Goal: Task Accomplishment & Management: Use online tool/utility

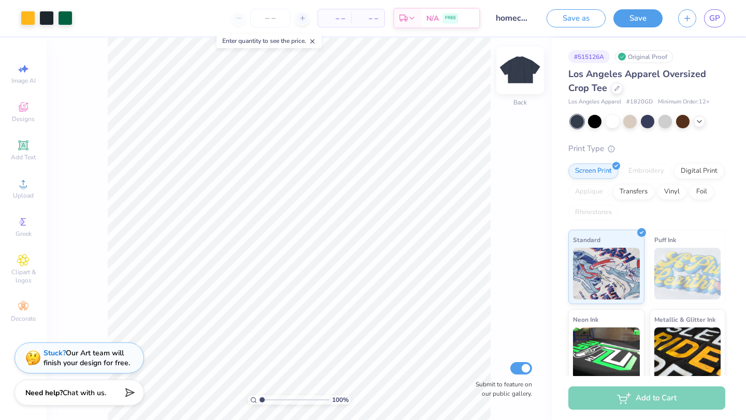
click at [522, 80] on img at bounding box center [519, 70] width 41 height 41
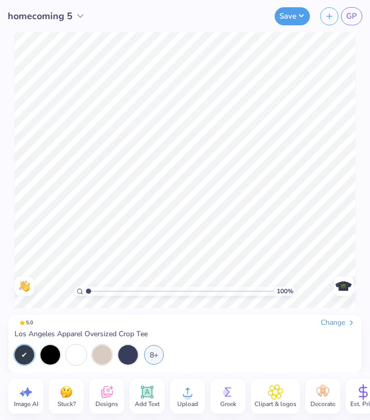
click at [150, 391] on icon at bounding box center [147, 393] width 10 height 10
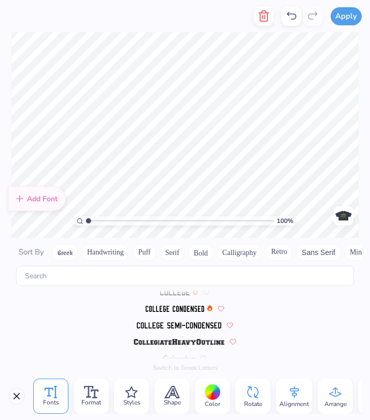
scroll to position [1201, 0]
click at [167, 307] on img at bounding box center [174, 309] width 59 height 6
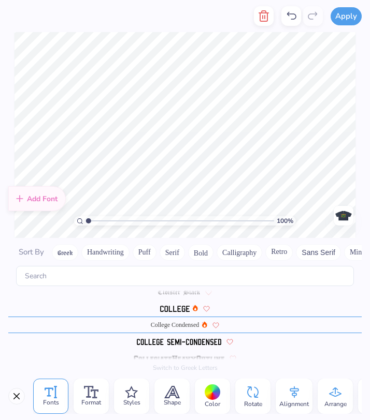
scroll to position [4, 5]
type textarea "Seattle, Wa........8.30.25 Fort collins, co........9.6.25 fort collins, co.....…"
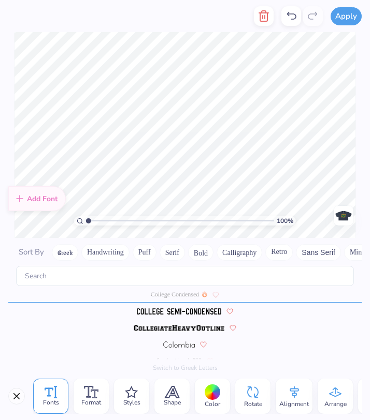
scroll to position [8, 5]
type textarea "Seattle, Wa........8.30.25 Fort collins, co........9.6.25 fort collins, co.....…"
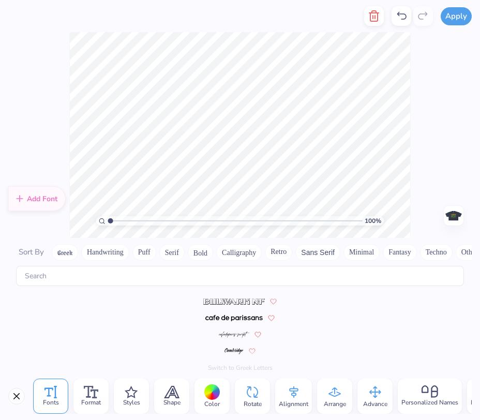
scroll to position [1215, 0]
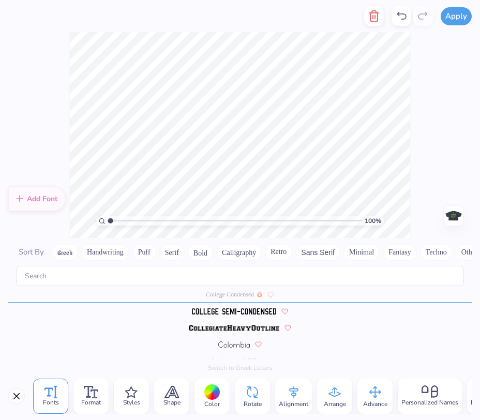
click at [431, 170] on div "100 % Need help? Chat with us. Front" at bounding box center [240, 135] width 480 height 206
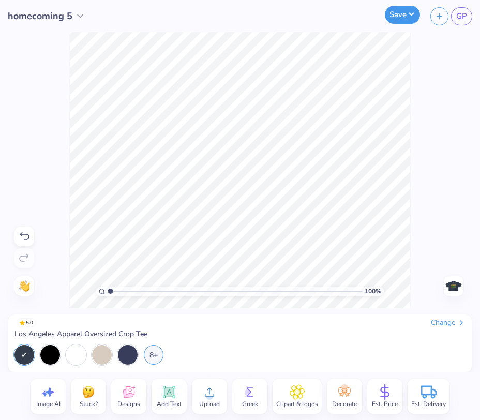
click at [399, 21] on button "Save" at bounding box center [402, 15] width 35 height 18
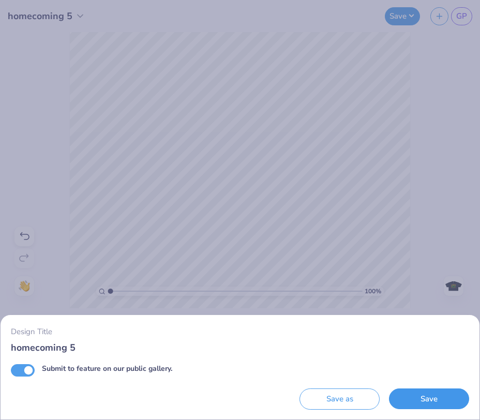
click at [418, 397] on button "Save" at bounding box center [429, 399] width 80 height 21
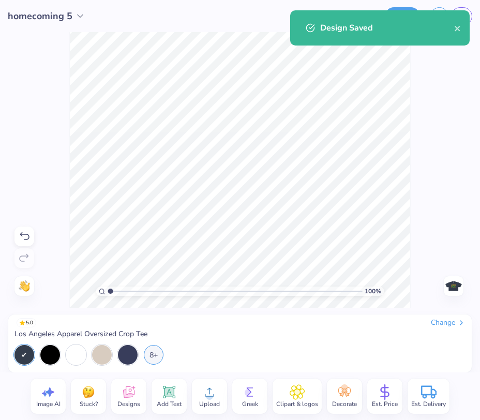
click at [451, 281] on img at bounding box center [454, 286] width 17 height 17
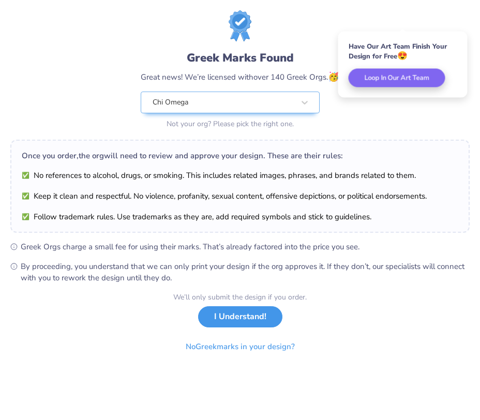
click at [231, 323] on button "I Understand!" at bounding box center [240, 316] width 84 height 21
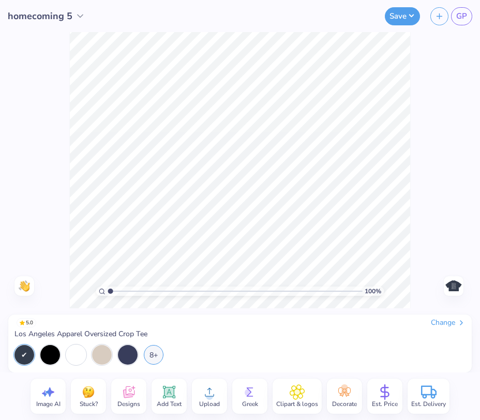
click at [457, 291] on img at bounding box center [454, 286] width 17 height 17
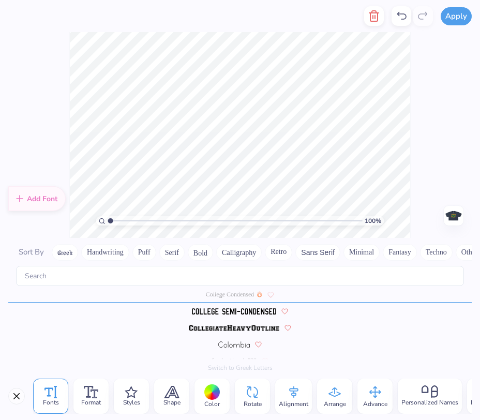
click at [216, 396] on div at bounding box center [212, 393] width 16 height 16
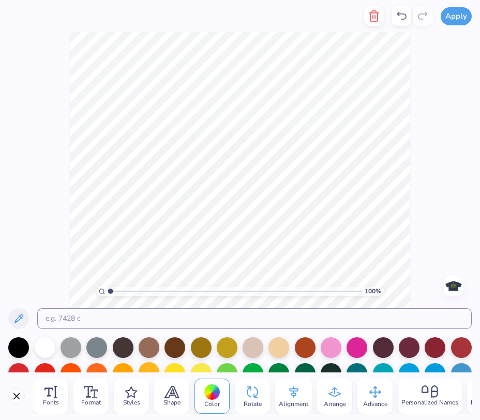
click at [153, 370] on div at bounding box center [149, 372] width 21 height 21
click at [461, 287] on img at bounding box center [454, 286] width 17 height 17
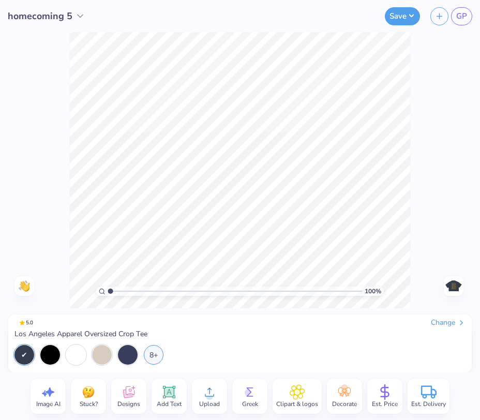
click at [461, 287] on img at bounding box center [454, 286] width 17 height 17
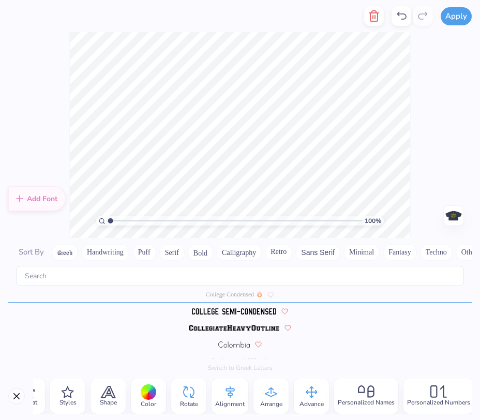
scroll to position [0, 66]
click at [307, 393] on icon at bounding box center [310, 393] width 16 height 16
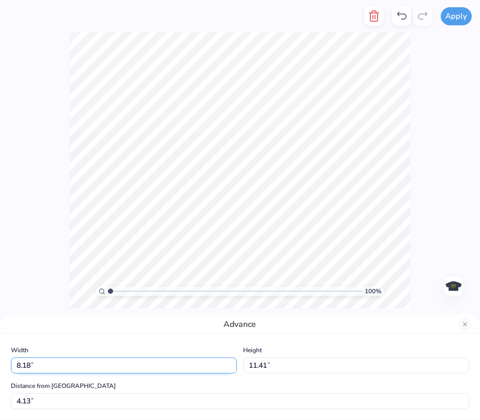
click at [232, 363] on input "8.18" at bounding box center [124, 366] width 226 height 16
click at [232, 363] on input "8.19" at bounding box center [124, 366] width 226 height 16
click at [232, 363] on input "8.2" at bounding box center [124, 366] width 226 height 16
click at [232, 363] on input "8.21" at bounding box center [124, 366] width 226 height 16
click at [232, 363] on input "8.22" at bounding box center [124, 366] width 226 height 16
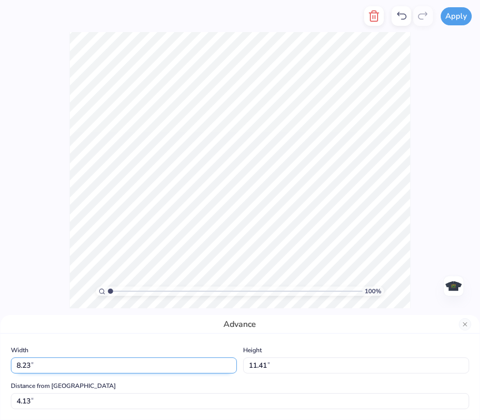
click at [232, 363] on input "8.23" at bounding box center [124, 366] width 226 height 16
click at [232, 363] on input "8.24" at bounding box center [124, 366] width 226 height 16
click at [232, 363] on input "8.25" at bounding box center [124, 366] width 226 height 16
type input "8.26"
click at [232, 363] on input "8.26" at bounding box center [124, 366] width 226 height 16
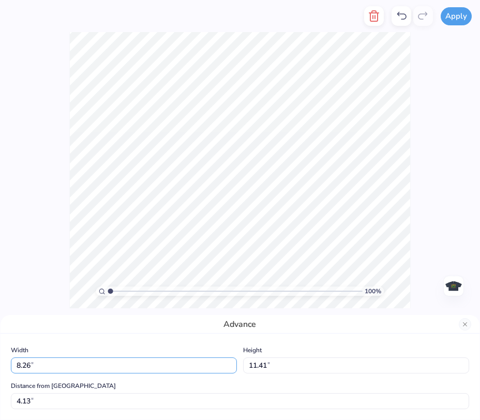
drag, startPoint x: 89, startPoint y: 365, endPoint x: 0, endPoint y: 354, distance: 89.3
click at [0, 354] on div "Advance Width 8.26 8.26 " Height 11.41 11.41 " Distance from Collar 4.13 4.13 "" at bounding box center [240, 368] width 480 height 106
type input "10.50"
type input "14.67"
type input "1.83"
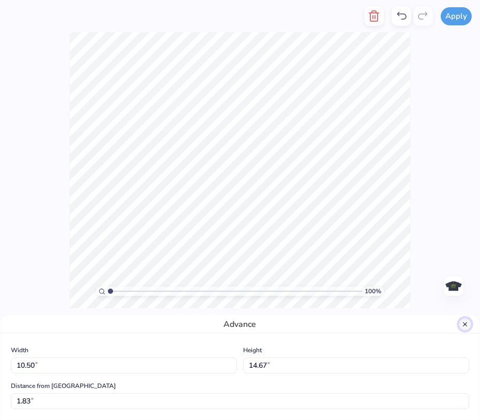
click at [464, 323] on button "Close" at bounding box center [465, 324] width 12 height 12
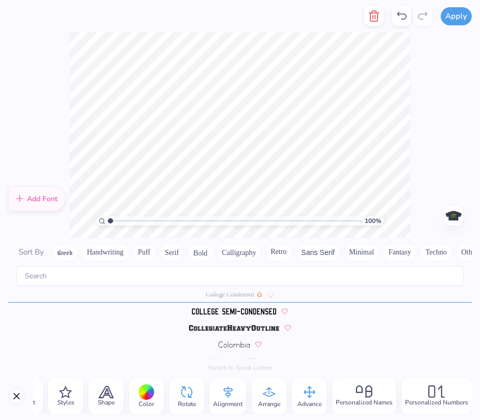
scroll to position [9, 0]
type textarea "Seattle, Wa........8.30.25 Fort collins, co........9.6.25 fort collins, co.....…"
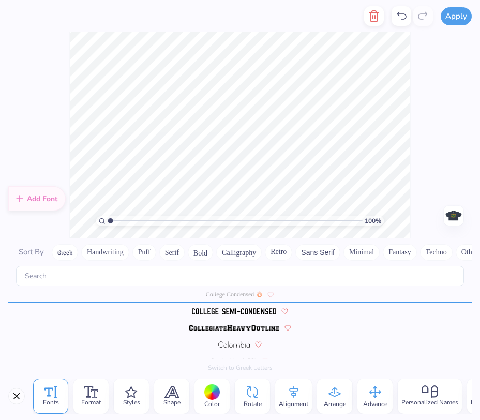
type textarea "fort collins, co........10.18.25 laramie, wy........10.25.25 fort collins, co..…"
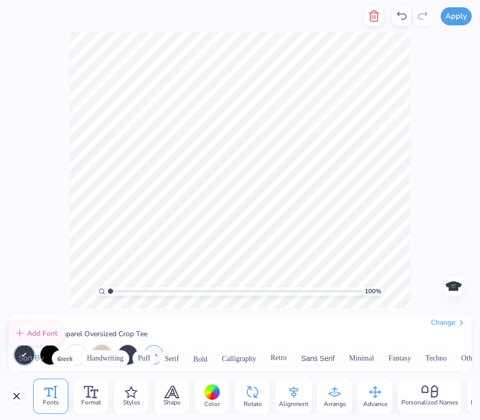
scroll to position [0, 0]
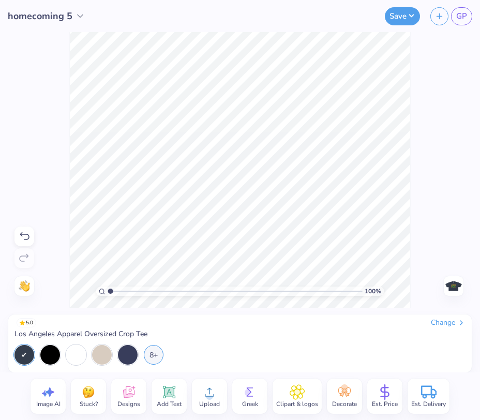
click at [119, 401] on span "Designs" at bounding box center [129, 404] width 23 height 8
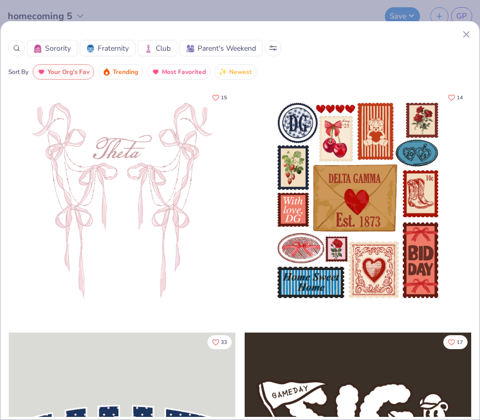
click at [45, 46] on div at bounding box center [39, 48] width 11 height 11
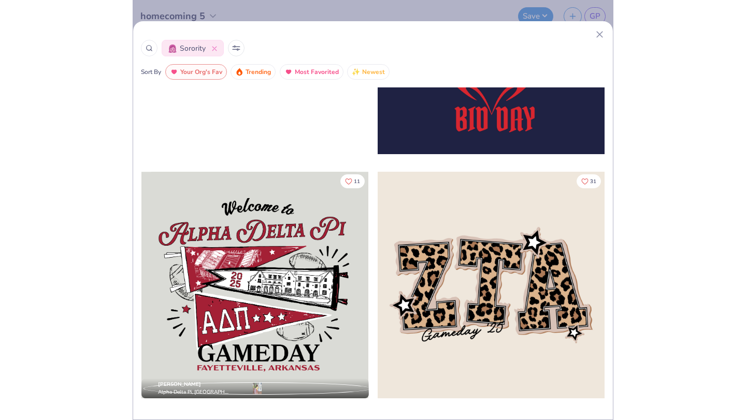
scroll to position [2169, 0]
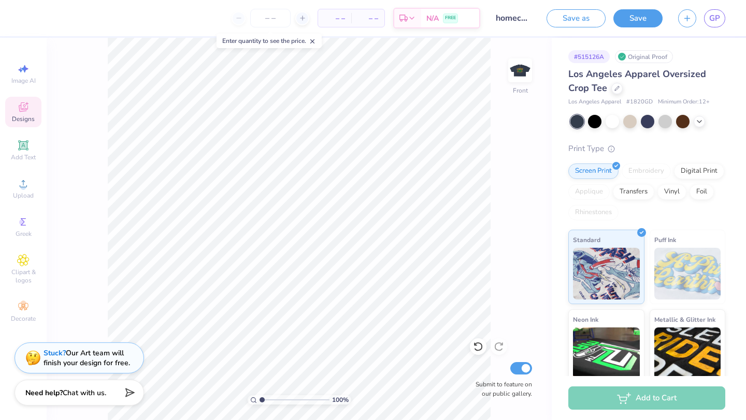
click at [22, 127] on div "Image AI Designs Add Text Upload Greek Clipart & logos Decorate" at bounding box center [23, 193] width 36 height 269
click at [19, 114] on div "Designs" at bounding box center [23, 112] width 36 height 31
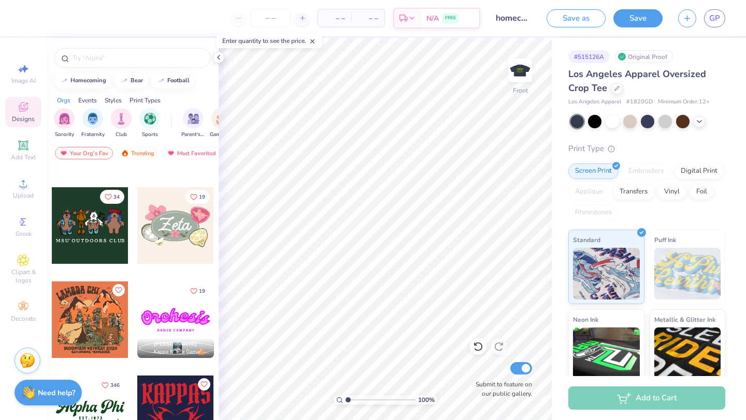
scroll to position [983, 0]
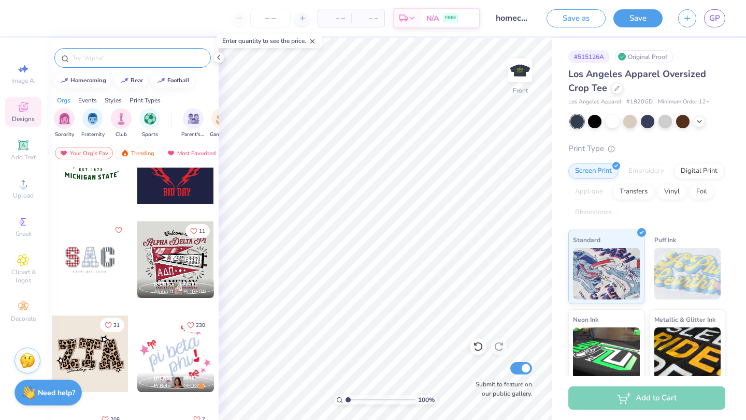
click at [135, 64] on div at bounding box center [132, 58] width 156 height 20
click at [120, 59] on input "text" at bounding box center [137, 58] width 133 height 10
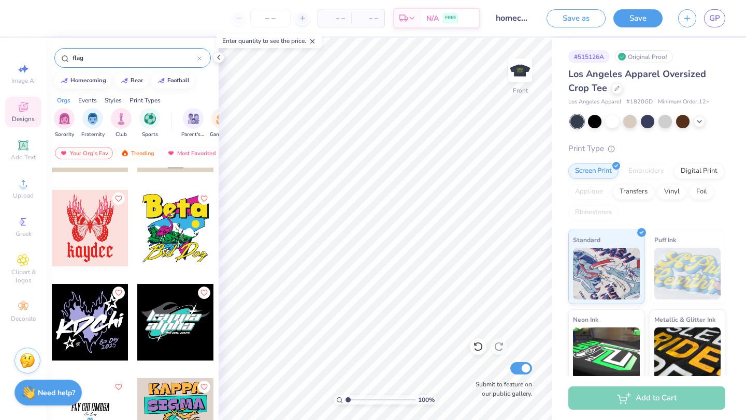
scroll to position [5161, 0]
click at [192, 119] on img "filter for Parent's Weekend" at bounding box center [193, 118] width 12 height 12
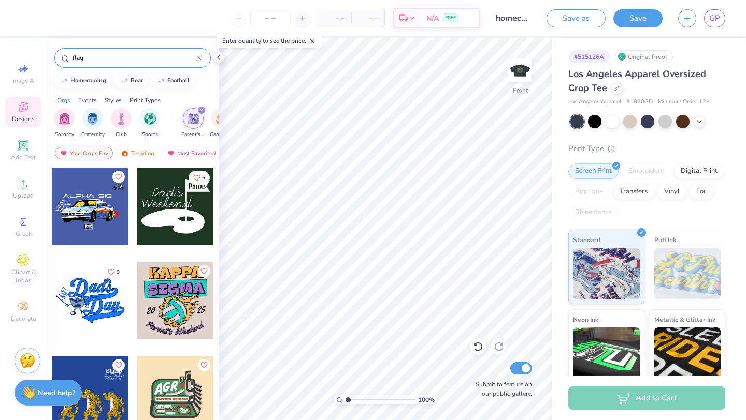
scroll to position [0, 66]
click at [136, 109] on icon "filter for Parent's Weekend" at bounding box center [136, 110] width 4 height 4
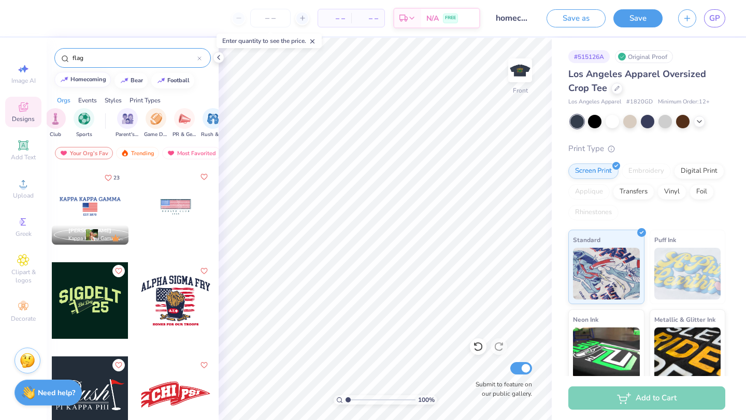
click at [90, 82] on div "homecoming" at bounding box center [88, 80] width 36 height 6
type input "homecoming"
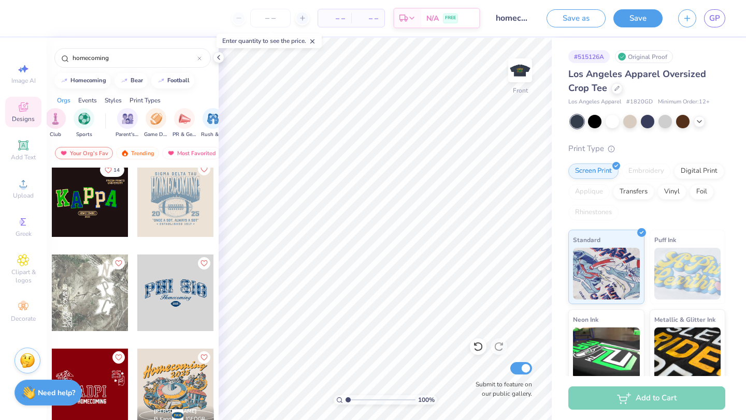
scroll to position [0, 0]
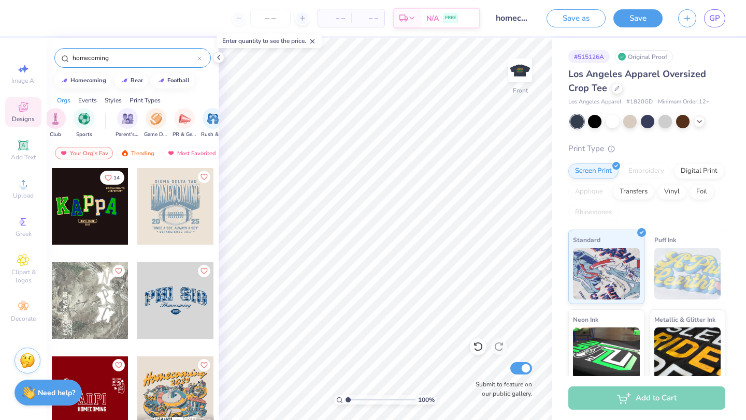
drag, startPoint x: 110, startPoint y: 57, endPoint x: 16, endPoint y: 57, distance: 94.7
click at [26, 57] on div "– – Per Item – – Total Est. Delivery N/A FREE Design Title homecoming 5 Save as…" at bounding box center [373, 210] width 746 height 420
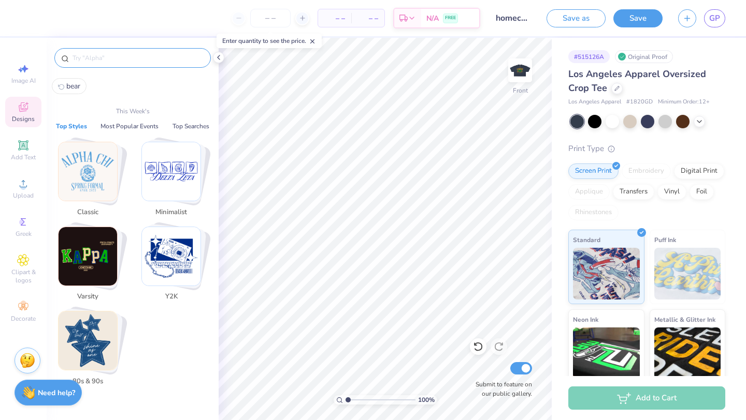
click at [25, 111] on icon at bounding box center [23, 107] width 9 height 9
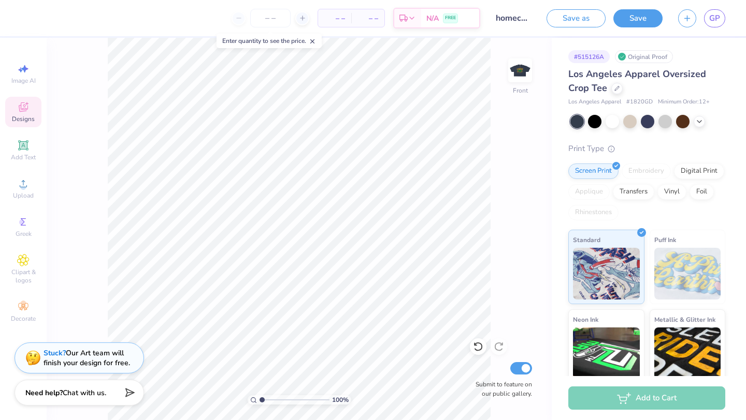
click at [25, 111] on icon at bounding box center [23, 107] width 9 height 9
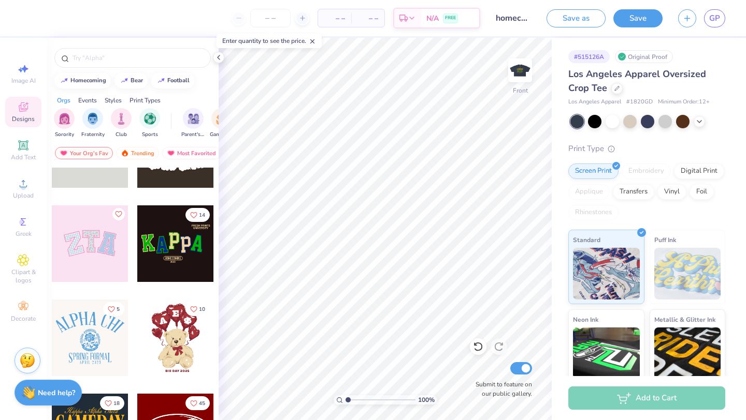
scroll to position [154, 0]
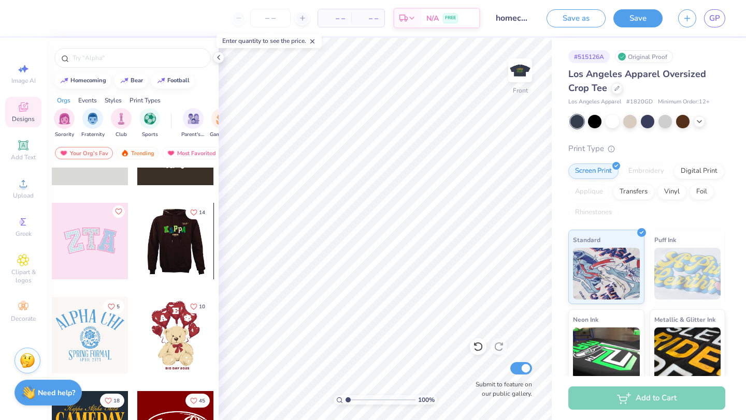
click at [137, 240] on div at bounding box center [99, 241] width 77 height 77
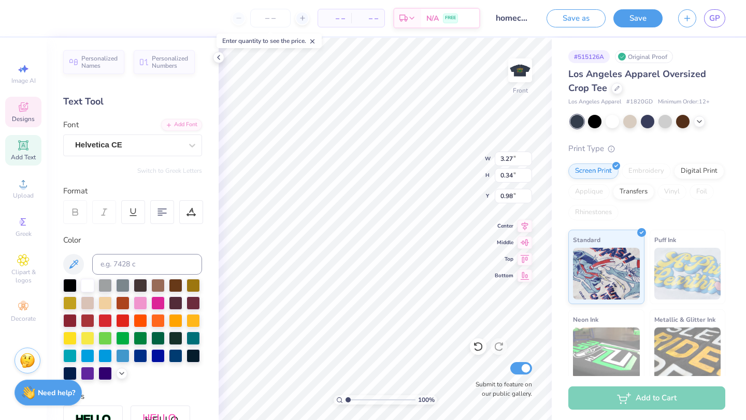
type input "3.27"
type input "0.98"
type textarea "F"
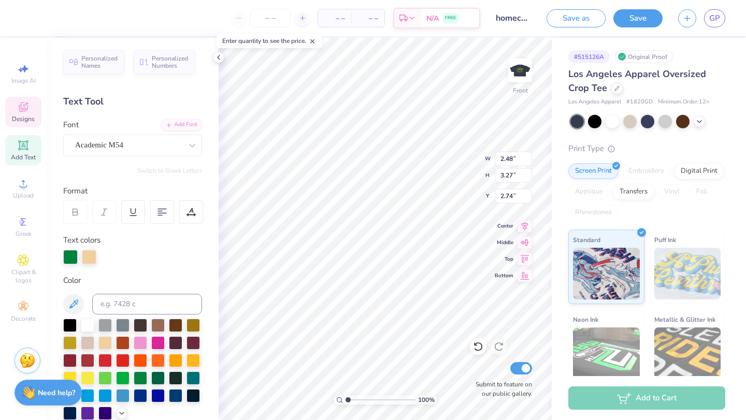
type input "2.48"
type input "3.27"
type input "2.74"
type textarea "o"
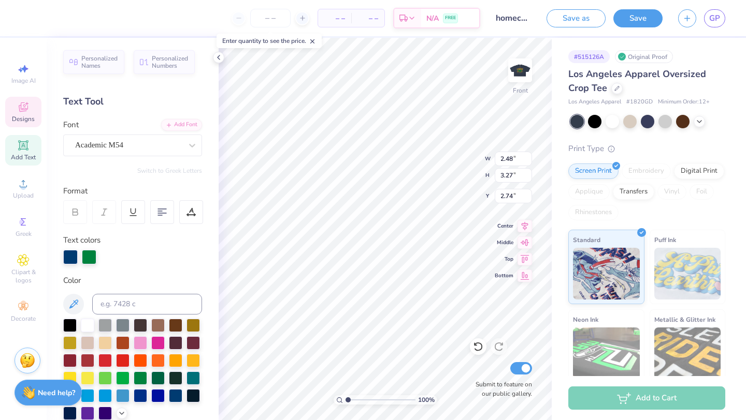
type input "2.17"
type input "3.16"
type input "3.03"
type textarea "m"
type input "1.92"
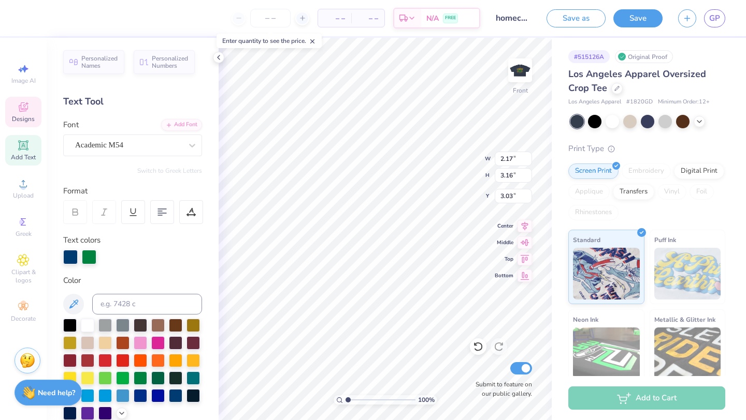
type input "3.08"
type input "2.34"
type textarea "e"
type input "1.98"
type input "3.13"
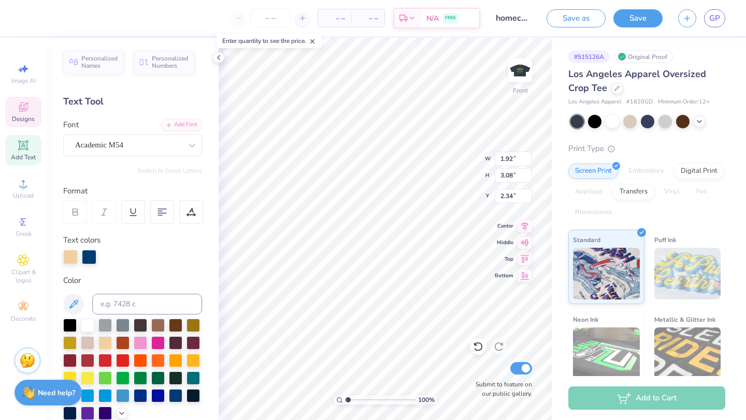
type input "3.03"
click at [480, 349] on icon at bounding box center [478, 347] width 10 height 10
type textarea "g"
type input "1.75"
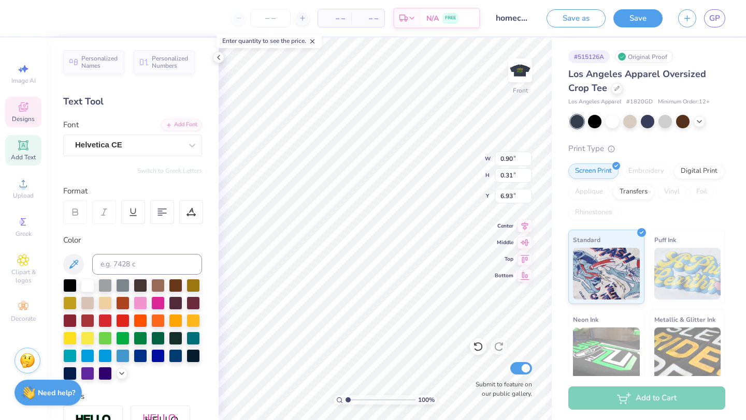
type textarea "2025"
type input "3.44"
type input "0.75"
type input "6.06"
click at [25, 15] on div at bounding box center [28, 17] width 14 height 14
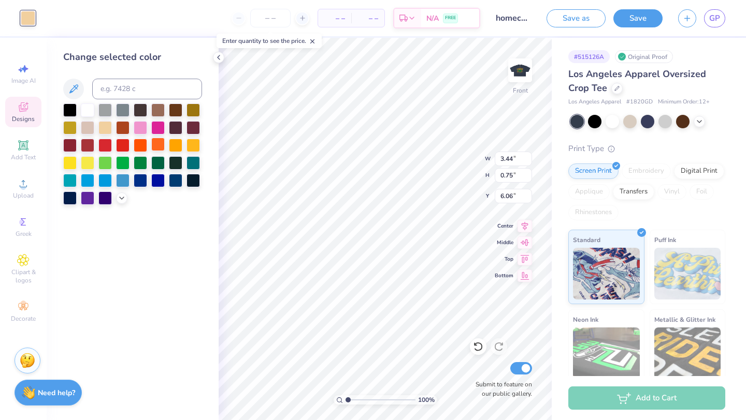
click at [156, 142] on div at bounding box center [157, 144] width 13 height 13
click at [178, 147] on div at bounding box center [175, 144] width 13 height 13
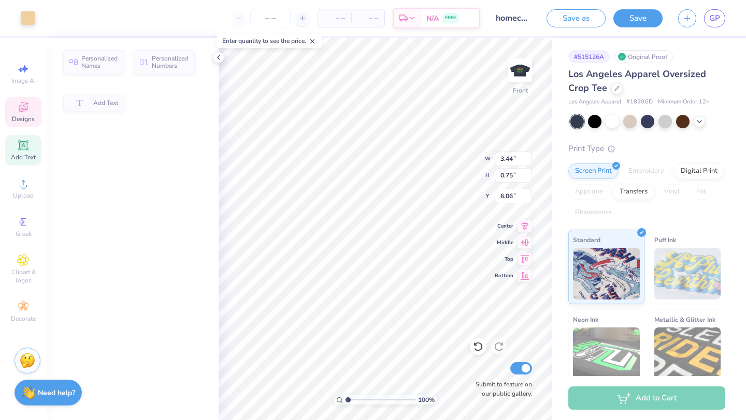
type input "2.78"
type input "0.43"
type input "6.21"
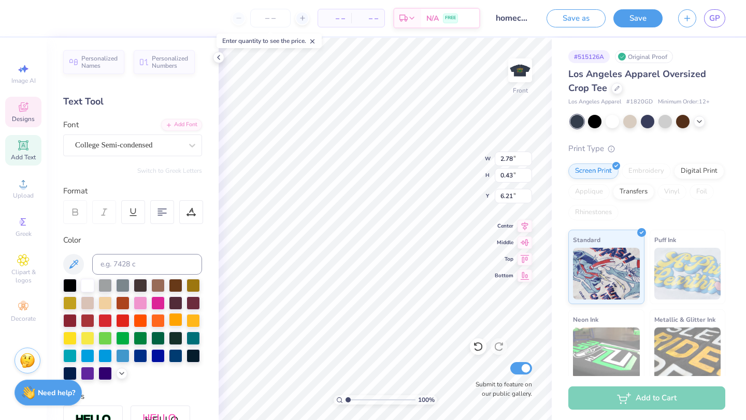
click at [174, 319] on div at bounding box center [175, 319] width 13 height 13
type input "7.96"
type input "5.39"
type input "8.50"
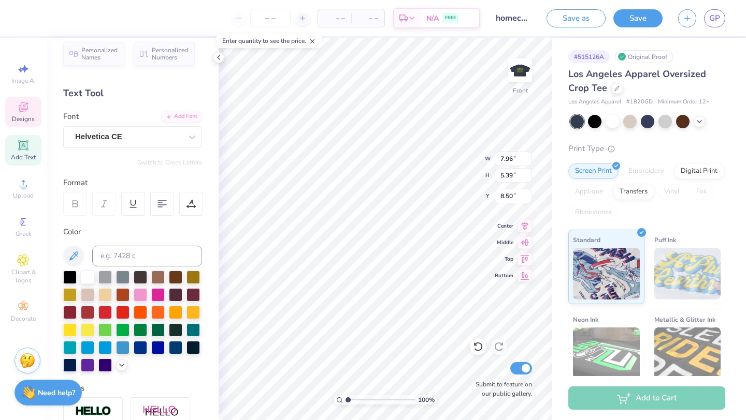
type input "0.90"
type input "0.31"
type input "6.93"
click at [175, 301] on div at bounding box center [175, 293] width 13 height 13
click at [174, 312] on div at bounding box center [175, 311] width 13 height 13
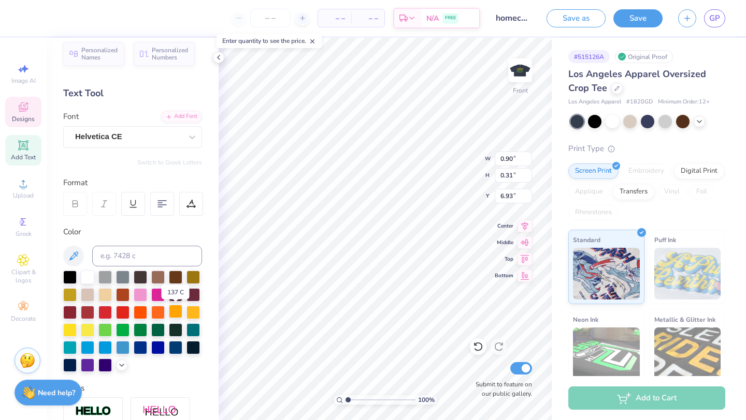
click at [174, 313] on div at bounding box center [175, 311] width 13 height 13
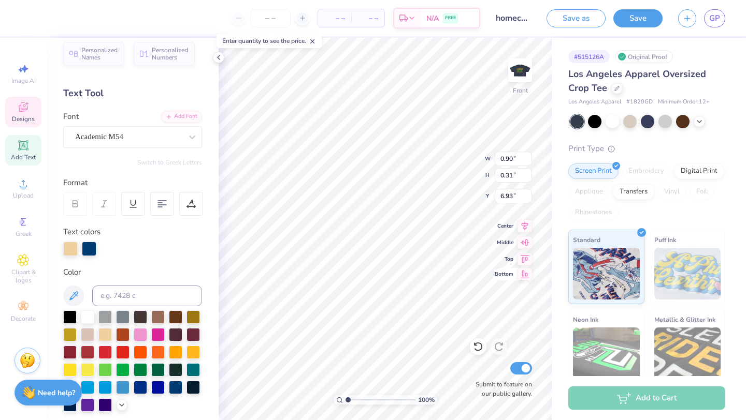
type input "1.89"
type input "3.13"
type input "2.39"
click at [191, 352] on div at bounding box center [192, 351] width 13 height 13
type input "1.84"
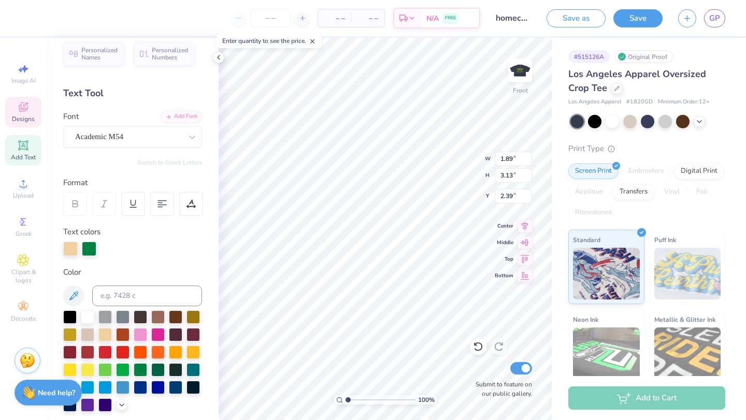
type input "3.08"
type input "1.75"
click at [176, 352] on div at bounding box center [175, 351] width 13 height 13
type input "2.05"
type input "3.16"
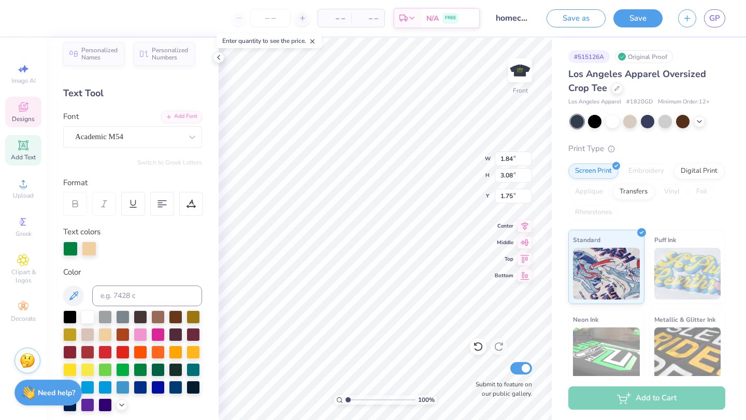
type input "2.20"
click at [90, 249] on div at bounding box center [89, 248] width 14 height 14
click at [155, 353] on div at bounding box center [157, 351] width 13 height 13
type input "2.21"
type input "3.28"
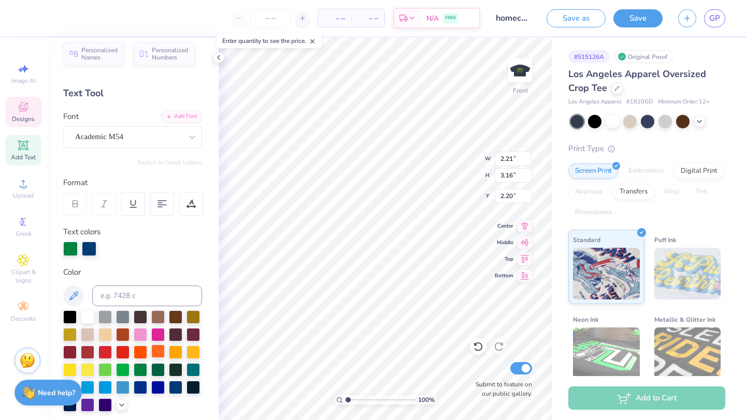
type input "2.15"
click at [87, 247] on div at bounding box center [89, 248] width 14 height 14
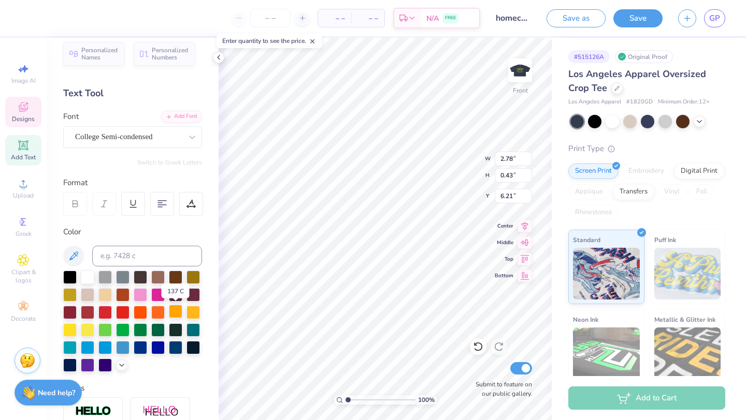
click at [178, 312] on div at bounding box center [175, 311] width 13 height 13
type input "3.44"
type input "0.75"
type input "6.06"
click at [192, 310] on div at bounding box center [192, 311] width 13 height 13
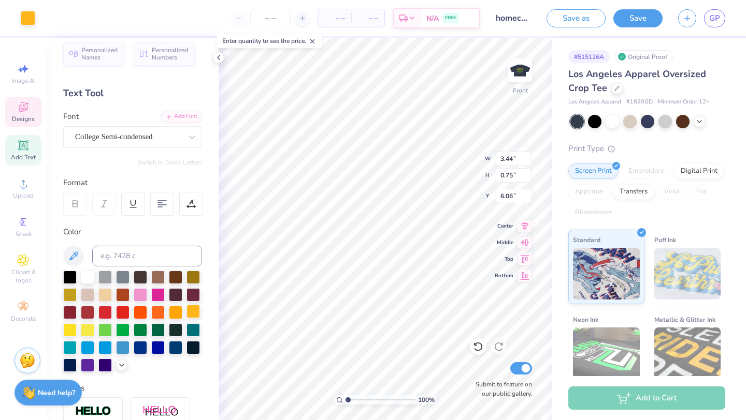
type input "2.78"
type input "0.43"
type input "6.21"
click at [196, 309] on div at bounding box center [192, 311] width 13 height 13
type input "7.96"
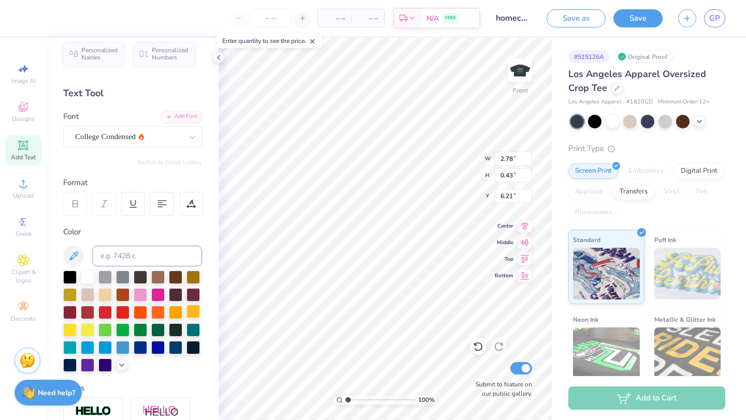
type input "5.39"
type input "8.50"
type input "0.90"
type input "0.31"
type input "6.93"
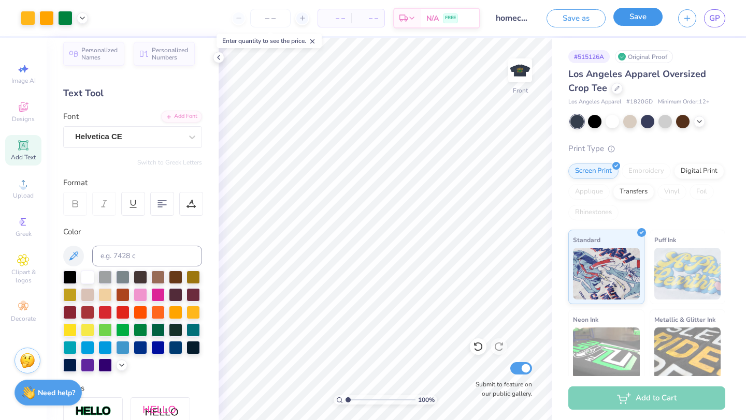
click at [631, 21] on button "Save" at bounding box center [637, 17] width 49 height 18
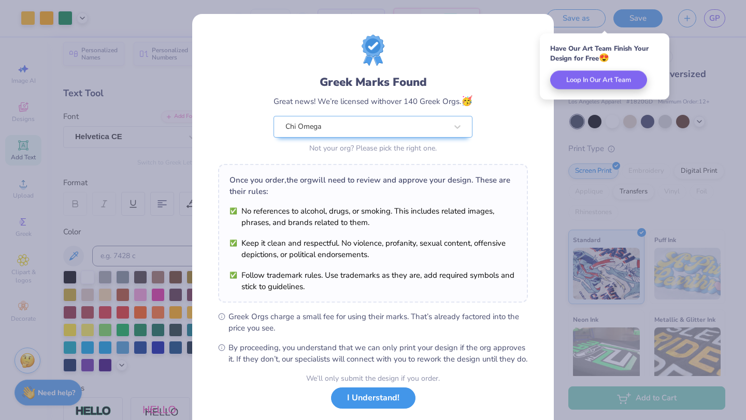
click at [391, 409] on button "I Understand!" at bounding box center [373, 398] width 84 height 21
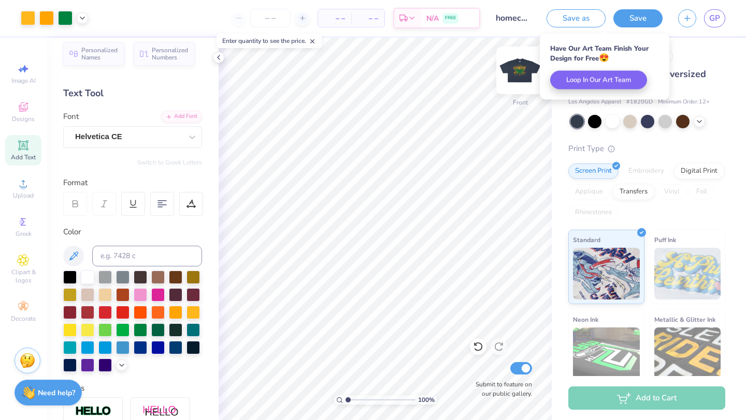
click at [520, 75] on img at bounding box center [519, 70] width 41 height 41
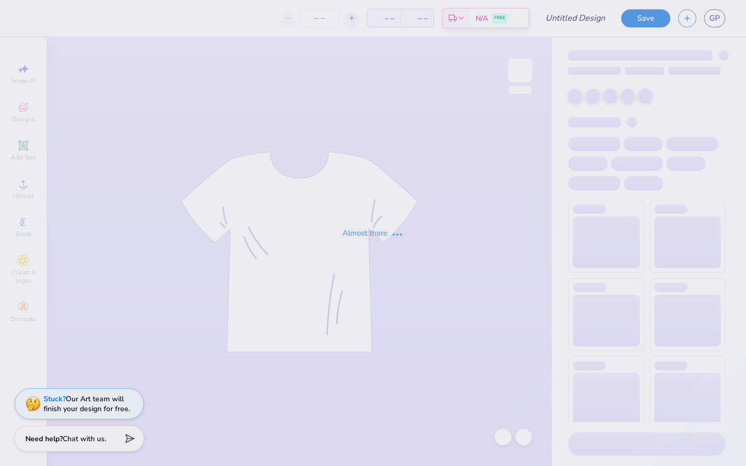
type input "homecoming 5"
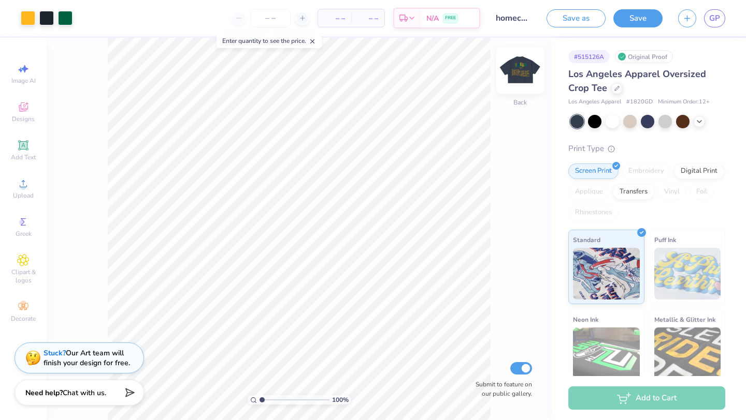
click at [518, 85] on img at bounding box center [519, 70] width 41 height 41
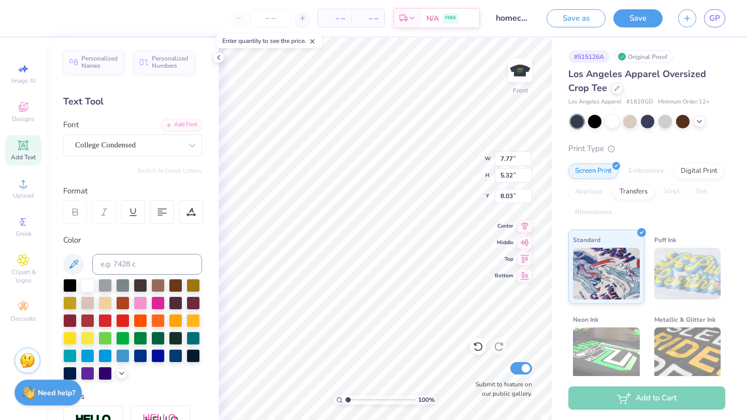
type input "8.98"
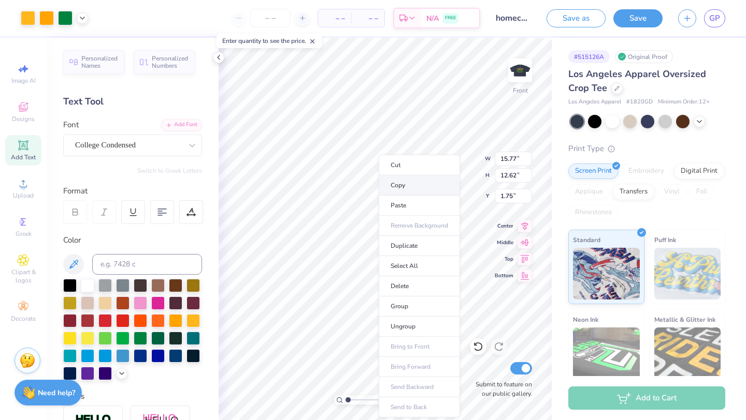
click at [419, 184] on li "Copy" at bounding box center [418, 186] width 81 height 20
drag, startPoint x: 398, startPoint y: 304, endPoint x: 415, endPoint y: 10, distance: 294.0
click at [398, 304] on li "Group" at bounding box center [414, 307] width 81 height 20
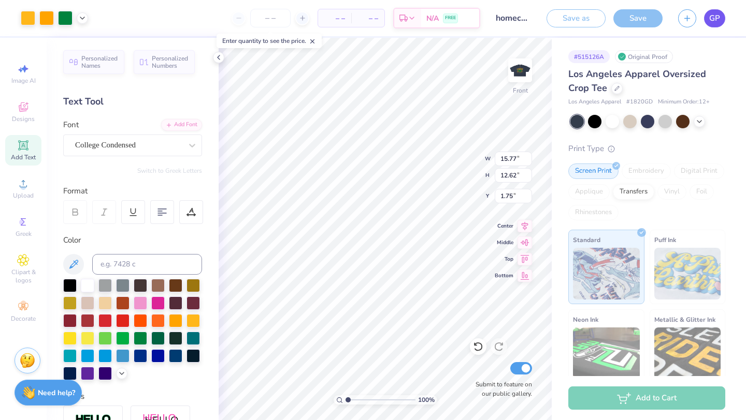
click at [713, 17] on span "GP" at bounding box center [714, 18] width 11 height 12
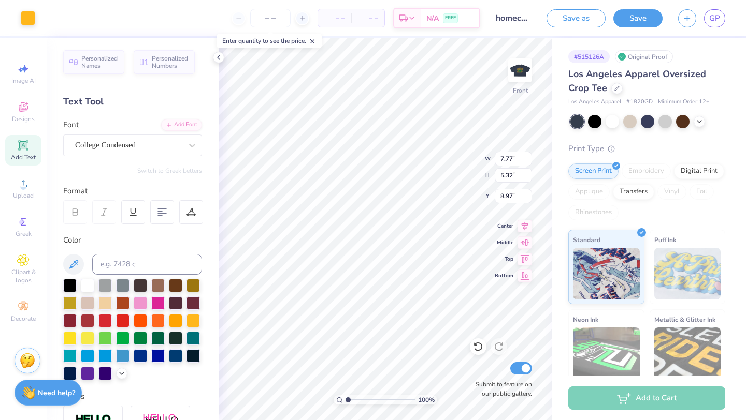
type input "7.77"
type input "5.32"
type input "8.97"
type input "7.96"
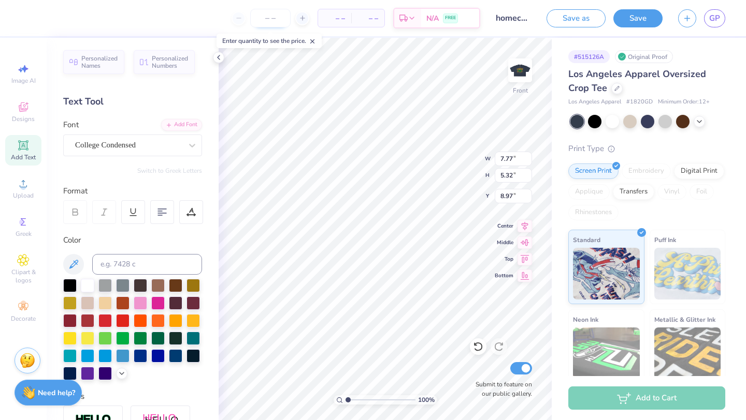
type input "5.39"
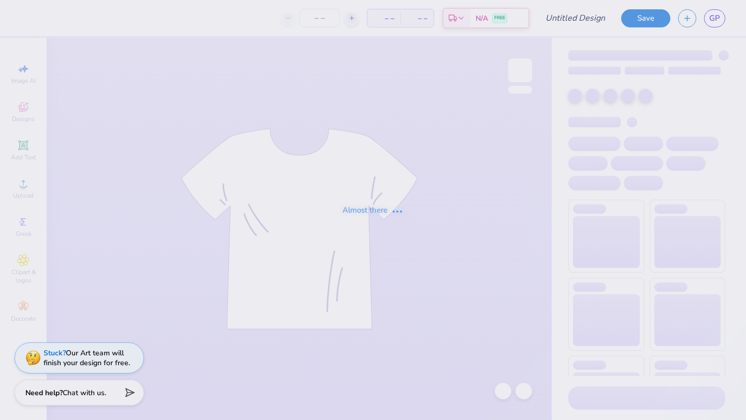
type input "homecoming 7"
type input "100"
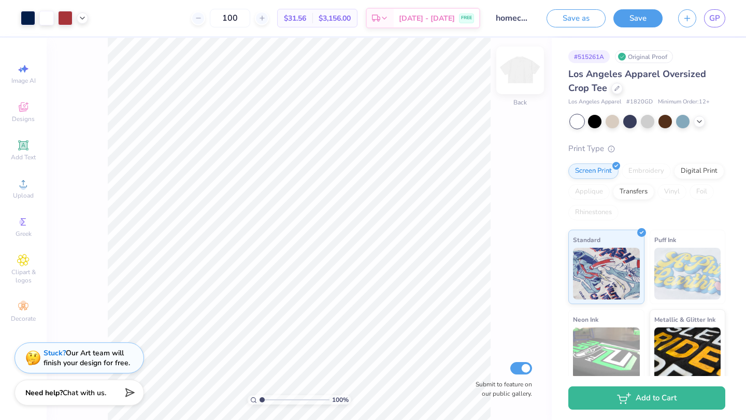
click at [520, 67] on img at bounding box center [519, 70] width 41 height 41
click at [21, 153] on div "Add Text" at bounding box center [23, 150] width 36 height 31
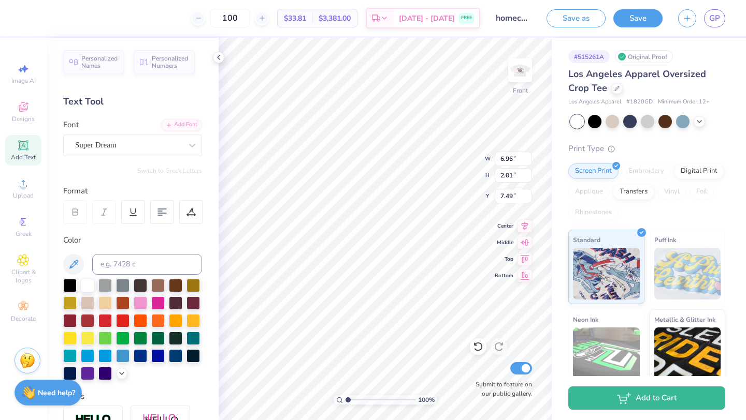
paste textarea "Seattle, Wa........8.30.25 Fort collins, co........9.6.25 fort collins, co.....…"
type textarea "Seattle, Wa........8.30.25 Fort collins, co........9.6.25 fort collins, co.....…"
click at [130, 151] on div at bounding box center [128, 145] width 107 height 14
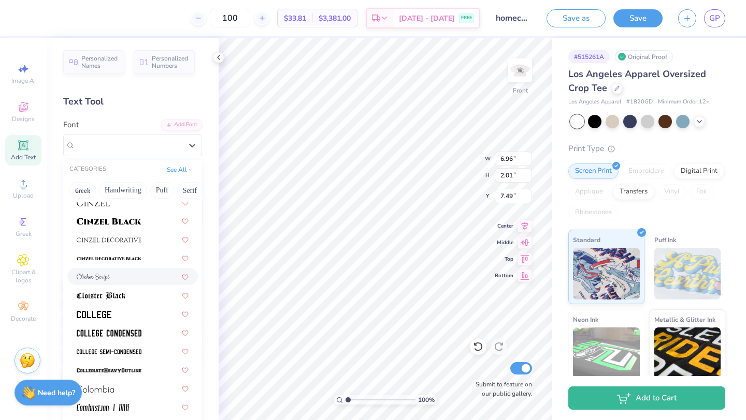
scroll to position [1298, 0]
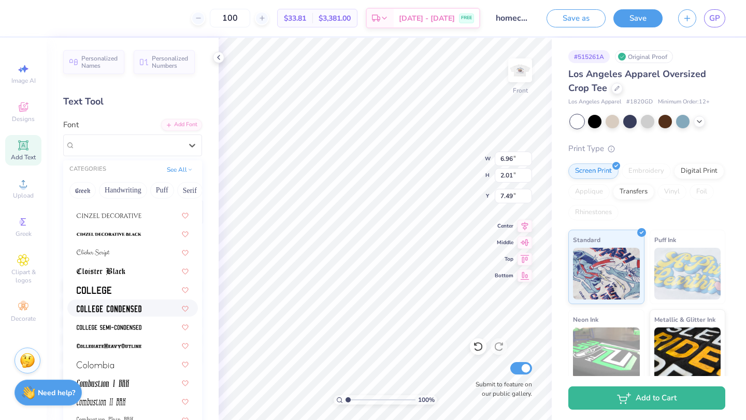
click at [118, 306] on img at bounding box center [109, 308] width 65 height 7
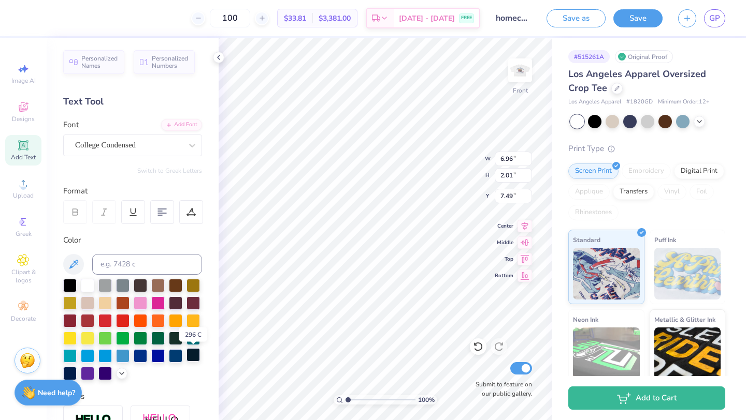
click at [196, 355] on div at bounding box center [192, 354] width 13 height 13
click at [74, 367] on div at bounding box center [69, 372] width 13 height 13
type input "7.73"
type input "5.29"
type input "8.66"
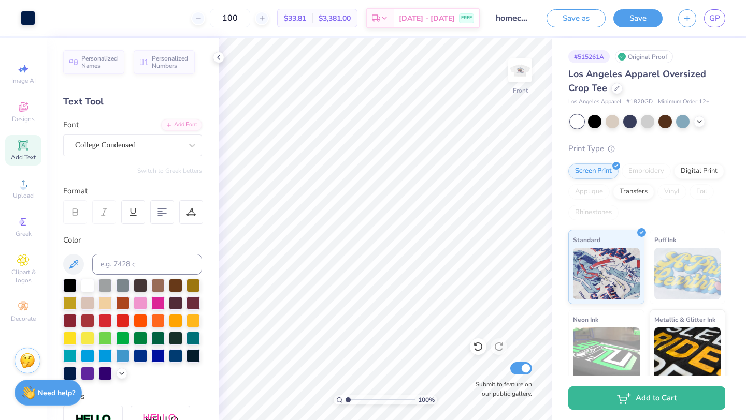
click at [36, 145] on div "Add Text" at bounding box center [23, 150] width 36 height 31
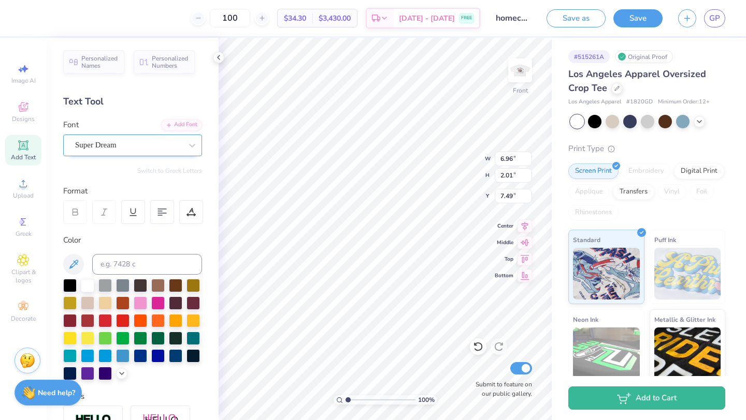
type textarea "fort collins, co........10.18.25 laramie, wy........10.25.25 fort collins, co..…"
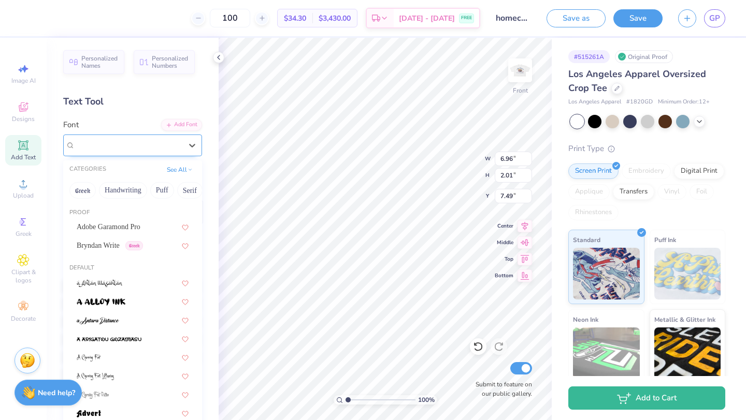
click at [158, 138] on div at bounding box center [128, 145] width 107 height 14
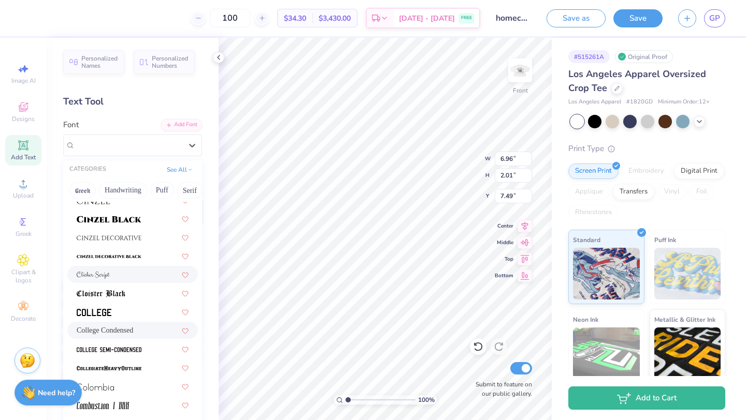
scroll to position [1276, 0]
click at [116, 329] on span "College Condensed" at bounding box center [105, 330] width 56 height 11
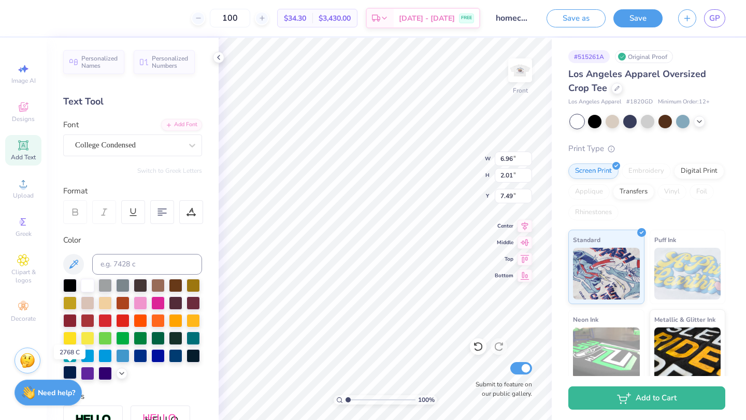
click at [68, 374] on div at bounding box center [69, 372] width 13 height 13
type input "7.92"
type input "5.36"
type input "8.53"
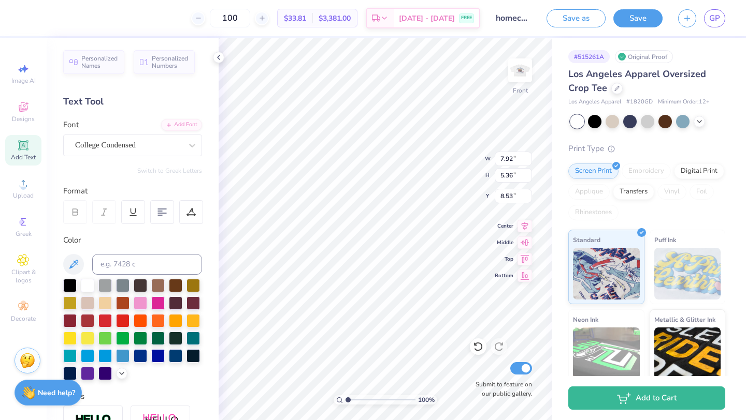
type input "7.73"
type input "5.29"
type input "8.66"
type input "7.92"
type input "5.36"
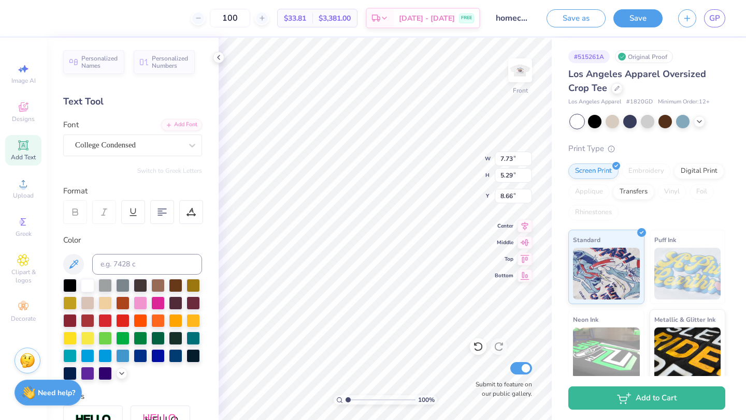
type input "8.53"
type input "7.73"
type input "5.29"
type input "8.11"
type input "7.92"
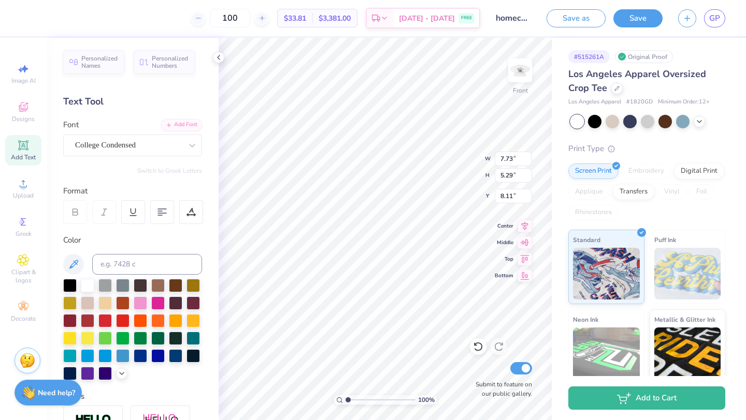
type input "5.36"
type input "1.28"
type textarea "Seattle, Wa........8.30.25 Fort collins, co........9.6.25 fort collins, co.....…"
type input "8.82"
click at [25, 106] on icon at bounding box center [23, 107] width 12 height 12
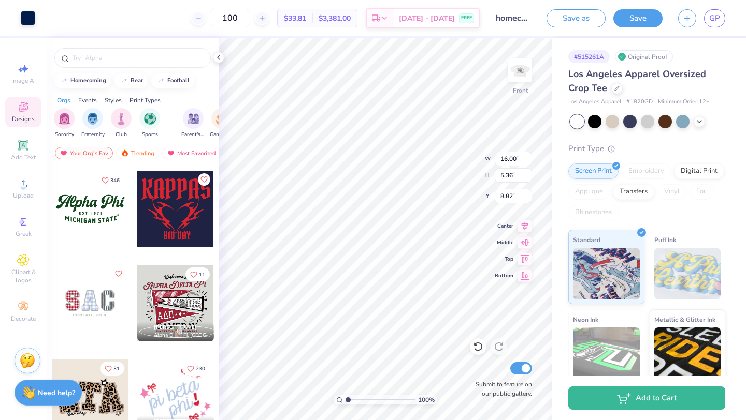
scroll to position [941, 0]
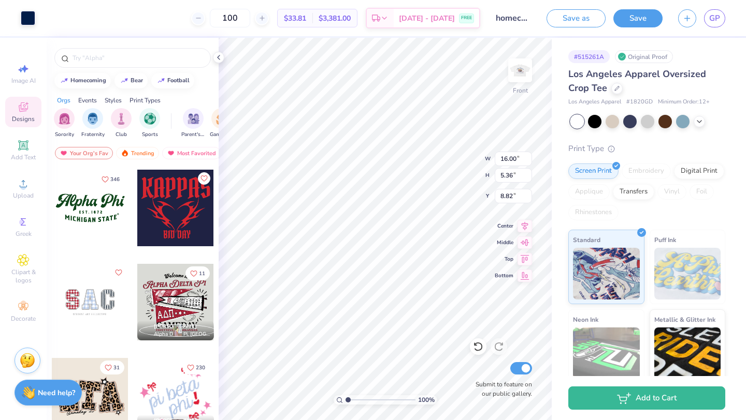
click at [90, 301] on div at bounding box center [90, 302] width 77 height 77
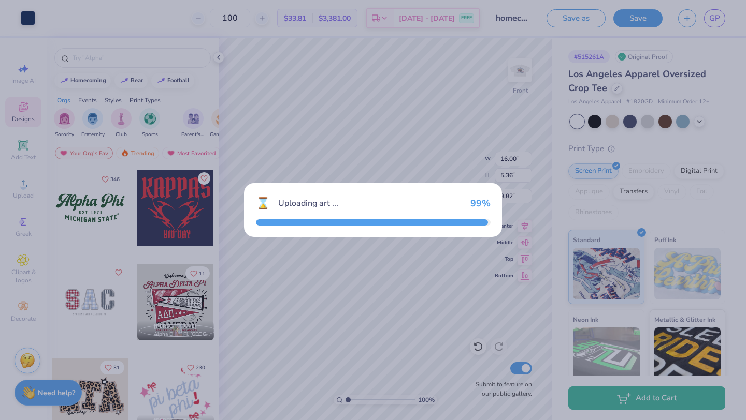
type input "9.37"
type input "5.00"
type input "3.00"
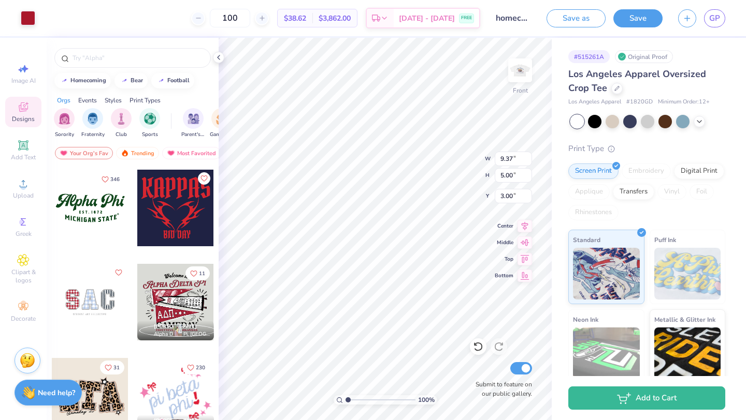
type input "2.35"
type input "3.62"
type input "3.17"
type input "2.67"
type input "3.93"
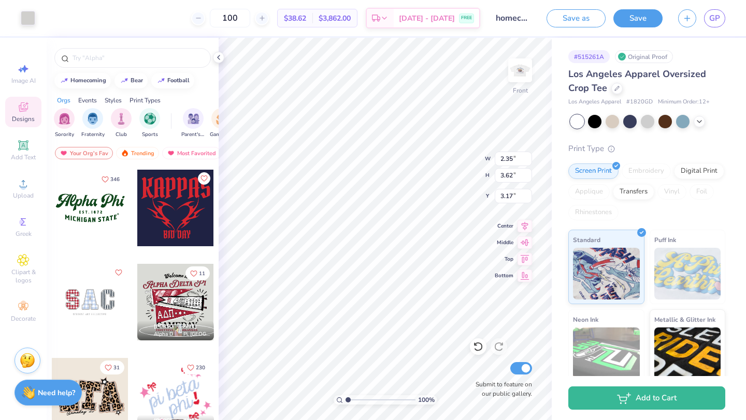
type input "3.02"
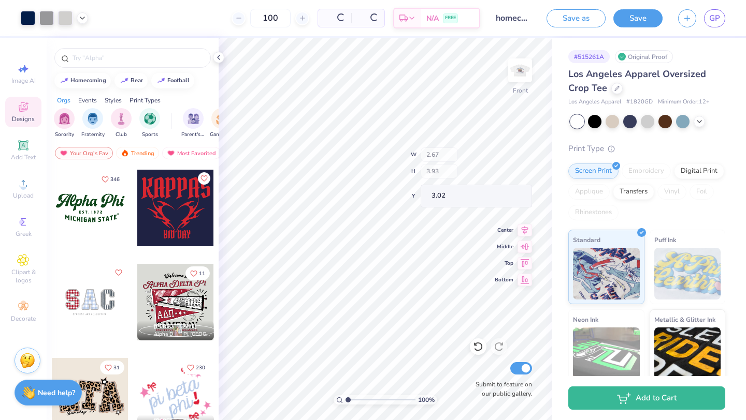
type input "2.35"
type input "3.62"
type input "3.00"
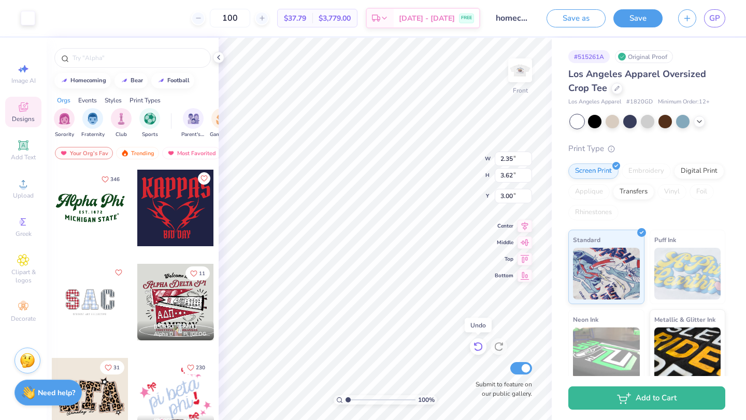
click at [479, 347] on icon at bounding box center [478, 347] width 10 height 10
click at [472, 348] on div at bounding box center [478, 347] width 17 height 17
type input "3.17"
type input "9.61"
type input "4.24"
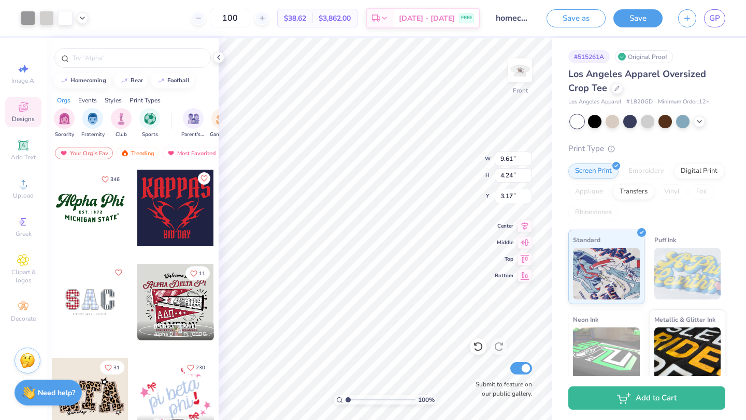
type input "2.73"
type input "2.68"
type input "3.96"
type input "3.00"
type input "2.35"
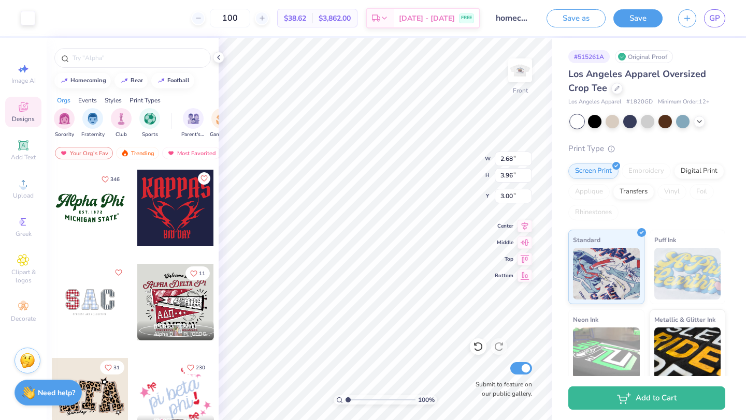
type input "3.62"
type input "2.72"
type input "12.69"
type input "4.23"
type input "2.73"
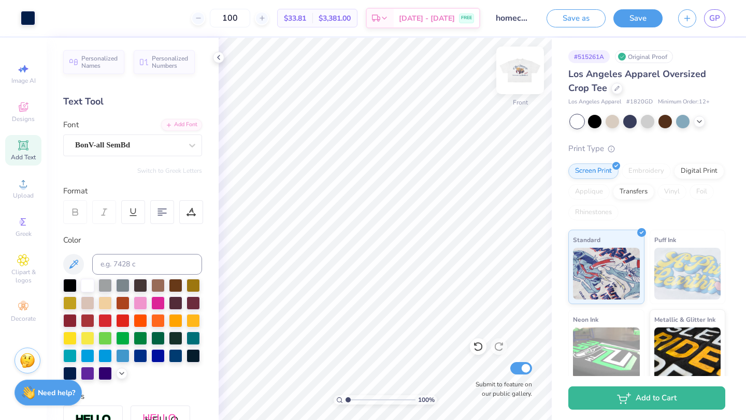
click at [518, 73] on img at bounding box center [519, 70] width 41 height 41
click at [520, 70] on img at bounding box center [519, 70] width 41 height 41
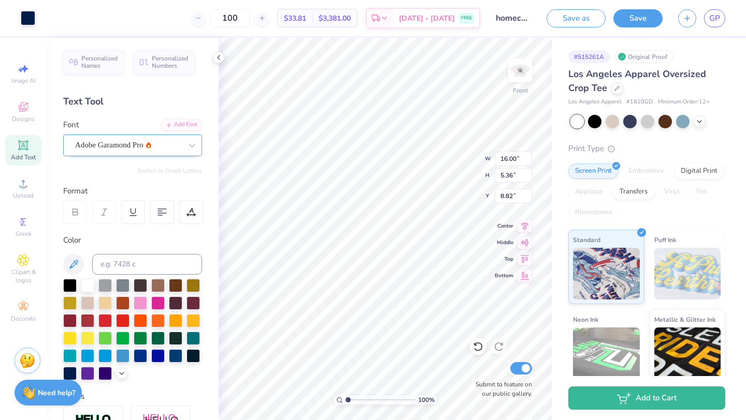
click at [152, 142] on div "Adobe Garamond Pro" at bounding box center [128, 145] width 109 height 16
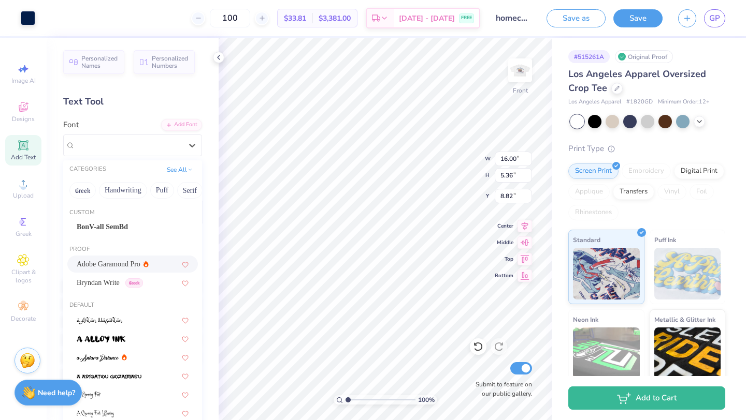
click at [129, 265] on span "Adobe Garamond Pro" at bounding box center [109, 264] width 64 height 11
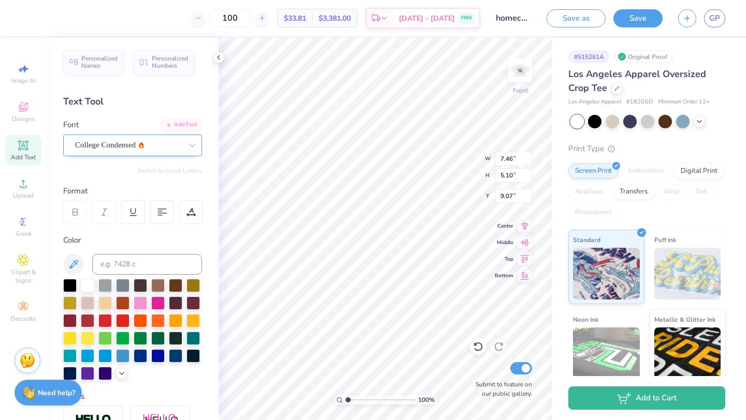
click at [133, 147] on div "College Condensed" at bounding box center [128, 145] width 109 height 16
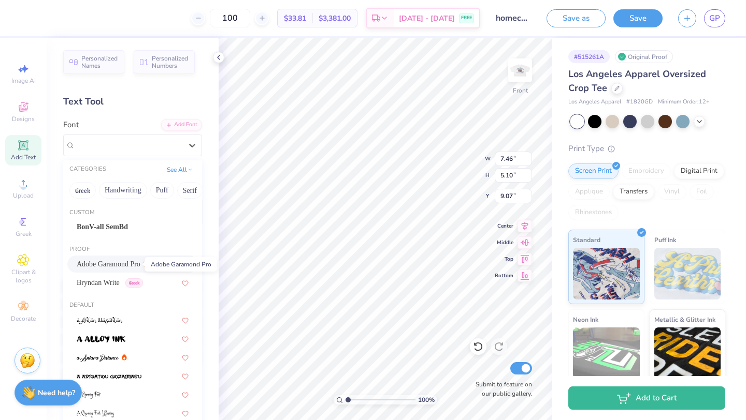
click at [110, 262] on span "Adobe Garamond Pro" at bounding box center [109, 264] width 64 height 11
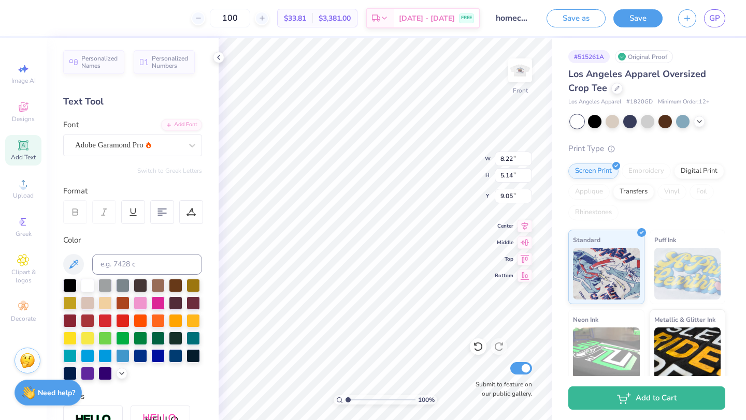
type input "8.22"
type input "5.14"
type input "9.05"
type input "7.92"
type input "5.36"
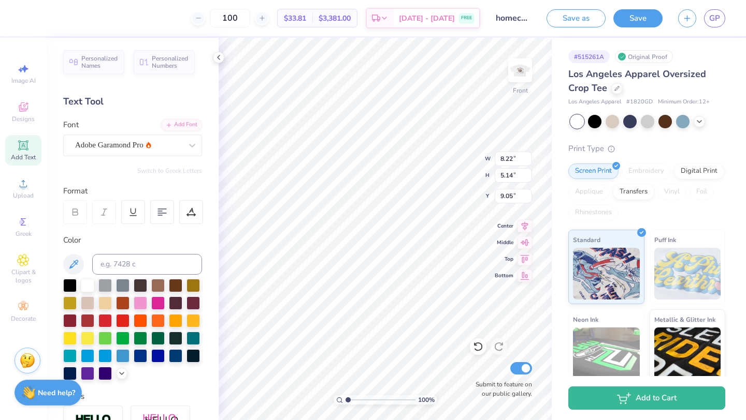
type input "8.82"
click at [149, 146] on div "College Condensed" at bounding box center [128, 145] width 109 height 16
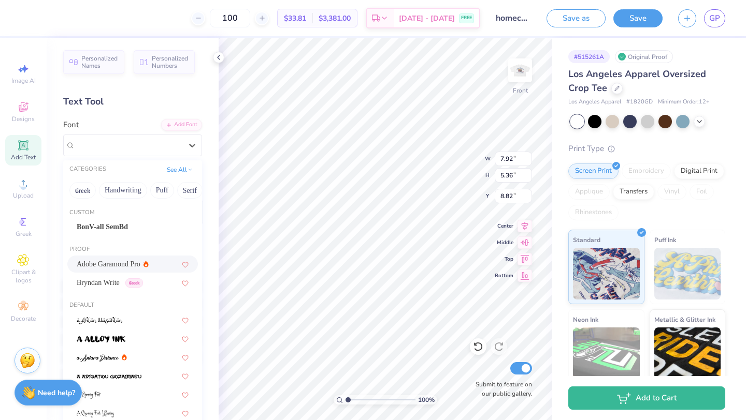
click at [92, 267] on span "Adobe Garamond Pro" at bounding box center [109, 264] width 64 height 11
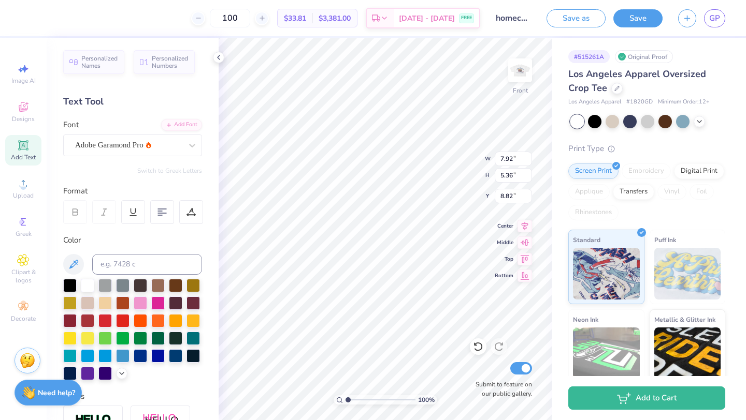
type input "9.50"
type input "5.41"
type input "8.79"
type input "1.77"
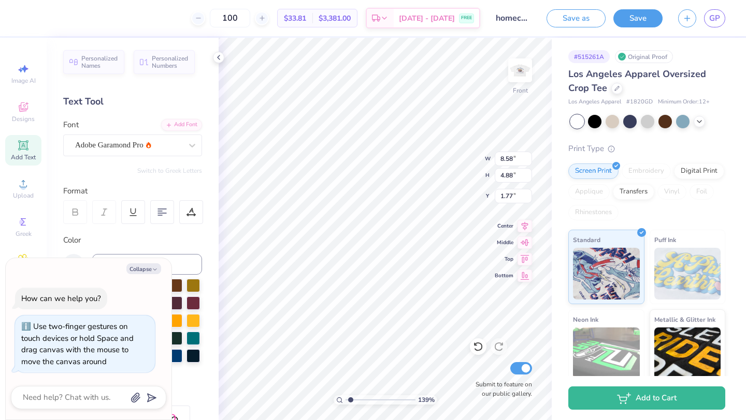
type input "1.18"
type textarea "x"
type input "1.2"
type textarea "x"
type input "1.27"
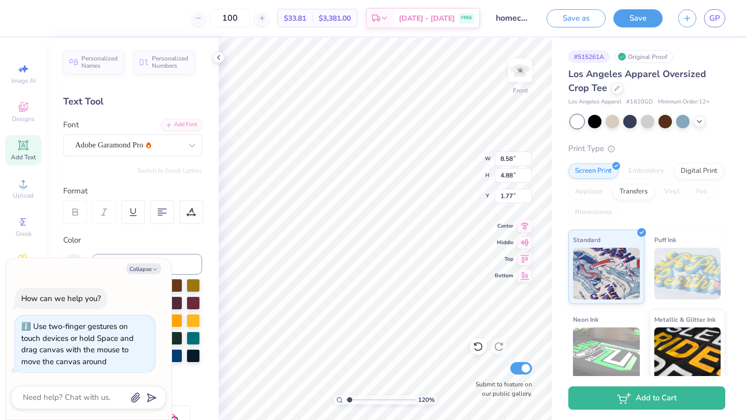
click at [349, 400] on input "range" at bounding box center [380, 400] width 70 height 9
type textarea "x"
type textarea "ort collins, co........10.18.25 laramie, wy........10.25.25 fort collins, co...…"
type textarea "x"
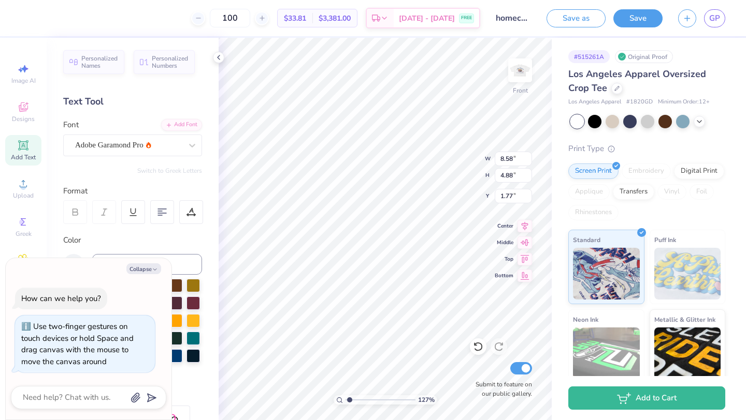
type textarea "Fort ollins, co........10.18.25 laramie, wy........10.25.25 fort collins, co...…"
type textarea "x"
type textarea "Fort Collins, ........10.18.25 laramie, wy........10.25.25 fort collins, co....…"
type textarea "x"
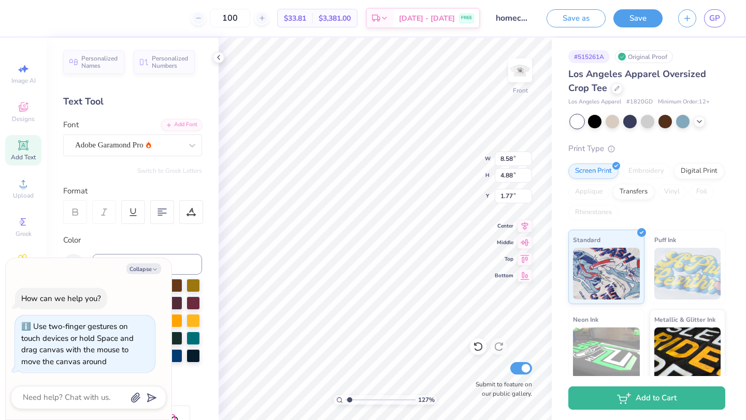
type textarea "Fort Collins, CO........10.18.25 laramie, wy........10.25.25 fort collins, co..…"
type textarea "x"
type textarea "Fort Collins, CO........10.18.25 laramie, wy........10.25.25 fort collins, co..…"
type textarea "x"
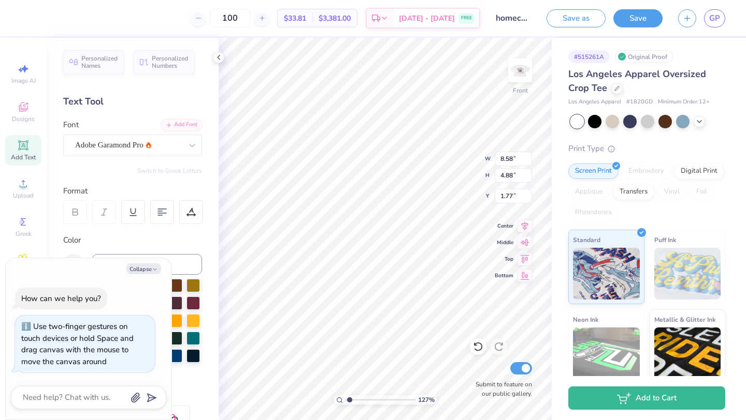
type textarea "Fort Collins, CO........10.18.25 Laramie, wy........10.25.25 fort collins, co..…"
type textarea "x"
type textarea "Fort Collins, CO........10.18.25 Laramie, ........10.25.25 fort collins, co....…"
type textarea "x"
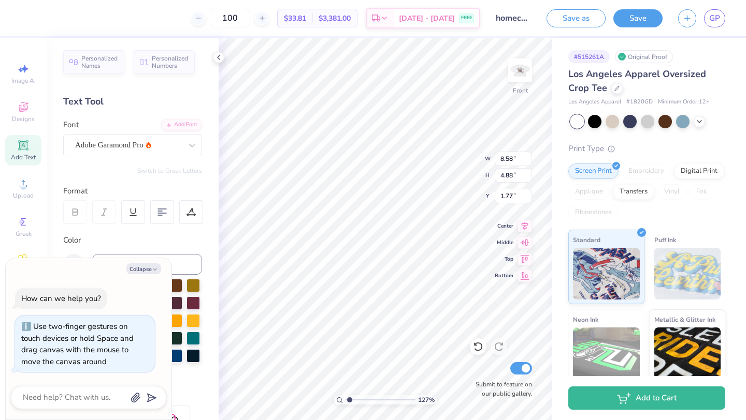
type textarea "Fort Collins, CO........10.18.25 Laramie, WY........10.25.25 fort collins, co..…"
type textarea "x"
type textarea "Fort Collins, CO........10.18.25 Laramie, WY........10.25.25 fort collins, ....…"
type textarea "x"
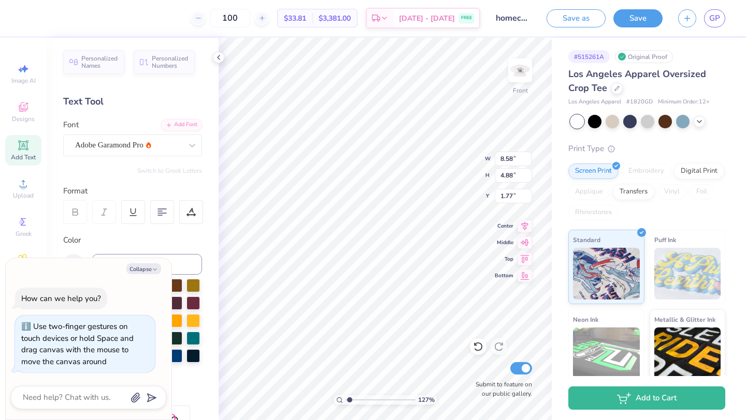
type textarea "Fort Collins, CO........10.18.25 Laramie, WY........10.25.25 fort collins, CO..…"
type textarea "x"
type textarea "Fort Collins, CO........10.18.25 Laramie, WY........10.25.25 fort Collins, CO..…"
type textarea "x"
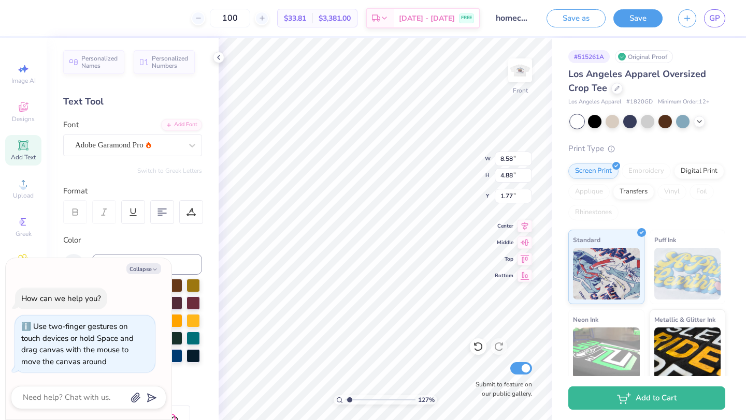
scroll to position [2, 2]
type textarea "Fort Collins, CO........10.18.25 Laramie, WY........10.25.25 ort Collins, CO...…"
type textarea "x"
type textarea "Fort Collins, CO........10.18.25 Laramie, WY........10.25.25 Fort Collins, CO..…"
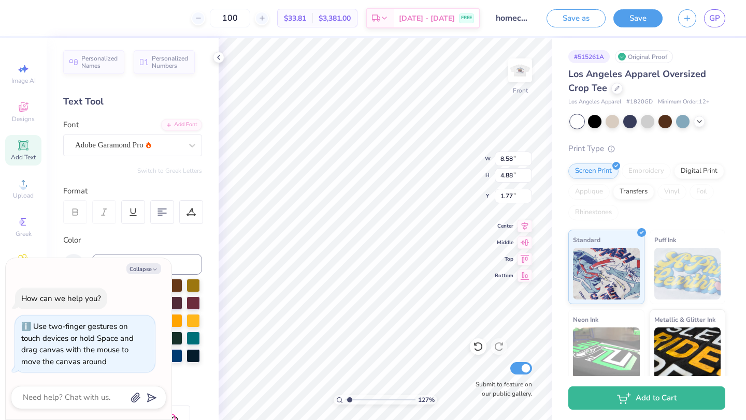
type textarea "x"
type textarea "Fort Collins, CO........10.18.25 Laramie, WY........10.25.25 Fort Collins, CO..…"
type textarea "x"
type textarea "Fort Collins, CO........10.18.25 Laramie, WY........10.25.25 Fort Collins, CO..…"
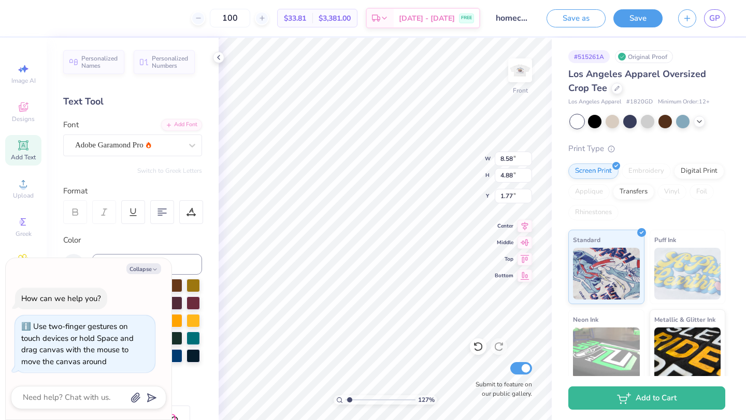
scroll to position [2, 3]
type textarea "x"
type textarea "Fort Collins, CO........10.18.25 Laramie, WY........10.25.25 Fort Collins, CO..…"
type textarea "x"
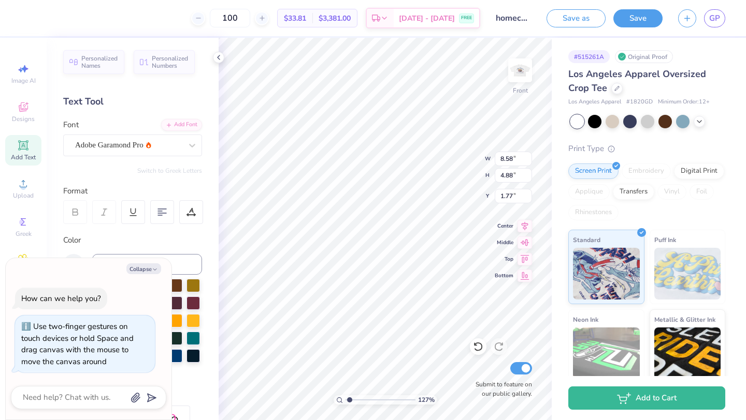
type textarea "Fort Collins, CO........10.18.25 Laramie, WY........10.25.25 Fort Collins, CO..…"
type textarea "x"
type textarea "Fort Collins, CO........10.18.25 Laramie, WY........10.25.25 Fort Collins, CO..…"
type textarea "x"
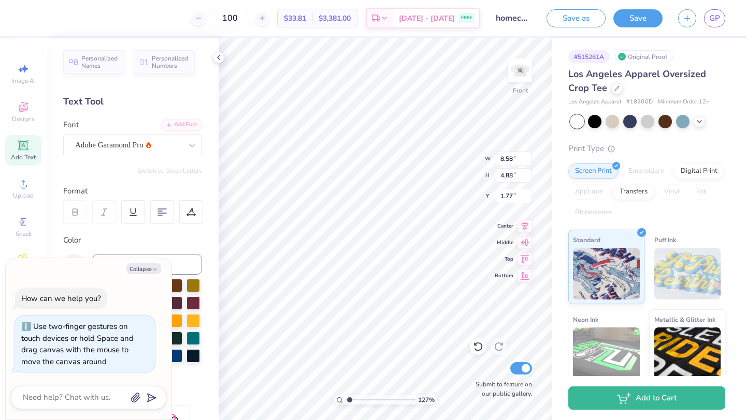
type textarea "Fort Collins, CO........10.18.25 Laramie, WY........10.25.25 Fort Collins, CO..…"
type textarea "x"
type textarea "Fort Collins, CO........10.18.25 Laramie, WY........10.25.25 Fort Collins, CO..…"
type textarea "x"
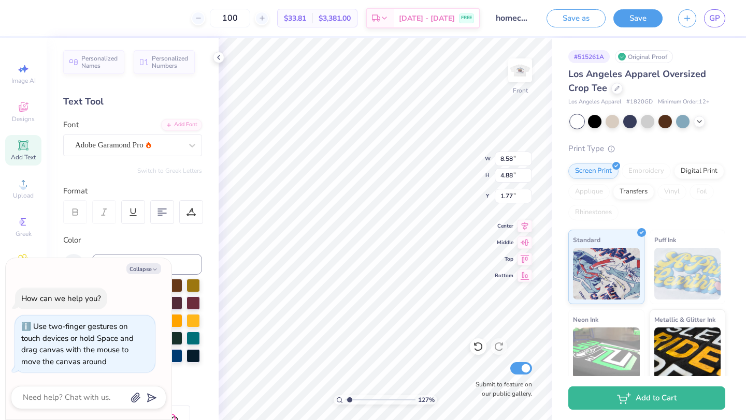
type textarea "Fort Collins, CO........10.18.25 Laramie, WY........10.25.25 Fort Collins, CO..…"
type textarea "x"
type textarea "Fort Collins, CO........10.18.25 Laramie, WY........10.25.25 Fort Collins, CO..…"
type textarea "x"
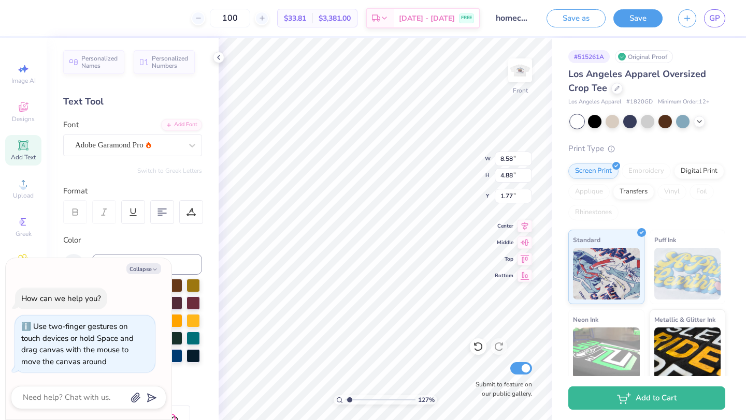
type textarea "Fort Collins, CO........10.18.25 Laramie, WY........10.25.25 Fort Collins, CO..…"
type textarea "x"
type textarea "Fort Collins, CO........10.18.25 Laramie, WY........10.25.25 Fort Collins, CO..…"
type textarea "x"
type textarea "Fort Collins, CO........10.18.25 Laramie, WY........10.25.25 Fort Collins, CO..…"
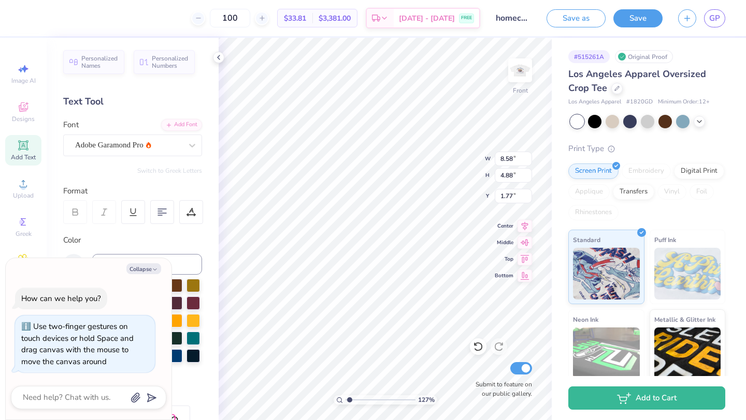
type textarea "x"
type input "8.22"
type input "5.14"
type input "9.05"
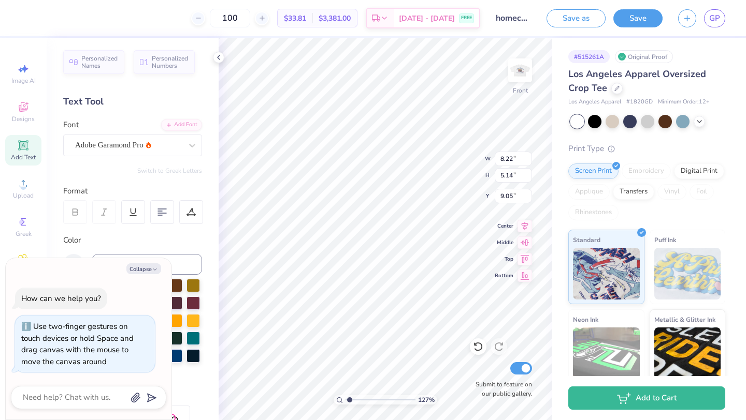
type textarea "x"
type textarea "Seattle, W........8.30.25 Fort collins, co........9.6.25 fort collins, co......…"
type textarea "x"
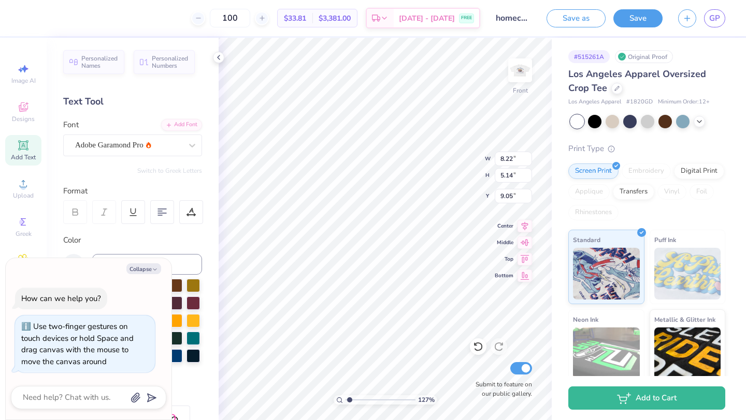
type textarea "Seattle, WA........8.30.25 Fort ollins, co........9.6.25 fort collins, co......…"
type textarea "x"
type textarea "Seattle, WA........8.30.25 Fort Collins, co........9.6.25 fort collins, co.....…"
type textarea "x"
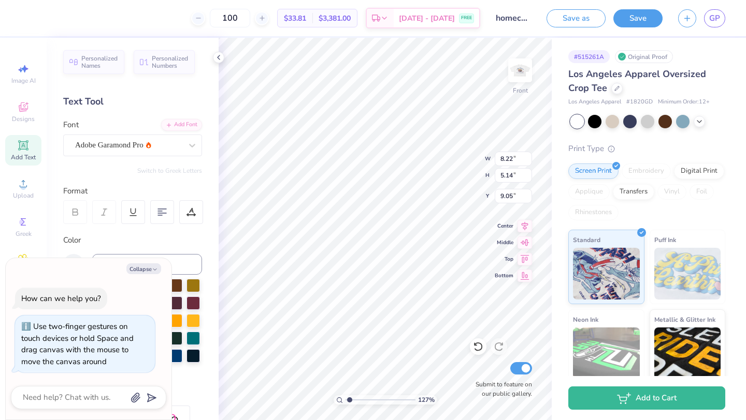
type textarea "Seattle, WA........8.30.25 Fort Collins, ........9.6.25 fort collins, co.......…"
type textarea "x"
type textarea "Seattle, WA........8.30.25 Fort Collins, C........9.6.25 fort collins, co......…"
type textarea "x"
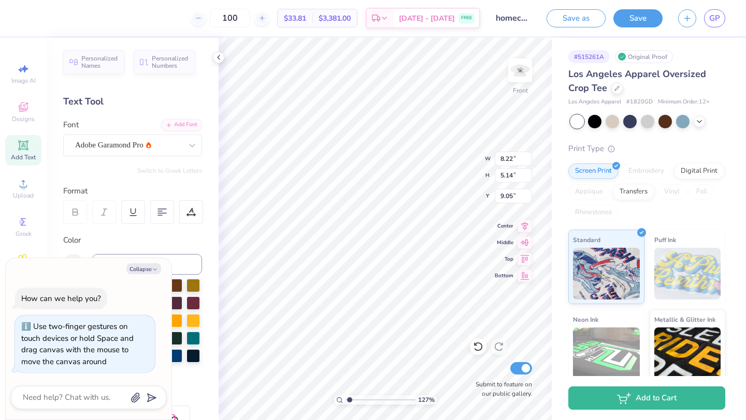
type textarea "Seattle, WA........8.30.25 Fort Collins, CO........9.6.25 fort collins, co.....…"
type textarea "x"
type textarea "Seattle, WA........8.30.25 Fort Collins, CO........9.6.25 fort collins, C......…"
type textarea "x"
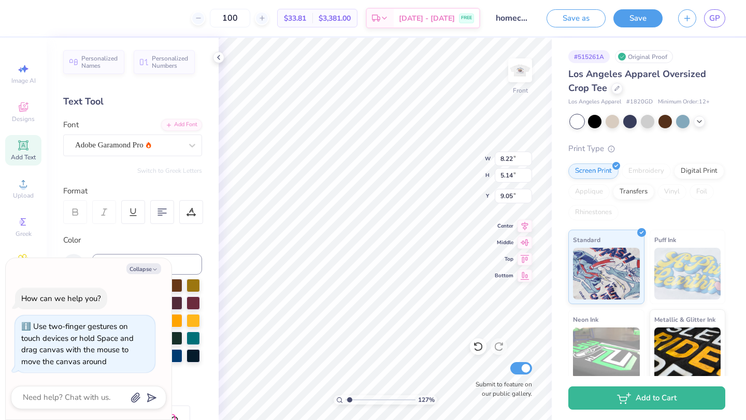
scroll to position [2, 3]
type textarea "Seattle, WA........8.30.25 Fort Collins, CO........9.6.25 fort Follins, CO.....…"
type textarea "x"
type textarea "Seattle, WA........8.30.25 Fort Collins, CO........9.6.25 fort Collins, CO.....…"
type textarea "x"
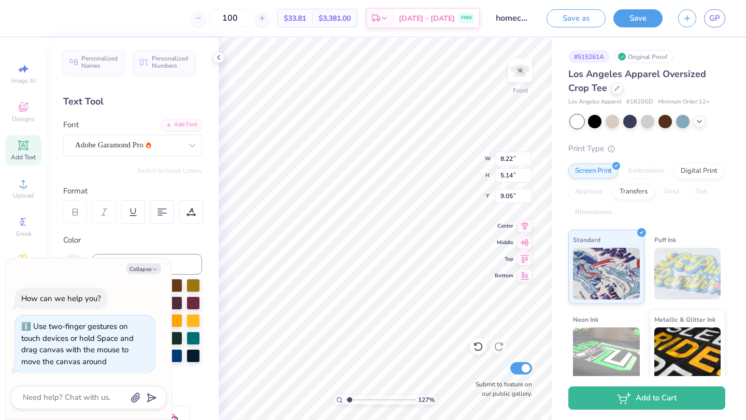
scroll to position [2, 2]
type textarea "Seattle, WA........8.30.25 Fort Collins, CO........9.6.25 ort Collins, CO......…"
type textarea "x"
type textarea "Seattle, WA........8.30.25 Fort Collins, CO........9.6.25 Fort Collins, CO.....…"
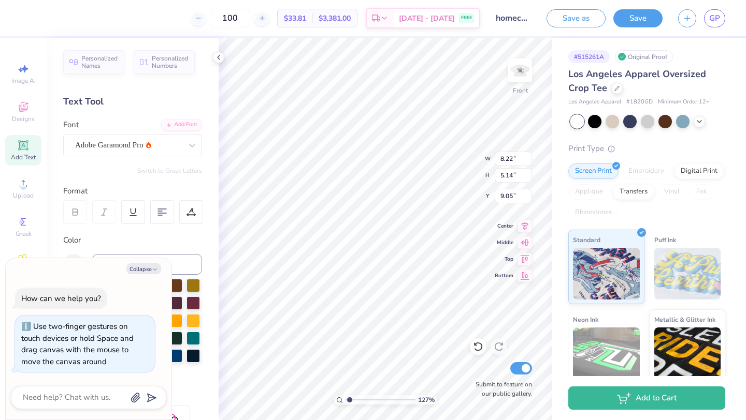
type textarea "x"
type textarea "Seattle, WA........8.30.25 Fort Collins, CO........9.6.25 Fort Collins, CO.....…"
type textarea "x"
type textarea "Seattle, WA........8.30.25 Fort Collins, CO........9.6.25 Fort Collins, CO.....…"
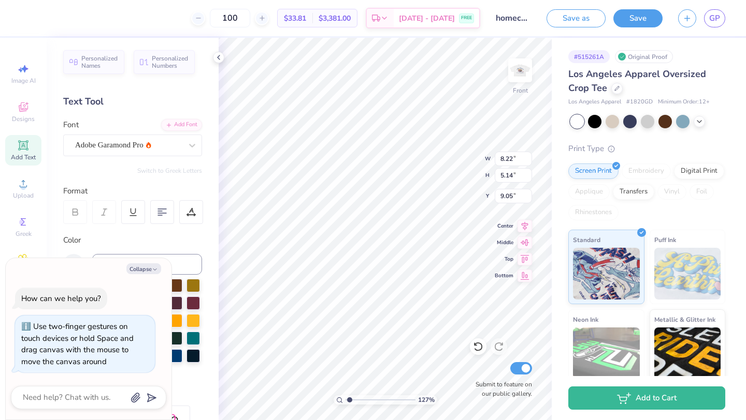
type textarea "x"
type textarea "Seattle, WA........8.30.25 Fort Collins, CO........9.6.25 Fort Collins, CO.....…"
type textarea "x"
type textarea "Seattle, WA........8.30.25 Fort Collins, CO........9.6.25 Fort Collins, CO.....…"
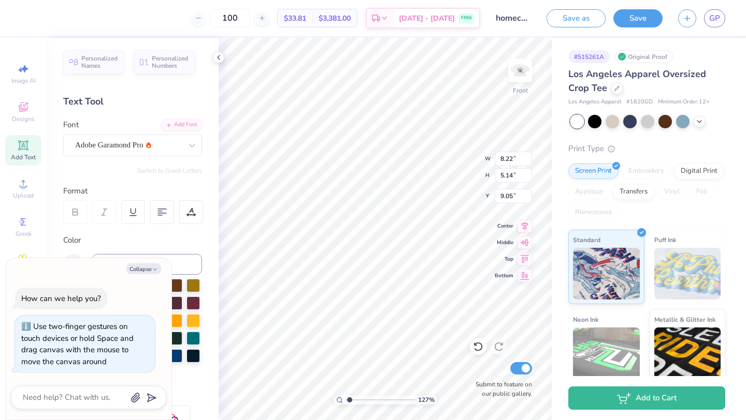
type textarea "x"
type textarea "Seattle, WA........8.30.25 Fort Collins, CO........9.6.25 Fort Collins, CO.....…"
type textarea "x"
type textarea "Seattle, WA........8.30.25 Fort Collins, CO........9.6.25 Fort Collins, CO.....…"
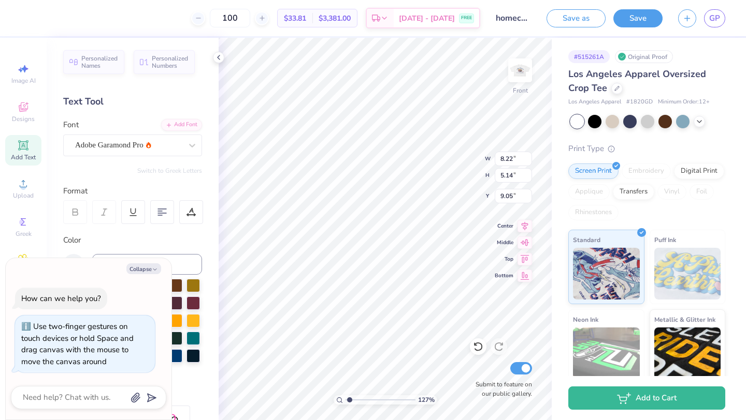
scroll to position [3, 2]
type textarea "x"
type textarea "Seattle, WA........8.30.25 Fort Collins, CO........9.6.25 Fort Collins, CO.....…"
type textarea "x"
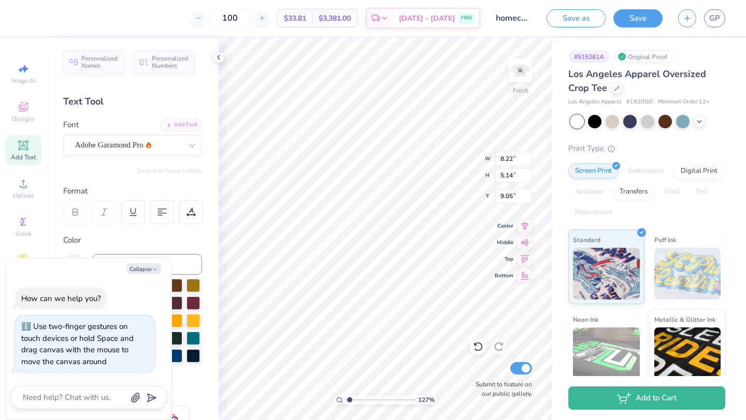
type textarea "Seattle, WA........8.30.25 Fort Collins, CO........9.6.25 Fort Collins, CO.....…"
type textarea "x"
type textarea "Seattle, WA........8.30.25 Fort Collins, CO........9.6.25 Fort Collins, CO.....…"
type textarea "x"
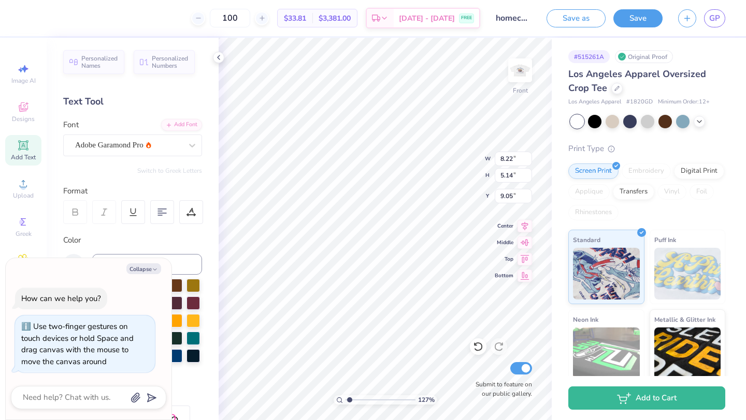
type textarea "Seattle, WA........8.30.25 Fort Collins, CO........9.6.25 Fort Collins, CO.....…"
type textarea "x"
type textarea "Seattle, WA........8.30.25 Fort Collins, CO........9.6.25 Fort Collins, CO.....…"
type textarea "x"
type textarea "Seattle, WA........8.30.25 Fort Collins, CO........9.6.25 Fort Collins, CO.....…"
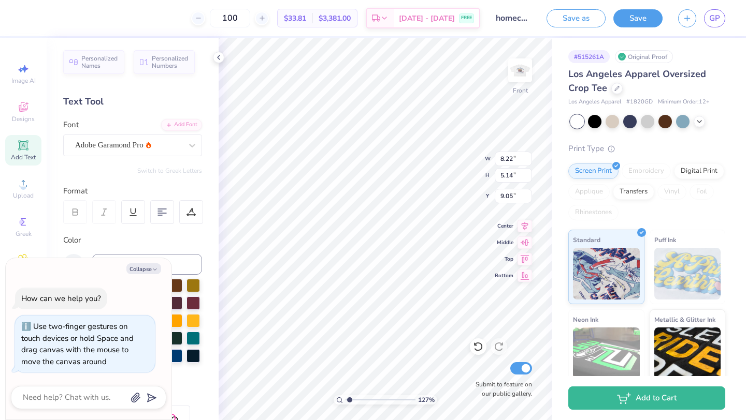
type textarea "x"
type textarea "Seattle, WA........8.30.25 Fort Collins, CO........9.6.25 Fort Collins, CO.....…"
type textarea "x"
type textarea "Seattle, WA........8.30.25 Fort Collins, CO........9.6.25 Fort Collins, CO.....…"
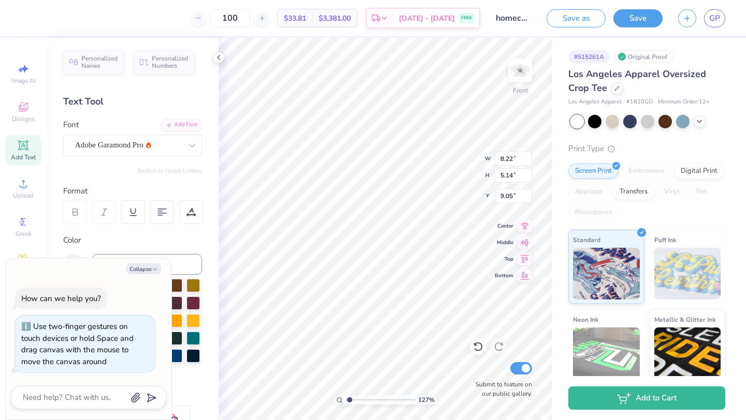
type textarea "x"
type input "9.06"
type input "9.04"
click at [144, 267] on button "Collapse" at bounding box center [143, 269] width 35 height 11
type textarea "x"
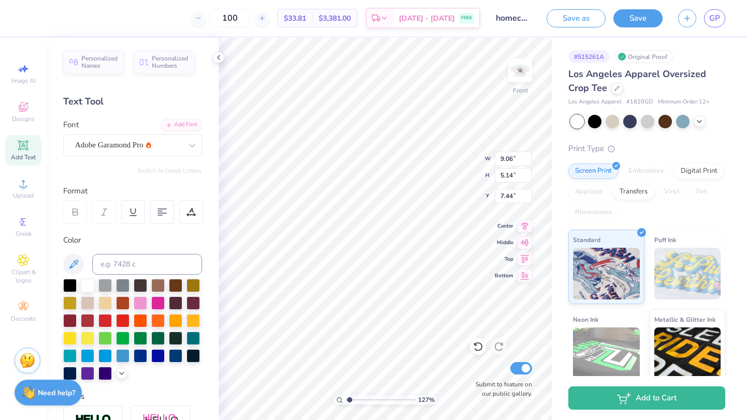
type input "7.44"
type input "9.04"
type input "4.88"
type input "1.54"
type input "8.02"
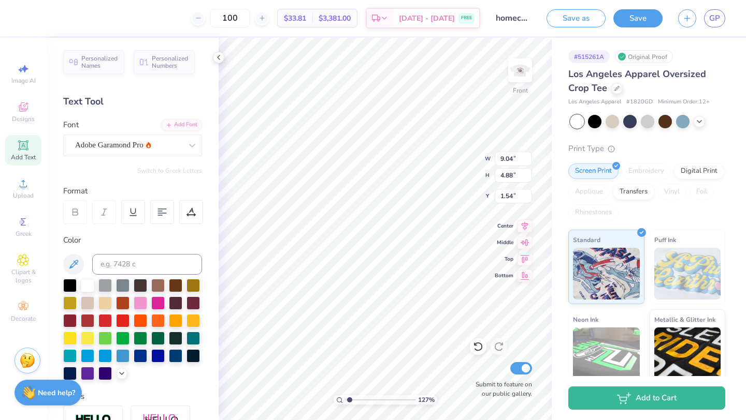
type input "4.33"
type input "7.44"
type input "8.36"
type input "4.51"
type input "8.36"
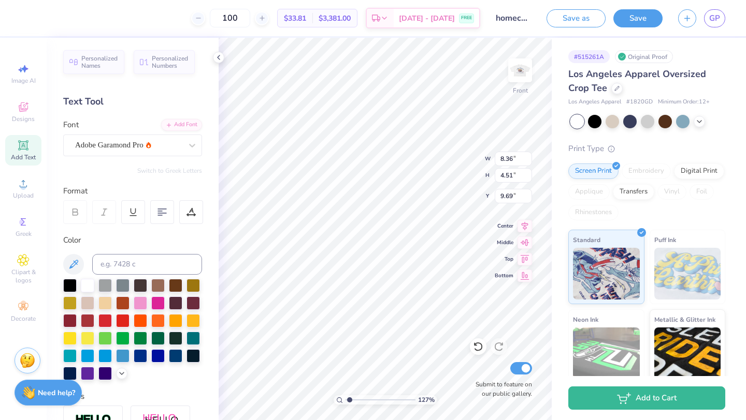
type input "10.43"
type input "7.94"
type input "5.41"
type input "8.36"
type input "10.43"
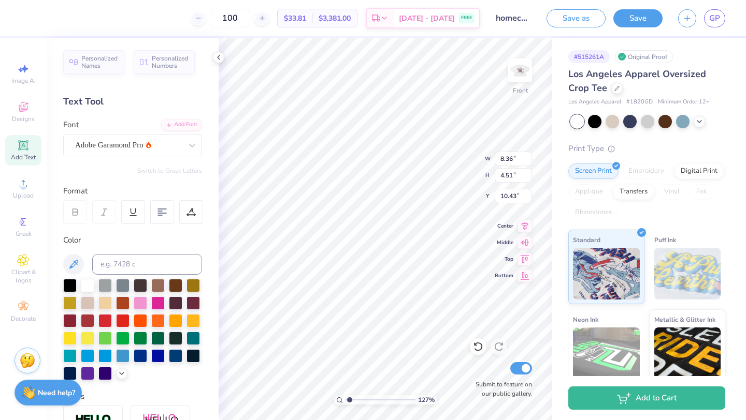
type input "7.82"
type input "4.22"
type input "7.43"
type input "5.41"
click at [28, 122] on span "Designs" at bounding box center [23, 119] width 23 height 8
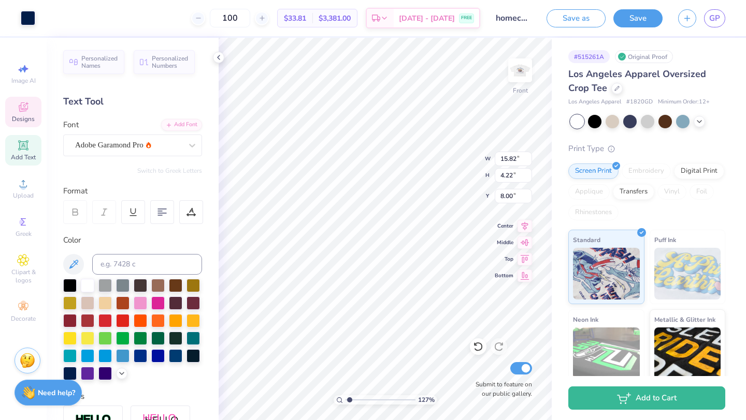
click at [25, 112] on icon at bounding box center [23, 107] width 12 height 12
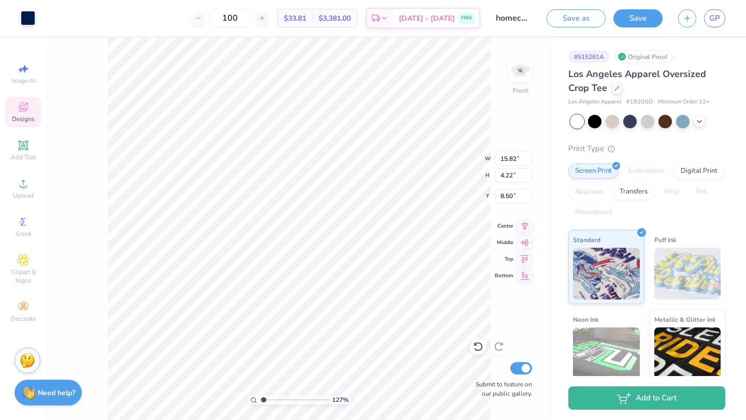
type input "8.50"
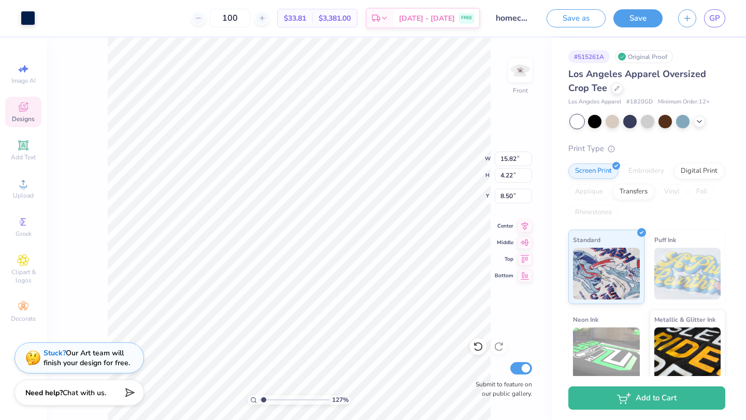
click at [25, 112] on icon at bounding box center [23, 107] width 12 height 12
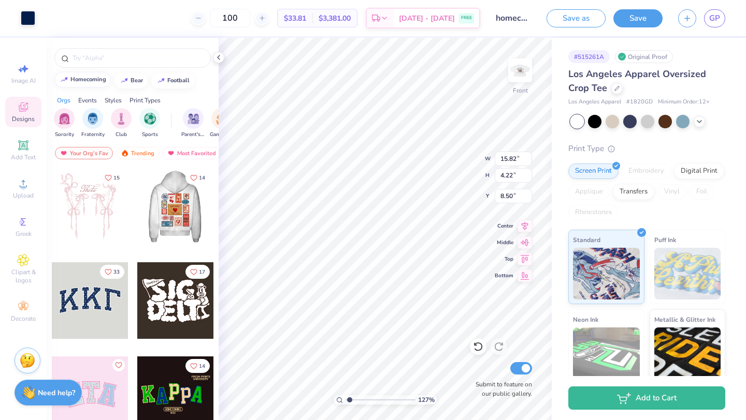
click at [92, 80] on div "homecoming" at bounding box center [88, 80] width 36 height 6
type input "homecoming"
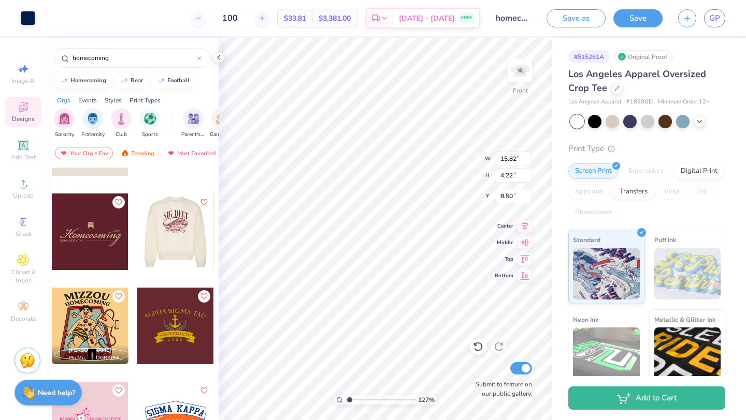
scroll to position [1256, 0]
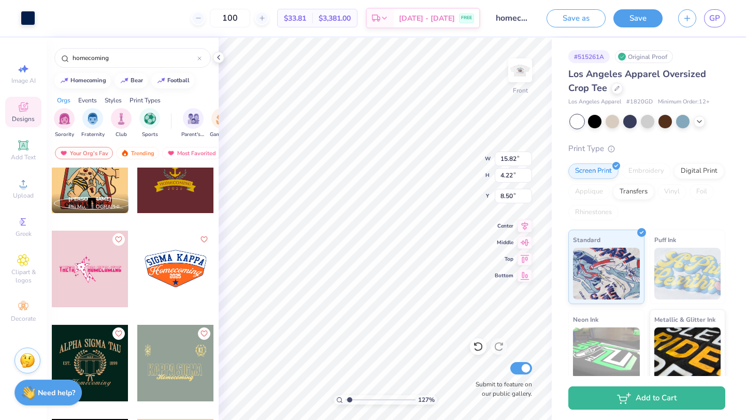
click at [160, 271] on div at bounding box center [175, 269] width 77 height 77
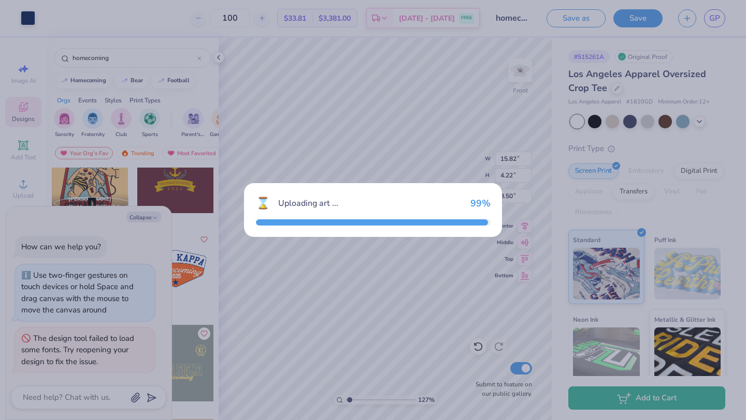
type textarea "x"
type input "7.16"
type input "4.00"
type input "3.00"
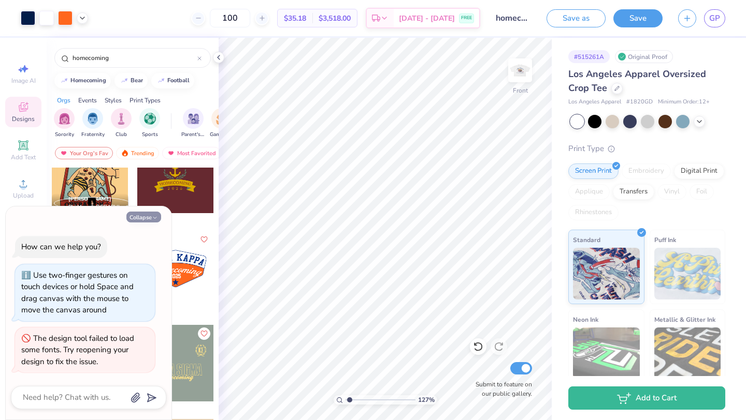
click at [142, 216] on button "Collapse" at bounding box center [143, 217] width 35 height 11
type textarea "x"
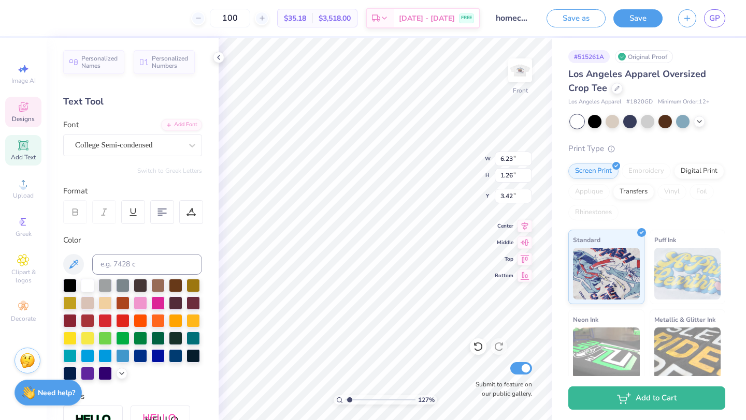
scroll to position [0, 0]
type textarea "S"
type textarea "CHI OMEGA"
click at [25, 16] on div at bounding box center [28, 17] width 14 height 14
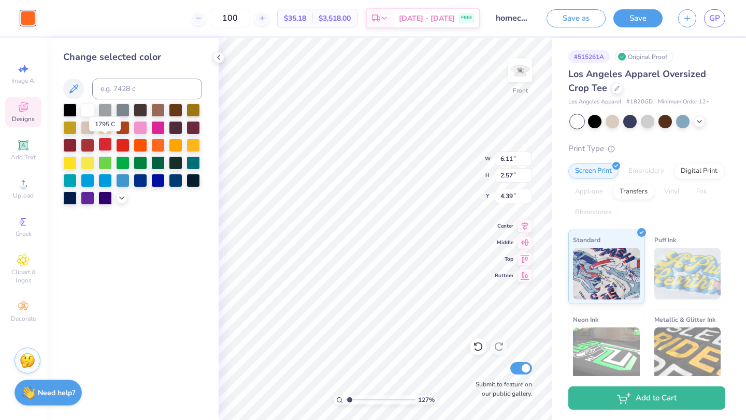
click at [110, 142] on div at bounding box center [104, 144] width 13 height 13
click at [85, 146] on div at bounding box center [87, 144] width 13 height 13
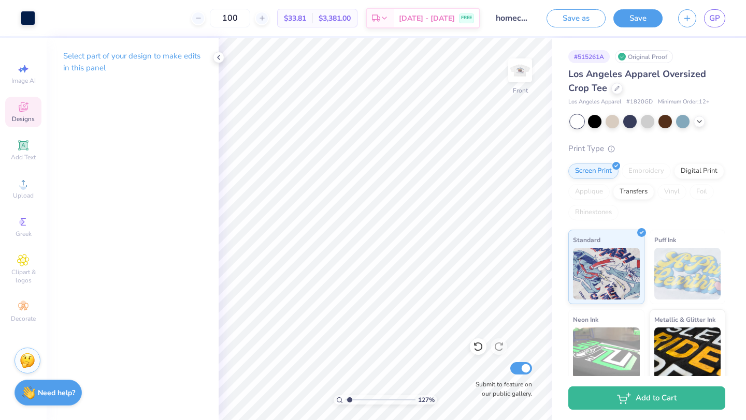
click at [28, 109] on icon at bounding box center [23, 107] width 12 height 12
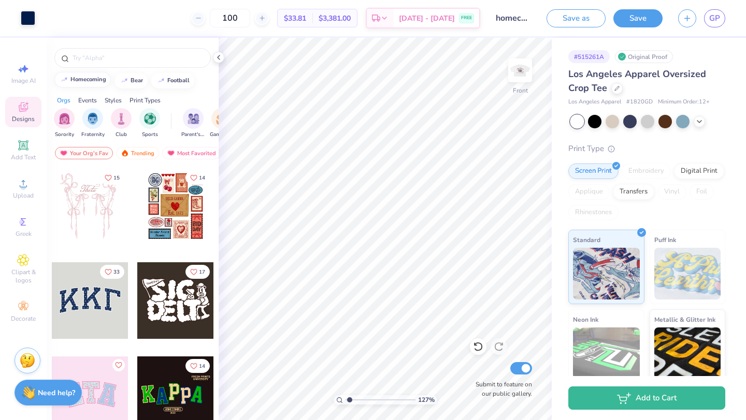
click at [85, 82] on div "homecoming" at bounding box center [88, 80] width 36 height 6
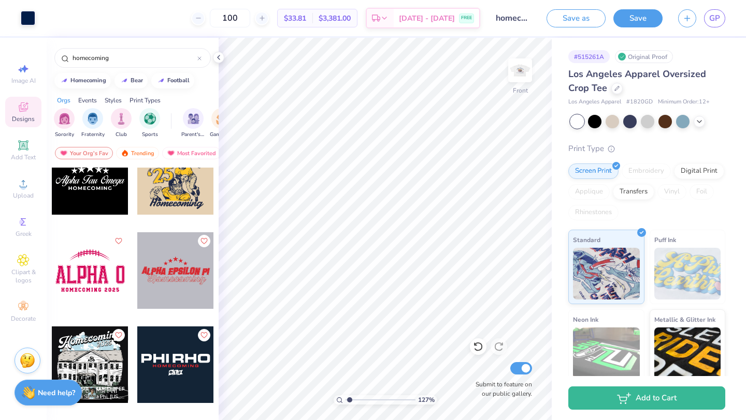
scroll to position [1771, 0]
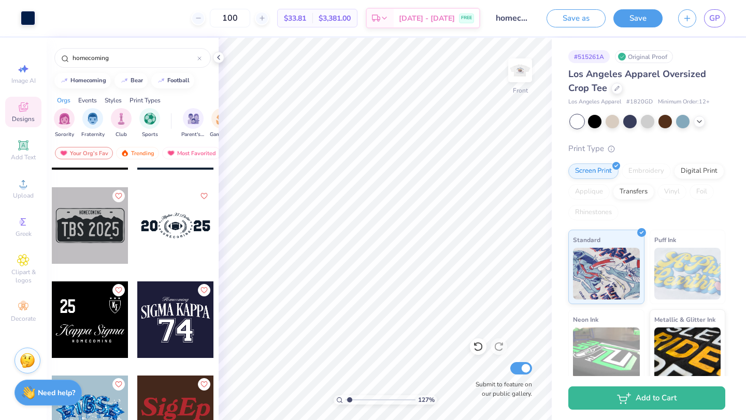
click at [179, 228] on div at bounding box center [175, 225] width 77 height 77
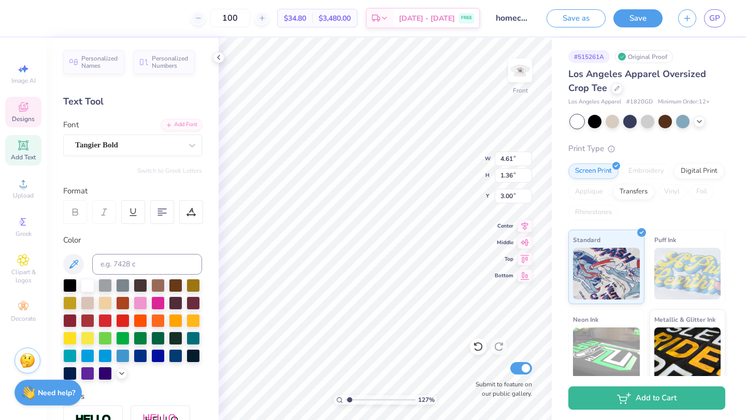
scroll to position [0, 2]
click at [84, 320] on div at bounding box center [87, 319] width 13 height 13
click at [92, 319] on div at bounding box center [87, 319] width 13 height 13
click at [24, 113] on icon at bounding box center [23, 107] width 12 height 12
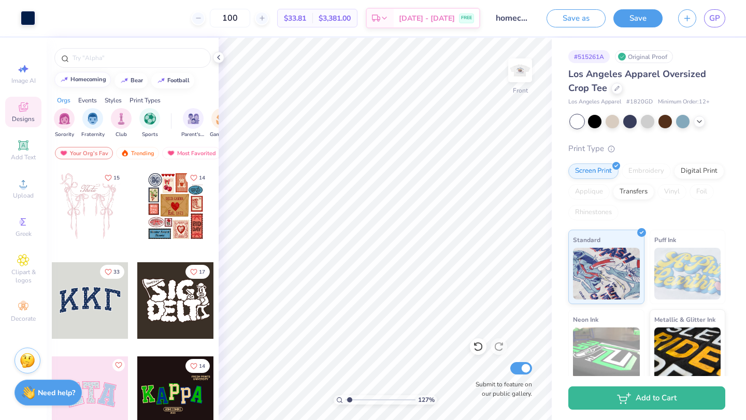
click at [84, 81] on div "homecoming" at bounding box center [88, 80] width 36 height 6
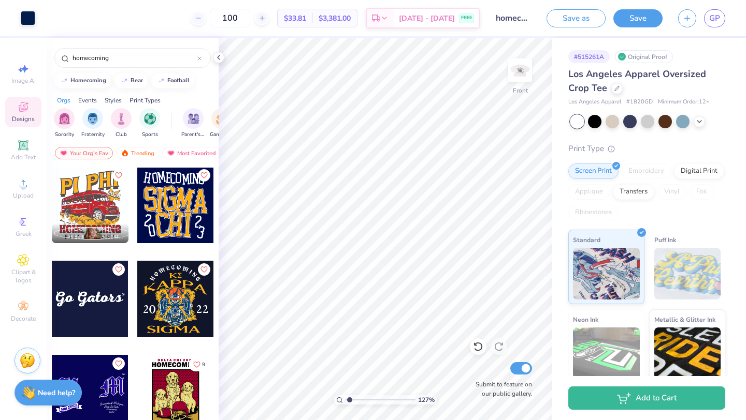
scroll to position [5268, 0]
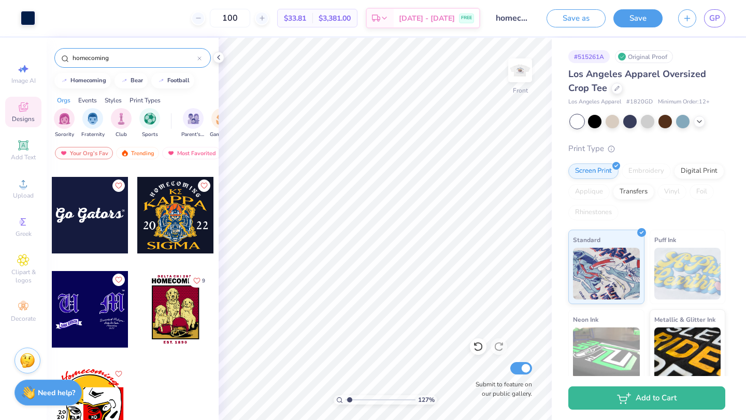
click at [195, 55] on input "homecoming" at bounding box center [134, 58] width 126 height 10
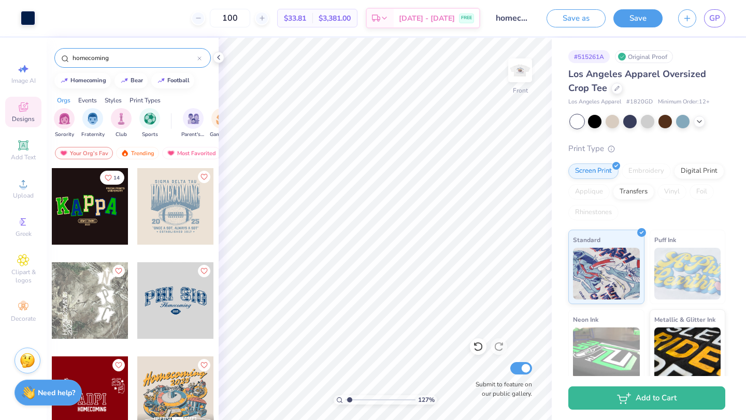
click at [200, 59] on icon at bounding box center [199, 58] width 4 height 4
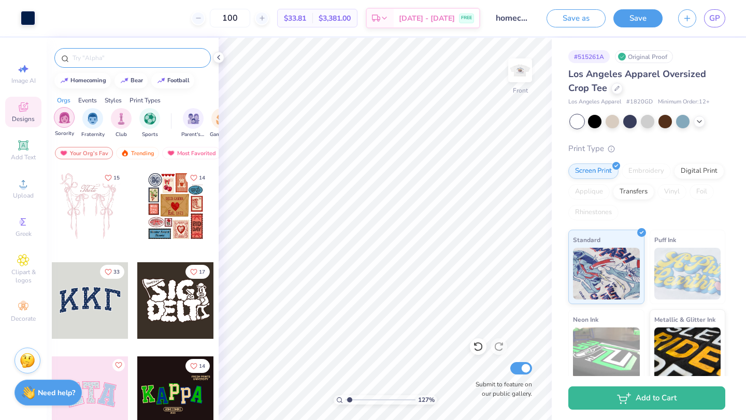
click at [71, 117] on div "filter for Sorority" at bounding box center [64, 117] width 21 height 21
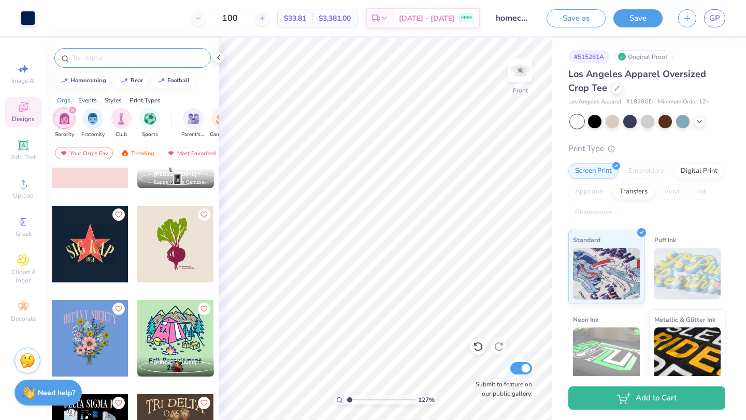
scroll to position [5054, 0]
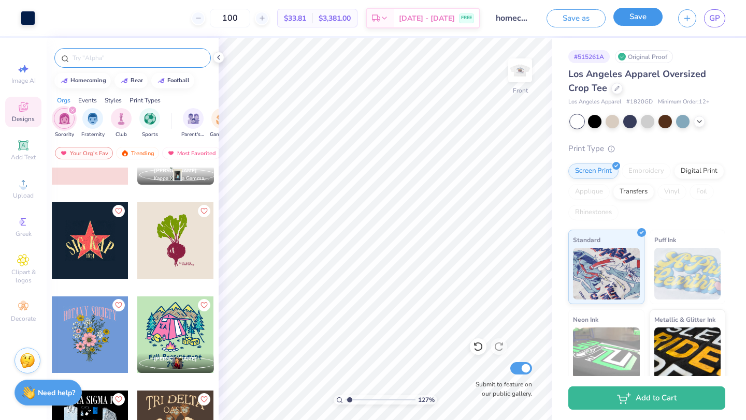
click at [620, 17] on button "Save" at bounding box center [637, 17] width 49 height 18
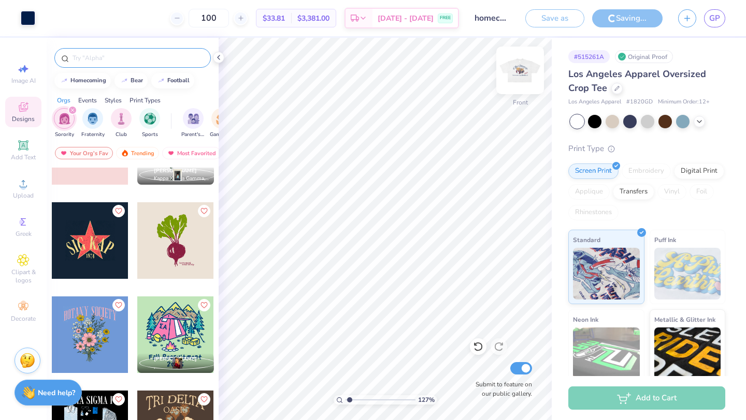
click at [520, 69] on img at bounding box center [519, 70] width 41 height 41
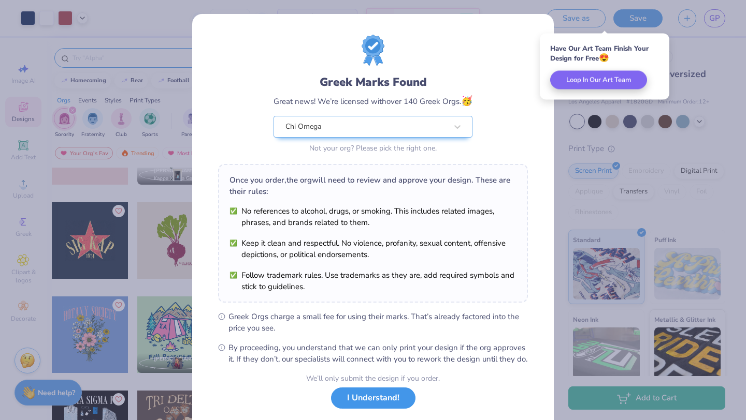
click at [373, 401] on button "I Understand!" at bounding box center [373, 398] width 84 height 21
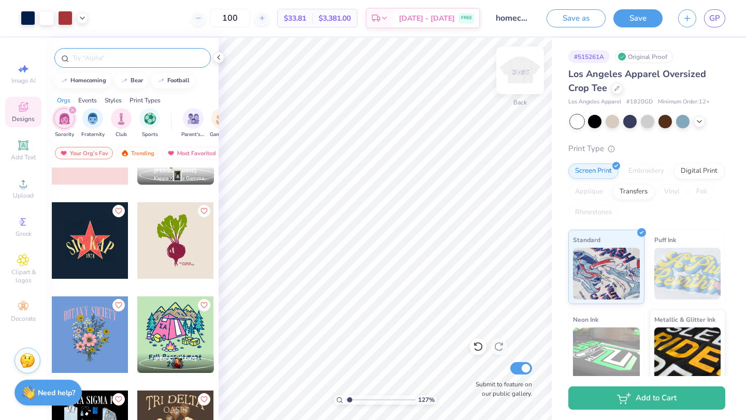
click at [520, 66] on img at bounding box center [519, 70] width 41 height 41
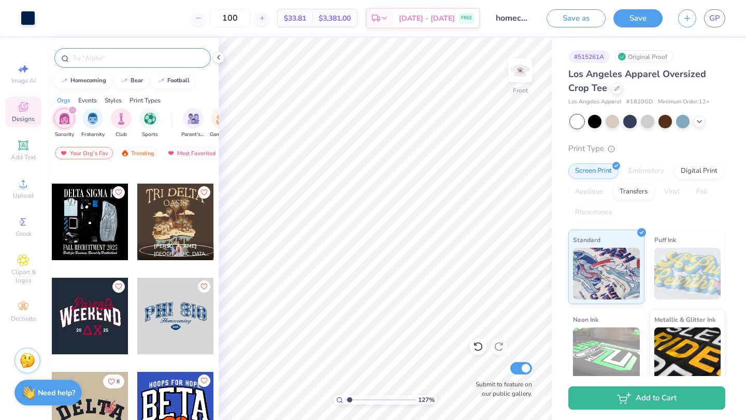
scroll to position [5262, 0]
click at [166, 304] on div at bounding box center [175, 315] width 77 height 77
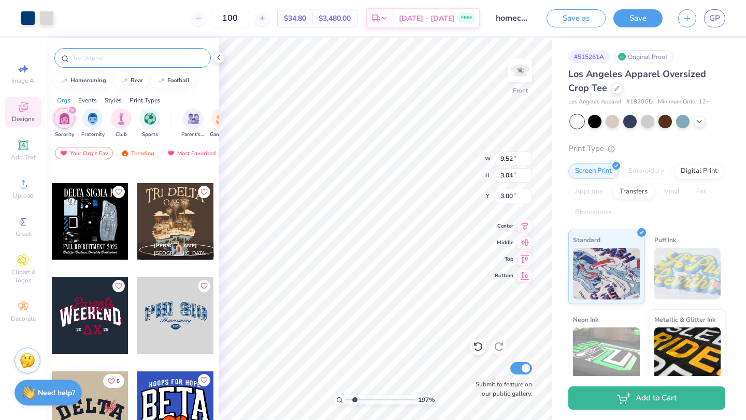
click at [354, 401] on input "range" at bounding box center [380, 400] width 70 height 9
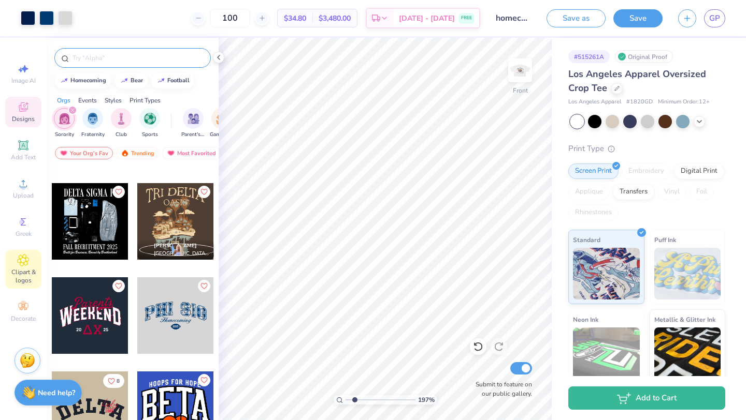
click at [18, 262] on icon at bounding box center [23, 260] width 11 height 11
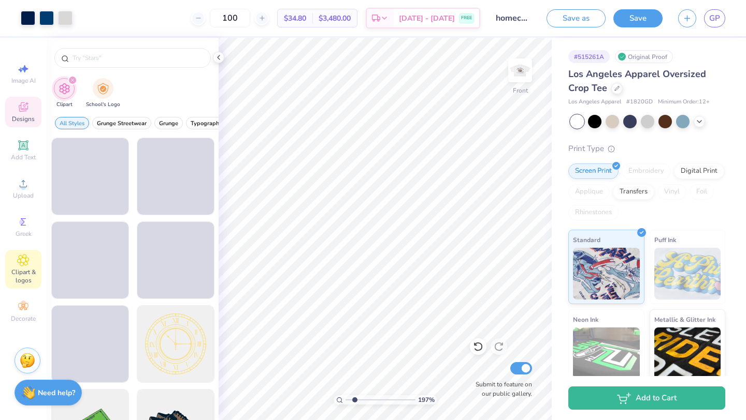
click at [28, 102] on icon at bounding box center [23, 107] width 12 height 12
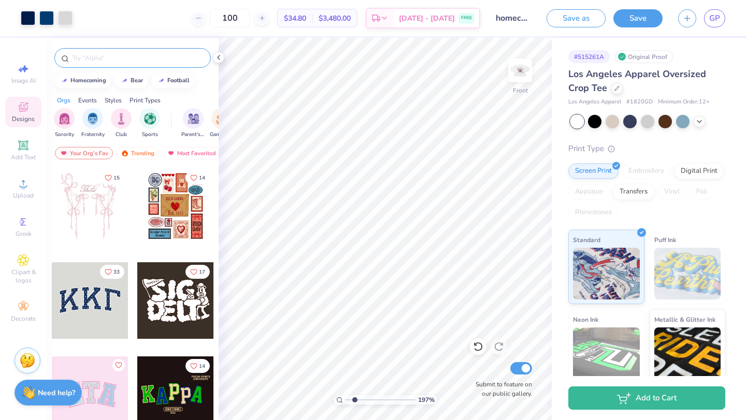
click at [95, 55] on input "text" at bounding box center [137, 58] width 133 height 10
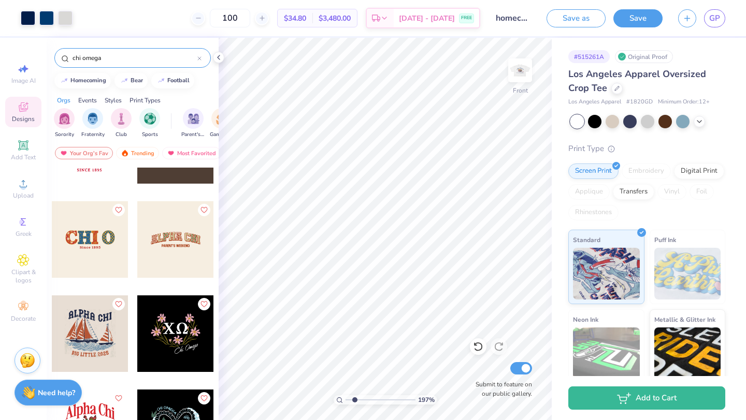
scroll to position [9579, 0]
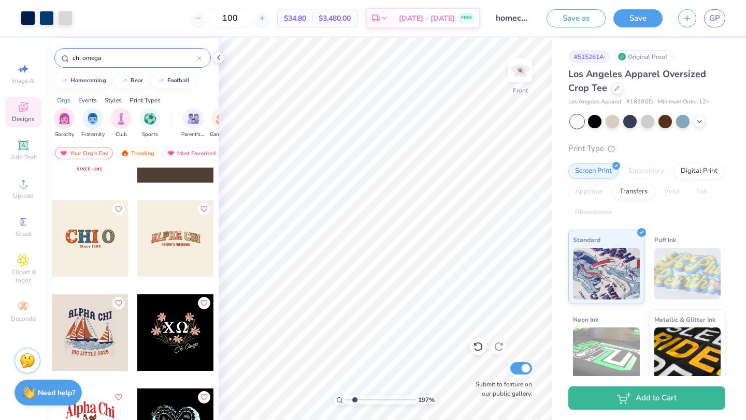
click at [108, 242] on div at bounding box center [90, 238] width 77 height 77
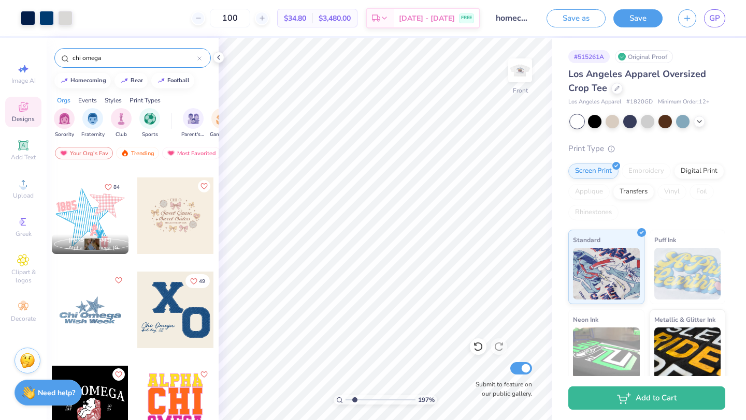
scroll to position [274, 0]
click at [179, 315] on div at bounding box center [175, 309] width 77 height 77
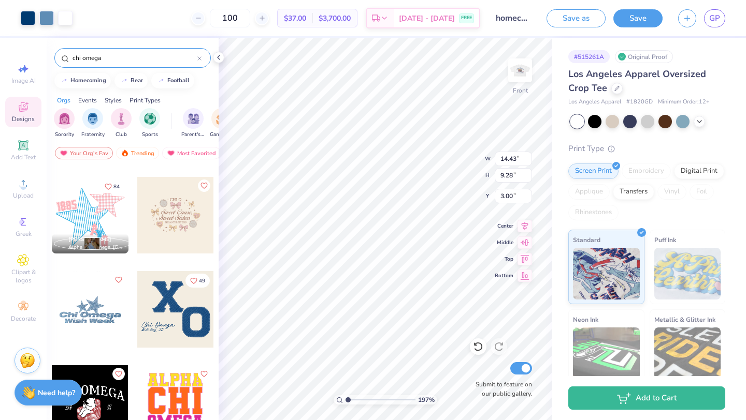
click at [347, 400] on input "range" at bounding box center [380, 400] width 70 height 9
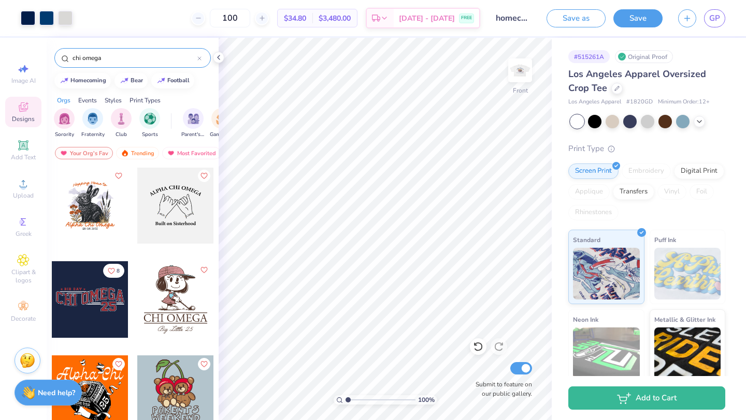
scroll to position [692, 0]
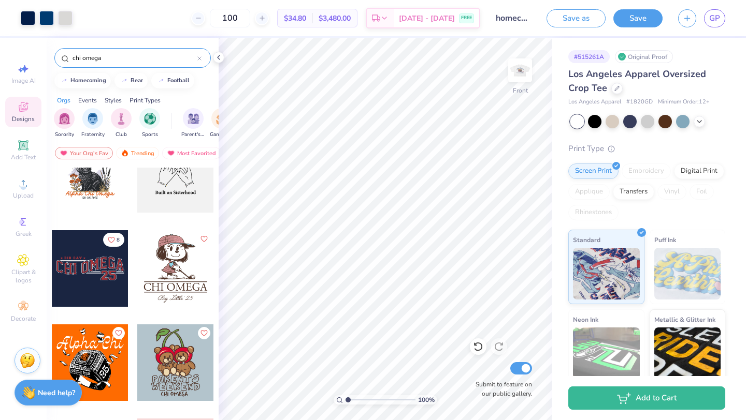
click at [92, 260] on div at bounding box center [90, 268] width 77 height 77
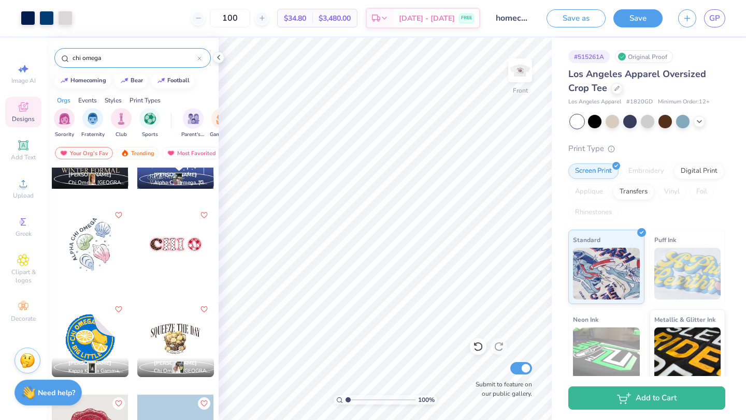
scroll to position [1377, 0]
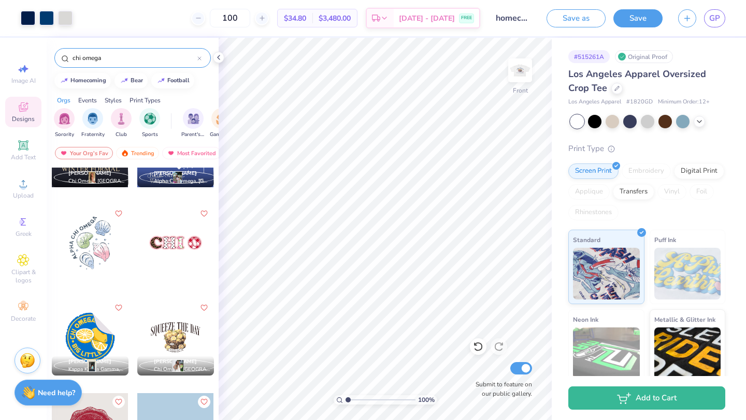
click at [183, 237] on div at bounding box center [175, 243] width 77 height 77
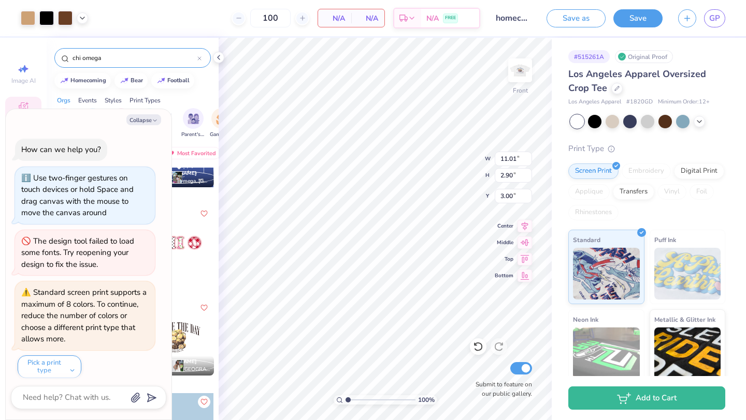
scroll to position [5, 0]
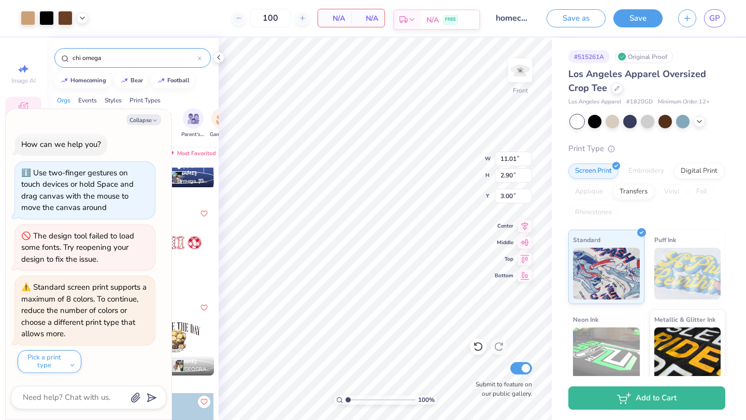
click at [146, 120] on button "Collapse" at bounding box center [143, 119] width 35 height 11
click at [149, 120] on button "Collapse" at bounding box center [143, 119] width 35 height 11
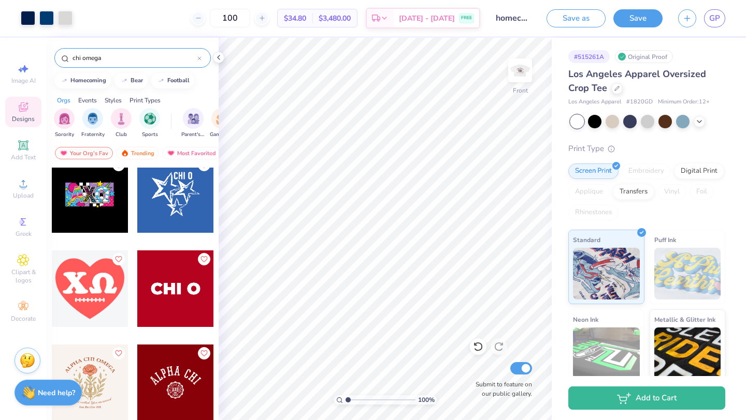
scroll to position [2001, 0]
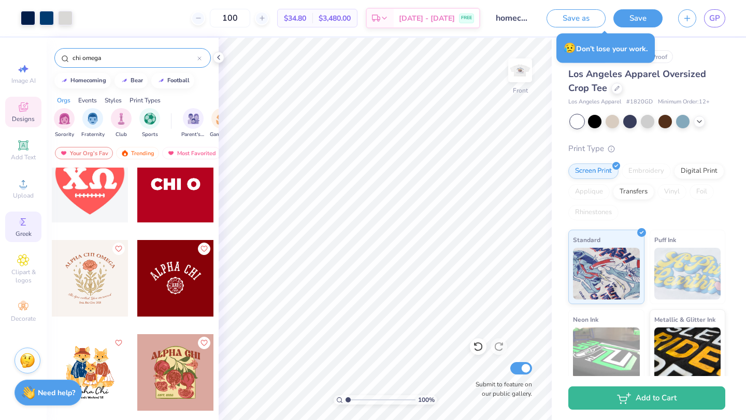
click at [24, 220] on icon at bounding box center [23, 222] width 12 height 12
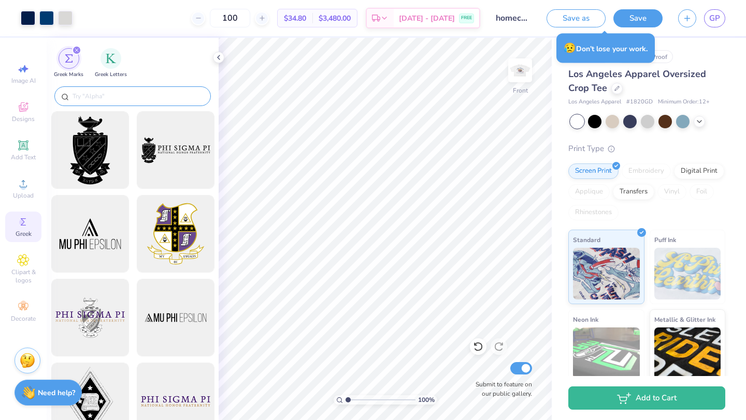
click at [114, 87] on div at bounding box center [132, 96] width 156 height 20
click at [106, 94] on input "text" at bounding box center [137, 96] width 133 height 10
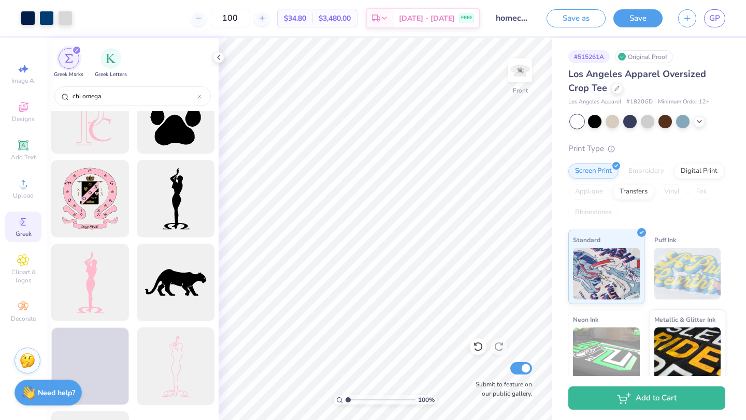
scroll to position [2290, 0]
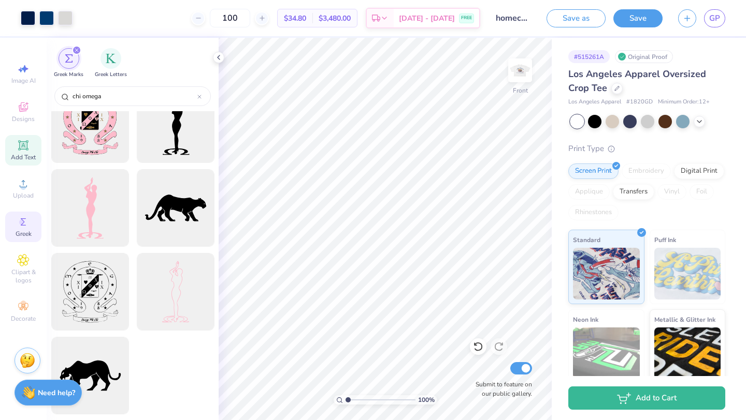
click at [20, 141] on icon at bounding box center [23, 145] width 10 height 10
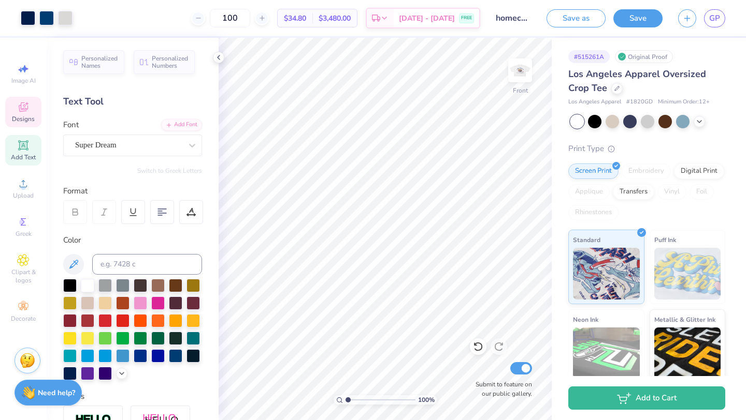
click at [33, 112] on div "Designs" at bounding box center [23, 112] width 36 height 31
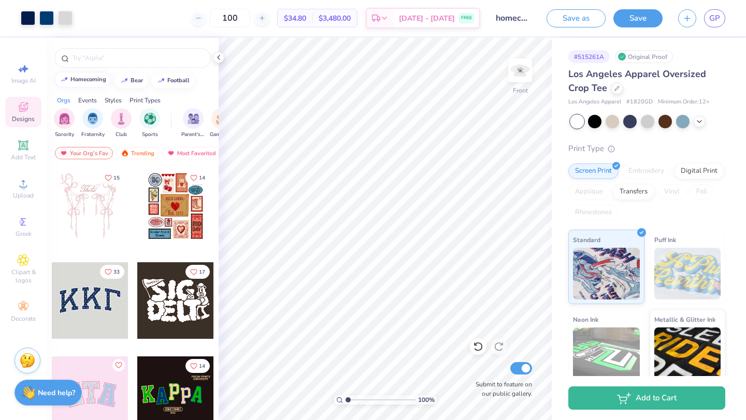
click at [96, 84] on button "homecoming" at bounding box center [82, 80] width 56 height 16
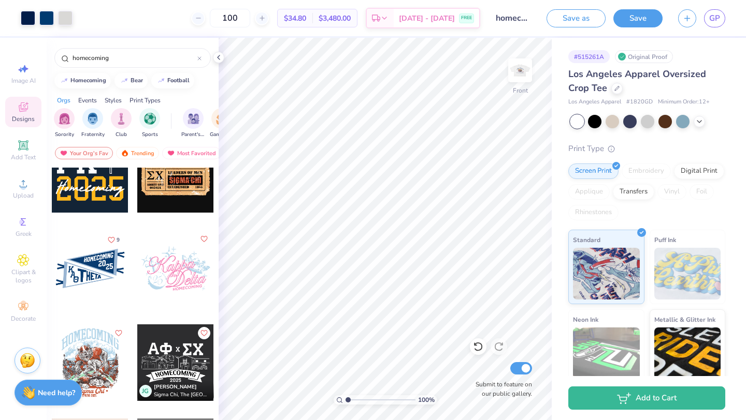
scroll to position [2764, 0]
click at [82, 264] on div at bounding box center [90, 269] width 77 height 77
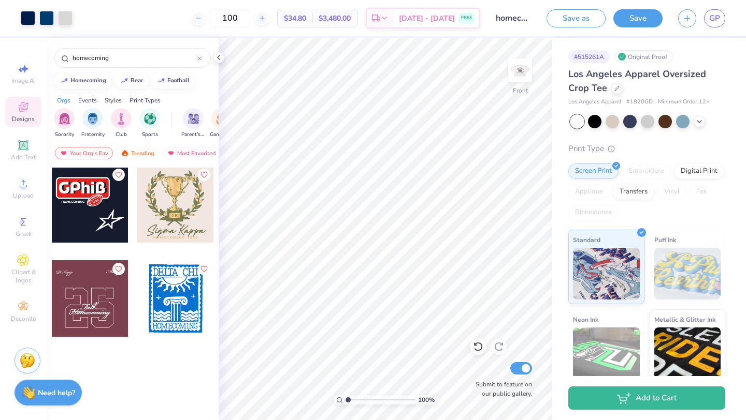
scroll to position [0, 0]
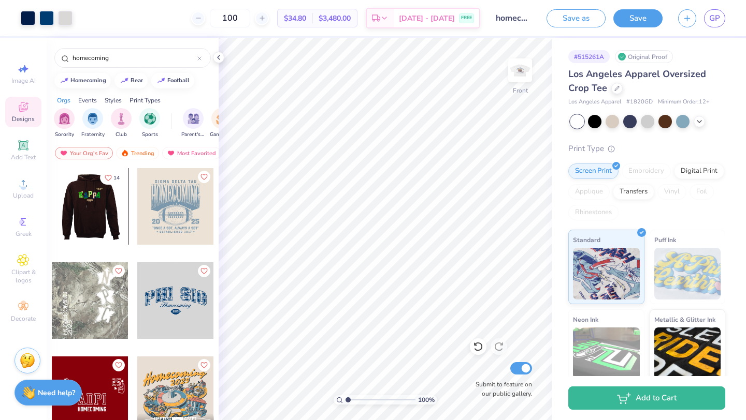
click at [78, 212] on div at bounding box center [89, 206] width 77 height 77
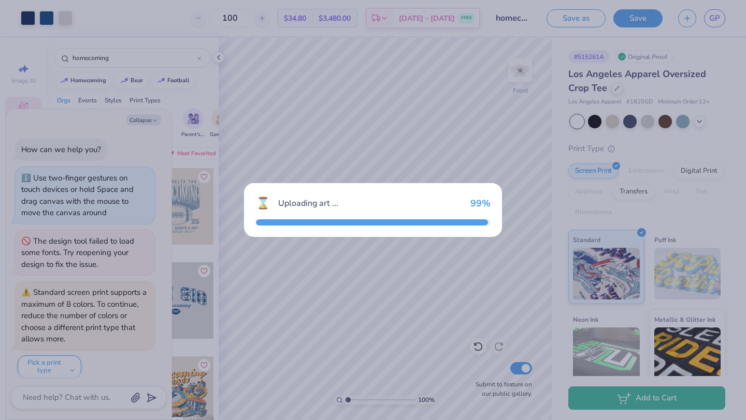
scroll to position [57, 0]
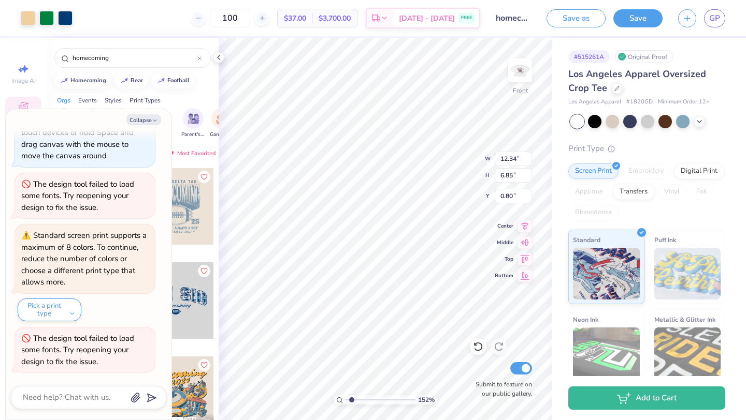
drag, startPoint x: 360, startPoint y: 402, endPoint x: 352, endPoint y: 402, distance: 8.3
click at [352, 402] on input "range" at bounding box center [380, 400] width 70 height 9
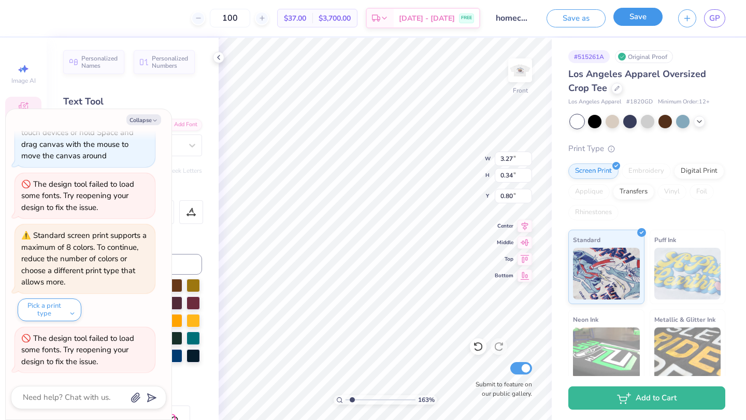
click at [624, 16] on button "Save" at bounding box center [637, 17] width 49 height 18
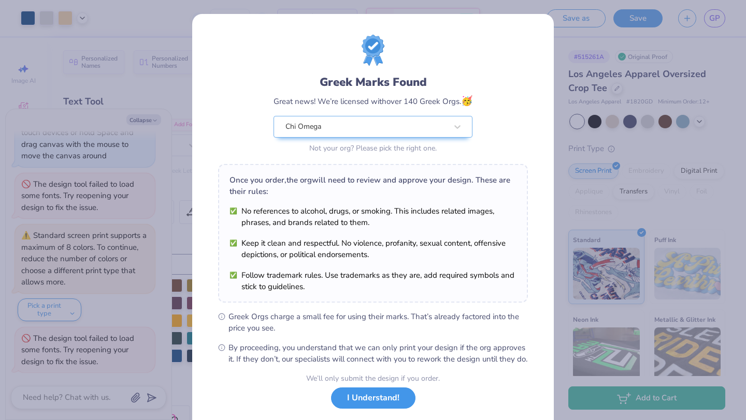
click at [383, 409] on button "I Understand!" at bounding box center [373, 398] width 84 height 21
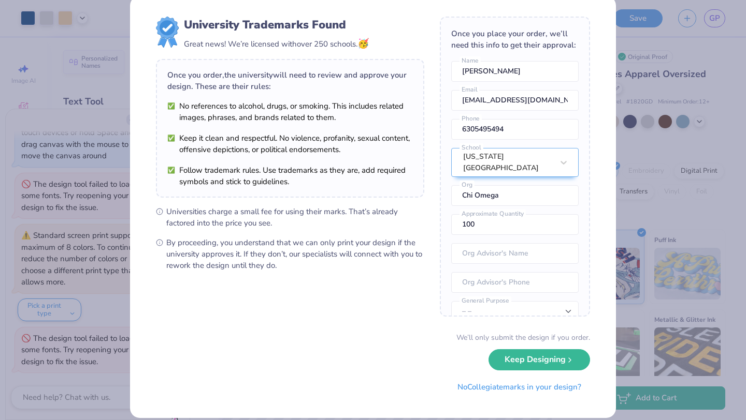
scroll to position [21, 0]
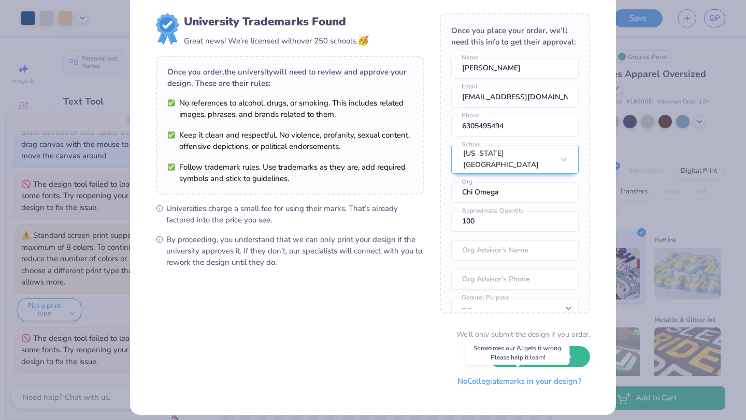
click at [499, 381] on button "No Collegiate marks in your design?" at bounding box center [518, 381] width 141 height 21
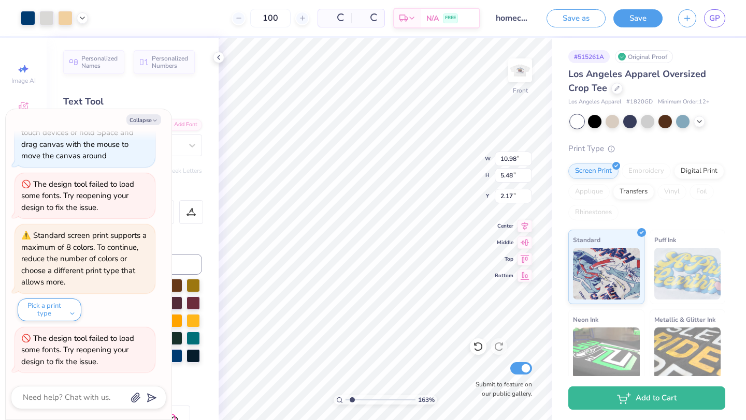
scroll to position [0, 0]
click at [143, 120] on button "Collapse" at bounding box center [143, 119] width 35 height 11
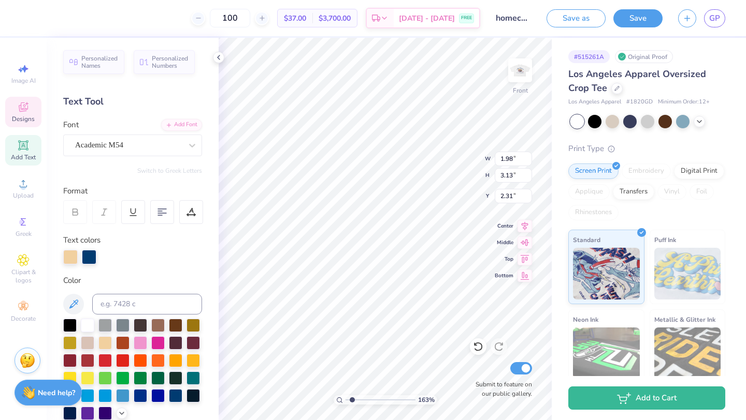
click at [74, 254] on div at bounding box center [70, 257] width 14 height 14
click at [70, 255] on div at bounding box center [70, 257] width 14 height 14
click at [73, 358] on div at bounding box center [69, 359] width 13 height 13
click at [70, 257] on div at bounding box center [70, 257] width 14 height 14
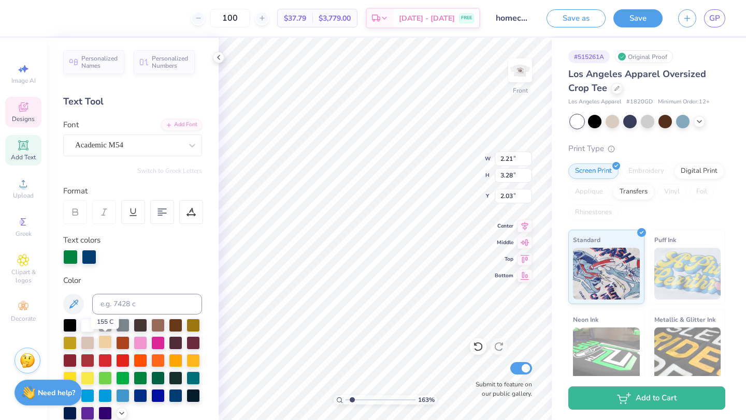
click at [108, 342] on div at bounding box center [104, 341] width 13 height 13
click at [89, 256] on div at bounding box center [89, 257] width 14 height 14
click at [69, 359] on div at bounding box center [69, 359] width 13 height 13
click at [105, 340] on div at bounding box center [104, 341] width 13 height 13
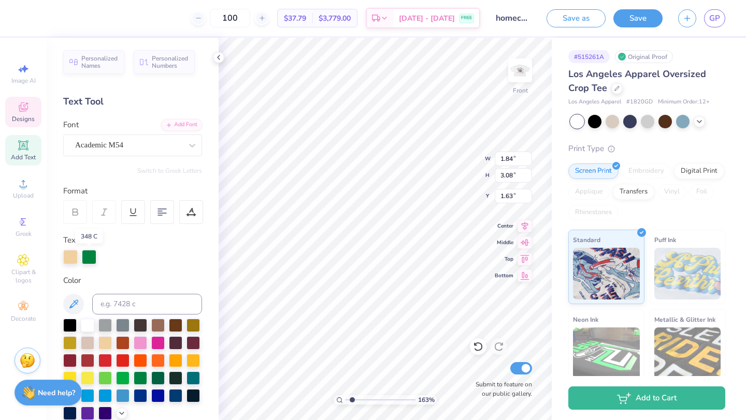
click at [90, 257] on div at bounding box center [89, 257] width 14 height 14
click at [91, 257] on div at bounding box center [89, 257] width 14 height 14
click at [69, 362] on div at bounding box center [69, 359] width 13 height 13
click at [111, 342] on div at bounding box center [104, 341] width 13 height 13
click at [86, 260] on div at bounding box center [89, 257] width 14 height 14
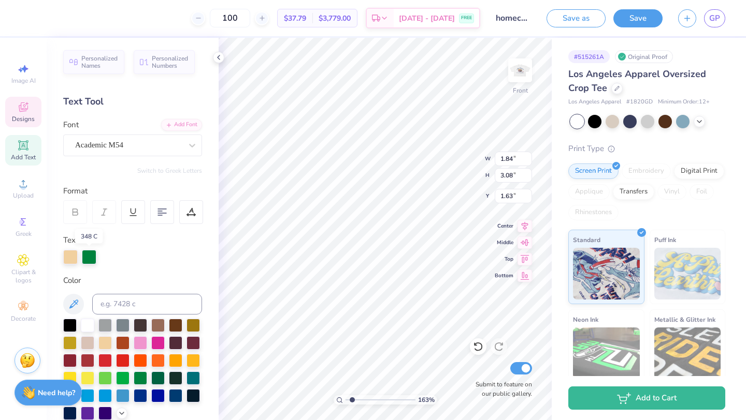
click at [86, 252] on div at bounding box center [89, 257] width 14 height 14
click at [90, 253] on div at bounding box center [89, 257] width 14 height 14
click at [92, 258] on div at bounding box center [89, 257] width 14 height 14
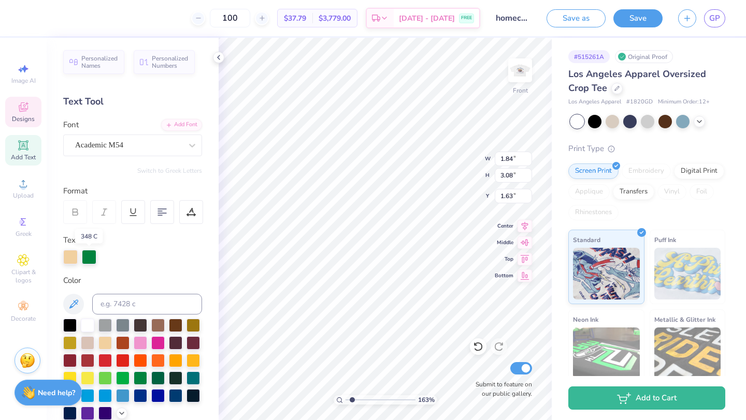
click at [92, 258] on div at bounding box center [89, 257] width 14 height 14
click at [91, 360] on div at bounding box center [87, 359] width 13 height 13
click at [90, 262] on div at bounding box center [89, 257] width 14 height 14
click at [90, 258] on div at bounding box center [89, 257] width 14 height 14
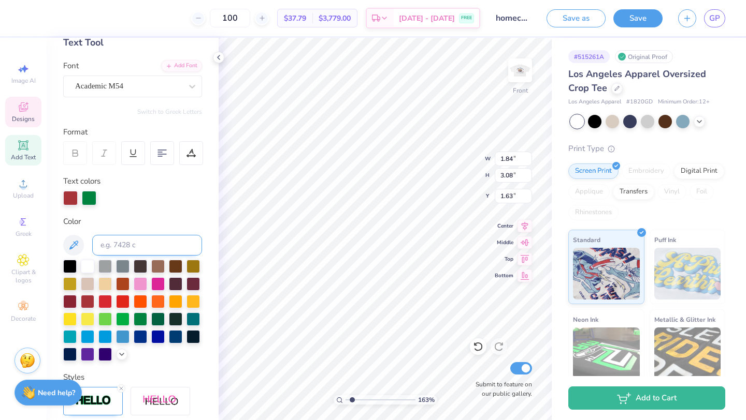
scroll to position [58, 0]
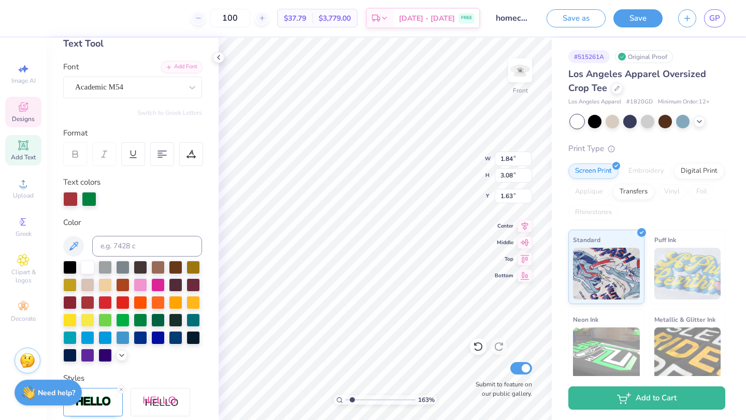
click at [92, 198] on div at bounding box center [89, 199] width 14 height 14
click at [91, 198] on div at bounding box center [89, 199] width 14 height 14
click at [103, 283] on div at bounding box center [104, 283] width 13 height 13
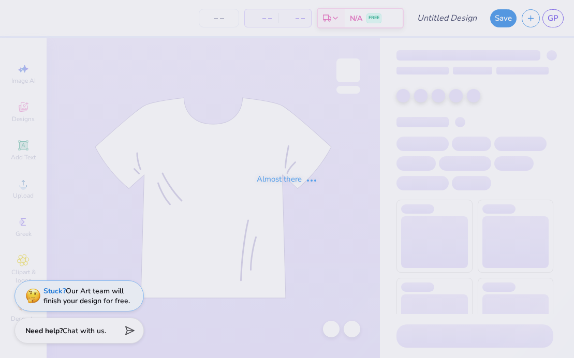
type input "homecoming 7"
type input "100"
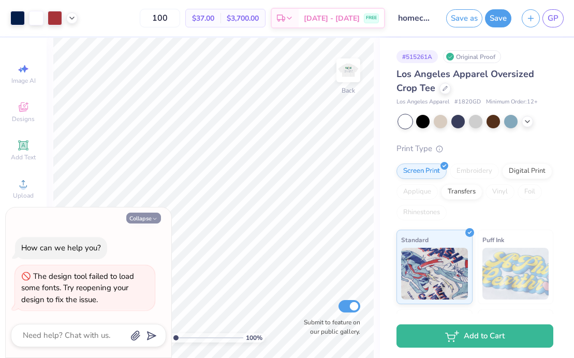
click at [158, 216] on button "Collapse" at bounding box center [143, 218] width 35 height 11
type textarea "x"
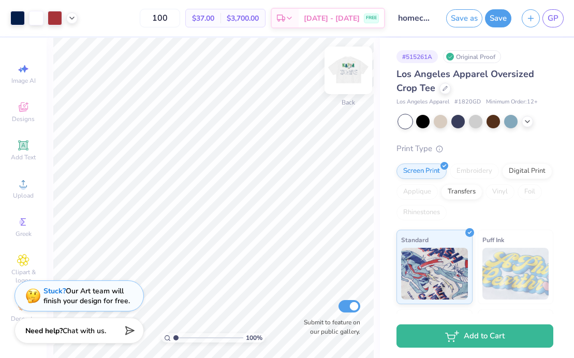
click at [359, 70] on img at bounding box center [348, 70] width 41 height 41
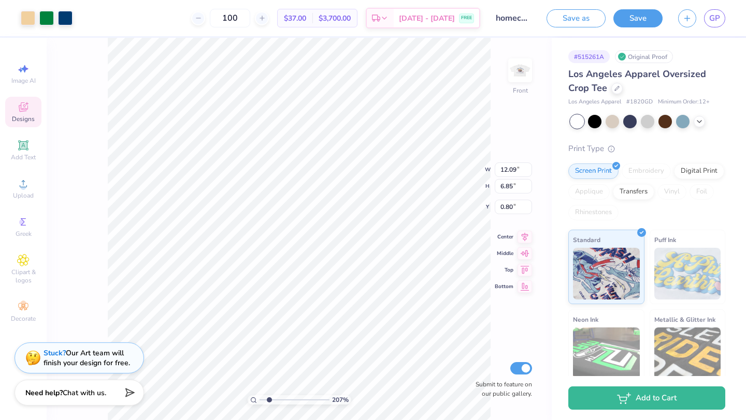
drag, startPoint x: 262, startPoint y: 401, endPoint x: 269, endPoint y: 400, distance: 6.8
type input "2.04"
click at [269, 358] on input "range" at bounding box center [294, 400] width 70 height 9
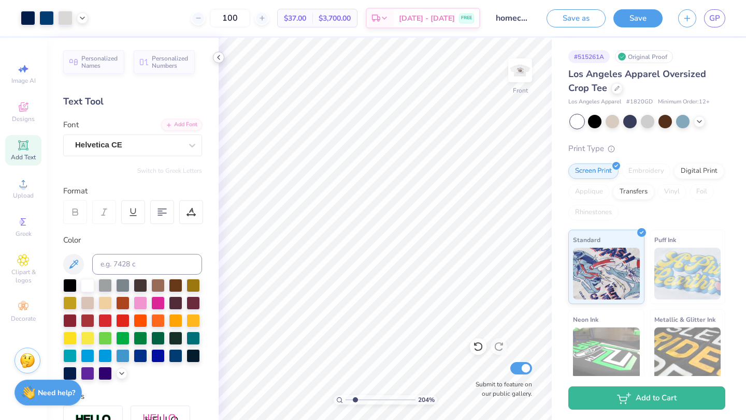
click at [220, 56] on icon at bounding box center [218, 57] width 8 height 8
click at [476, 353] on div at bounding box center [478, 347] width 17 height 17
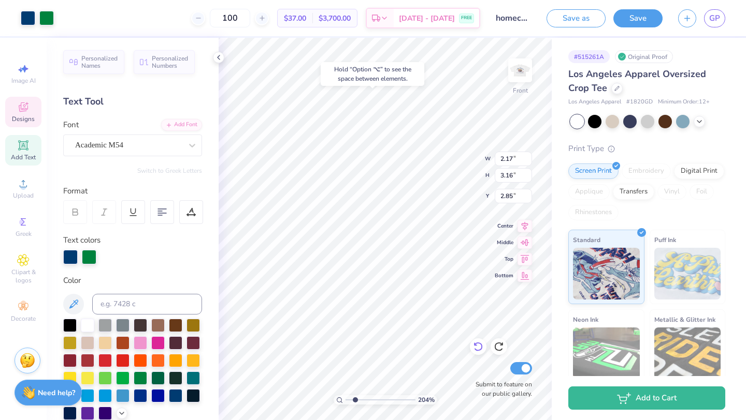
click at [478, 348] on icon at bounding box center [478, 347] width 10 height 10
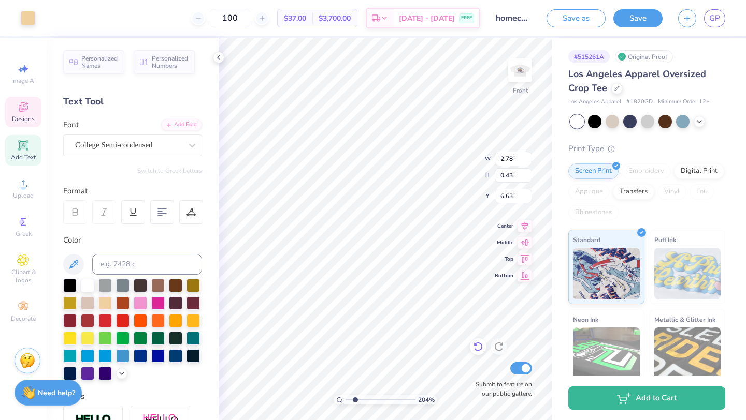
type input "2.78"
type input "0.43"
type input "6.63"
type textarea "omecoming"
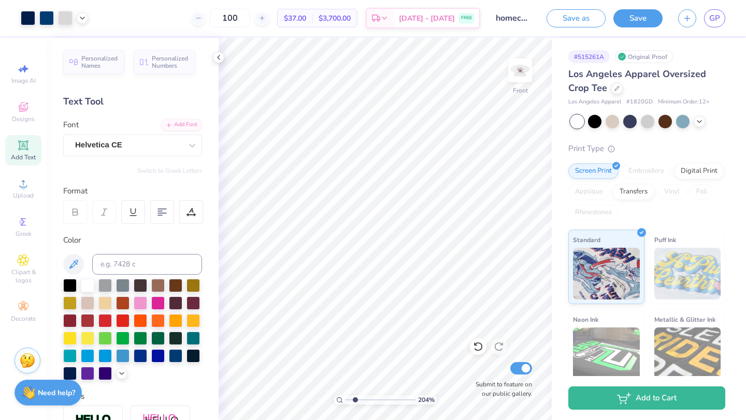
click at [574, 19] on button "Save" at bounding box center [637, 18] width 49 height 18
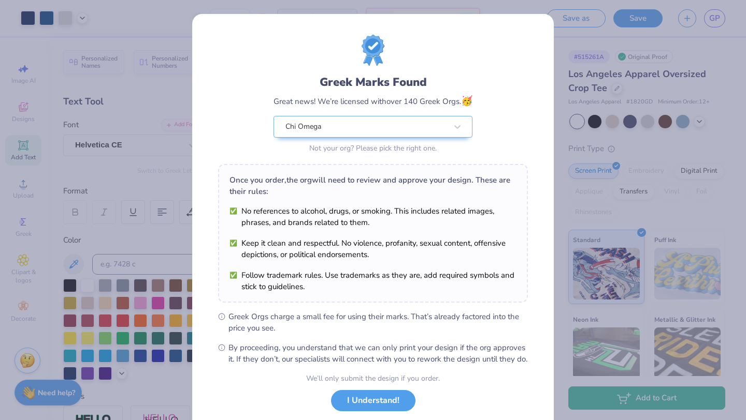
click at [502, 137] on div "Greek Marks Found Great news! We’re licensed with over 140 Greek Orgs. 🥳 Chi Om…" at bounding box center [373, 95] width 310 height 121
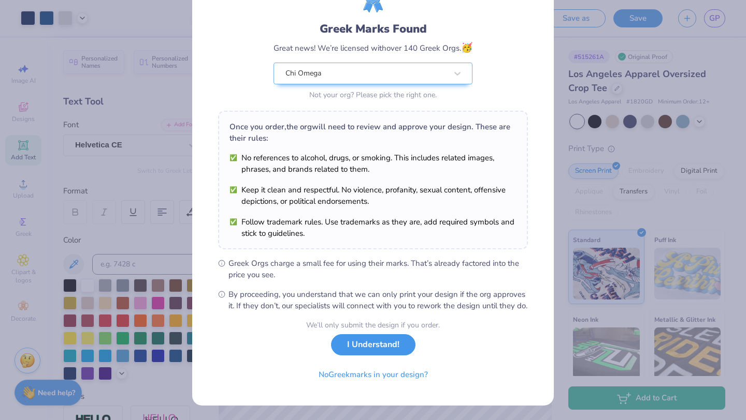
click at [381, 350] on button "I Understand!" at bounding box center [373, 344] width 84 height 21
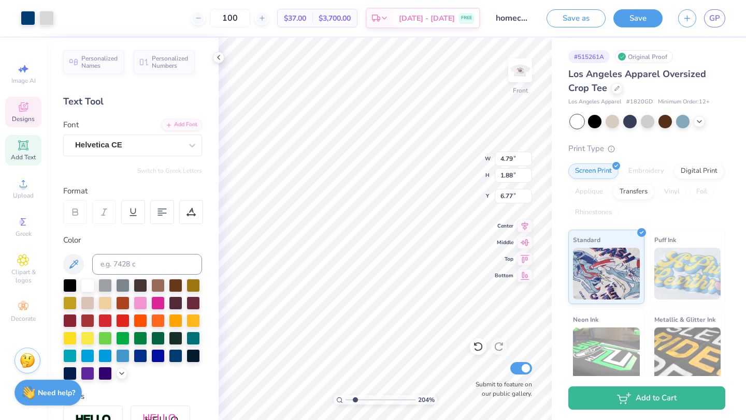
type input "6.77"
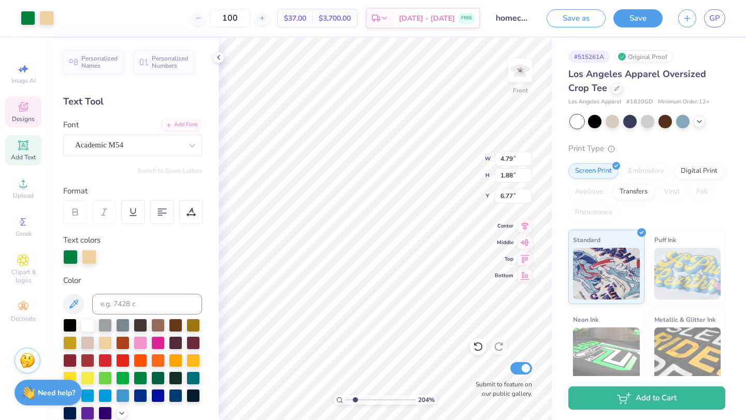
type input "2.48"
type input "3.27"
type input "2.57"
type textarea "O"
type input "2.17"
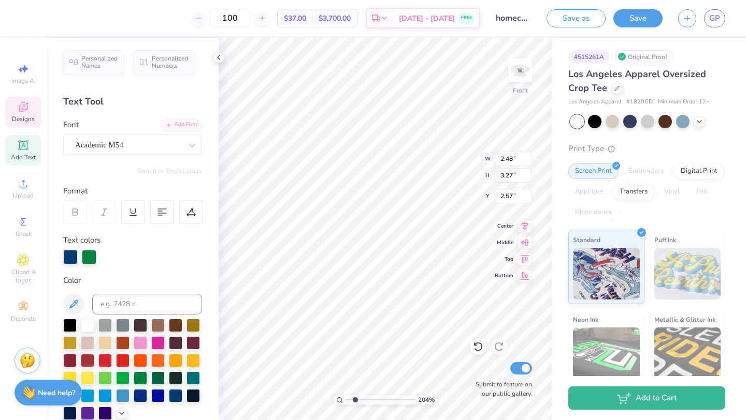
type input "3.16"
type input "2.85"
click at [479, 346] on icon at bounding box center [478, 347] width 10 height 10
type textarea "m"
type input "1.92"
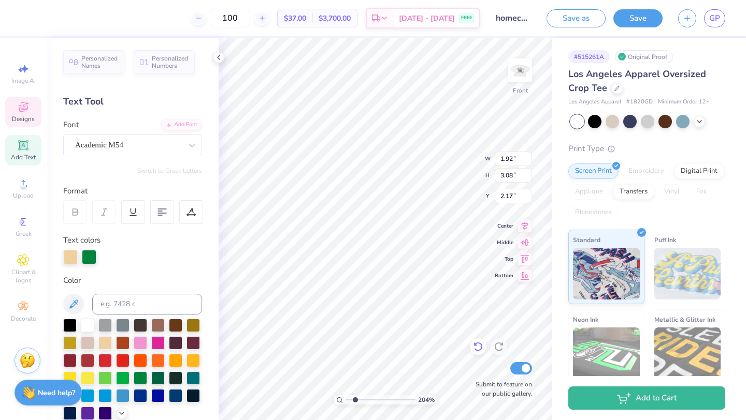
type input "3.08"
type input "2.17"
type textarea "e"
type input "1.98"
type input "3.13"
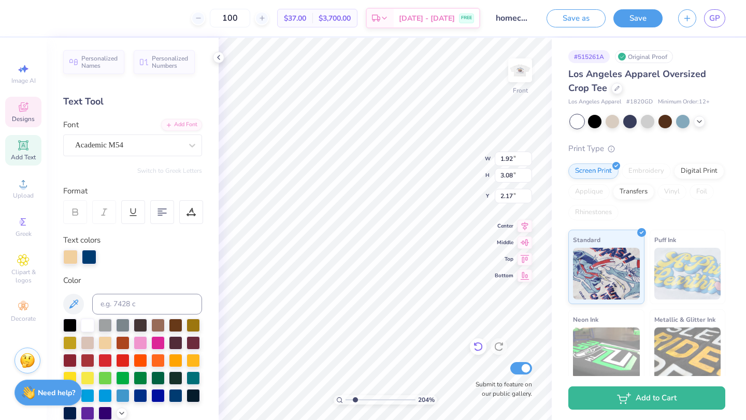
type input "2.85"
type textarea "g"
click at [85, 358] on div at bounding box center [87, 359] width 13 height 13
type input "2.05"
type input "3.16"
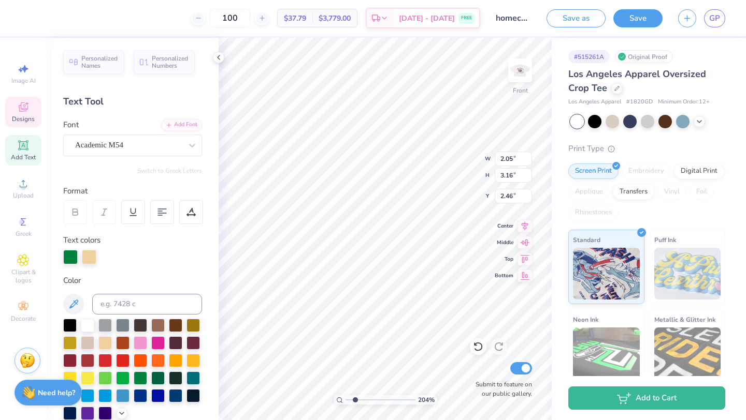
type input "2.46"
click at [66, 259] on div at bounding box center [70, 257] width 14 height 14
click at [89, 358] on div at bounding box center [87, 359] width 13 height 13
type input "2.21"
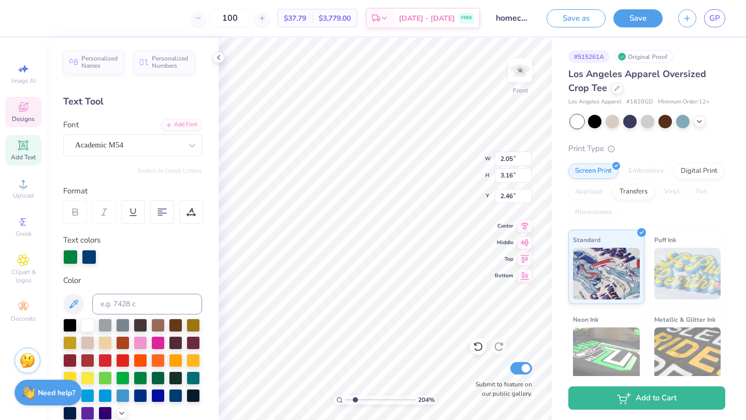
type input "3.28"
type input "2.40"
type input "1.84"
type input "3.08"
type input "2.00"
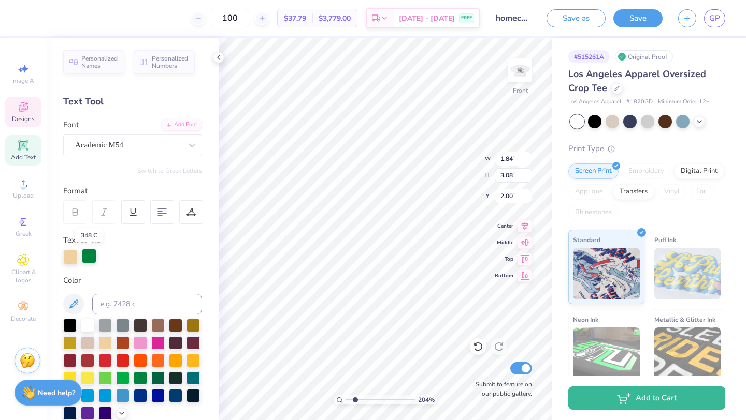
click at [90, 256] on div at bounding box center [89, 256] width 14 height 14
click at [90, 256] on div at bounding box center [89, 257] width 14 height 14
click at [90, 256] on div at bounding box center [89, 256] width 14 height 14
click at [195, 358] on div at bounding box center [192, 394] width 13 height 13
type input "2.66"
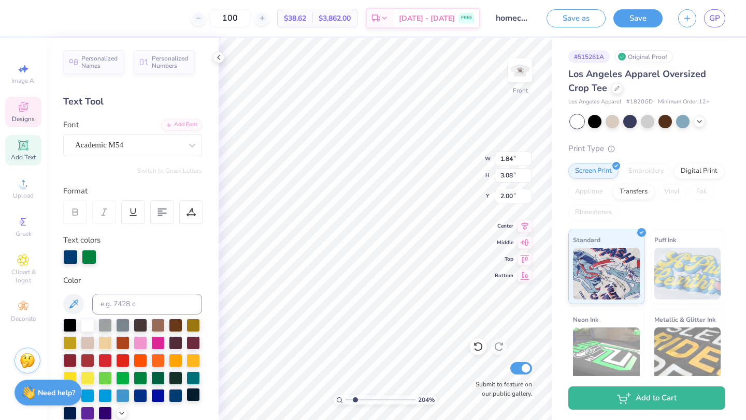
type input "3.22"
type input "2.63"
type input "1.84"
type input "3.08"
type input "2.00"
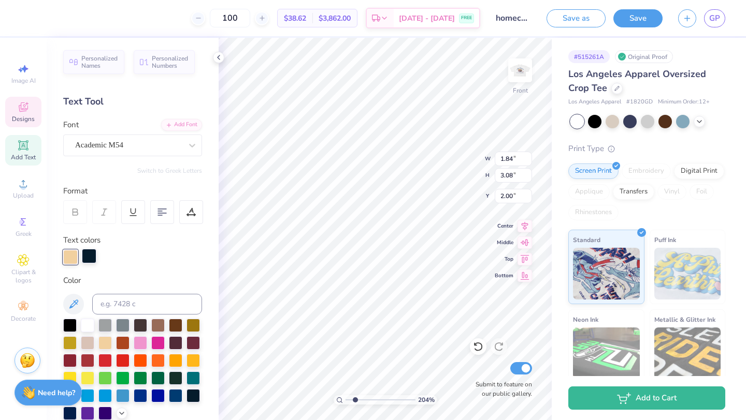
click at [89, 256] on div at bounding box center [89, 256] width 14 height 14
click at [176, 358] on div at bounding box center [175, 394] width 13 height 13
type input "2.21"
type input "3.28"
type input "2.40"
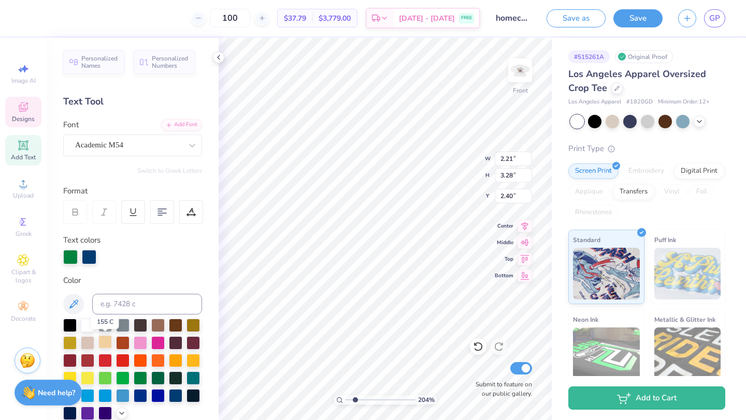
click at [107, 343] on div at bounding box center [104, 341] width 13 height 13
type input "1.89"
type input "3.13"
type input "2.55"
click at [176, 358] on div at bounding box center [175, 394] width 13 height 13
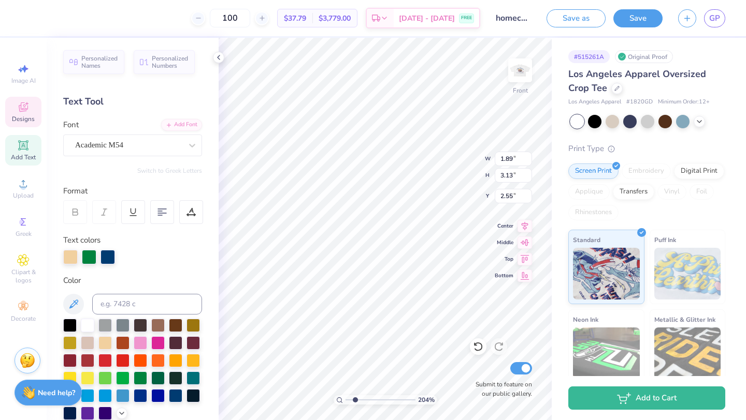
type input "2.21"
type input "3.28"
type input "2.40"
click at [139, 358] on div at bounding box center [140, 377] width 13 height 13
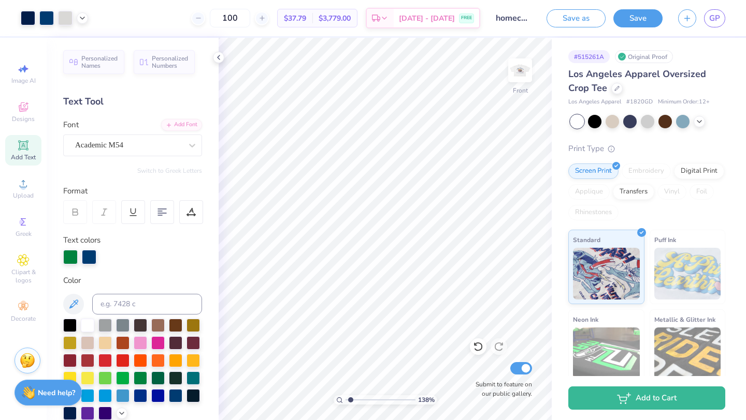
drag, startPoint x: 355, startPoint y: 401, endPoint x: 350, endPoint y: 403, distance: 5.8
type input "1.38"
click at [350, 358] on input "range" at bounding box center [380, 400] width 70 height 9
click at [574, 22] on button "Save" at bounding box center [637, 17] width 49 height 18
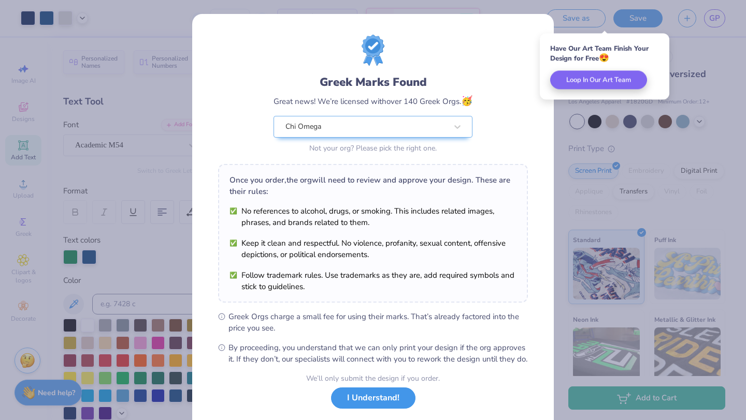
click at [374, 358] on button "I Understand!" at bounding box center [373, 398] width 84 height 21
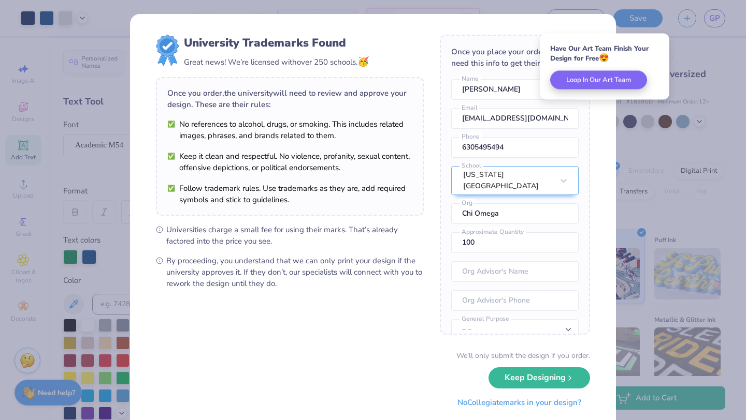
click at [481, 358] on button "No Collegiate marks in your design?" at bounding box center [518, 402] width 141 height 21
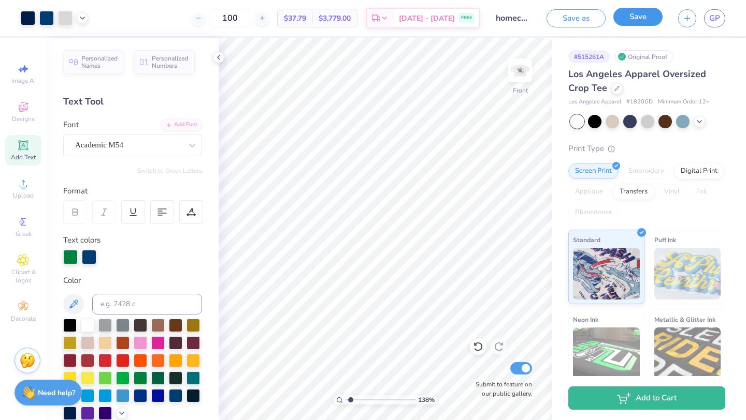
click at [574, 22] on button "Save" at bounding box center [637, 17] width 49 height 18
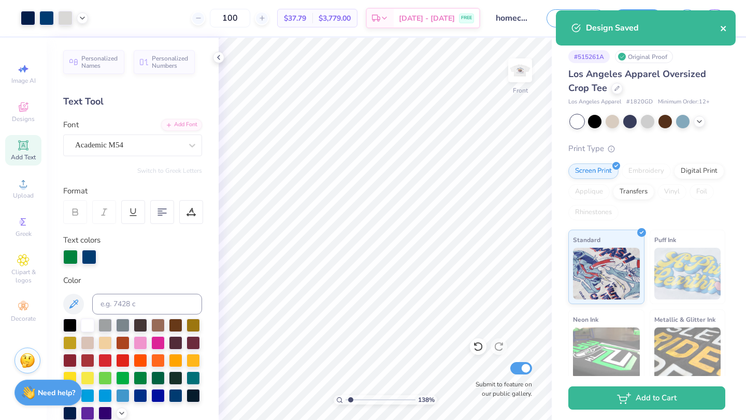
click at [574, 26] on icon "close" at bounding box center [723, 28] width 7 height 8
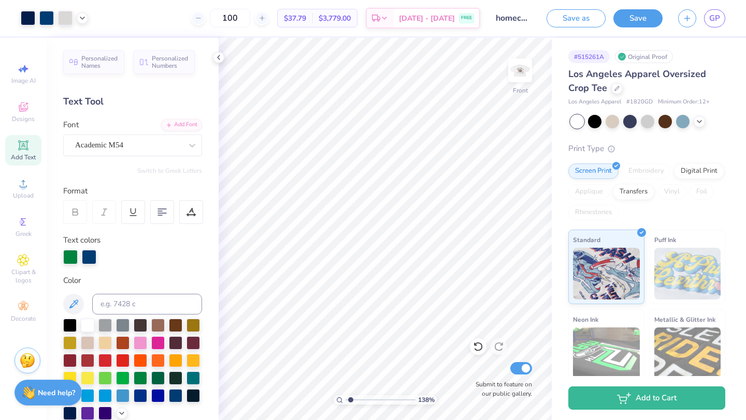
click at [574, 12] on div "Design Saved" at bounding box center [645, 10] width 184 height 4
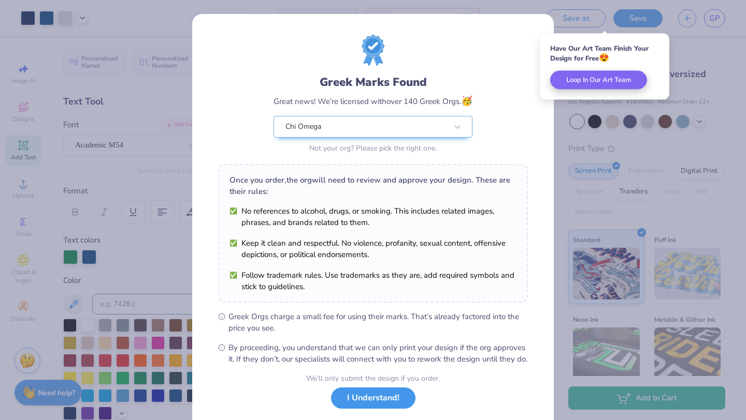
click at [354, 358] on button "I Understand!" at bounding box center [373, 398] width 84 height 21
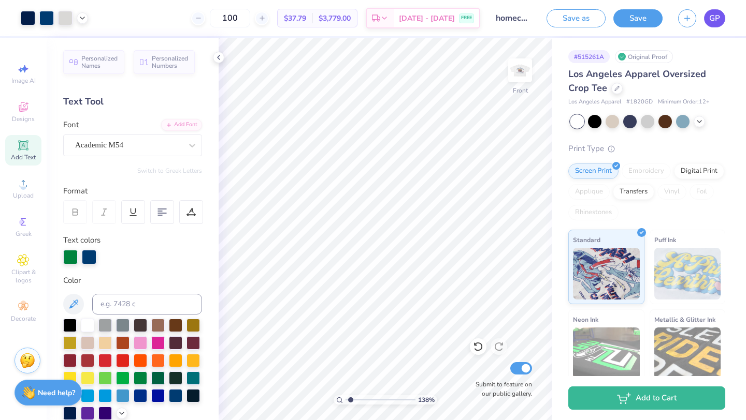
click at [574, 20] on span "GP" at bounding box center [714, 18] width 11 height 12
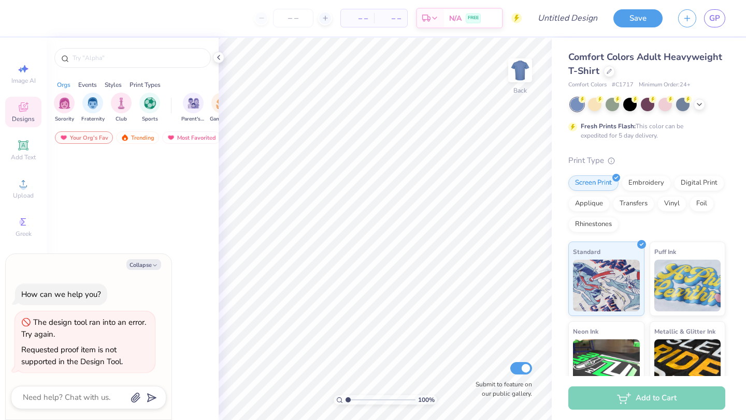
type textarea "x"
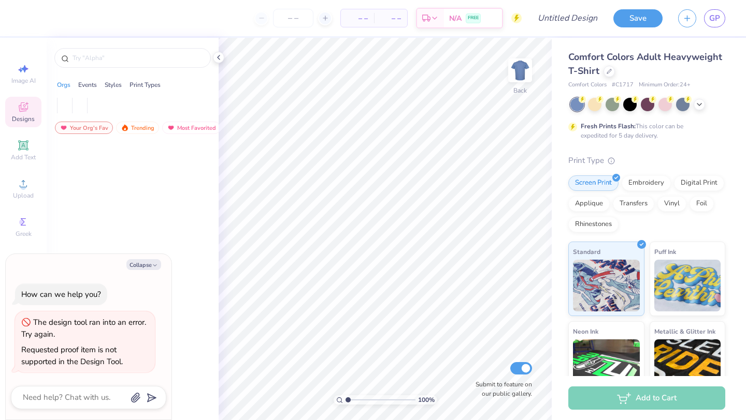
type textarea "x"
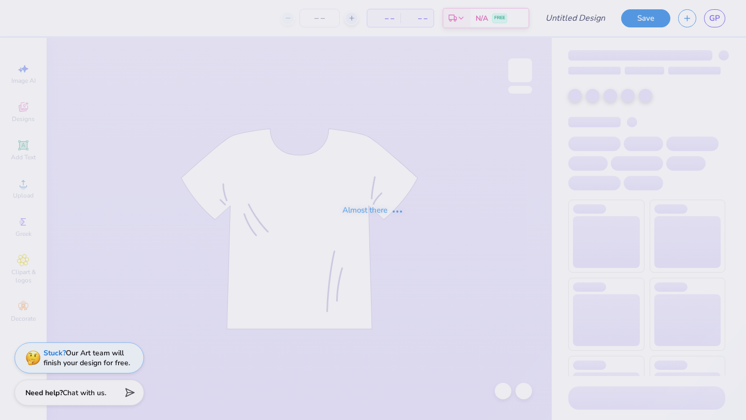
type input "homecoming 3"
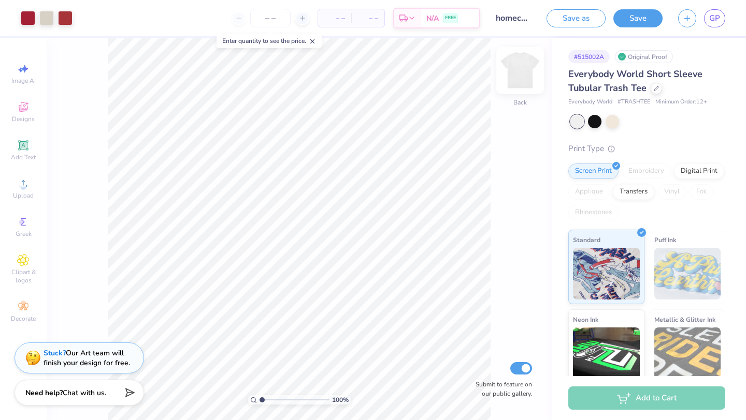
click at [525, 69] on img at bounding box center [519, 70] width 41 height 41
click at [35, 141] on div "Add Text" at bounding box center [23, 150] width 36 height 31
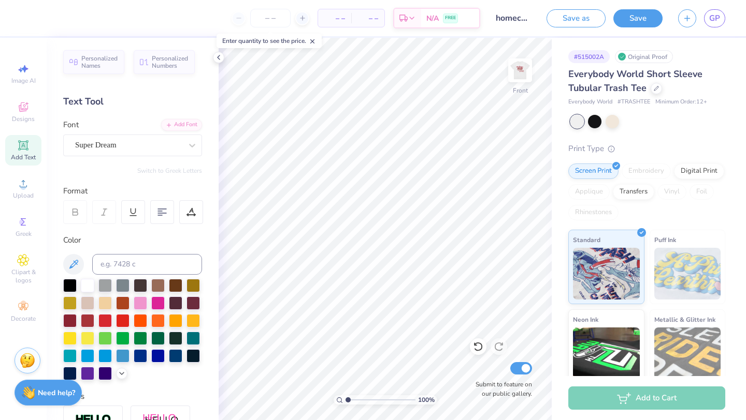
click at [23, 149] on icon at bounding box center [23, 145] width 8 height 8
paste textarea
click at [24, 152] on div "Add Text" at bounding box center [23, 150] width 36 height 31
type textarea "T"
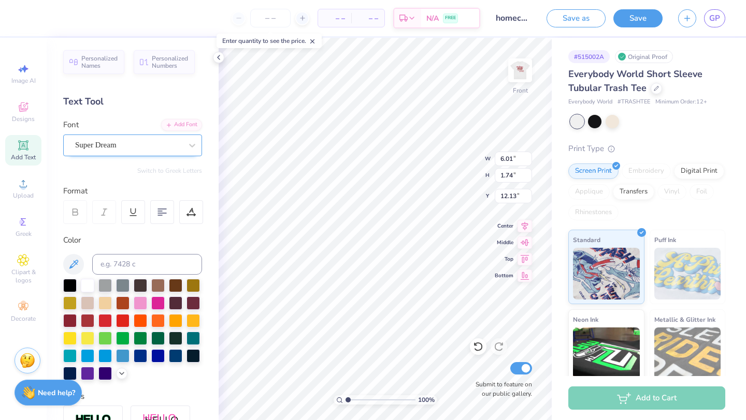
type textarea "[GEOGRAPHIC_DATA], [GEOGRAPHIC_DATA]........[DATE] [GEOGRAPHIC_DATA][PERSON_NAM…"
click at [138, 148] on div "Super Dream" at bounding box center [128, 145] width 109 height 16
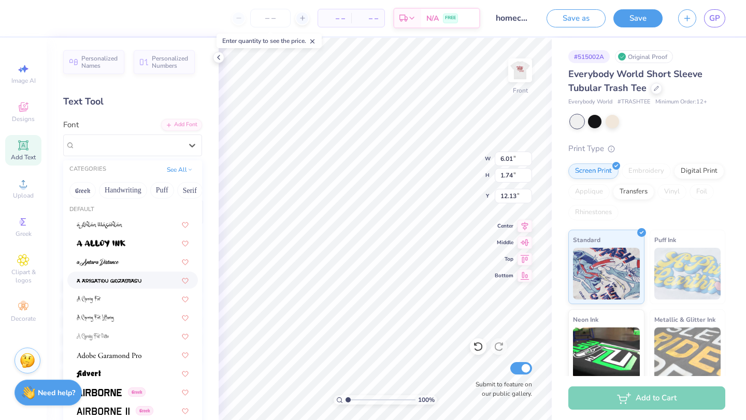
scroll to position [64, 0]
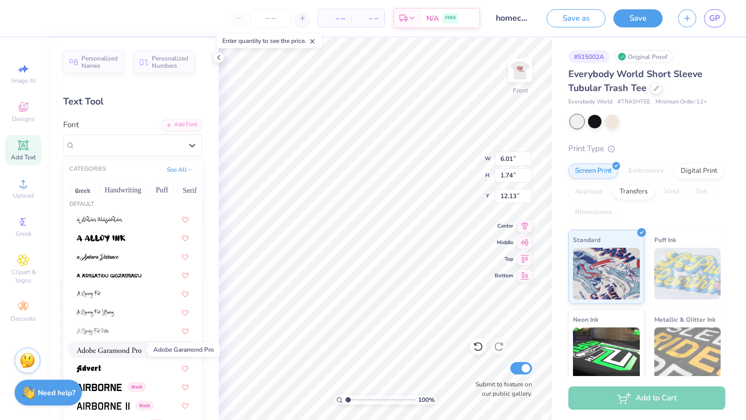
click at [111, 350] on img at bounding box center [109, 350] width 65 height 7
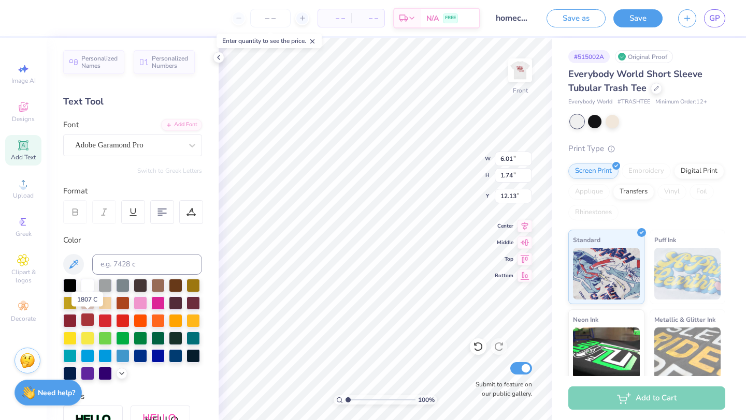
click at [85, 320] on div at bounding box center [87, 319] width 13 height 13
type input "9.63"
type input "5.46"
type input "13.14"
click at [352, 402] on input "range" at bounding box center [380, 400] width 70 height 9
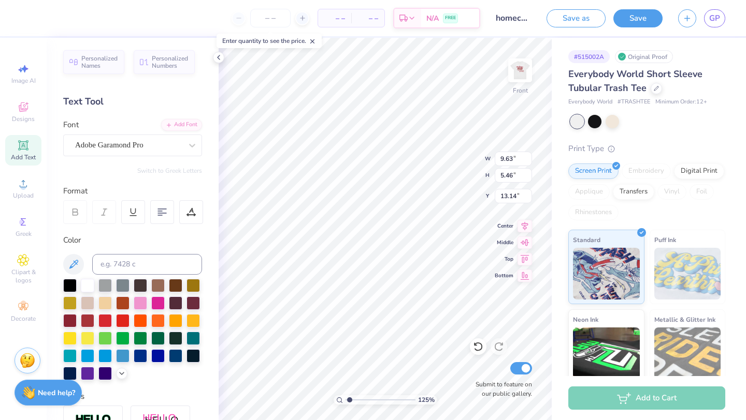
type input "1.25"
click at [349, 400] on input "range" at bounding box center [380, 400] width 70 height 9
type input "12.18"
click at [33, 147] on div "Add Text" at bounding box center [23, 150] width 36 height 31
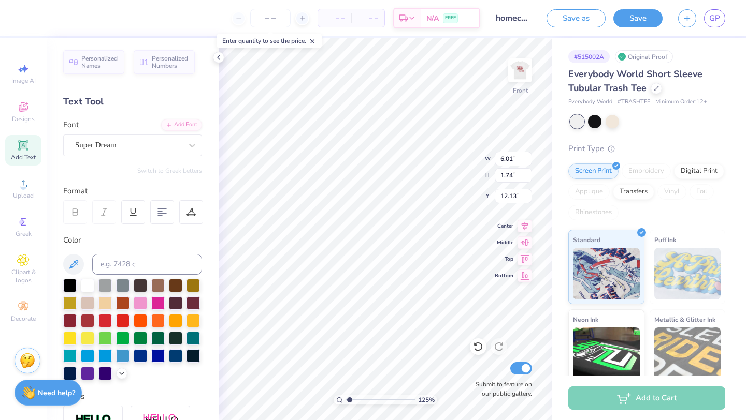
type textarea "T"
type textarea "Fort Collins, CO........10.18.25 Laramie, WY........10.25.25 Fort Collins, CO..…"
click at [127, 141] on div "Super Dream" at bounding box center [128, 145] width 109 height 16
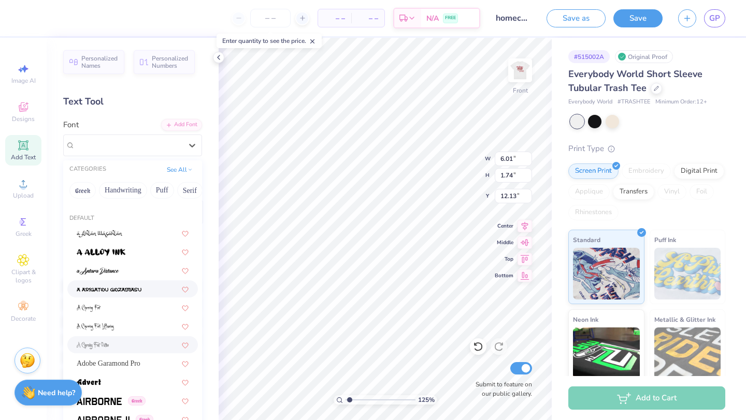
scroll to position [50, 0]
click at [115, 362] on span "Adobe Garamond Pro" at bounding box center [109, 363] width 64 height 11
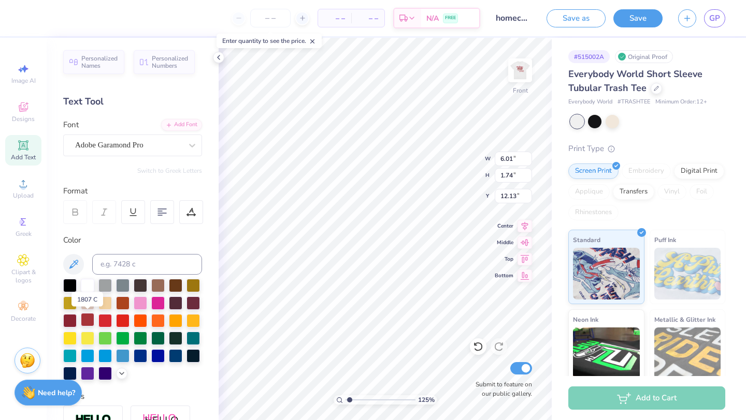
click at [85, 322] on div at bounding box center [87, 319] width 13 height 13
type input "10.69"
type input "5.77"
type input "12.18"
type input "10.04"
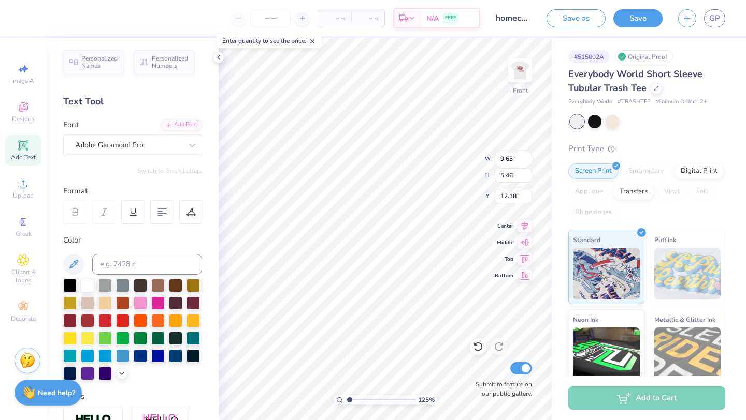
type input "5.42"
type input "12.23"
type input "9.83"
type input "5.30"
type input "12.34"
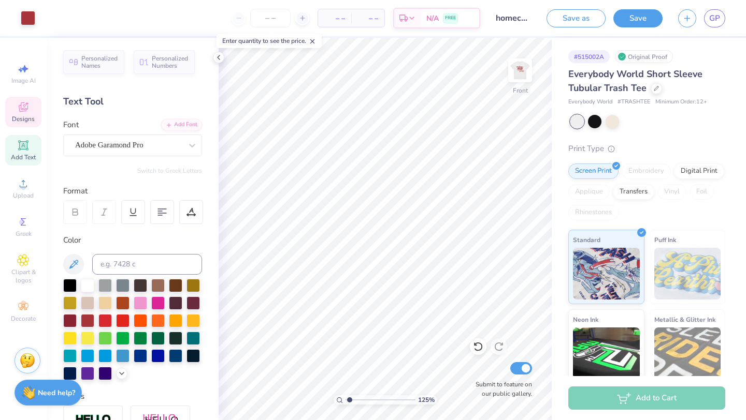
click at [16, 113] on div "Designs" at bounding box center [23, 112] width 36 height 31
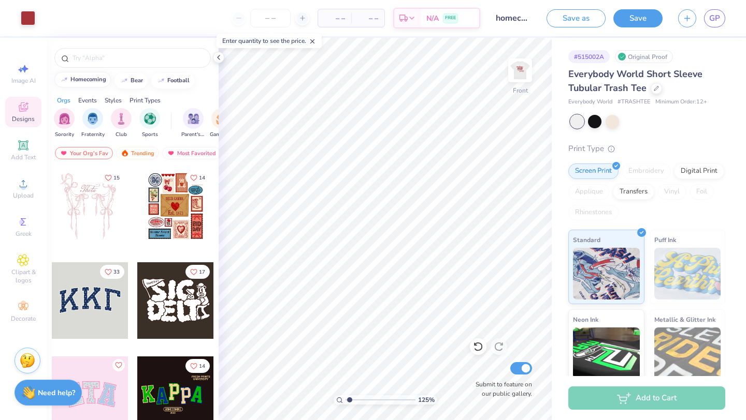
click at [75, 81] on div "homecoming" at bounding box center [88, 80] width 36 height 6
type input "homecoming"
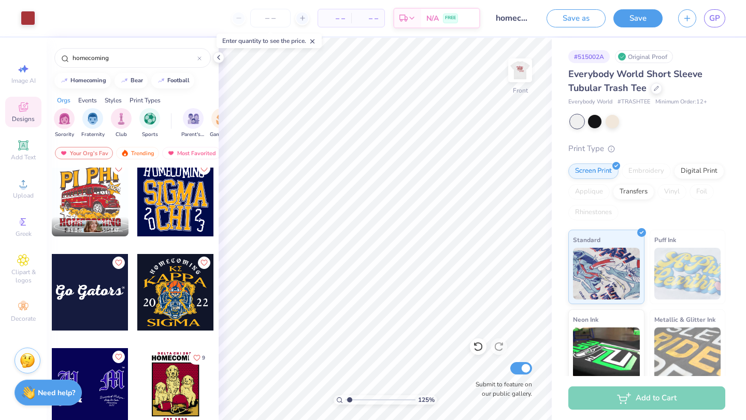
scroll to position [5268, 0]
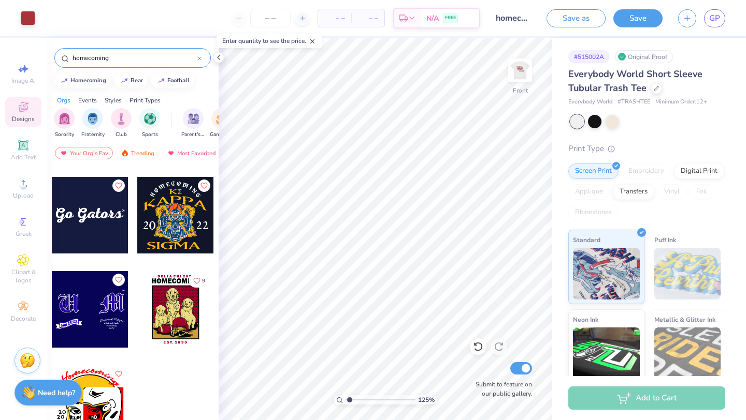
drag, startPoint x: 133, startPoint y: 59, endPoint x: 42, endPoint y: 54, distance: 90.2
click at [42, 54] on div "Art colors – – Per Item – – Total Est. Delivery N/A FREE Design Title homecomin…" at bounding box center [373, 210] width 746 height 420
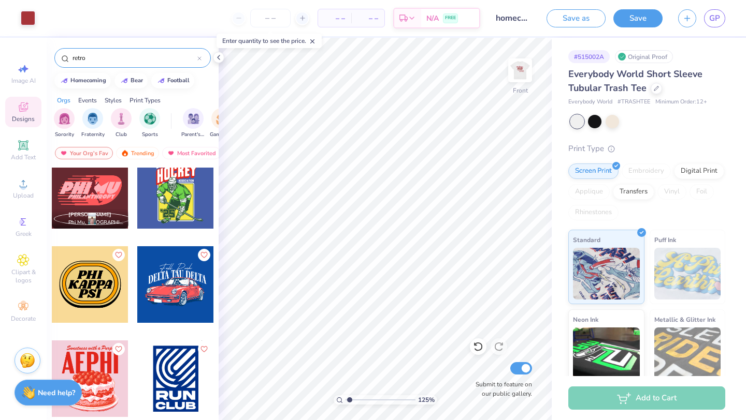
scroll to position [3411, 0]
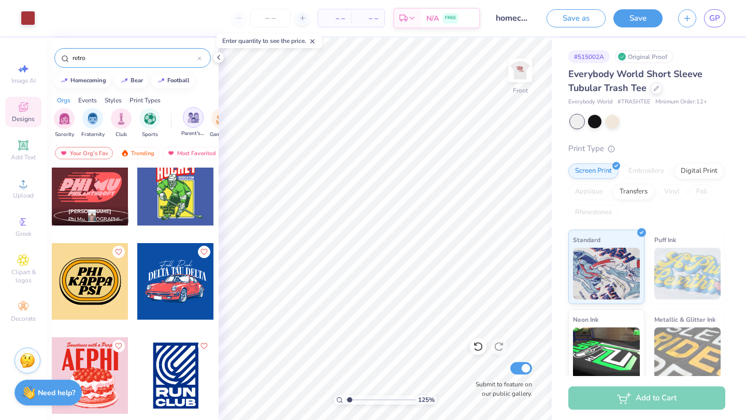
type input "retro"
click at [197, 116] on img "filter for Parent's Weekend" at bounding box center [193, 118] width 12 height 12
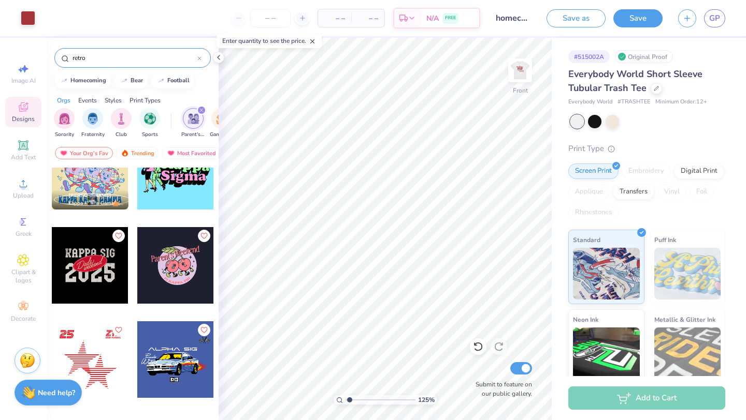
scroll to position [0, 0]
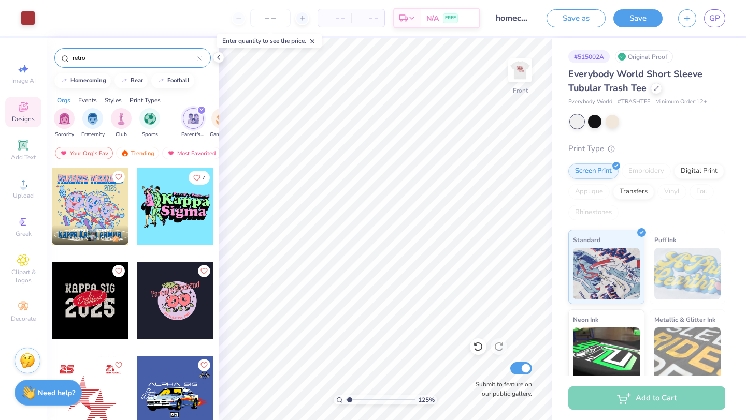
drag, startPoint x: 116, startPoint y: 58, endPoint x: 46, endPoint y: 55, distance: 71.0
click at [48, 56] on div "retro" at bounding box center [133, 55] width 172 height 35
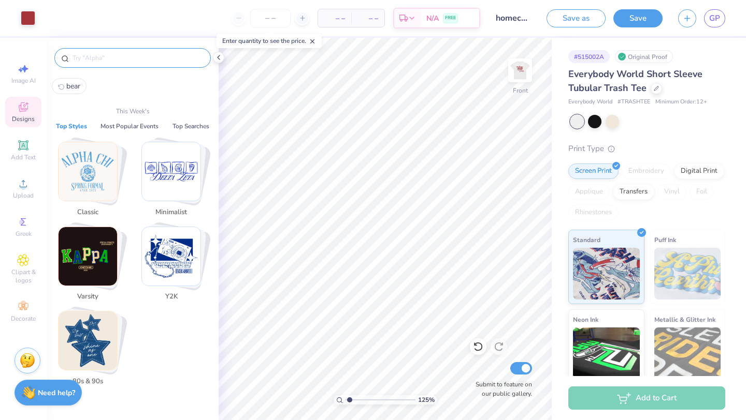
click at [92, 185] on img "Stack Card Button Classic" at bounding box center [88, 171] width 59 height 59
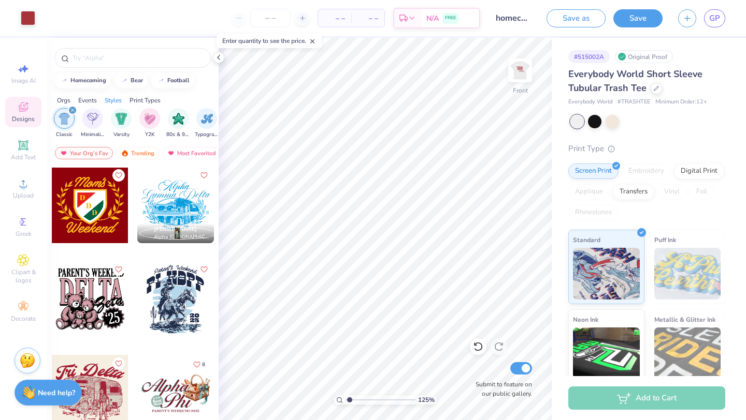
scroll to position [974, 0]
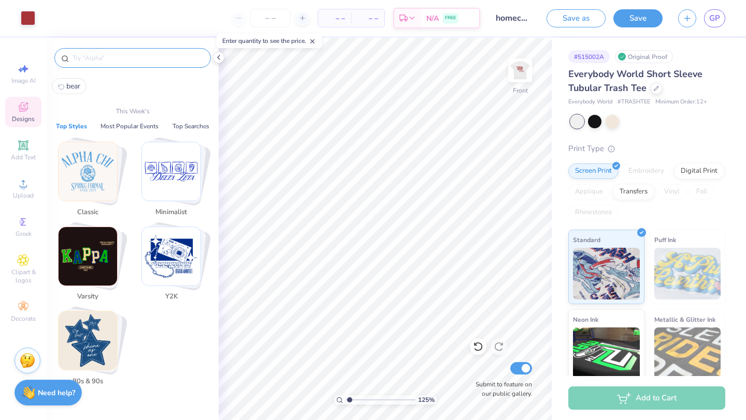
click at [111, 60] on input "text" at bounding box center [137, 58] width 133 height 10
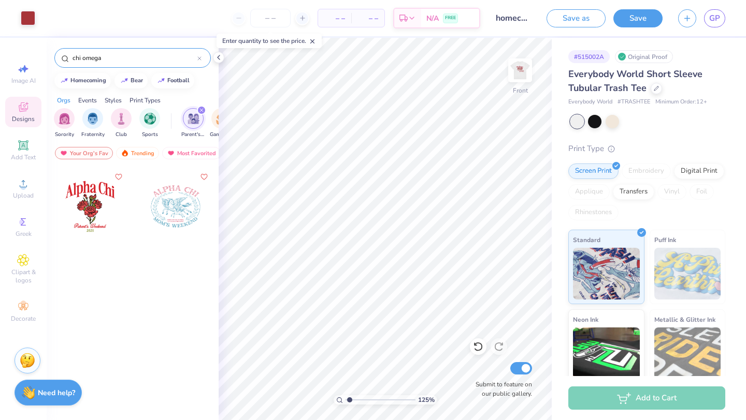
click at [201, 109] on icon "filter for Parent's Weekend" at bounding box center [201, 110] width 4 height 4
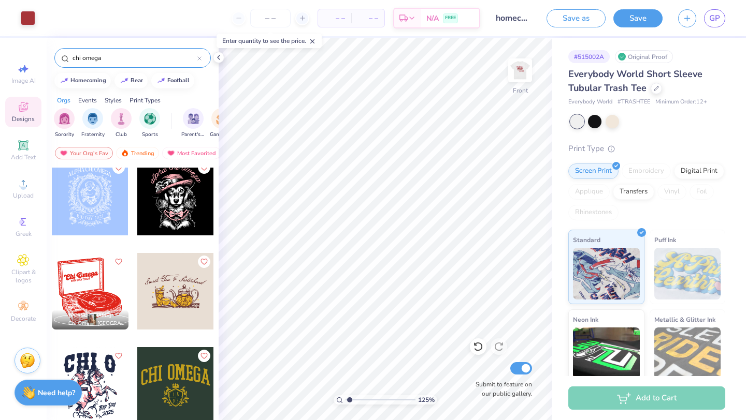
scroll to position [571, 0]
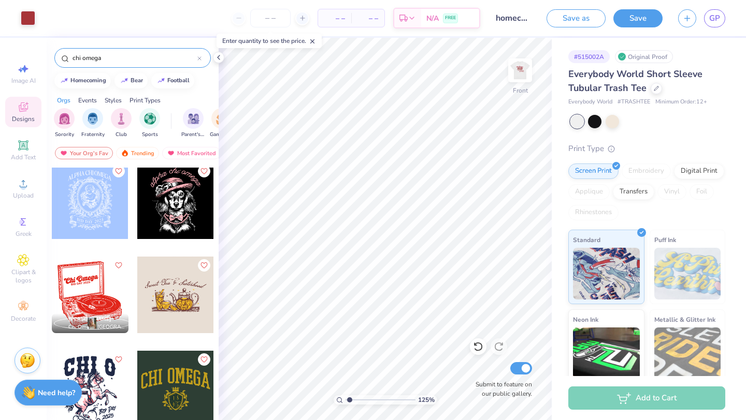
click at [69, 284] on div at bounding box center [90, 295] width 77 height 77
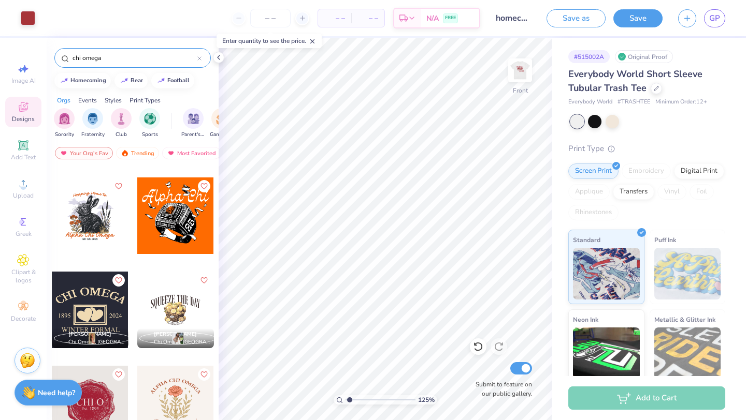
scroll to position [0, 0]
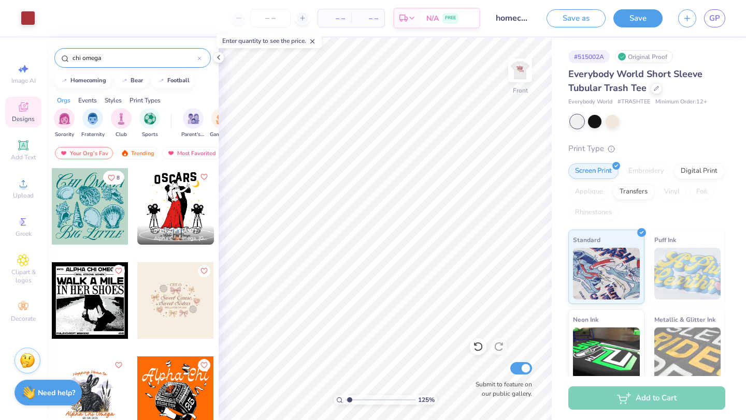
click at [112, 55] on input "chi omega" at bounding box center [134, 58] width 126 height 10
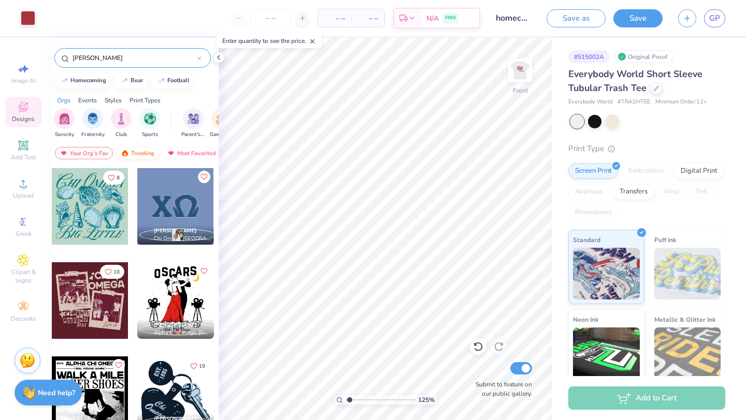
type input "chi omega"
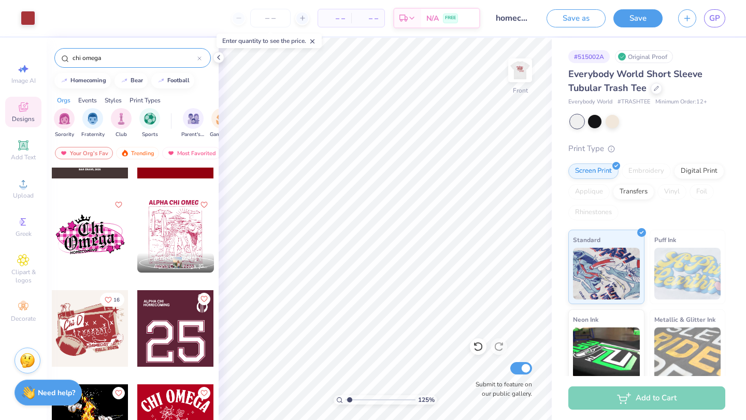
scroll to position [5627, 0]
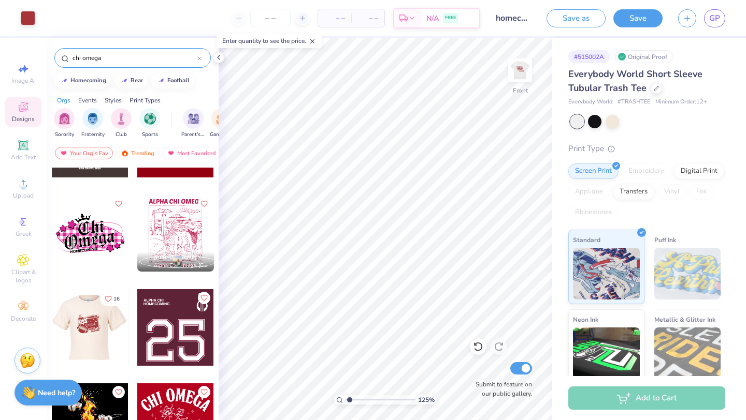
click at [95, 337] on div at bounding box center [89, 327] width 77 height 77
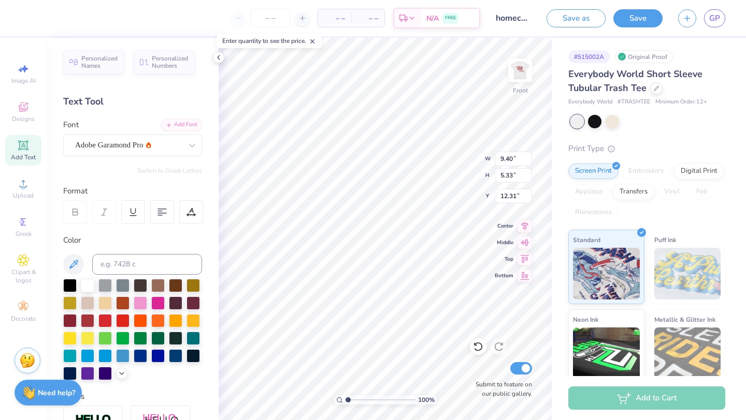
type input "1"
click at [345, 399] on input "range" at bounding box center [380, 400] width 70 height 9
click at [516, 64] on img at bounding box center [519, 70] width 41 height 41
click at [516, 65] on img at bounding box center [519, 70] width 21 height 21
click at [28, 113] on div "Designs" at bounding box center [23, 112] width 36 height 31
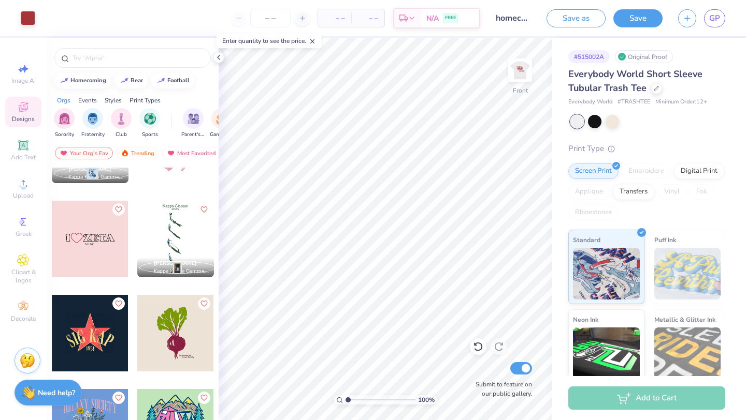
scroll to position [4962, 0]
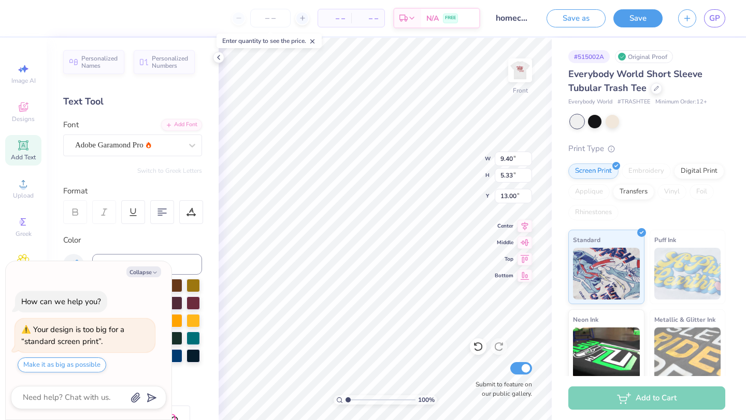
type textarea "x"
type input "9.83"
type input "5.30"
type input "13.03"
type textarea "x"
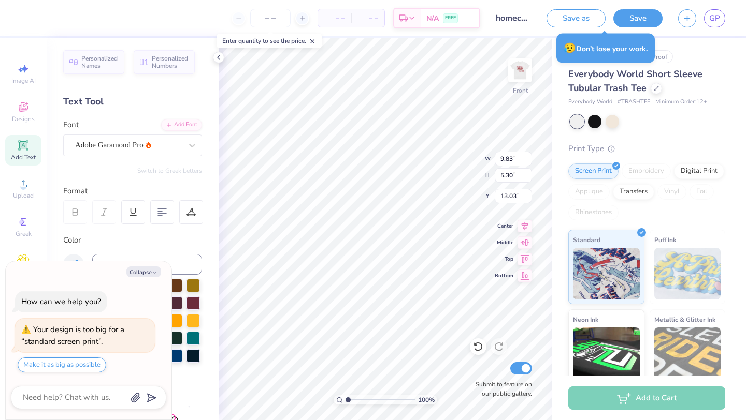
type input "9.40"
type input "5.33"
type input "9.92"
click at [523, 244] on icon at bounding box center [524, 241] width 14 height 12
click at [525, 247] on icon at bounding box center [524, 241] width 14 height 12
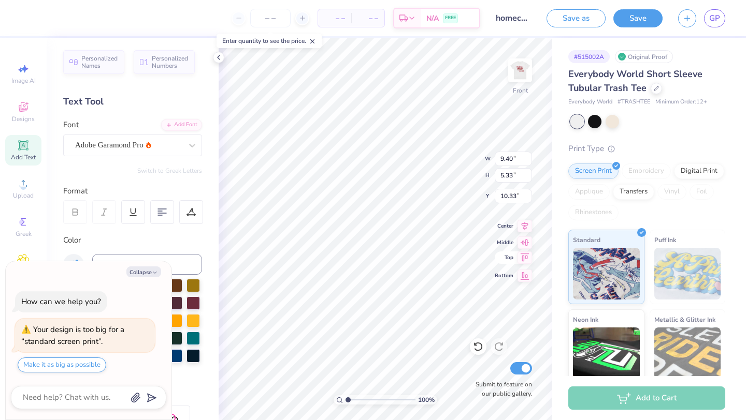
type textarea "x"
type input "9.83"
type input "5.30"
type input "16.18"
click at [519, 240] on icon at bounding box center [524, 241] width 14 height 12
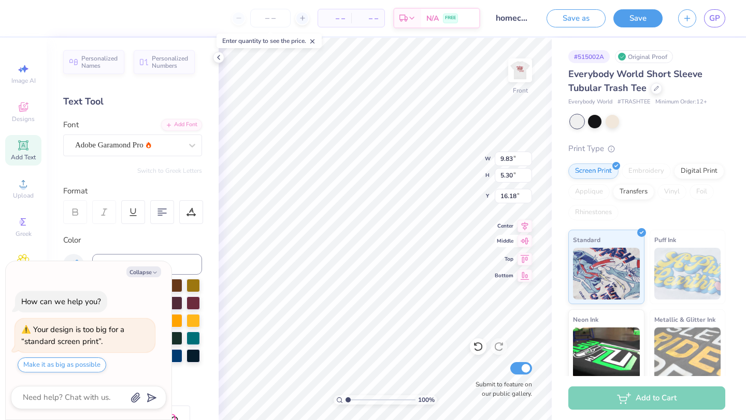
type textarea "x"
type input "10.35"
click at [158, 216] on icon at bounding box center [161, 212] width 9 height 9
click at [148, 271] on button "Collapse" at bounding box center [143, 272] width 35 height 11
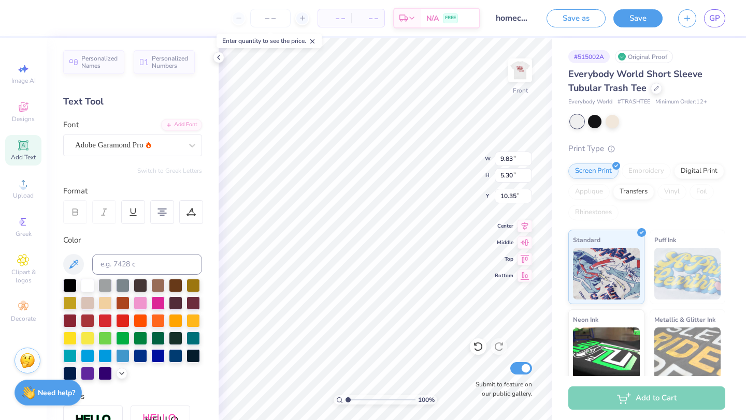
type textarea "x"
type input "16.29"
click at [165, 215] on icon at bounding box center [161, 212] width 9 height 9
type textarea "x"
click at [168, 209] on div at bounding box center [162, 212] width 24 height 24
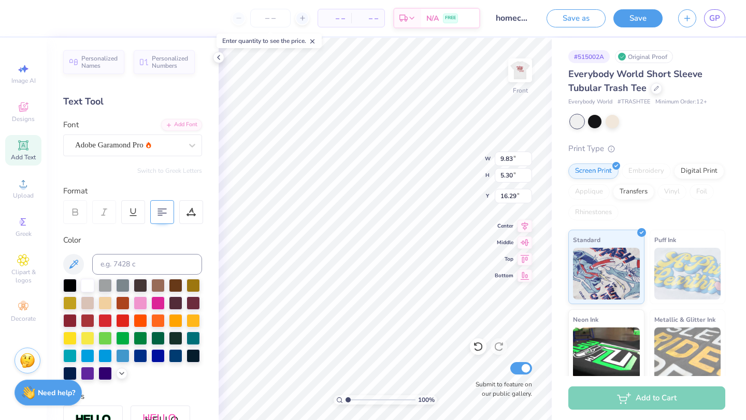
click at [159, 212] on icon at bounding box center [161, 212] width 9 height 9
type input "9.40"
type input "5.33"
type input "10.33"
click at [158, 211] on icon at bounding box center [161, 212] width 9 height 9
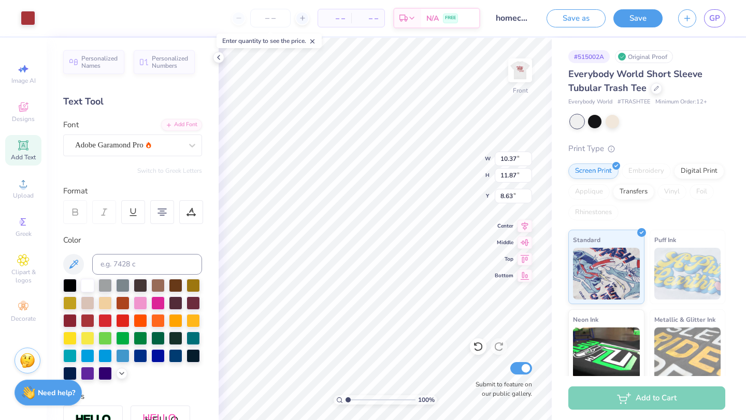
type input "10.37"
type input "11.87"
type input "8.23"
click at [26, 114] on div "Designs" at bounding box center [23, 112] width 36 height 31
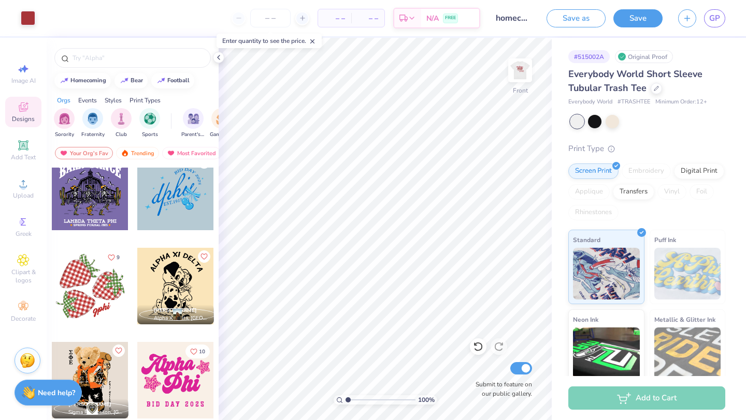
scroll to position [1644, 0]
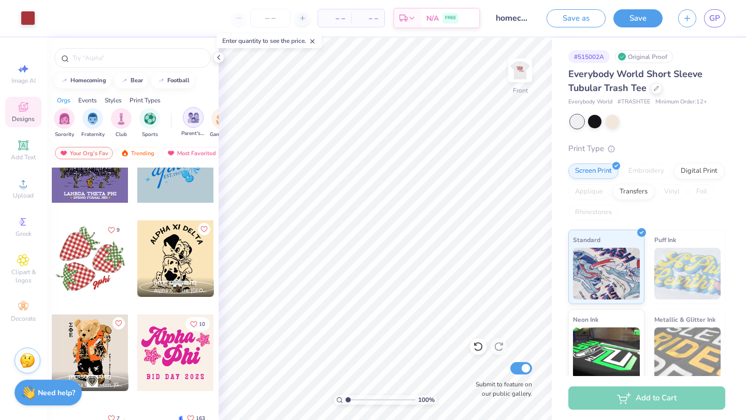
click at [193, 117] on img "filter for Parent's Weekend" at bounding box center [193, 118] width 12 height 12
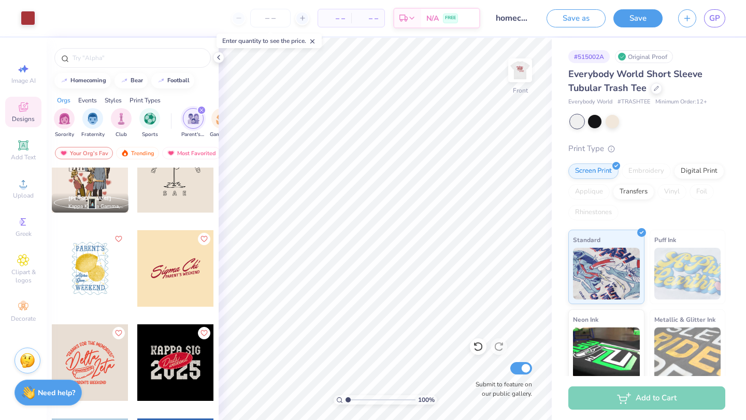
scroll to position [2391, 0]
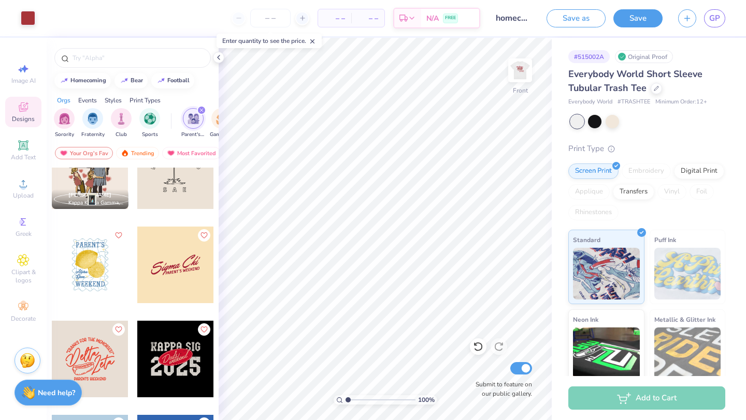
click at [177, 273] on div at bounding box center [175, 265] width 77 height 77
click at [462, 162] on div "100 % Front W 7.52 7.52 " H 3.12 3.12 " Y 3.00 3.00 " Center Middle Top Bottom …" at bounding box center [384, 229] width 333 height 383
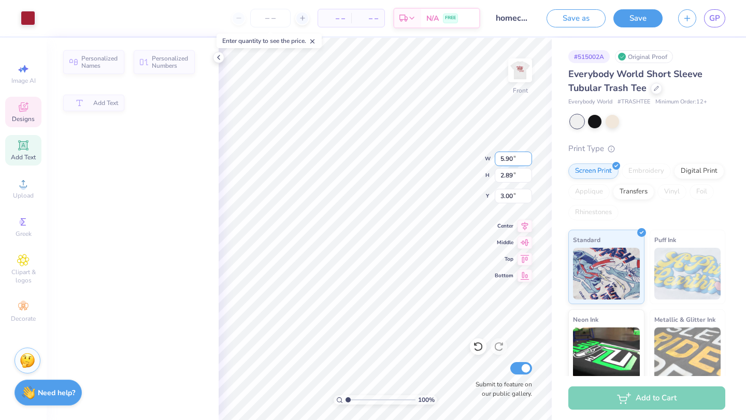
type input "5.90"
type input "2.89"
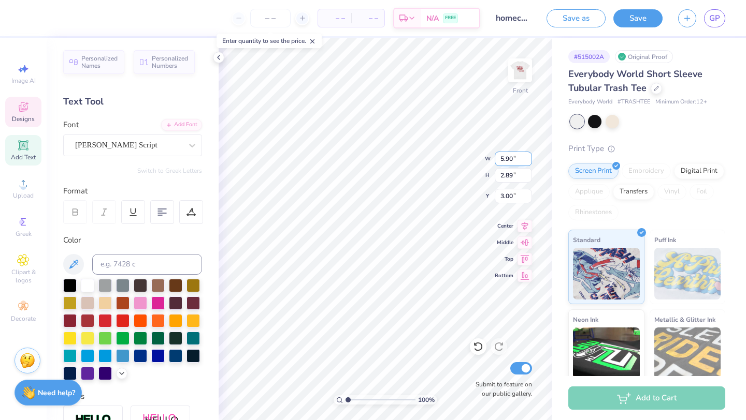
scroll to position [0, 1]
type textarea "i"
type textarea "hi mega"
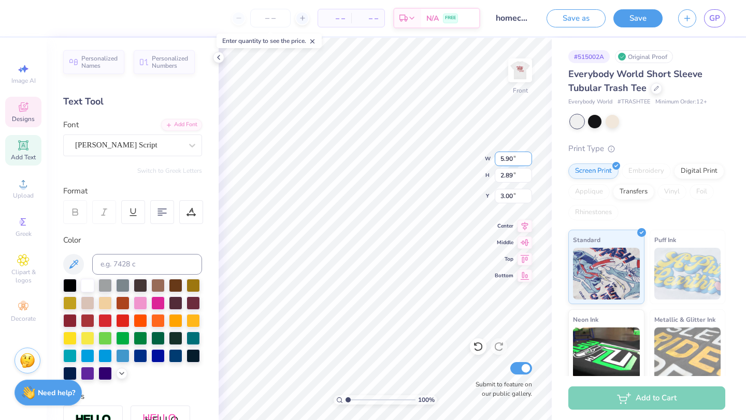
type input "1.97"
type input "2.04"
type textarea "O"
type input "1.89"
type input "2.00"
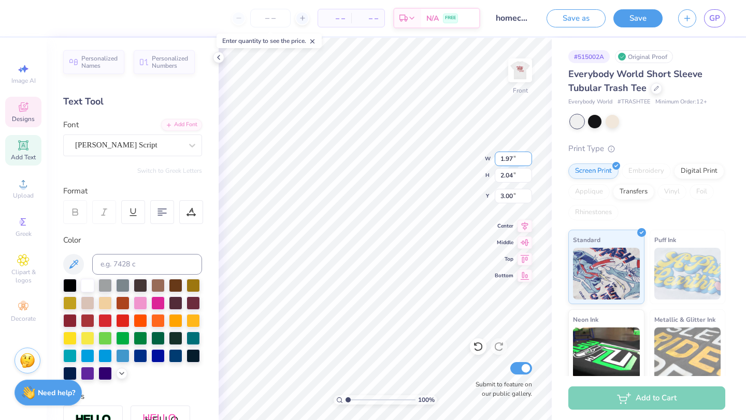
type input "4.04"
type textarea "C"
type input "7.30"
type input "1.88"
type input "3.46"
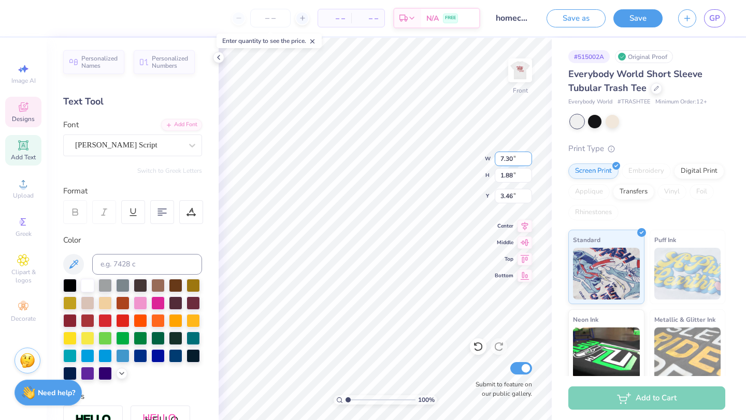
scroll to position [0, 2]
type textarea "hi mega"
type input "7.76"
type input "1.96"
type input "3.49"
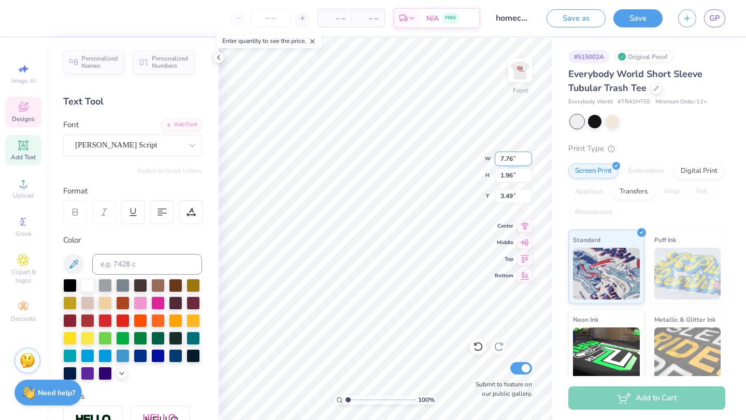
scroll to position [0, 1]
type textarea "hi mega"
click at [467, 177] on div "100 % Front W 7.76 7.76 " H 1.96 1.96 " Y 3.49 3.49 " Center Middle Top Bottom …" at bounding box center [384, 229] width 333 height 383
click at [639, 22] on button "Save" at bounding box center [637, 18] width 49 height 18
click at [639, 22] on div "Save" at bounding box center [637, 18] width 49 height 18
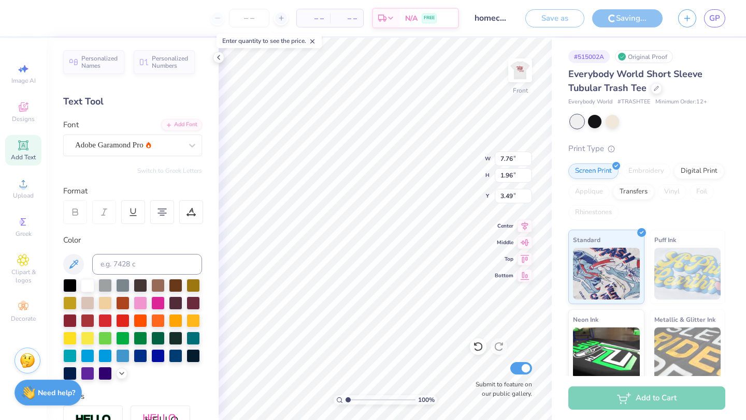
type input "9.91"
type input "5.62"
type input "8.23"
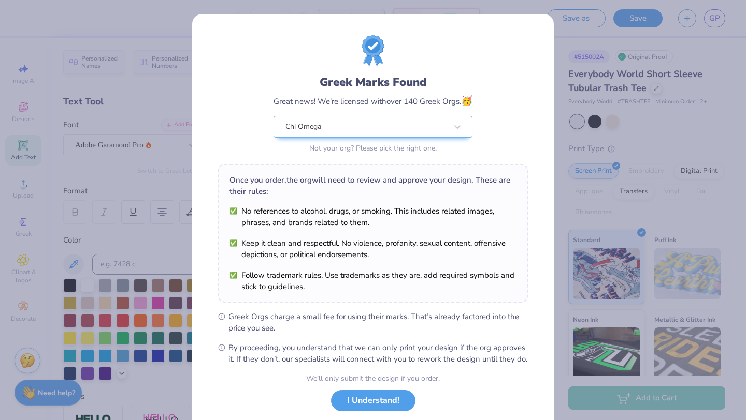
click at [379, 408] on button "I Understand!" at bounding box center [373, 400] width 84 height 21
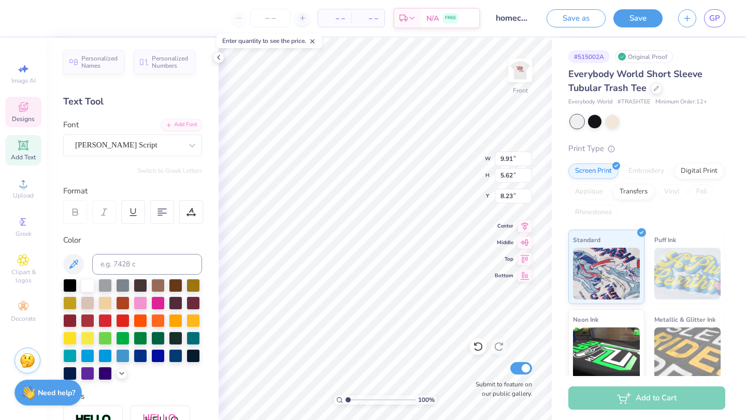
type input "1.60"
type input "1.92"
type input "3.00"
type input "1.97"
type input "2.05"
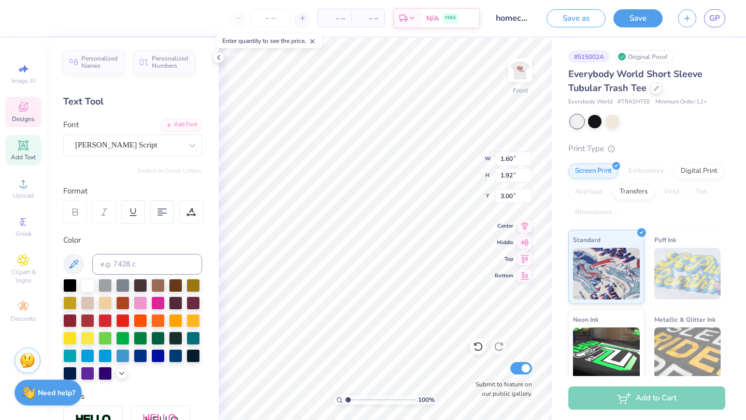
type input "4.02"
type input "8.23"
type input "3.40"
type textarea "hi mega"
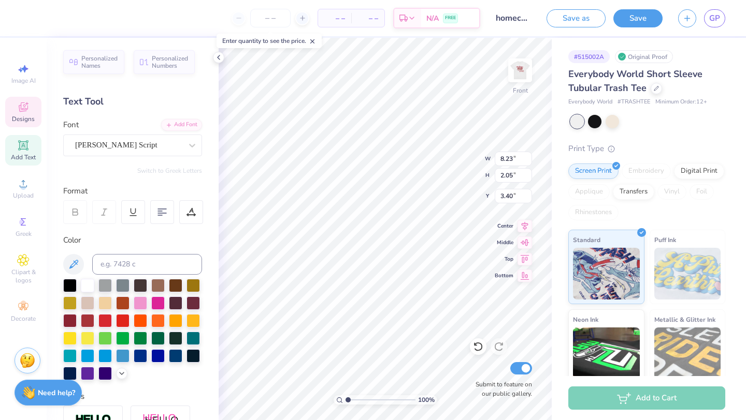
type input "8.23"
type input "3.40"
type textarea "hi mega"
type input "1.60"
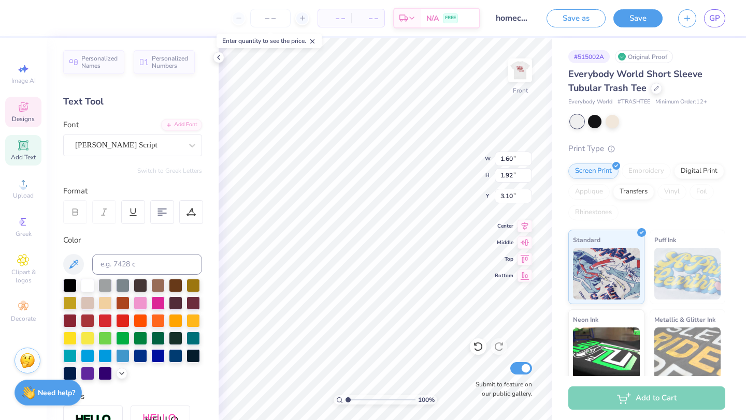
type input "1.92"
type input "3.10"
type textarea "HOMECOMING WEEKEND"
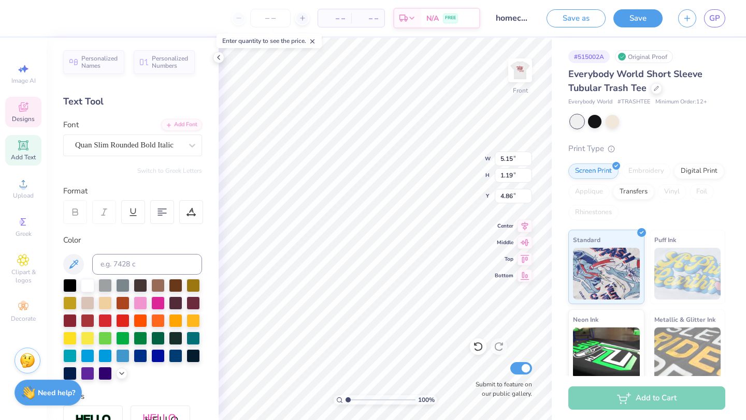
click at [441, 149] on div "100 % Front W 5.15 5.15 " H 1.19 1.19 " Y 4.86 4.86 " Center Middle Top Bottom …" at bounding box center [384, 229] width 333 height 383
click at [22, 106] on icon at bounding box center [23, 107] width 12 height 12
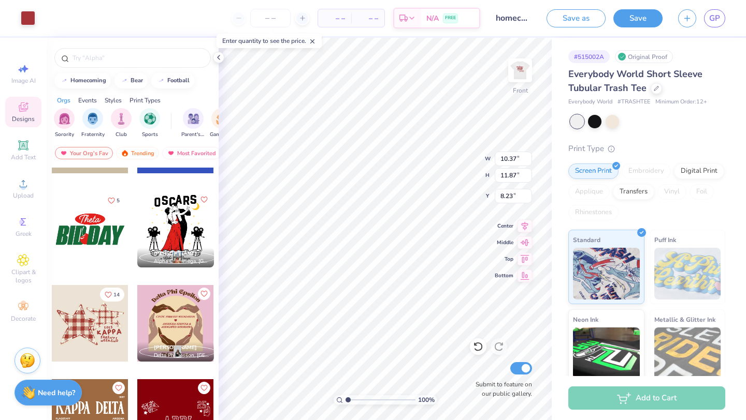
scroll to position [5540, 0]
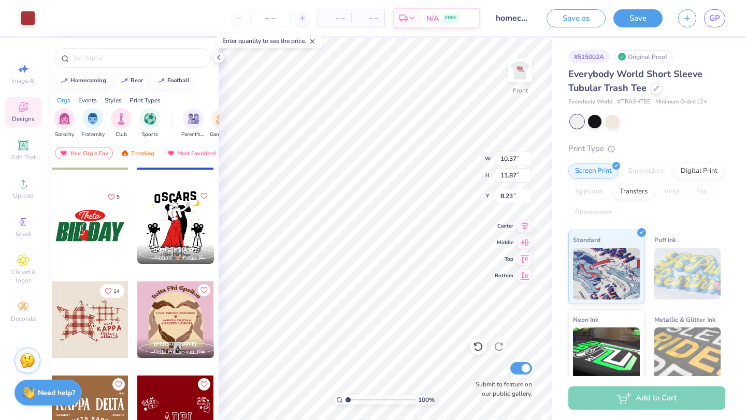
click at [96, 326] on div at bounding box center [90, 320] width 77 height 77
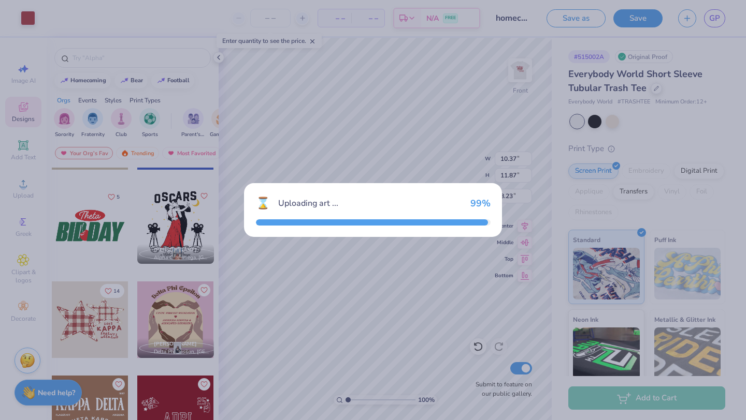
type input "10.10"
type input "6.61"
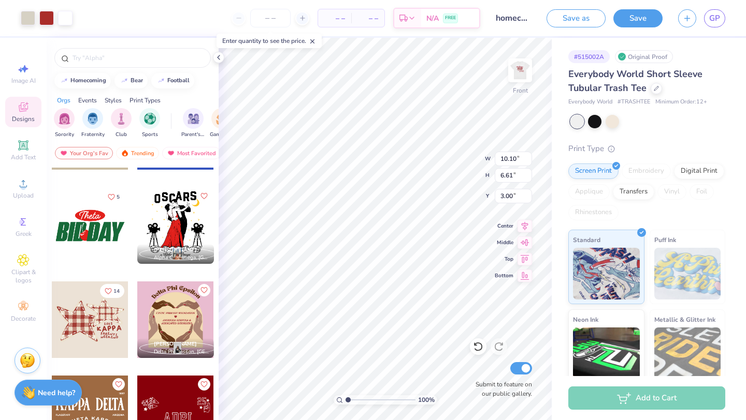
type input "18.89"
click at [472, 362] on div "Submit to feature on our public gallery." at bounding box center [501, 379] width 62 height 38
click at [470, 367] on div "Submit to feature on our public gallery." at bounding box center [501, 379] width 62 height 38
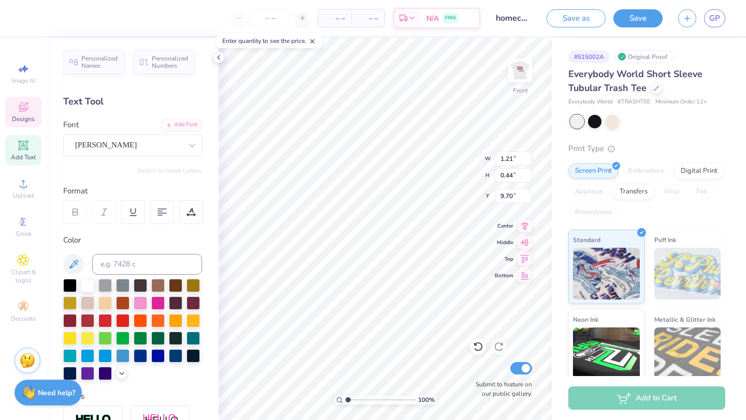
type input "1.66"
type input "0.62"
type input "9.67"
type input "5.77"
type input "5.03"
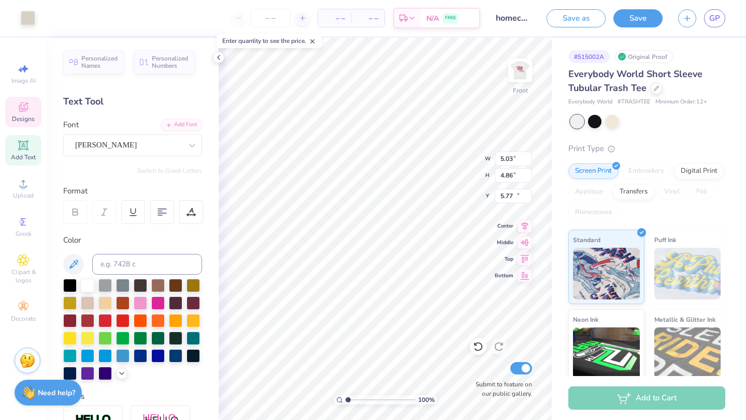
type input "4.86"
type input "20.55"
click at [25, 110] on icon at bounding box center [23, 108] width 8 height 7
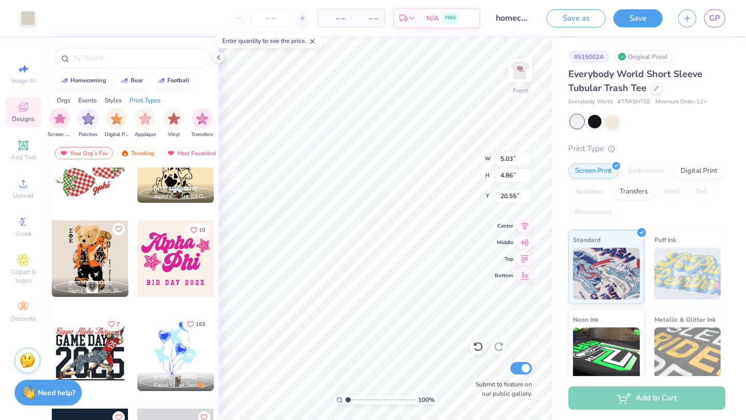
scroll to position [0, 876]
click at [110, 99] on div "Styles" at bounding box center [113, 100] width 17 height 9
click at [154, 118] on img "filter for Patches" at bounding box center [160, 119] width 12 height 12
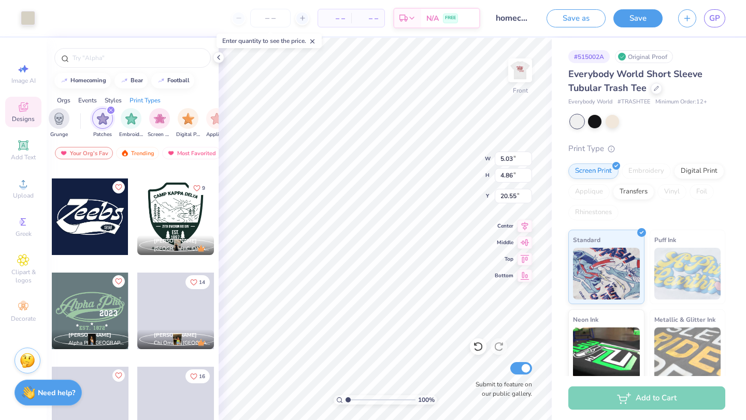
scroll to position [1694, 0]
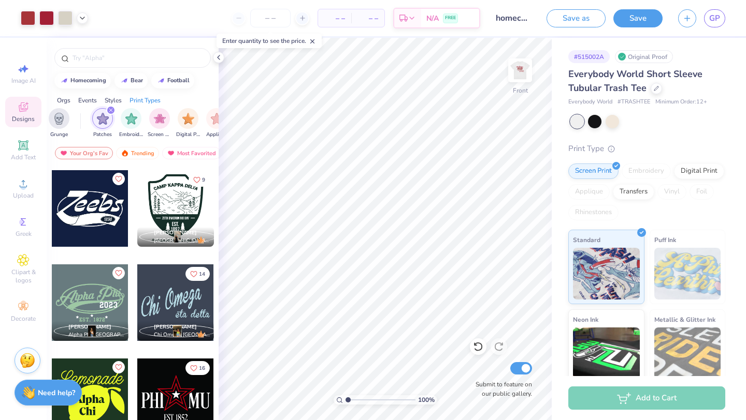
click at [625, 33] on div "Save as Save GP" at bounding box center [645, 18] width 199 height 36
click at [633, 21] on button "Save" at bounding box center [637, 17] width 49 height 18
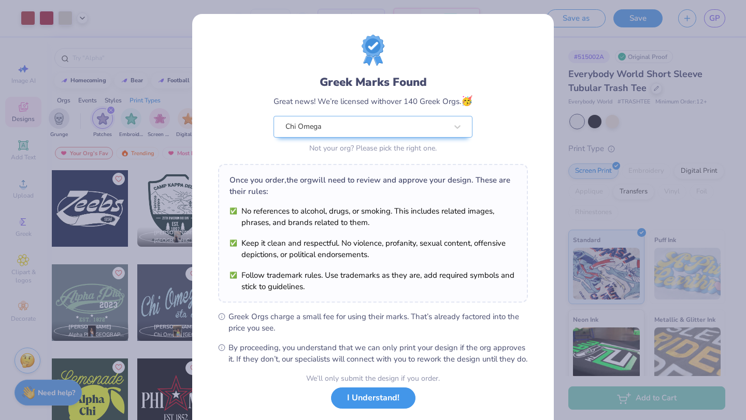
click at [368, 407] on button "I Understand!" at bounding box center [373, 398] width 84 height 21
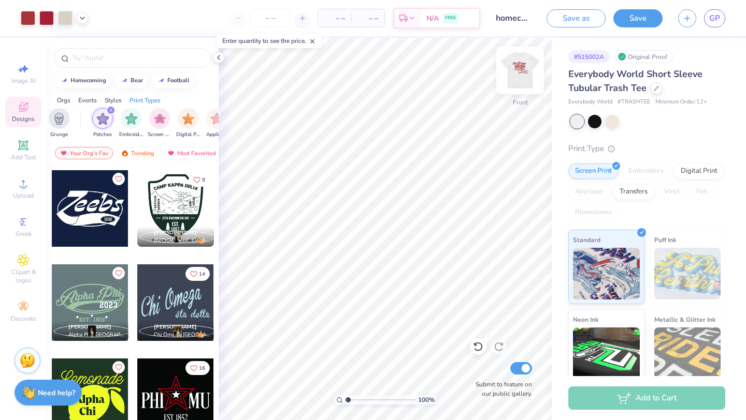
click at [512, 66] on img at bounding box center [519, 70] width 41 height 41
click at [498, 67] on div at bounding box center [520, 71] width 48 height 48
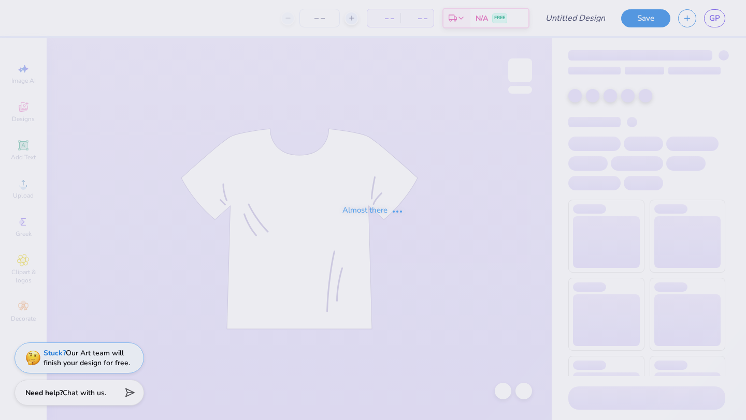
type input "homecoming 7"
type input "100"
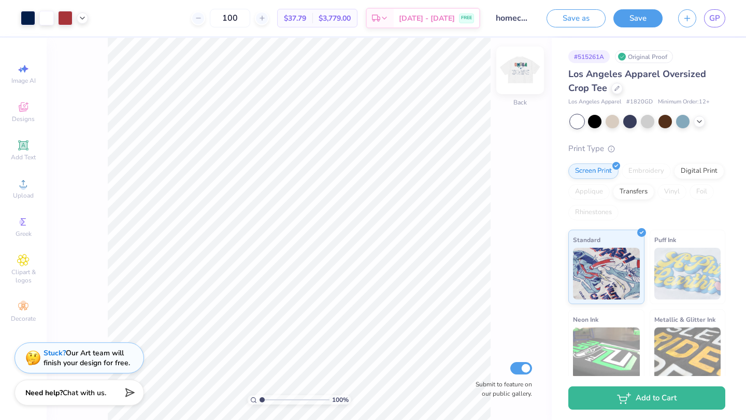
click at [518, 67] on img at bounding box center [519, 70] width 41 height 41
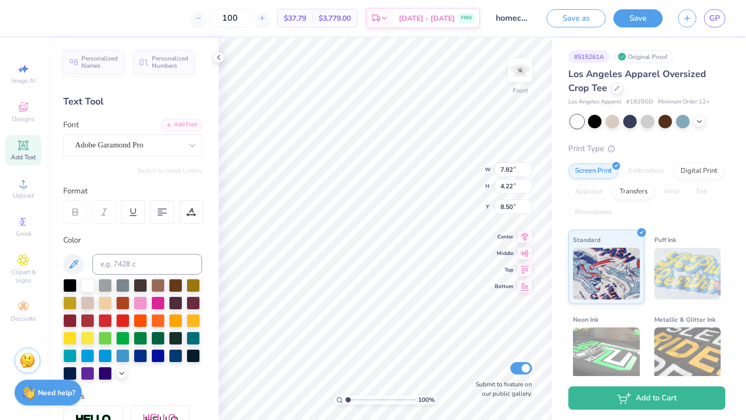
type input "7.82"
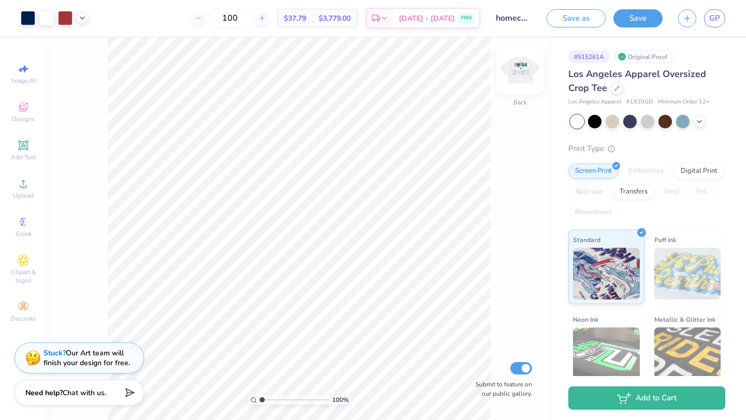
click at [513, 75] on img at bounding box center [519, 70] width 41 height 41
click at [513, 75] on img at bounding box center [519, 70] width 21 height 21
click at [618, 90] on div at bounding box center [616, 87] width 11 height 11
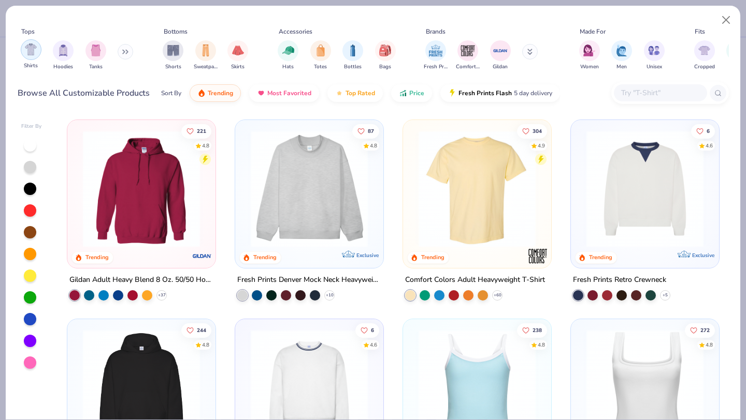
click at [30, 51] on img "filter for Shirts" at bounding box center [31, 49] width 12 height 12
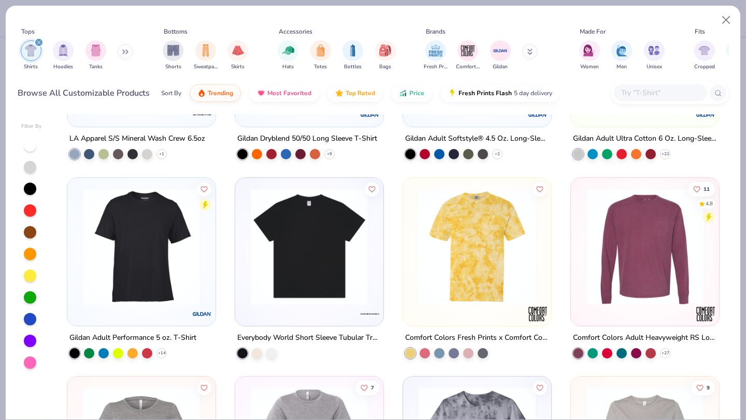
scroll to position [3531, 0]
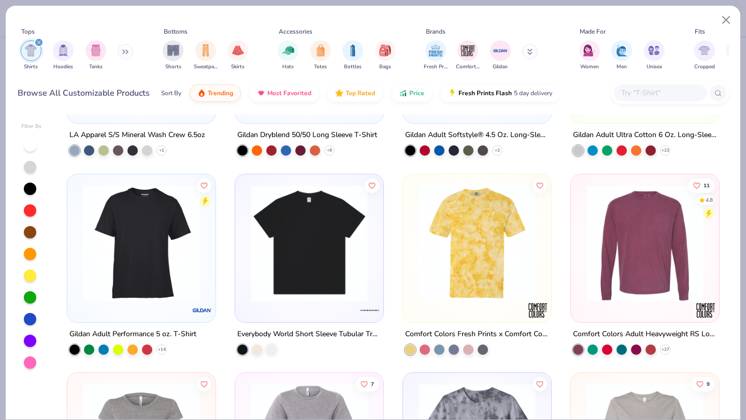
click at [274, 346] on div at bounding box center [271, 348] width 10 height 10
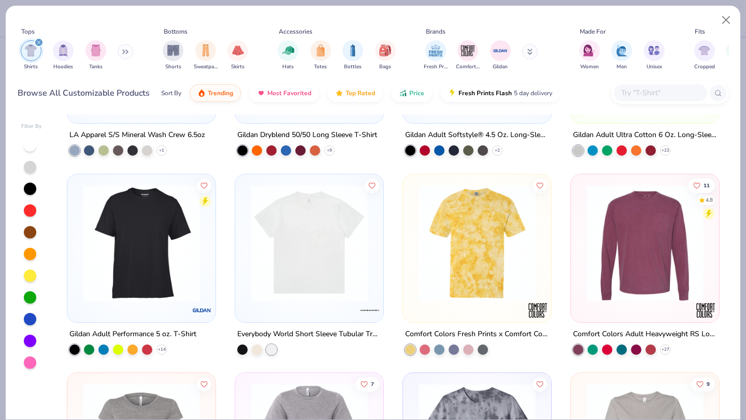
click at [323, 247] on img at bounding box center [308, 242] width 127 height 117
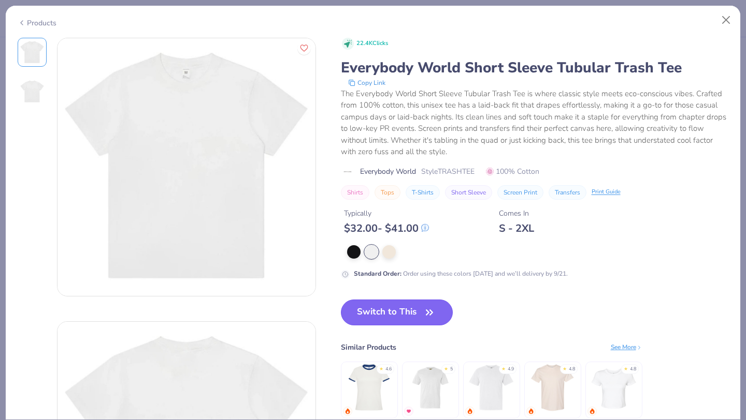
click at [367, 308] on button "Switch to This" at bounding box center [397, 313] width 112 height 26
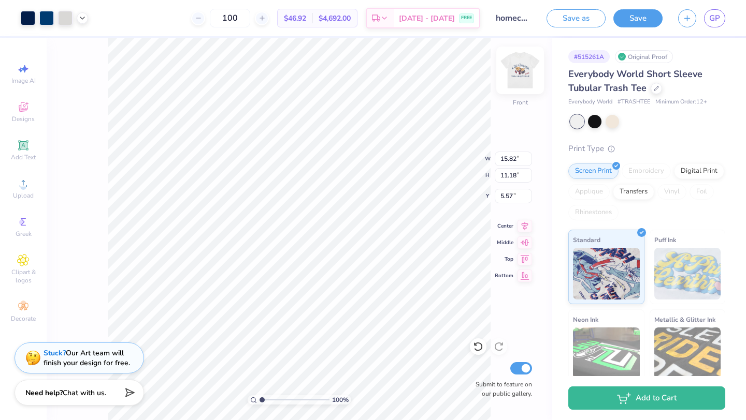
click at [515, 66] on img at bounding box center [519, 70] width 41 height 41
type input "13.10"
type input "9.88"
type input "3.00"
click at [522, 67] on img at bounding box center [519, 70] width 41 height 41
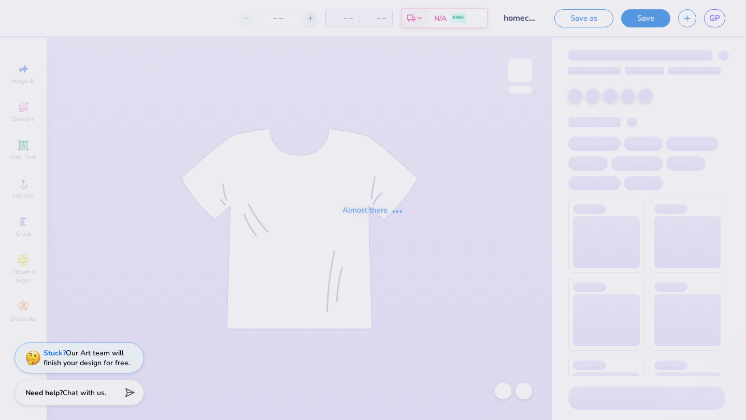
type input "homecoming 7"
type input "100"
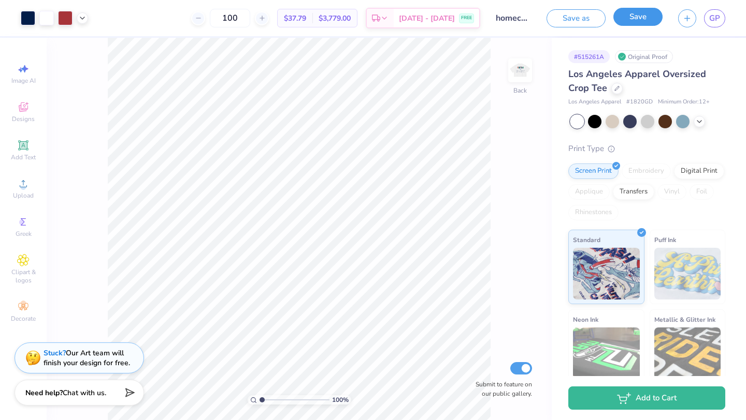
click at [634, 22] on button "Save" at bounding box center [637, 17] width 49 height 18
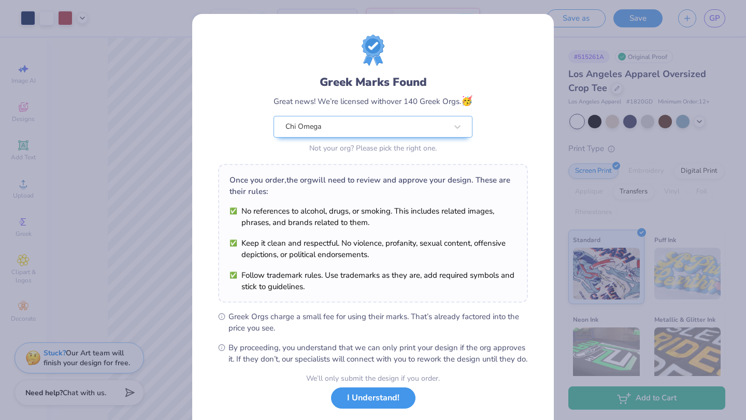
click at [394, 409] on button "I Understand!" at bounding box center [373, 398] width 84 height 21
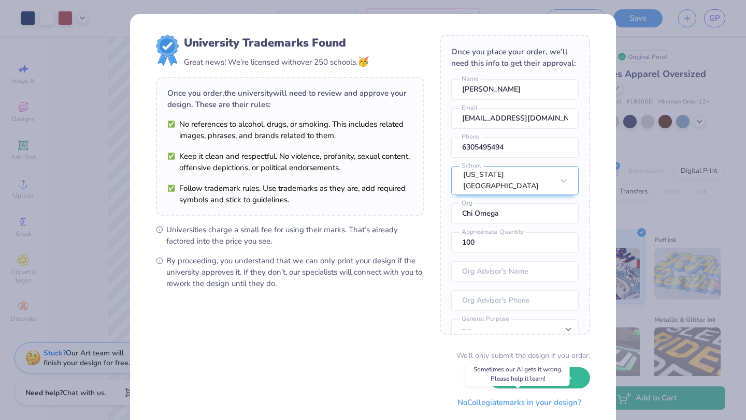
click at [533, 401] on button "No Collegiate marks in your design?" at bounding box center [518, 402] width 141 height 21
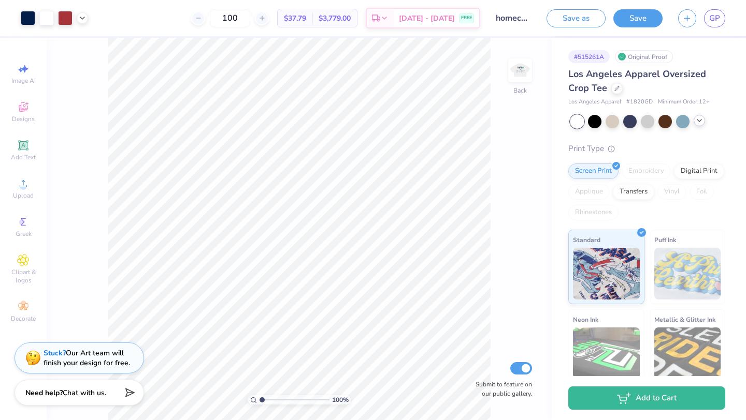
click at [700, 123] on icon at bounding box center [699, 120] width 8 height 8
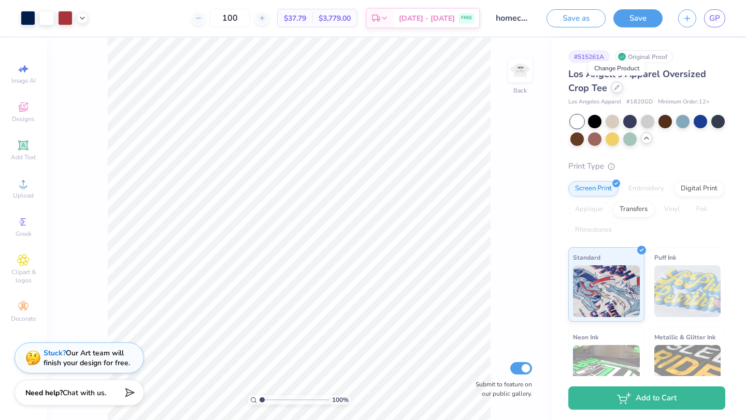
click at [615, 91] on div at bounding box center [616, 87] width 11 height 11
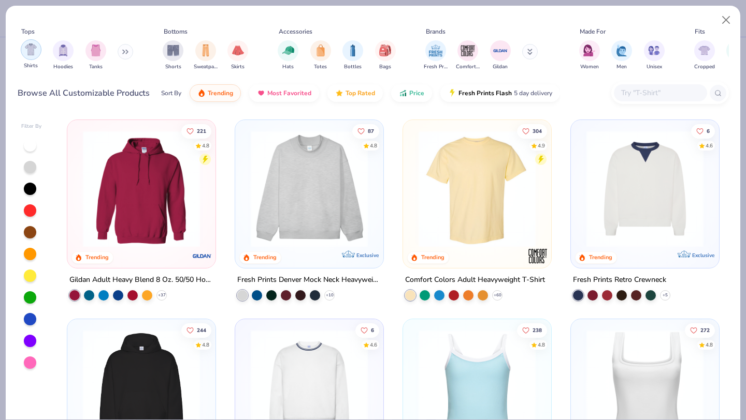
click at [31, 53] on img "filter for Shirts" at bounding box center [31, 49] width 12 height 12
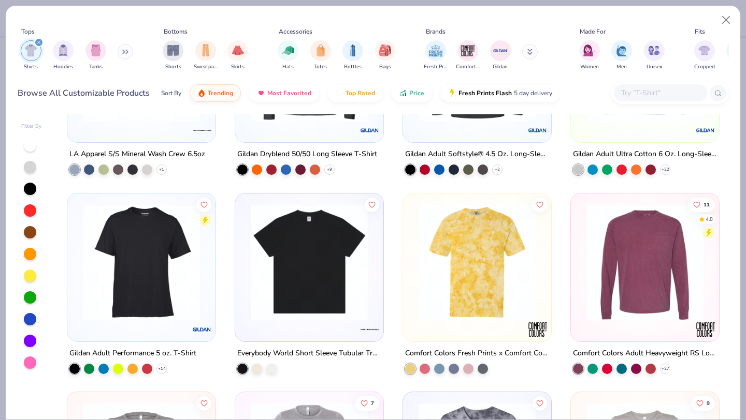
scroll to position [3613, 0]
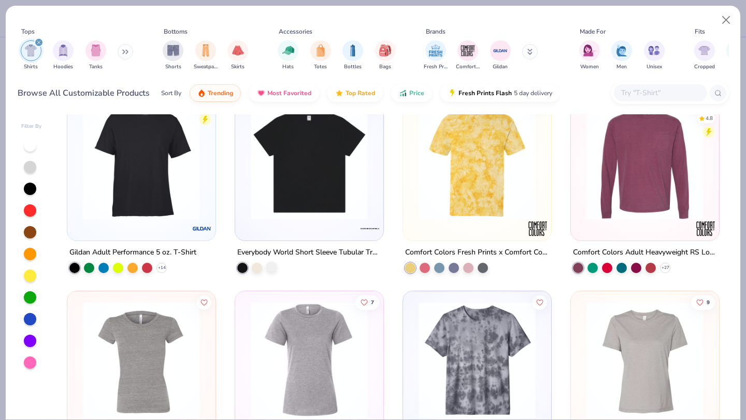
click at [274, 267] on div at bounding box center [271, 266] width 10 height 10
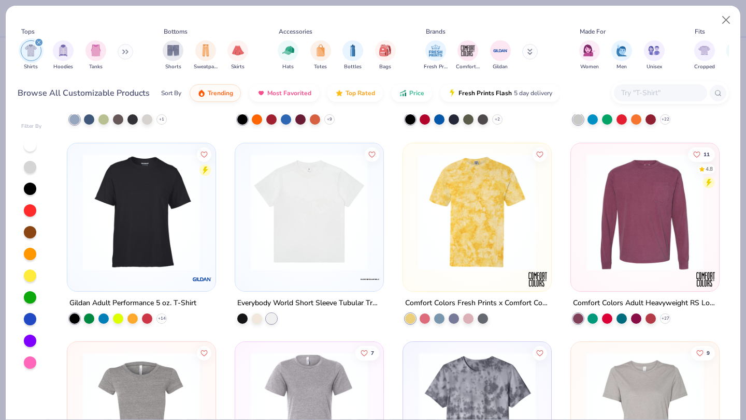
scroll to position [3562, 0]
click at [329, 189] on img at bounding box center [308, 212] width 127 height 117
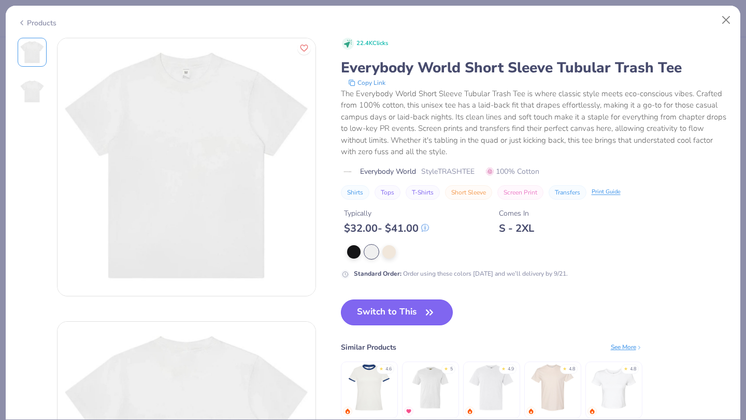
click at [355, 310] on button "Switch to This" at bounding box center [397, 313] width 112 height 26
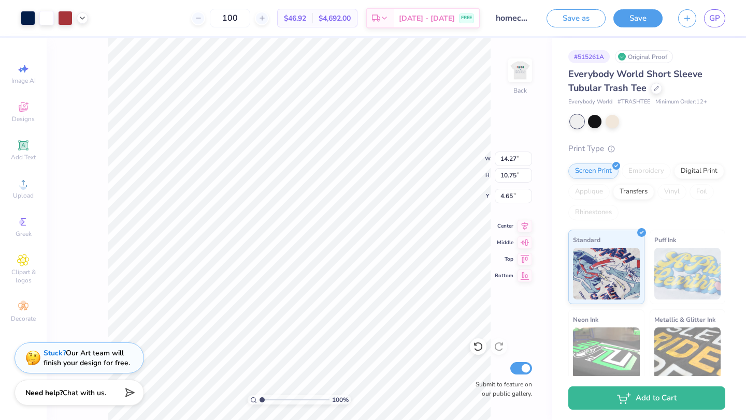
type input "11.51"
type input "8.68"
type input "3.00"
click at [519, 73] on img at bounding box center [519, 70] width 41 height 41
click at [523, 80] on img at bounding box center [519, 70] width 41 height 41
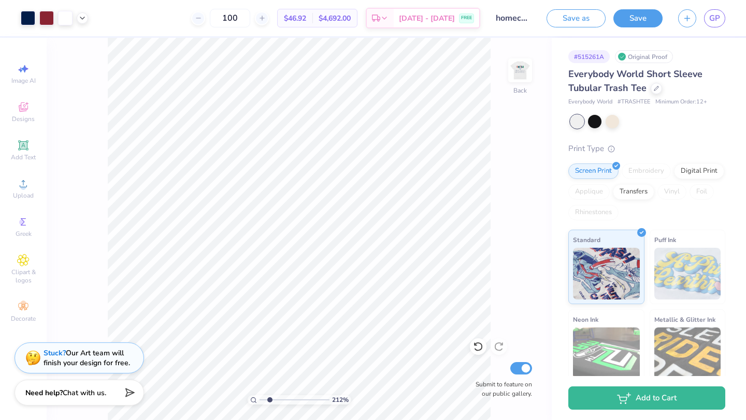
drag, startPoint x: 261, startPoint y: 401, endPoint x: 269, endPoint y: 396, distance: 9.5
click at [269, 396] on input "range" at bounding box center [294, 400] width 70 height 9
click at [28, 21] on div at bounding box center [28, 17] width 14 height 14
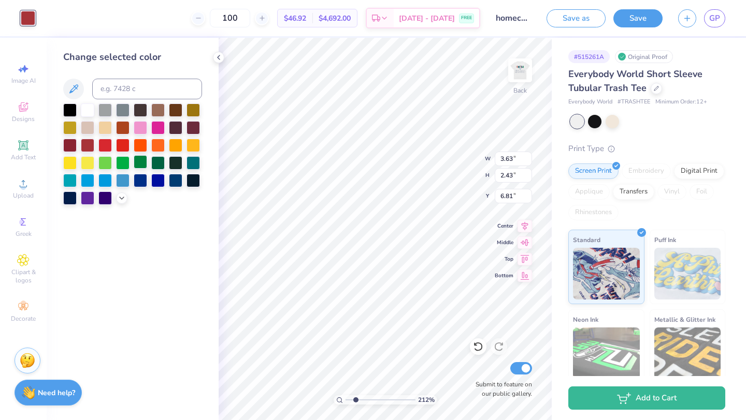
click at [137, 162] on div at bounding box center [140, 161] width 13 height 13
click at [31, 19] on div at bounding box center [28, 18] width 14 height 14
click at [221, 53] on icon at bounding box center [218, 57] width 8 height 8
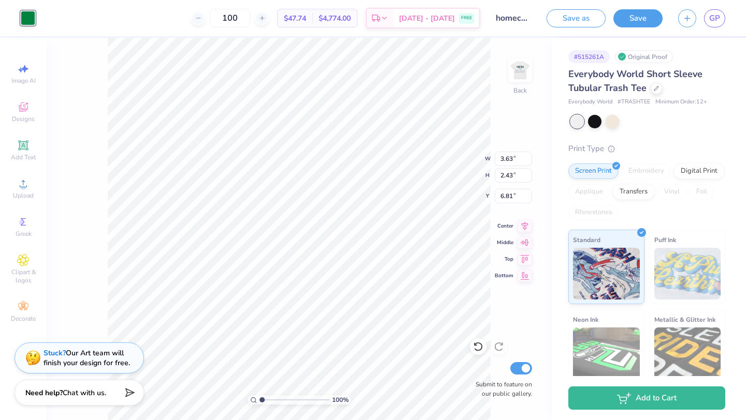
drag, startPoint x: 268, startPoint y: 400, endPoint x: 249, endPoint y: 399, distance: 19.2
click at [259, 399] on input "range" at bounding box center [294, 400] width 70 height 9
drag, startPoint x: 263, startPoint y: 400, endPoint x: 274, endPoint y: 401, distance: 11.0
type input "2.82"
click at [274, 401] on input "range" at bounding box center [294, 400] width 70 height 9
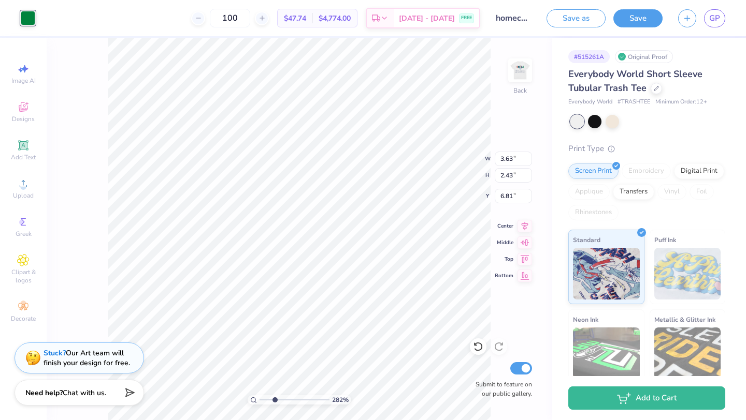
click at [28, 11] on div at bounding box center [28, 18] width 14 height 14
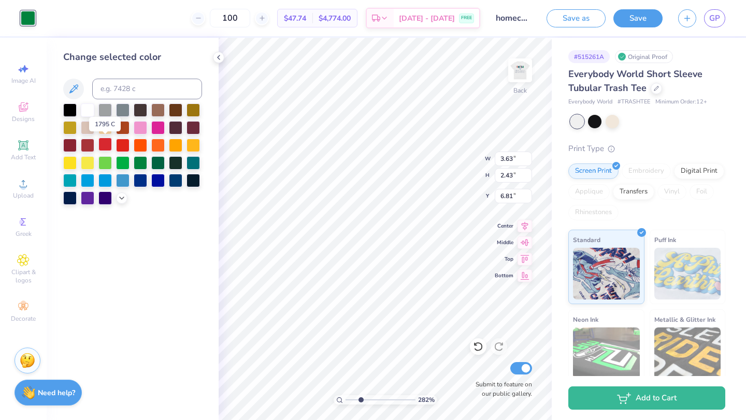
click at [100, 144] on div at bounding box center [104, 144] width 13 height 13
click at [90, 144] on div at bounding box center [87, 144] width 13 height 13
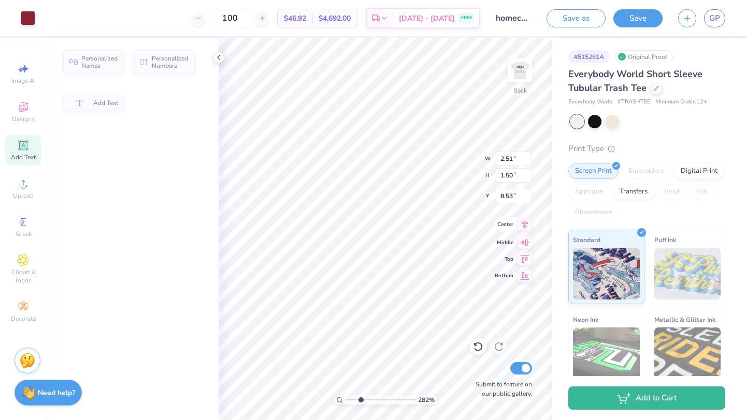
type input "2.51"
type input "1.50"
type input "8.53"
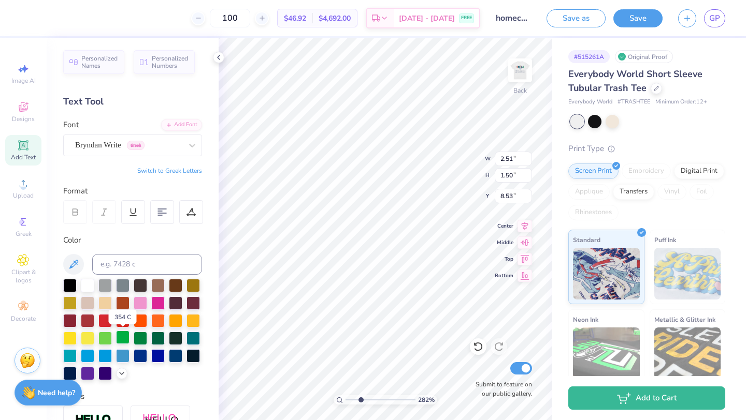
click at [124, 336] on div at bounding box center [122, 337] width 13 height 13
click at [138, 338] on div at bounding box center [140, 337] width 13 height 13
click at [160, 337] on div at bounding box center [157, 337] width 13 height 13
drag, startPoint x: 358, startPoint y: 398, endPoint x: 351, endPoint y: 398, distance: 7.2
type input "1.49"
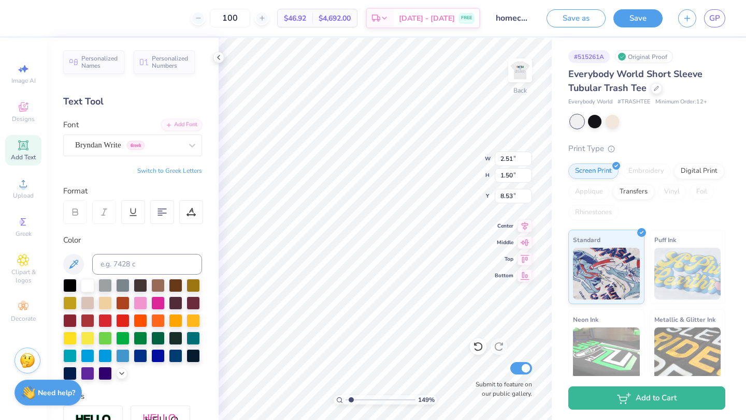
click at [351, 398] on input "range" at bounding box center [380, 400] width 70 height 9
click at [524, 75] on img at bounding box center [519, 70] width 41 height 41
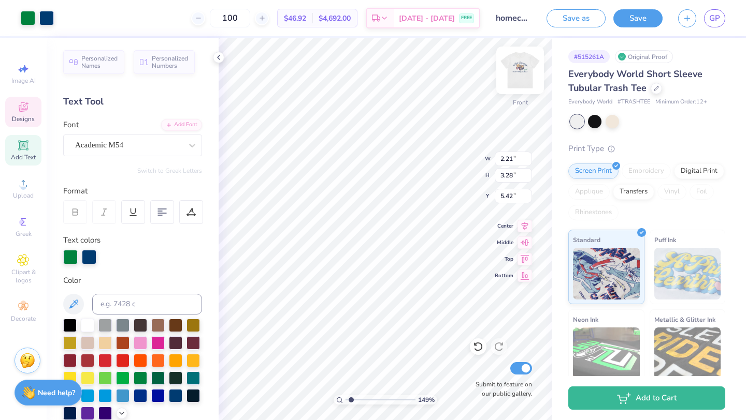
type input "2.21"
type input "3.28"
type input "5.42"
click at [520, 60] on img at bounding box center [519, 70] width 41 height 41
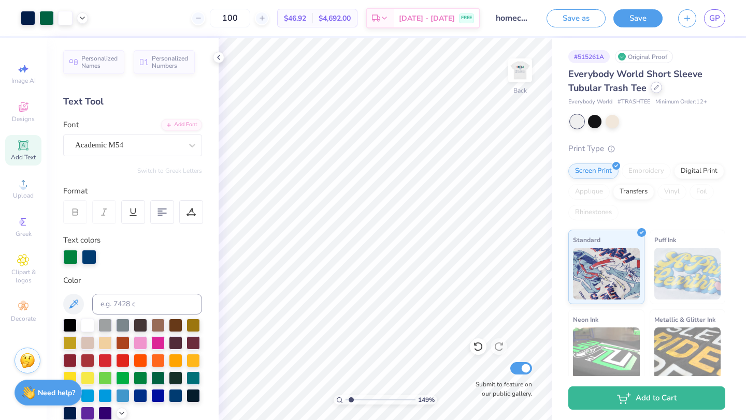
click at [657, 89] on div at bounding box center [655, 87] width 11 height 11
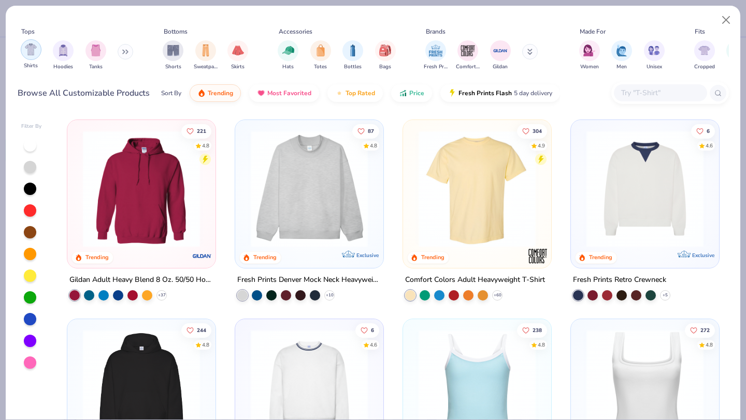
click at [26, 53] on img "filter for Shirts" at bounding box center [31, 49] width 12 height 12
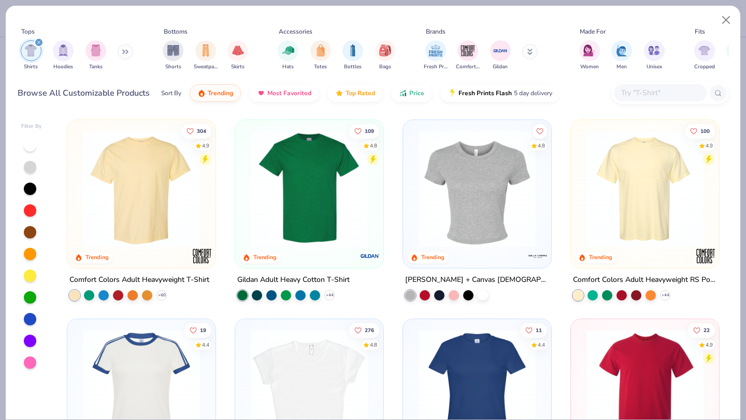
click at [118, 210] on img at bounding box center [141, 188] width 127 height 117
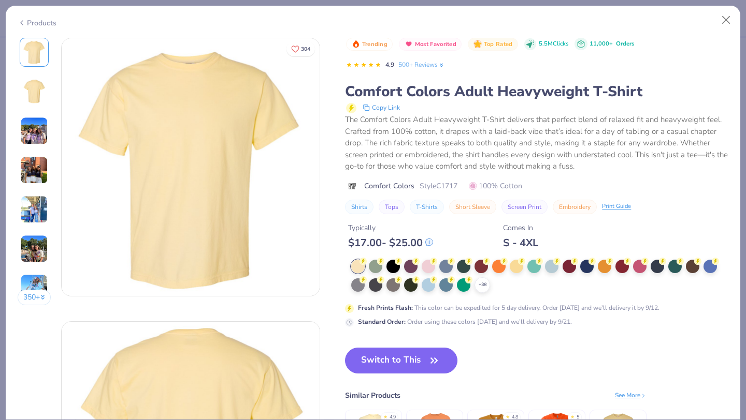
click at [38, 23] on div "Products" at bounding box center [37, 23] width 39 height 11
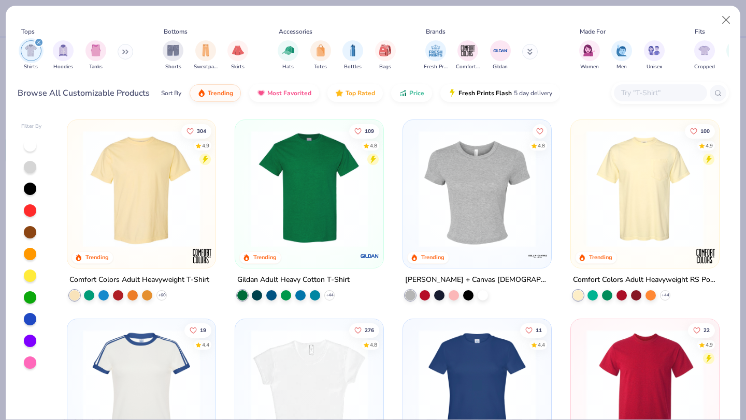
click at [307, 190] on img at bounding box center [308, 188] width 127 height 117
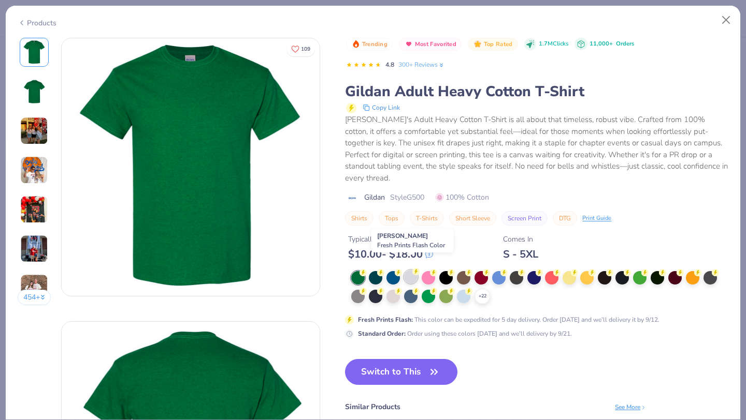
click at [408, 271] on div at bounding box center [410, 276] width 13 height 13
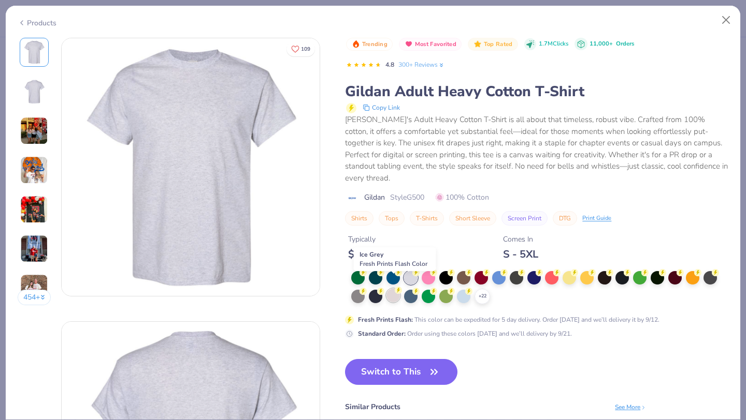
click at [392, 289] on div at bounding box center [392, 295] width 13 height 13
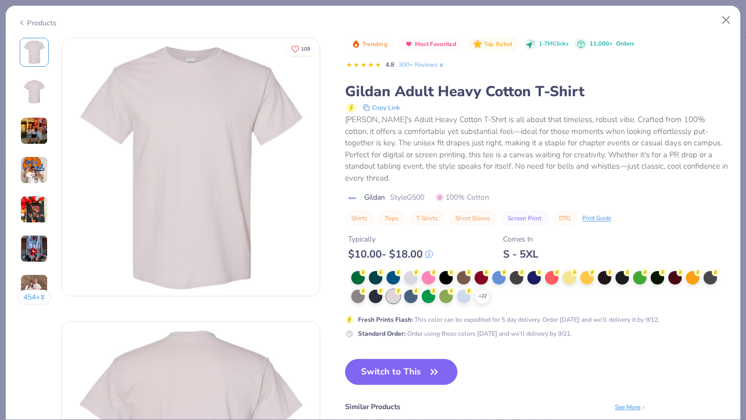
click at [26, 20] on div "Products" at bounding box center [37, 23] width 39 height 11
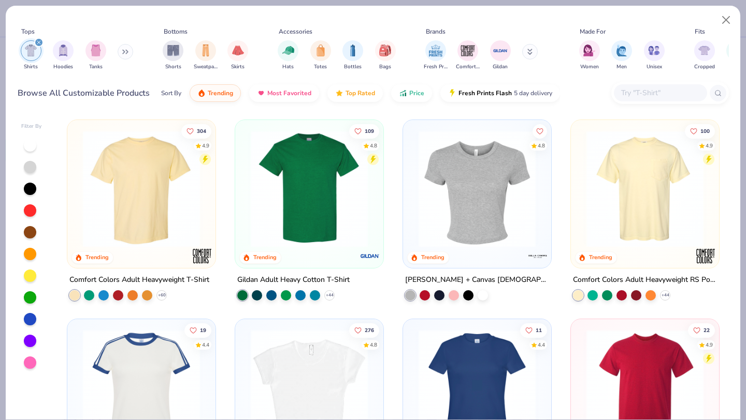
click at [35, 145] on div at bounding box center [30, 145] width 12 height 12
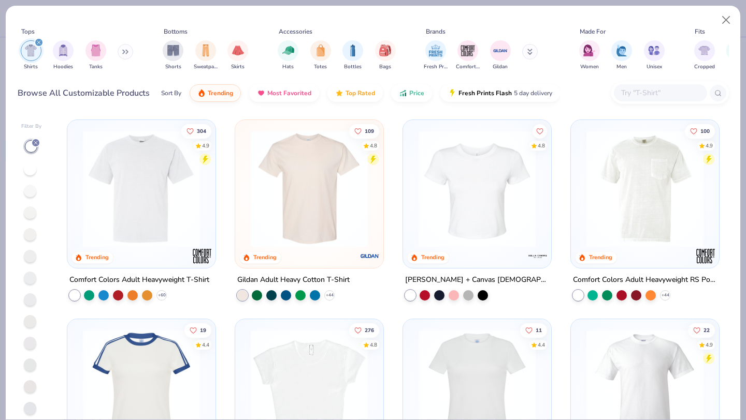
click at [107, 187] on img at bounding box center [141, 188] width 127 height 117
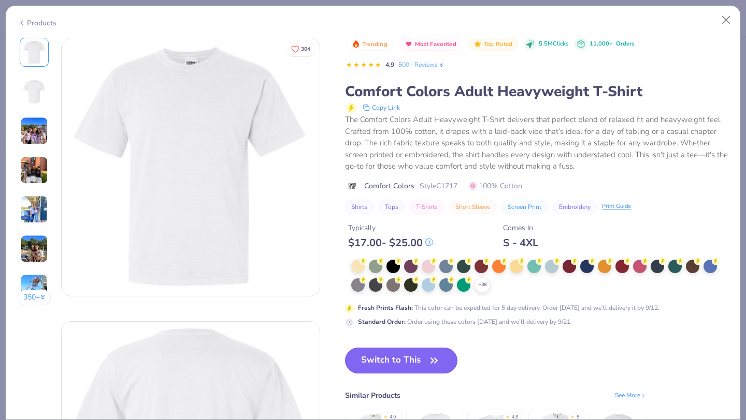
click at [403, 367] on button "Switch to This" at bounding box center [401, 361] width 112 height 26
click at [410, 360] on button "Switch to This" at bounding box center [401, 361] width 112 height 26
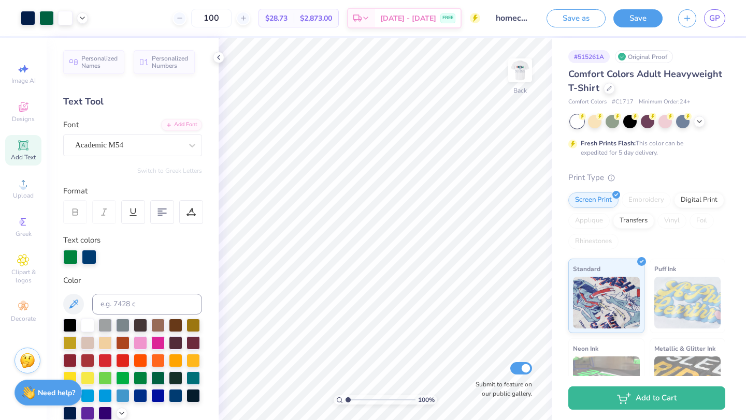
drag, startPoint x: 351, startPoint y: 399, endPoint x: 336, endPoint y: 399, distance: 15.0
type input "1"
click at [345, 399] on input "range" at bounding box center [380, 400] width 70 height 9
type input "3.82"
click at [522, 70] on img at bounding box center [519, 70] width 41 height 41
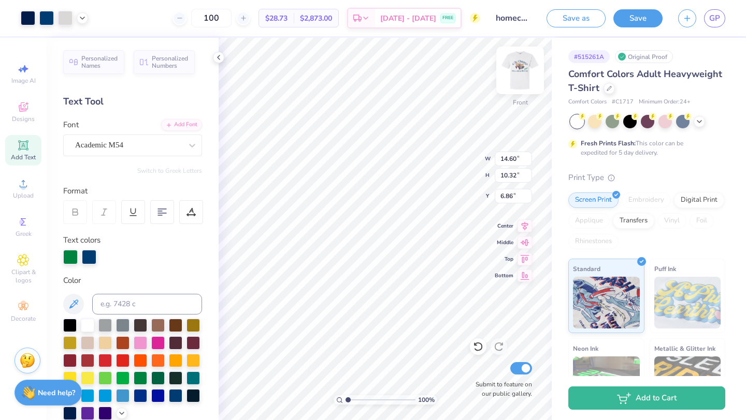
type input "13.01"
type input "9.20"
type input "7.98"
click at [518, 74] on img at bounding box center [519, 70] width 41 height 41
type input "10.40"
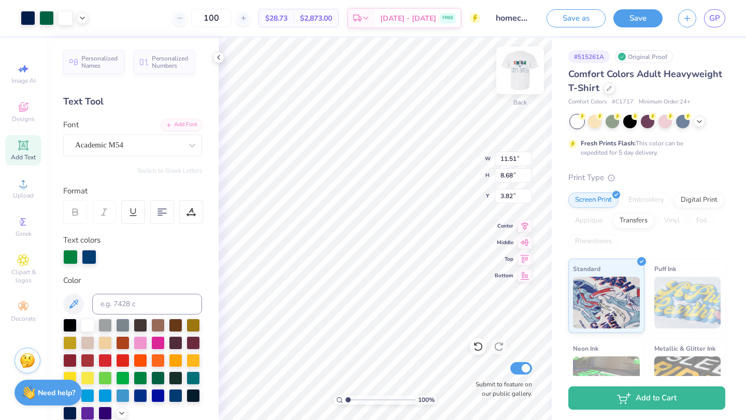
type input "7.84"
type input "4.66"
click at [645, 21] on button "Save" at bounding box center [637, 17] width 49 height 18
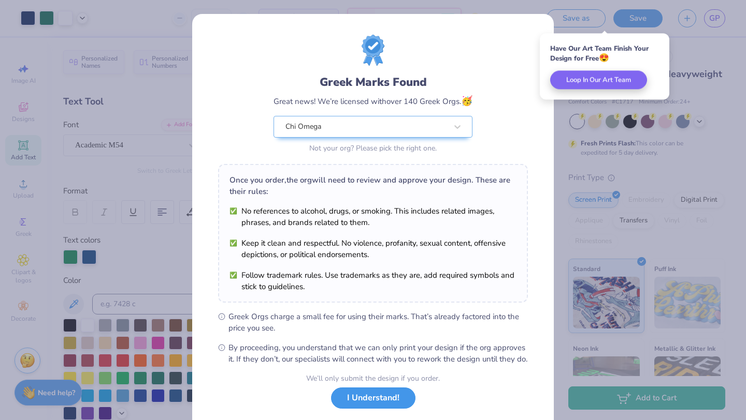
click at [387, 409] on button "I Understand!" at bounding box center [373, 398] width 84 height 21
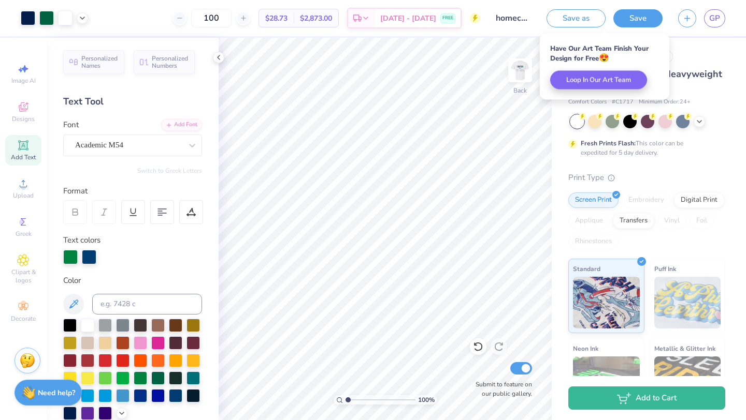
click at [713, 27] on div "Save as Save GP" at bounding box center [645, 18] width 199 height 36
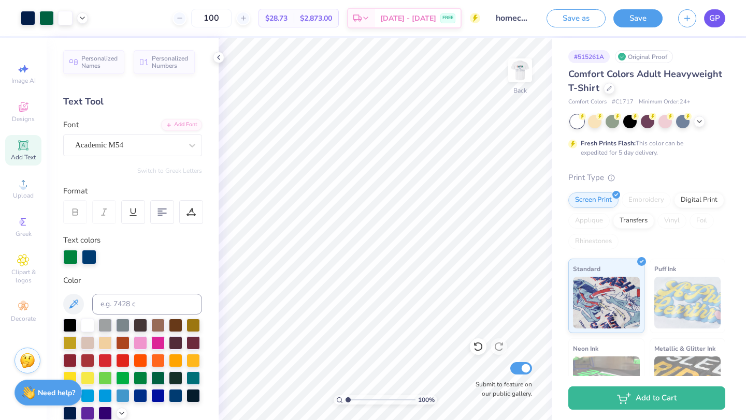
click at [713, 25] on link "GP" at bounding box center [714, 18] width 21 height 18
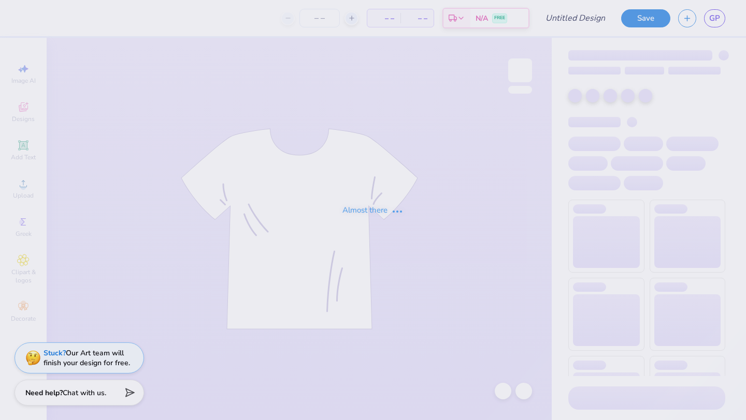
type input "homecoming 3"
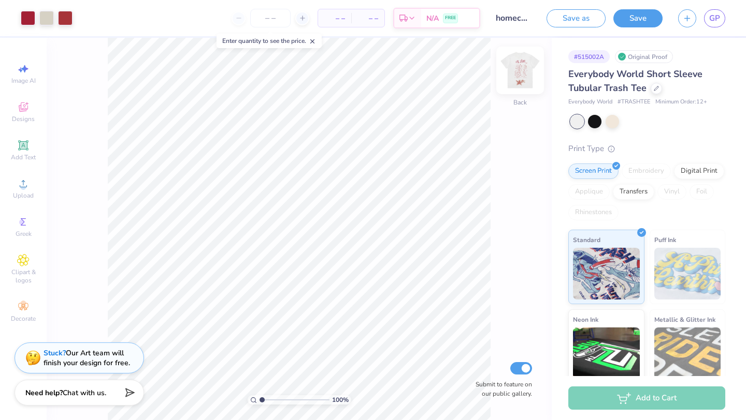
click at [517, 69] on img at bounding box center [519, 70] width 41 height 41
type input "4.01"
click at [314, 42] on line at bounding box center [313, 42] width 4 height 4
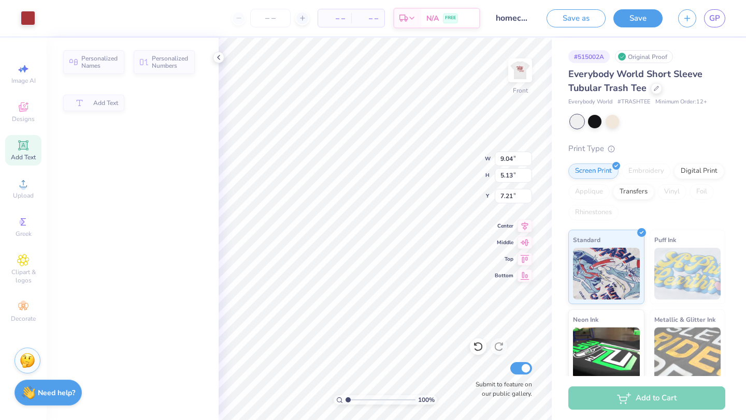
type input "9.04"
type input "5.13"
type input "7.21"
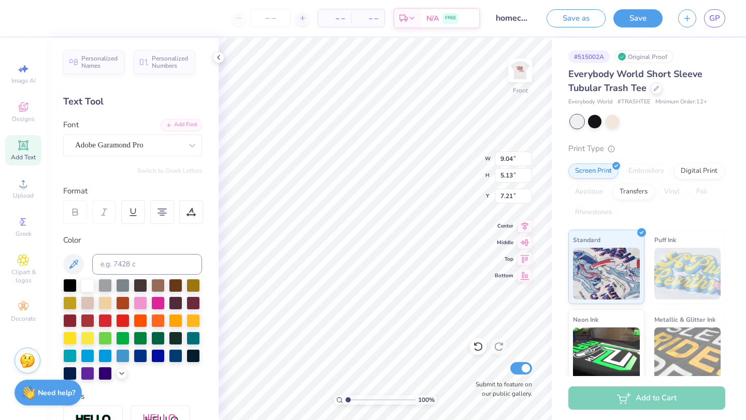
type input "9.46"
type input "5.10"
type input "12.94"
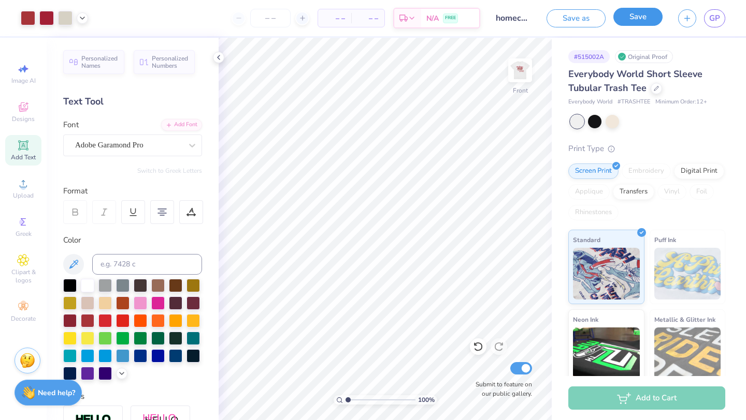
click at [629, 22] on button "Save" at bounding box center [637, 17] width 49 height 18
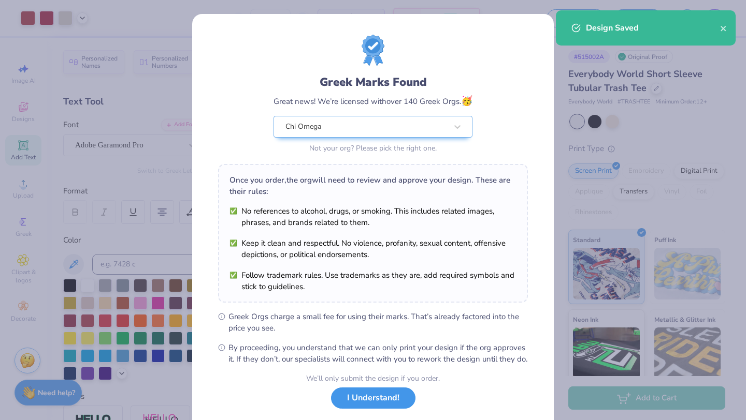
click at [354, 405] on button "I Understand!" at bounding box center [373, 398] width 84 height 21
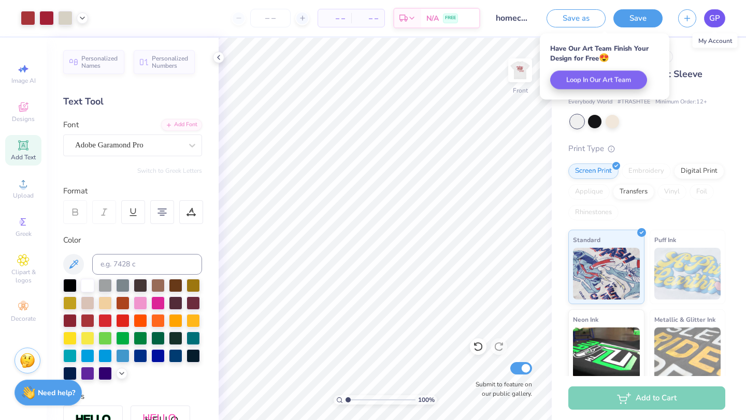
click at [717, 16] on span "GP" at bounding box center [714, 18] width 11 height 12
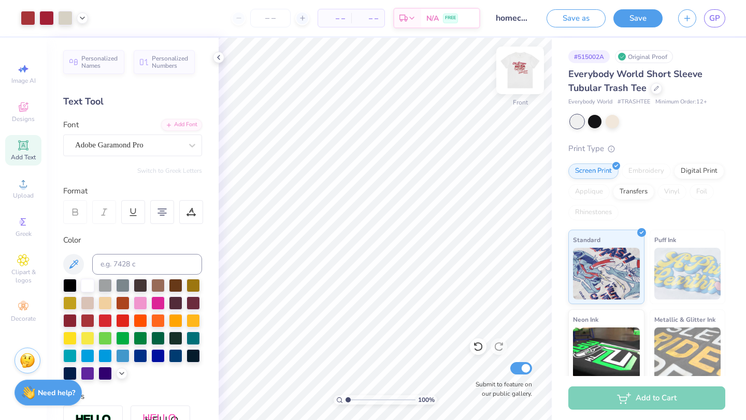
click at [516, 76] on img at bounding box center [519, 70] width 41 height 41
click at [215, 58] on icon at bounding box center [218, 57] width 8 height 8
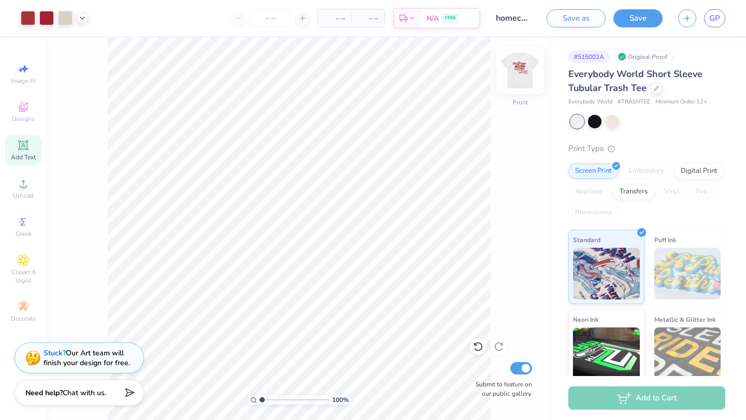
click at [511, 72] on img at bounding box center [519, 70] width 41 height 41
drag, startPoint x: 261, startPoint y: 399, endPoint x: 269, endPoint y: 401, distance: 8.5
click at [269, 401] on input "range" at bounding box center [294, 400] width 70 height 9
drag, startPoint x: 269, startPoint y: 401, endPoint x: 251, endPoint y: 401, distance: 18.1
type input "1"
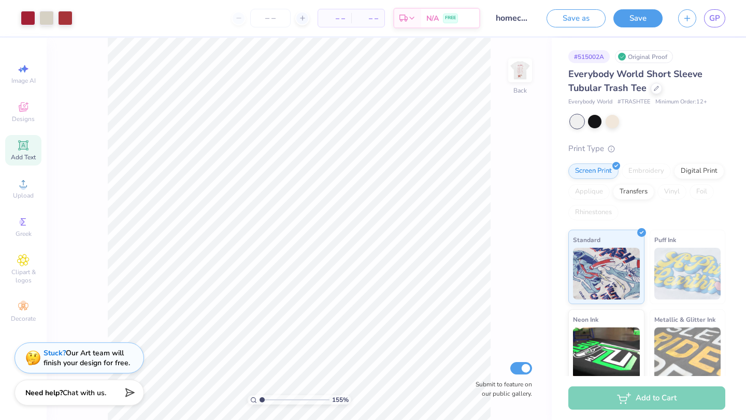
click at [259, 401] on input "range" at bounding box center [294, 400] width 70 height 9
click at [713, 22] on span "GP" at bounding box center [714, 18] width 11 height 12
click at [520, 79] on img at bounding box center [519, 70] width 41 height 41
click at [716, 19] on span "GP" at bounding box center [714, 18] width 11 height 12
click at [711, 20] on span "GP" at bounding box center [714, 18] width 11 height 12
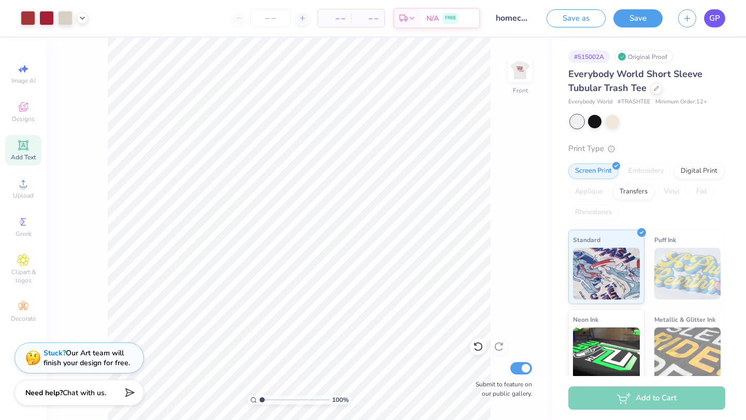
click at [714, 22] on span "GP" at bounding box center [714, 18] width 11 height 12
click at [681, 16] on button "button" at bounding box center [687, 17] width 18 height 18
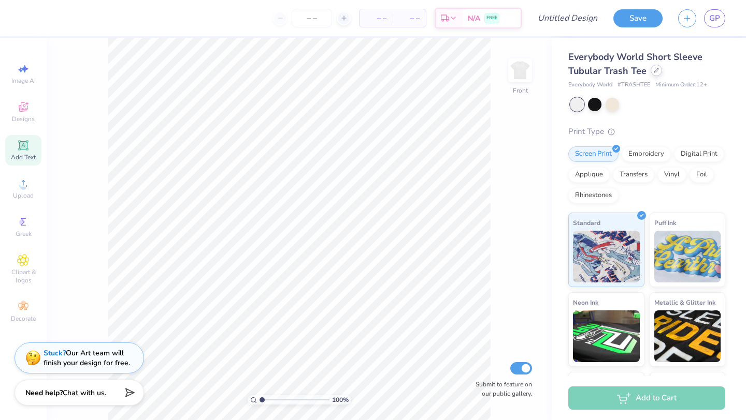
click at [655, 71] on icon at bounding box center [655, 70] width 5 height 5
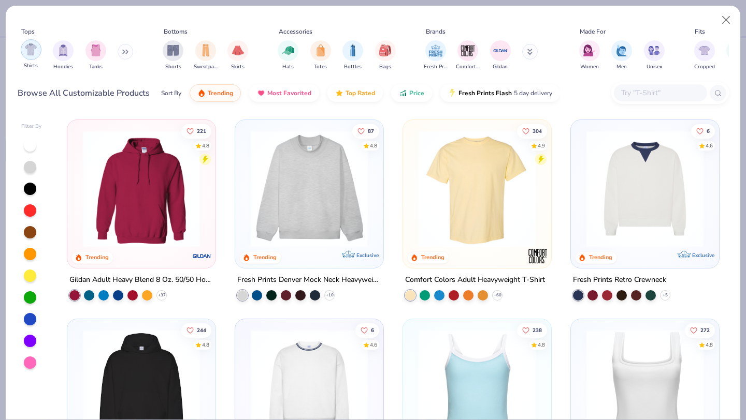
click at [37, 56] on div "filter for Shirts" at bounding box center [31, 49] width 21 height 21
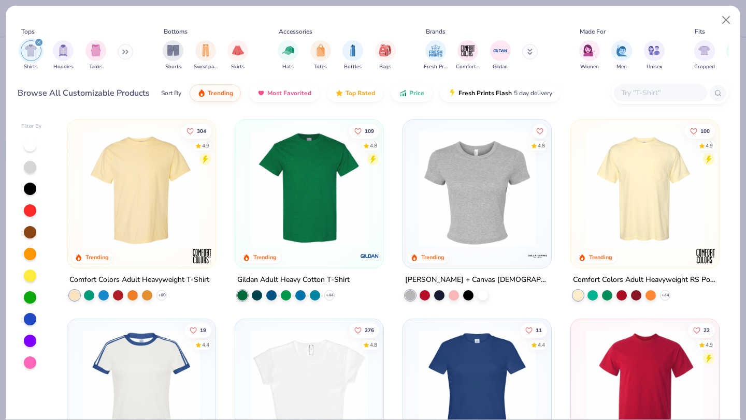
click at [27, 150] on div at bounding box center [30, 145] width 12 height 12
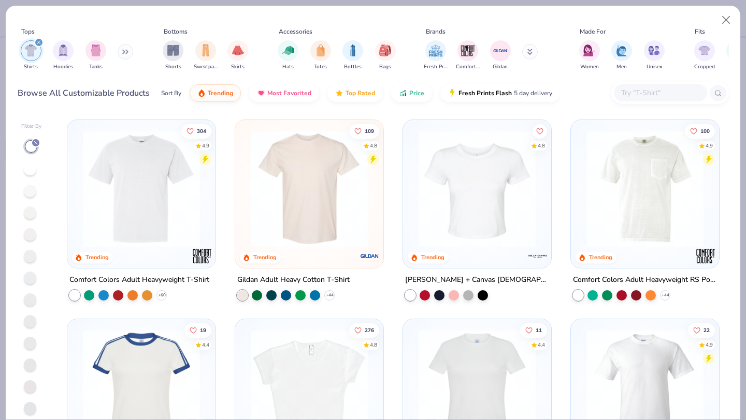
click at [138, 163] on img at bounding box center [141, 188] width 127 height 117
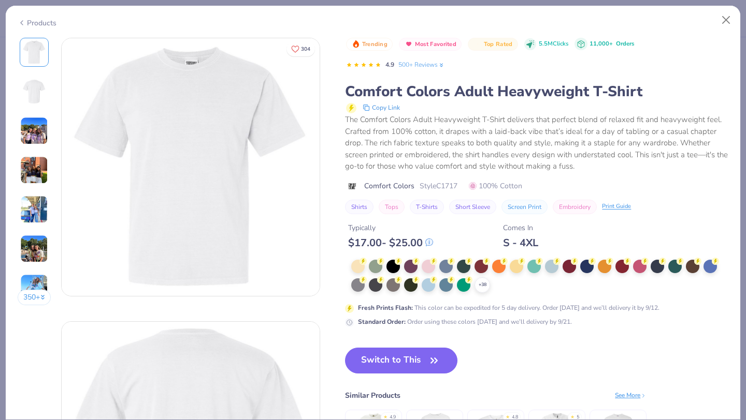
click at [359, 343] on div "Trending Most Favorited Top Rated 5.5M Clicks 11,000+ Orders 4.9 500+ Reviews C…" at bounding box center [536, 263] width 383 height 450
click at [363, 362] on button "Switch to This" at bounding box center [401, 361] width 112 height 26
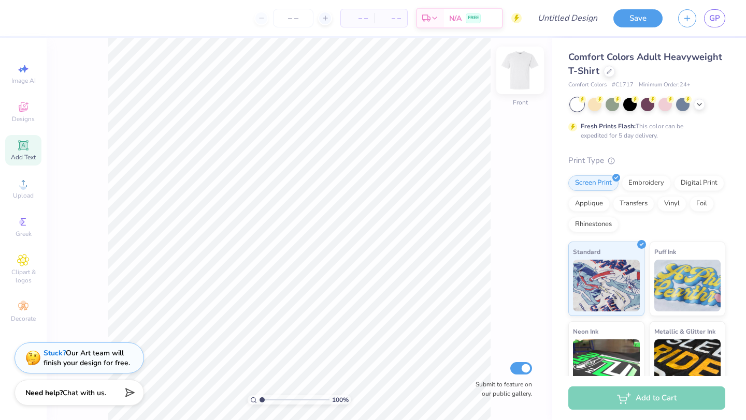
click at [513, 74] on img at bounding box center [519, 70] width 41 height 41
click at [29, 115] on span "Designs" at bounding box center [23, 119] width 23 height 8
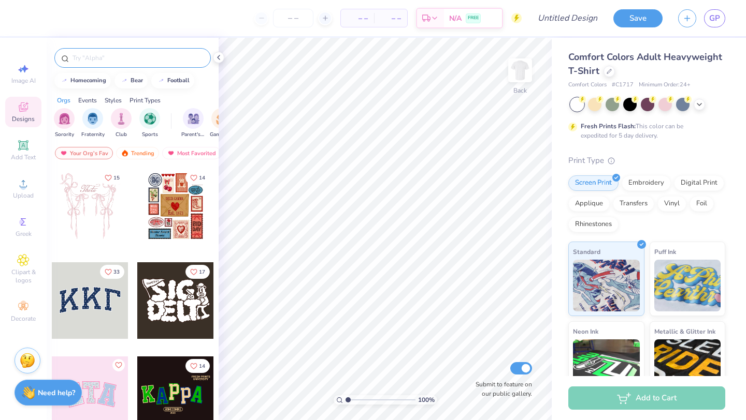
click at [136, 59] on input "text" at bounding box center [137, 58] width 133 height 10
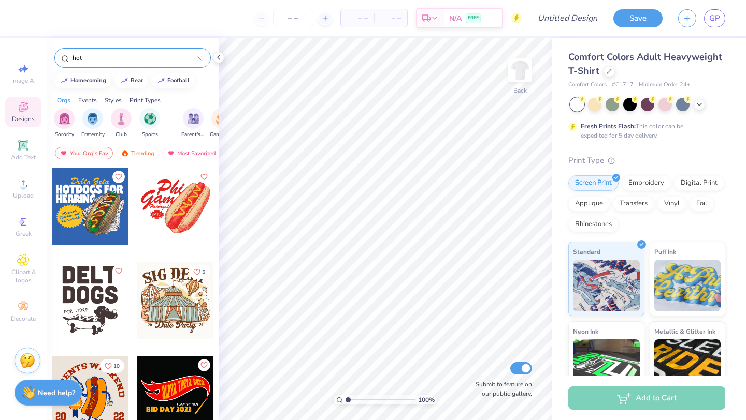
type input "hot"
click at [81, 195] on div at bounding box center [90, 206] width 77 height 77
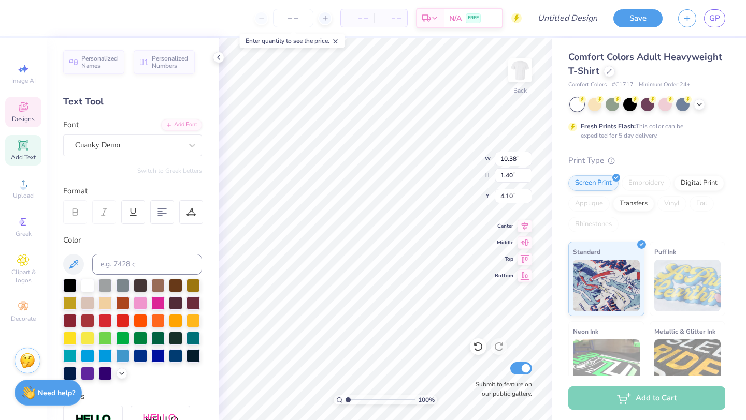
scroll to position [0, 2]
type textarea "HOMECOMING"
type input "6.10"
type input "1.32"
type input "5.64"
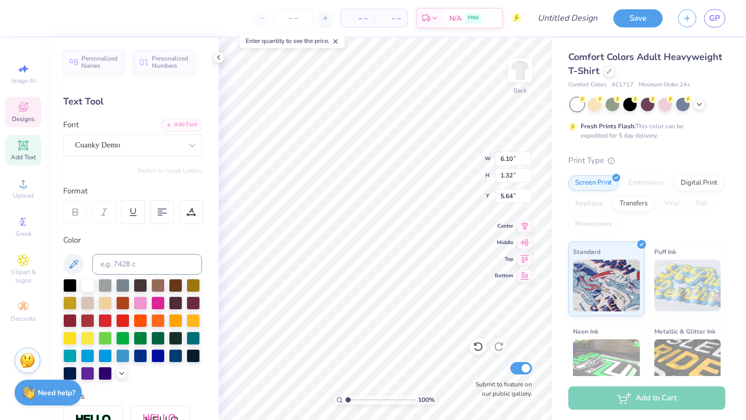
scroll to position [0, 2]
type textarea "WEEKEND"
click at [174, 354] on div at bounding box center [175, 354] width 13 height 13
type input "10.26"
type input "1.45"
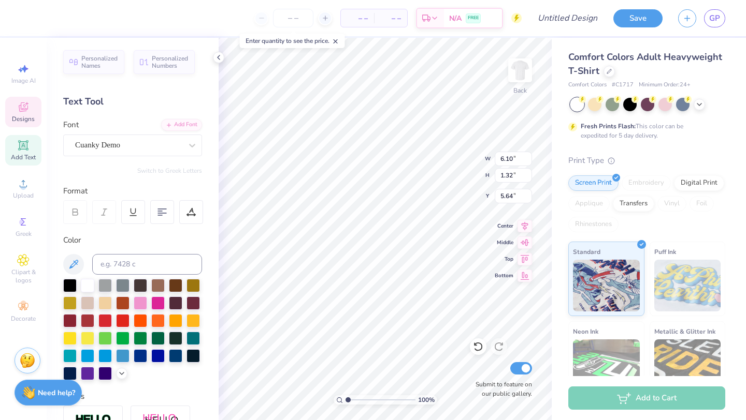
type input "4.26"
click at [137, 353] on div at bounding box center [140, 354] width 13 height 13
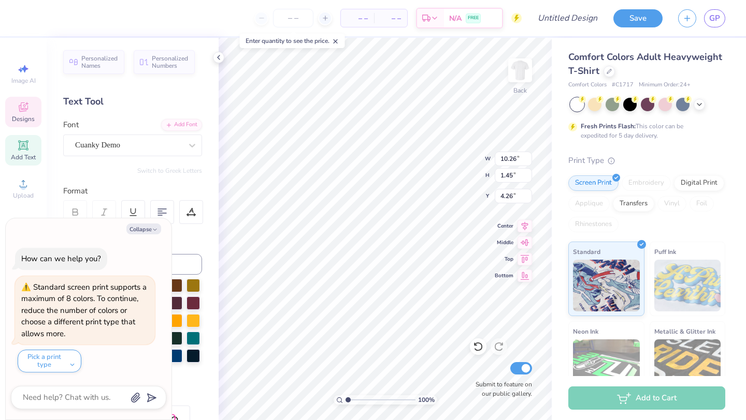
type textarea "x"
type input "6.86"
type input "1.34"
type input "5.70"
click at [155, 229] on icon "button" at bounding box center [155, 230] width 6 height 6
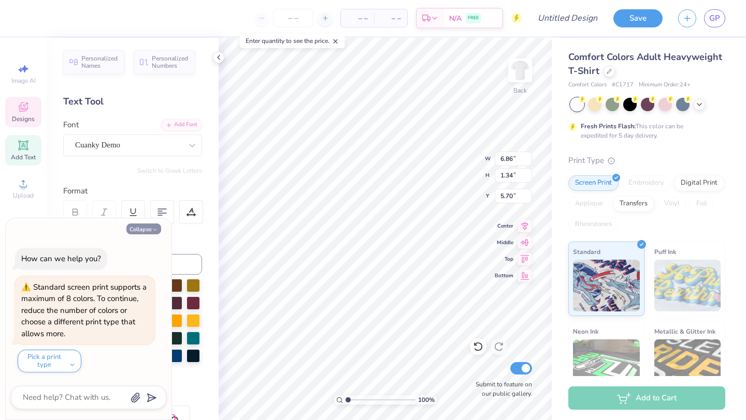
type textarea "x"
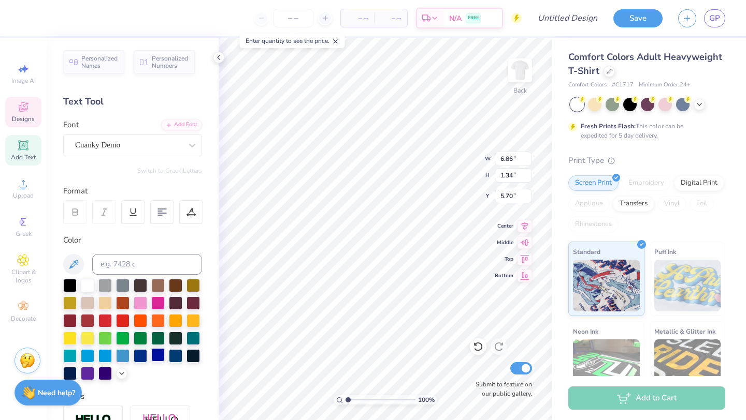
click at [157, 359] on div at bounding box center [157, 354] width 13 height 13
click at [134, 360] on div at bounding box center [140, 354] width 13 height 13
type input "5.92"
type input "1.24"
type input "3.00"
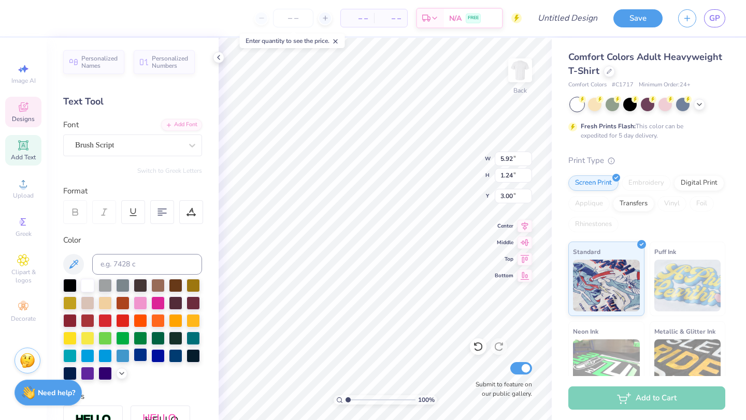
scroll to position [0, 0]
type textarea "Chi Omega"
type input "2.34"
type input "0.91"
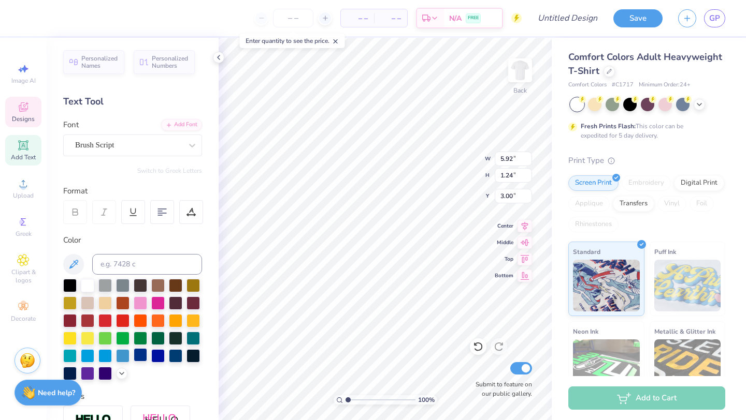
type input "7.91"
type textarea ","
type input "3.17"
type input "1.15"
type input "8.27"
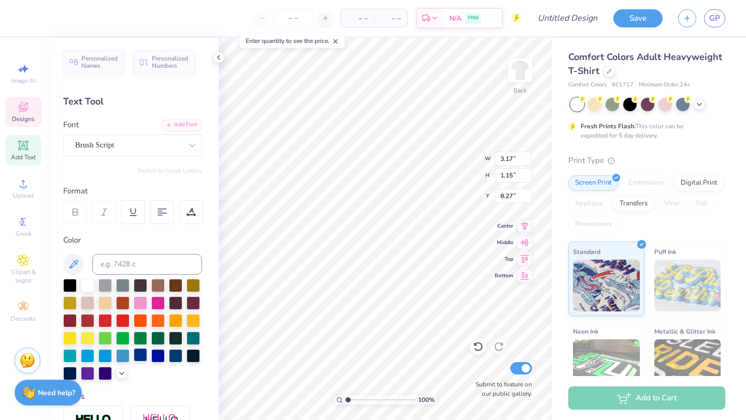
scroll to position [0, 0]
type textarea "K"
type textarea "2025"
type input "3.16"
type input "1.21"
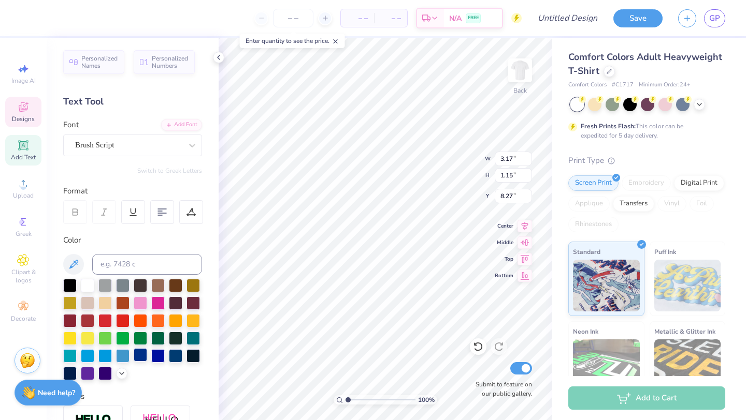
type input "8.79"
type input "4.43"
type input "3.69"
type input "7.11"
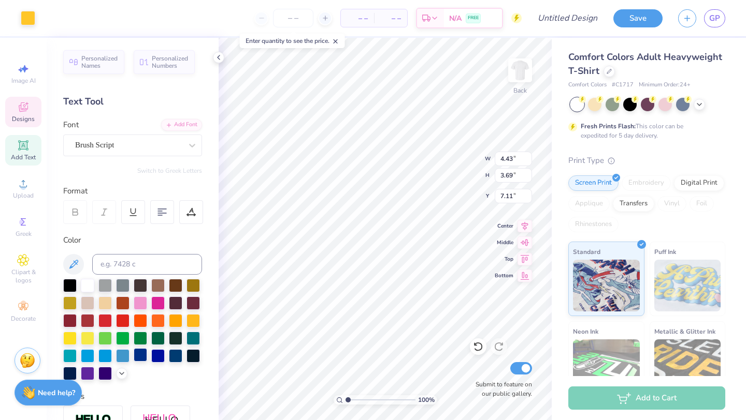
type input "3.16"
type input "1.21"
type input "8.79"
click at [142, 354] on div at bounding box center [140, 354] width 13 height 13
type input "2.96"
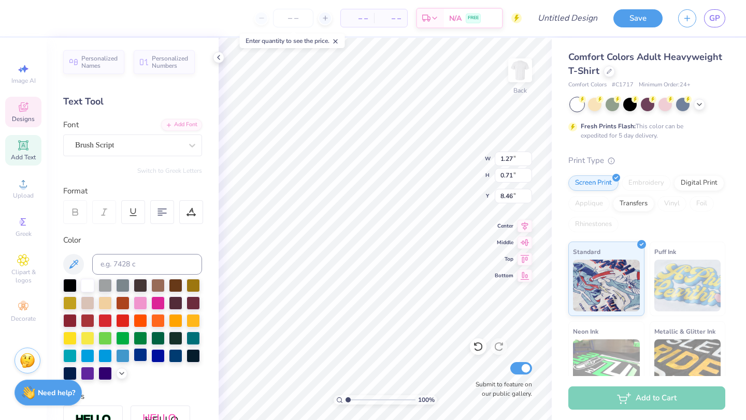
type input "1.65"
type input "8.05"
type input "9.58"
type input "7.95"
type input "3.87"
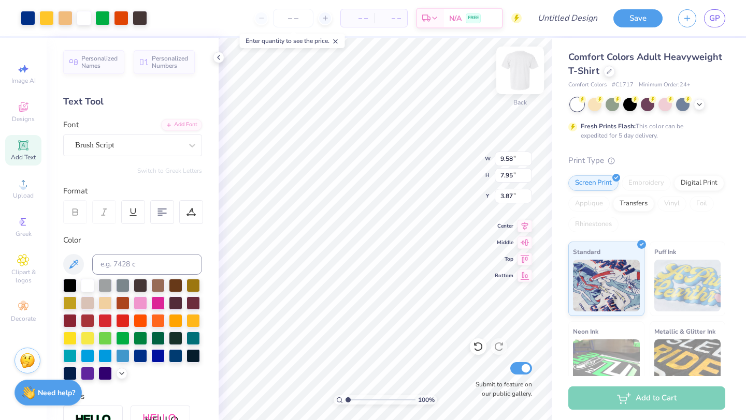
click at [525, 72] on img at bounding box center [519, 70] width 41 height 41
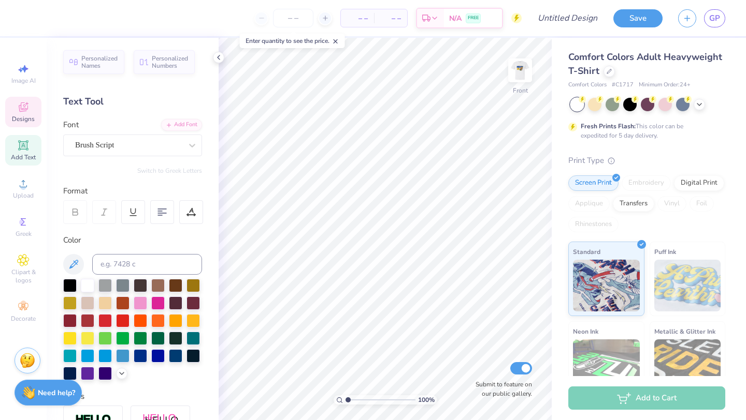
click at [30, 107] on div "Designs" at bounding box center [23, 112] width 36 height 31
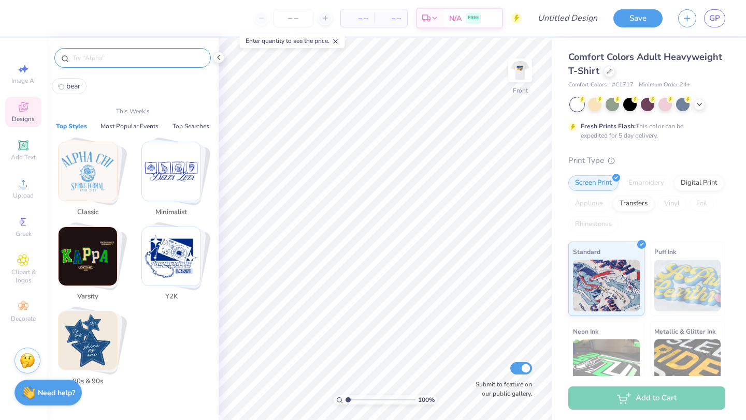
click at [106, 54] on input "text" at bounding box center [137, 58] width 133 height 10
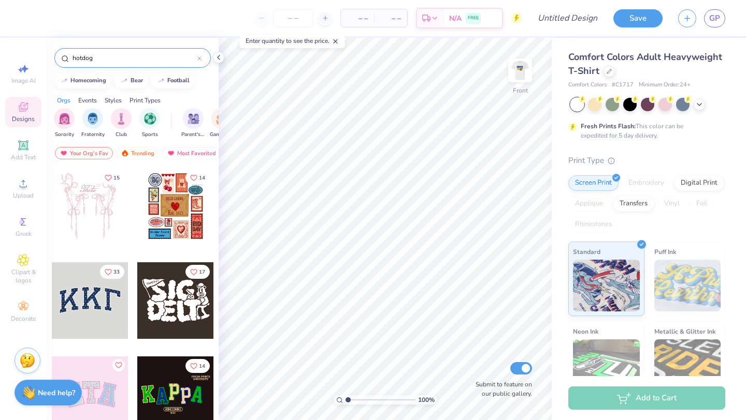
type input "hotdog"
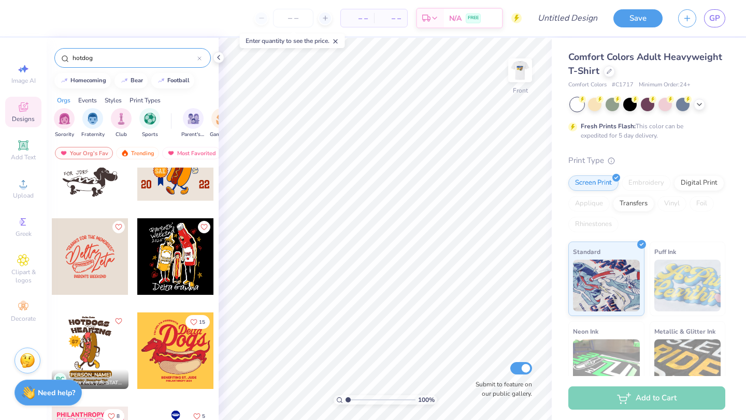
scroll to position [137, 0]
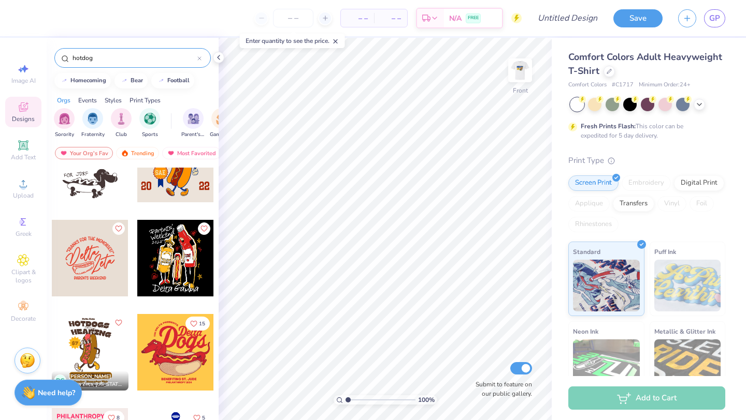
click at [80, 250] on div at bounding box center [90, 258] width 77 height 77
type input "8.48"
type input "7.42"
type input "2.25"
type input "6.57"
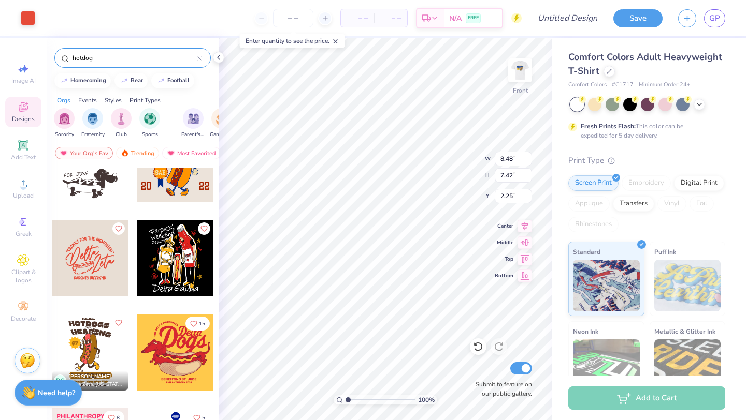
type input "5.75"
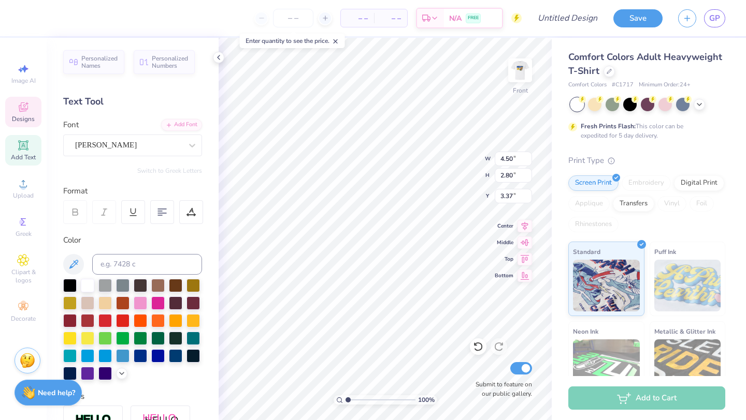
scroll to position [0, 0]
type textarea "D"
type textarea "c"
type textarea "Chi"
type input "3.12"
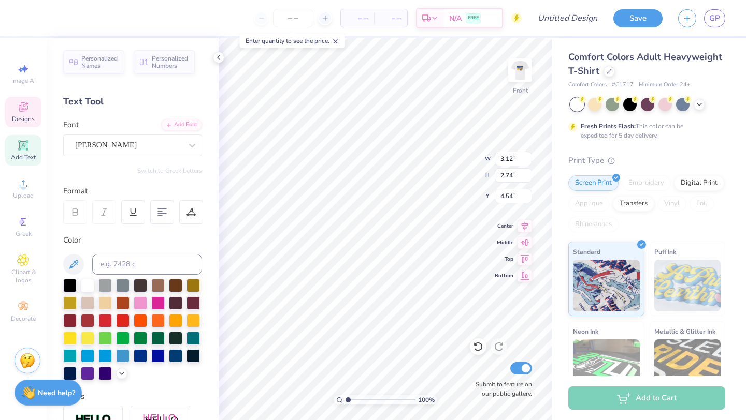
type input "2.74"
type input "4.54"
type textarea "Omega"
type input "2.94"
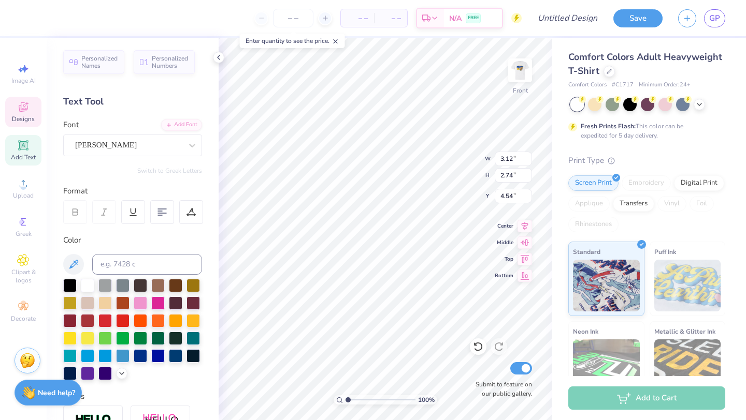
type input "1.74"
type input "6.02"
type input "4.25"
type input "0.45"
type input "7.53"
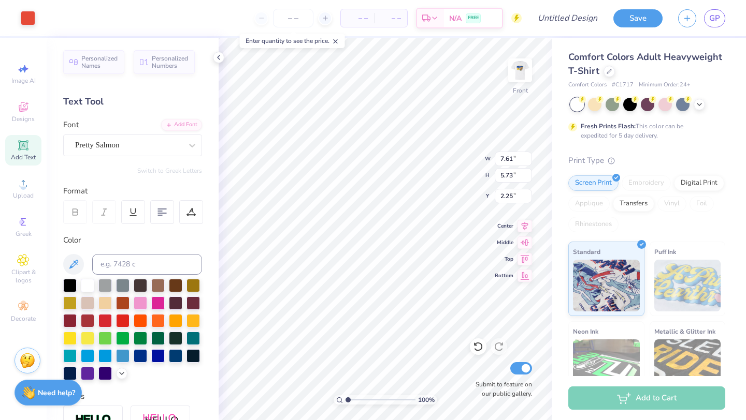
type input "2.67"
type input "6.45"
type input "4.86"
type input "2.78"
click at [138, 357] on div at bounding box center [140, 354] width 13 height 13
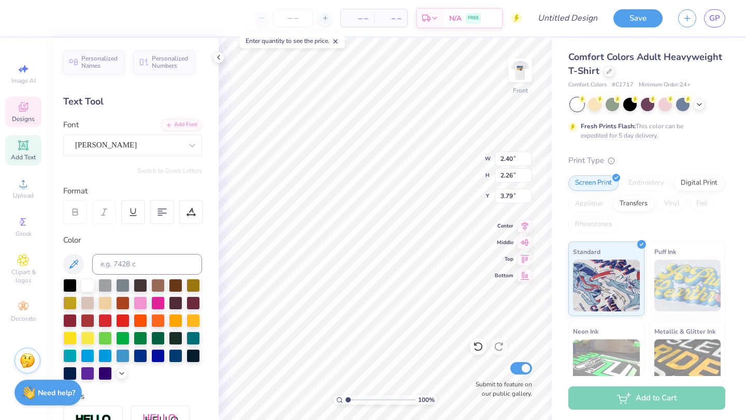
type input "3.95"
type input "2.25"
type input "4.85"
click at [142, 357] on div at bounding box center [140, 354] width 13 height 13
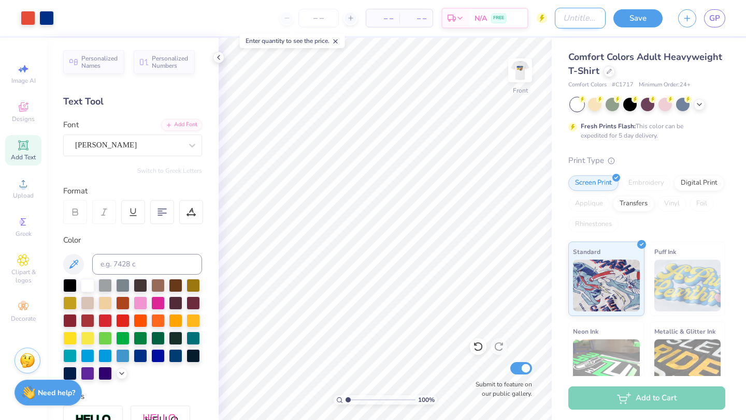
click at [578, 16] on input "Design Title" at bounding box center [579, 18] width 51 height 21
type input "homecoming"
click at [650, 17] on button "Save" at bounding box center [637, 18] width 49 height 18
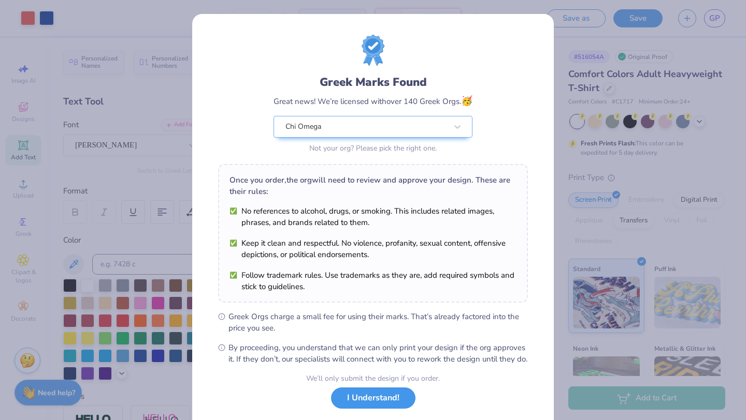
click at [387, 401] on button "I Understand!" at bounding box center [373, 398] width 84 height 21
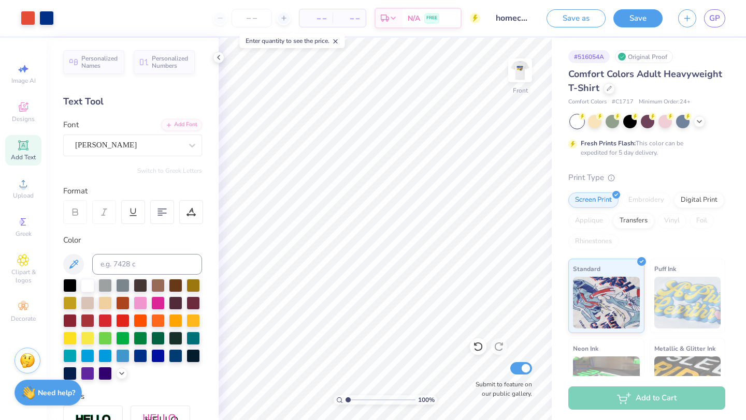
click at [22, 157] on span "Add Text" at bounding box center [23, 157] width 25 height 8
type textarea "T"
paste textarea "Seattle, WA........8.30.25 Fort Collins, CO........9.6.25 Fort Collins, CO.....…"
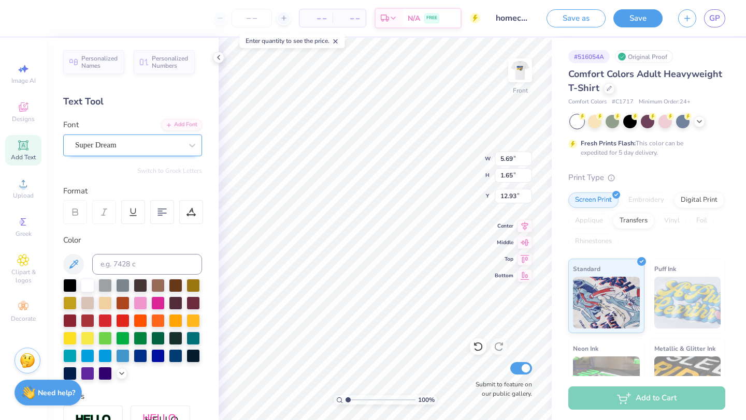
type textarea "Seattle, WA........8.30.25 Fort Collins, CO........9.6.25 Fort Collins, CO.....…"
click at [139, 140] on div "Super Dream" at bounding box center [128, 145] width 109 height 16
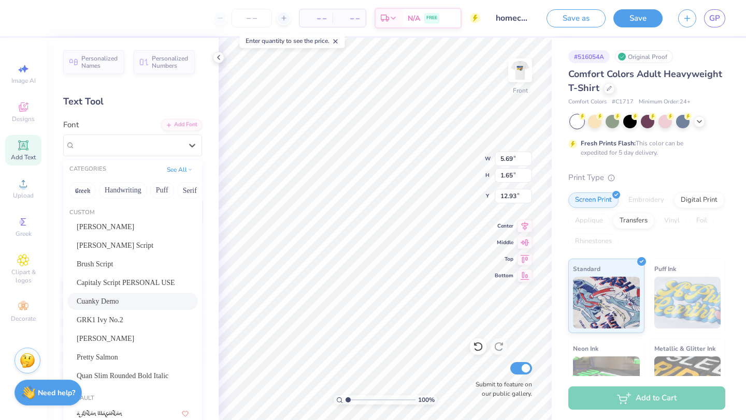
click at [132, 299] on div "Cuanky Demo" at bounding box center [133, 301] width 112 height 11
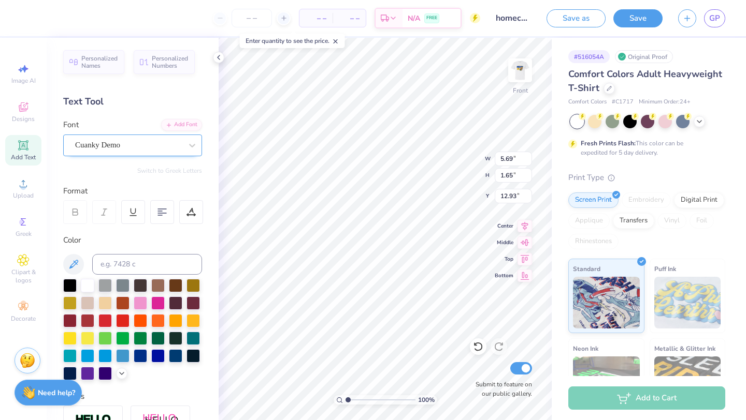
click at [146, 149] on div "Cuanky Demo" at bounding box center [128, 145] width 109 height 16
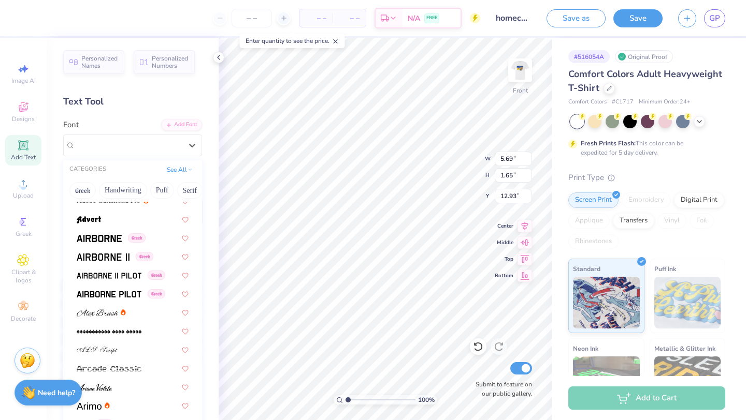
scroll to position [341, 0]
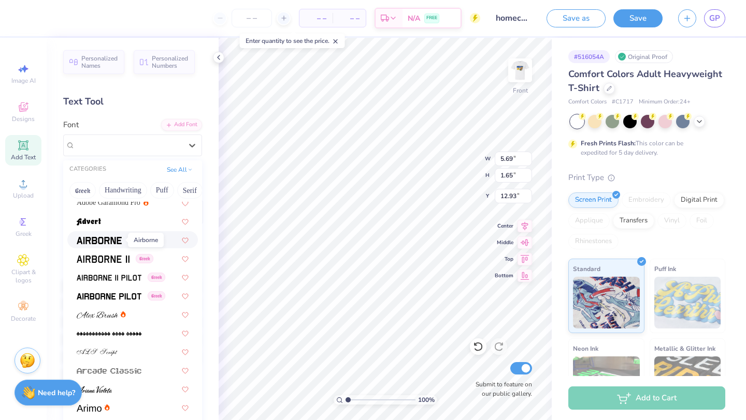
click at [119, 245] on span at bounding box center [99, 240] width 45 height 11
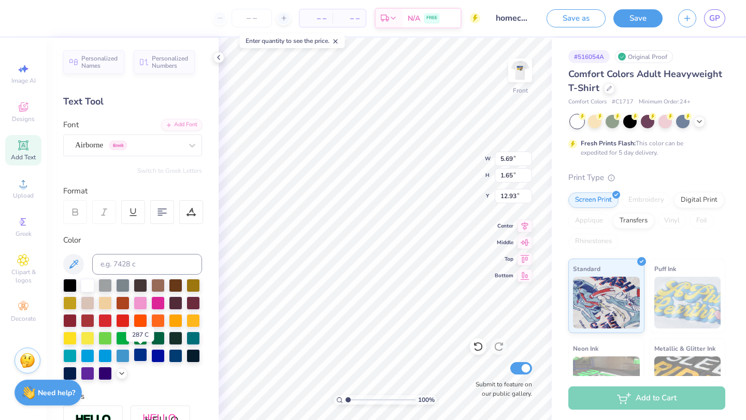
click at [145, 356] on div at bounding box center [140, 354] width 13 height 13
click at [143, 144] on div "Airborne Greek" at bounding box center [128, 145] width 109 height 16
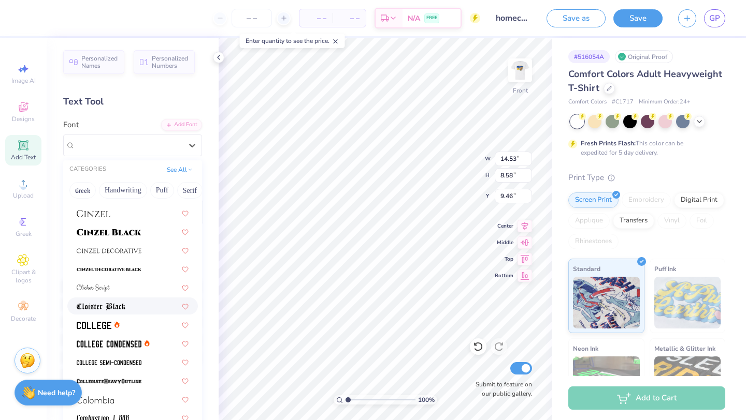
scroll to position [1439, 0]
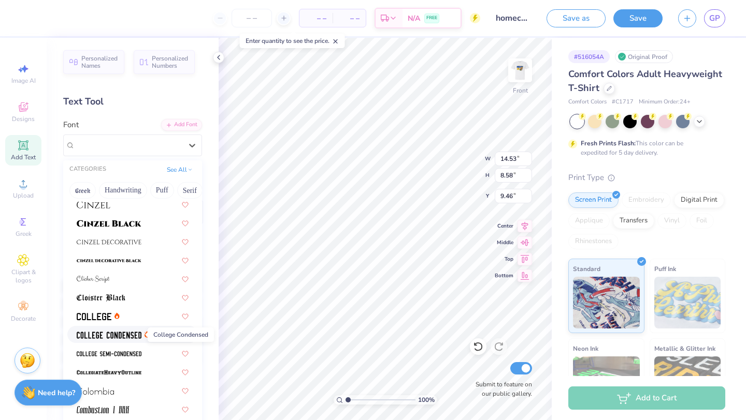
click at [130, 335] on img at bounding box center [109, 335] width 65 height 7
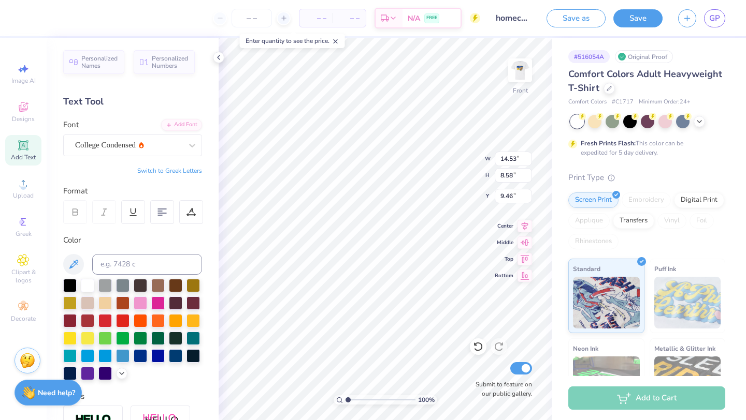
type input "9.96"
type input "8.52"
type input "9.49"
click at [185, 148] on div at bounding box center [192, 145] width 19 height 19
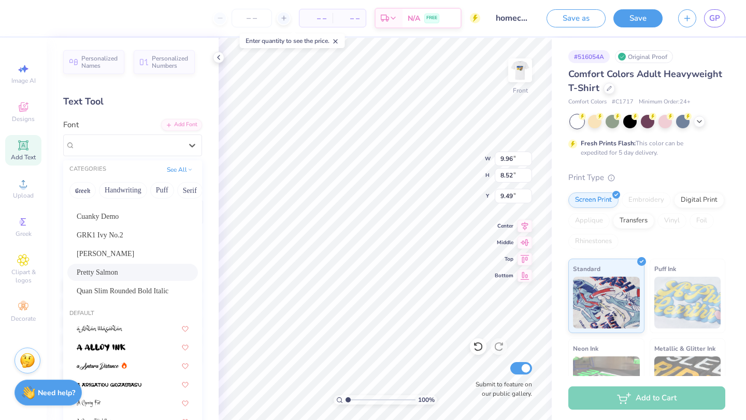
scroll to position [85, 0]
click at [158, 291] on div "Quan Slim Rounded Bold Italic" at bounding box center [133, 290] width 112 height 11
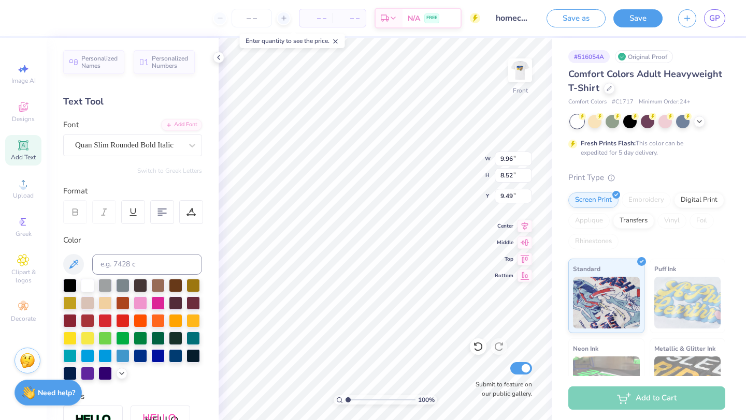
type input "7.88"
type input "8.34"
type input "9.58"
click at [517, 69] on img at bounding box center [519, 70] width 41 height 41
click at [522, 78] on img at bounding box center [519, 70] width 41 height 41
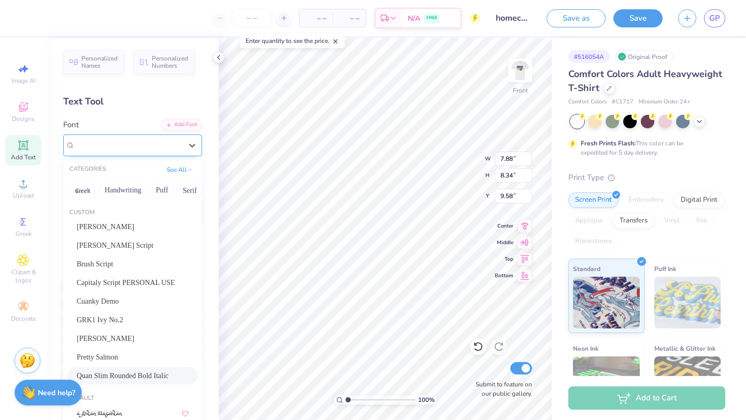
click at [154, 143] on div "Quan Slim Rounded Bold Italic" at bounding box center [128, 145] width 109 height 16
click at [129, 302] on div "Cuanky Demo" at bounding box center [133, 301] width 112 height 11
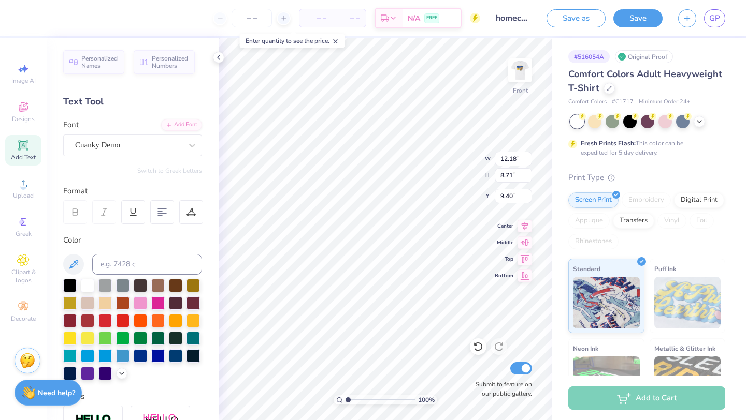
type input "12.18"
type input "8.71"
type input "9.40"
type textarea "Seattle WA83025 Fort Collins CO9625 Fort Collins CO92025 Fort Collins CO92725 S…"
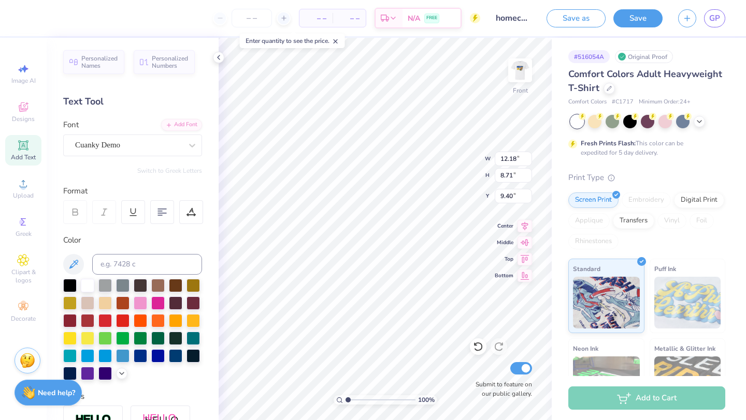
scroll to position [1, 0]
click at [144, 148] on div "Cuanky Demo" at bounding box center [128, 145] width 109 height 16
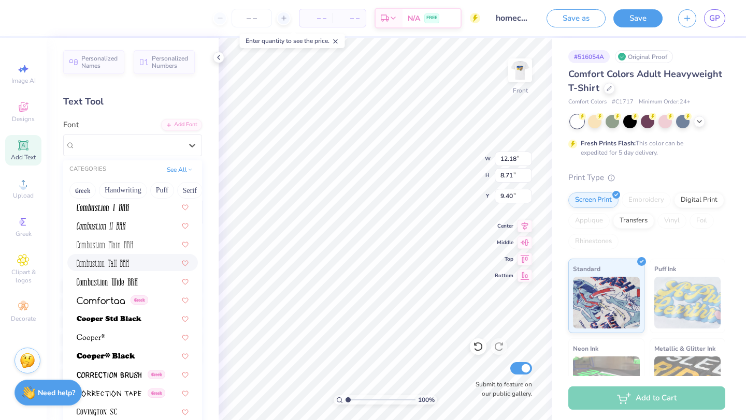
scroll to position [1643, 0]
click at [140, 315] on img at bounding box center [109, 318] width 65 height 7
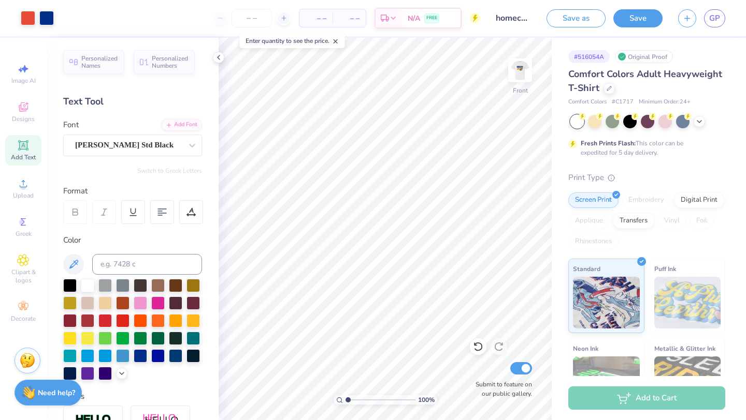
click at [21, 151] on icon at bounding box center [23, 145] width 12 height 12
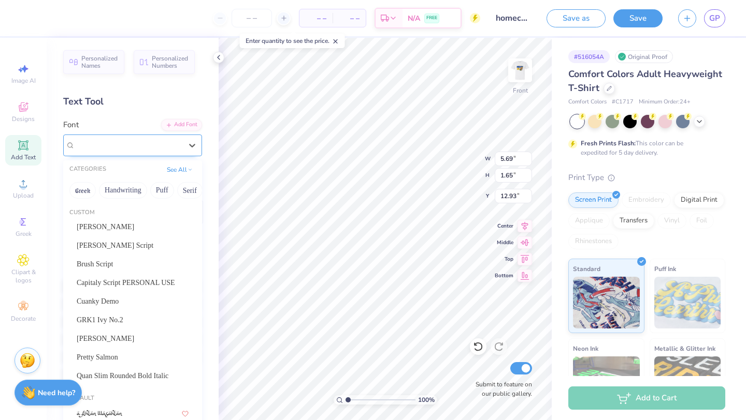
click at [117, 141] on div "Super Dream" at bounding box center [128, 145] width 109 height 16
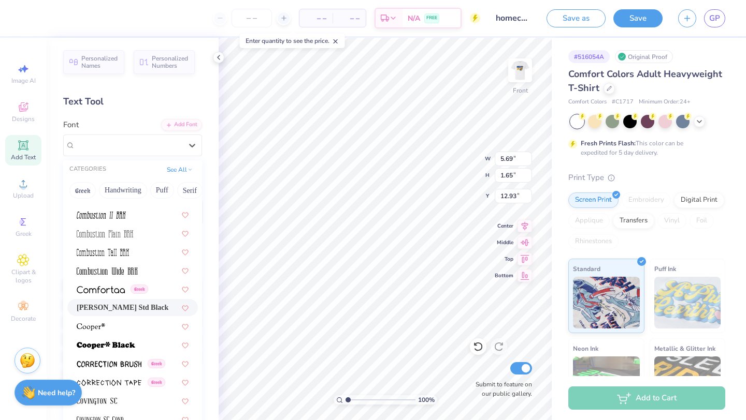
scroll to position [1654, 0]
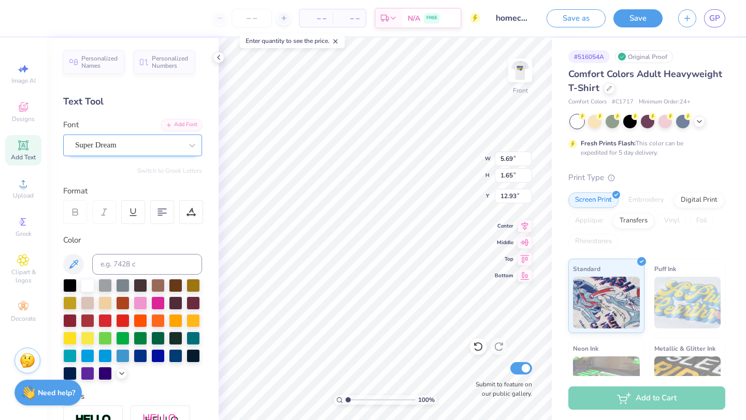
click at [154, 144] on div "Super Dream" at bounding box center [128, 145] width 109 height 16
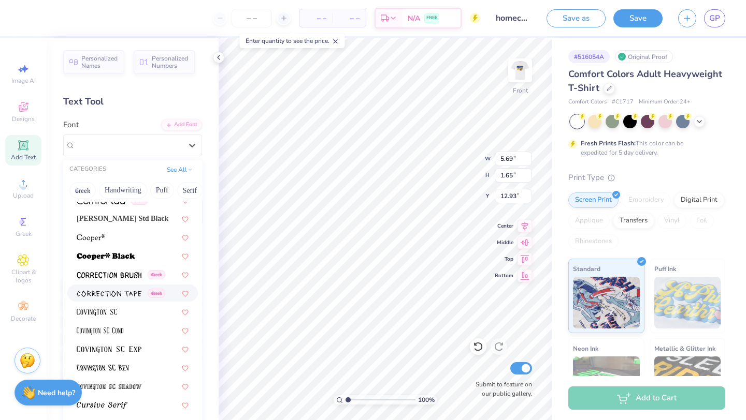
scroll to position [1742, 0]
click at [142, 225] on div "Cooper Std Black" at bounding box center [132, 218] width 130 height 17
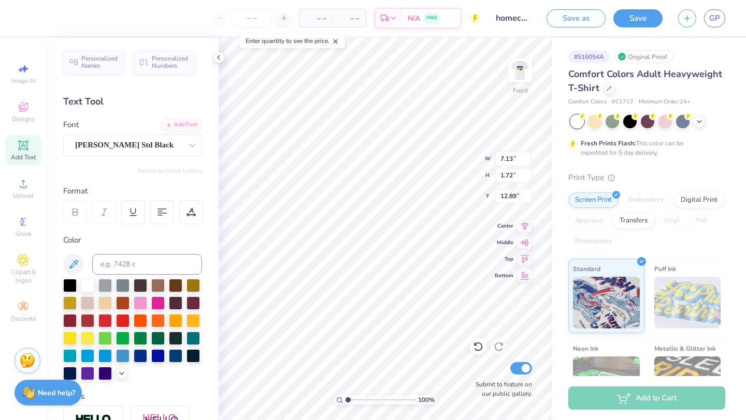
type input "7.13"
type input "1.72"
type input "12.89"
type textarea "T"
paste textarea "Seattle, WA........8.30.25 Fort Collins, CO........9.6.25 Fort Collins, CO.....…"
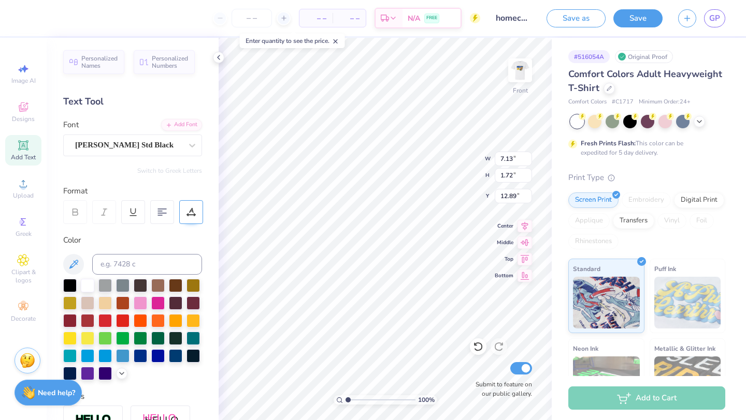
scroll to position [4, 5]
type textarea "Seattle, WA........8.30.25 Fort Collins, CO........9.6.25 Fort Collins, CO.....…"
click at [147, 358] on div at bounding box center [140, 354] width 13 height 13
click at [161, 204] on div at bounding box center [162, 212] width 24 height 24
type input "11.09"
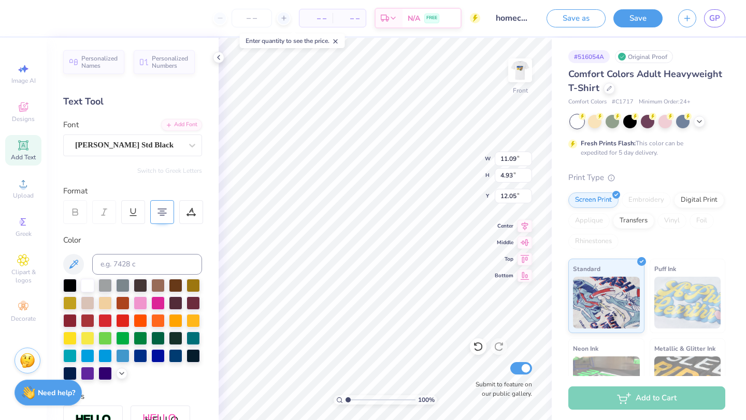
type input "4.93"
type input "10.28"
click at [24, 150] on icon at bounding box center [23, 145] width 12 height 12
type textarea "T"
click at [189, 151] on div at bounding box center [192, 145] width 19 height 19
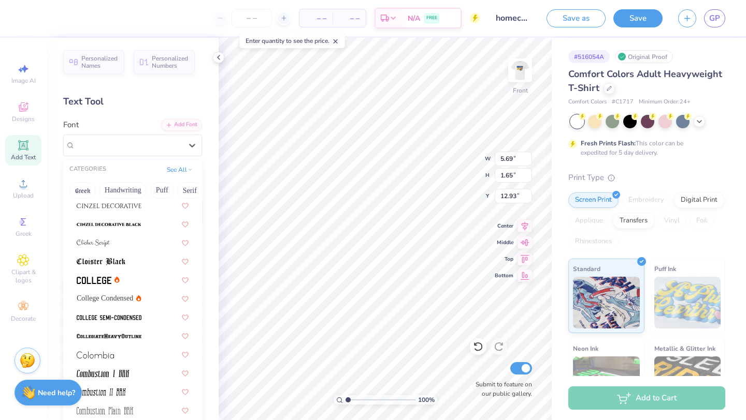
scroll to position [1568, 0]
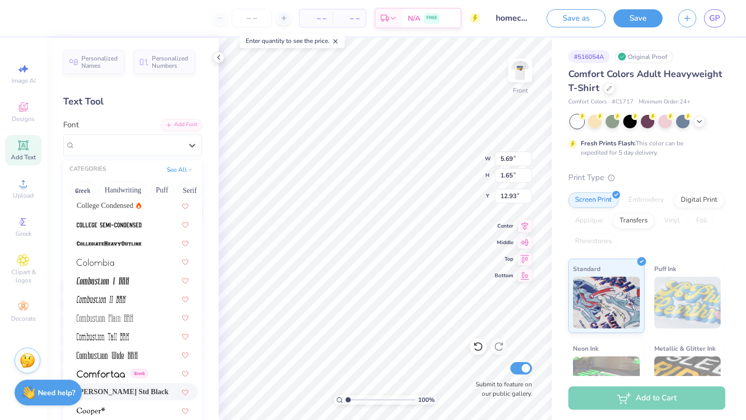
click at [122, 387] on span "Cooper Std Black" at bounding box center [123, 392] width 92 height 11
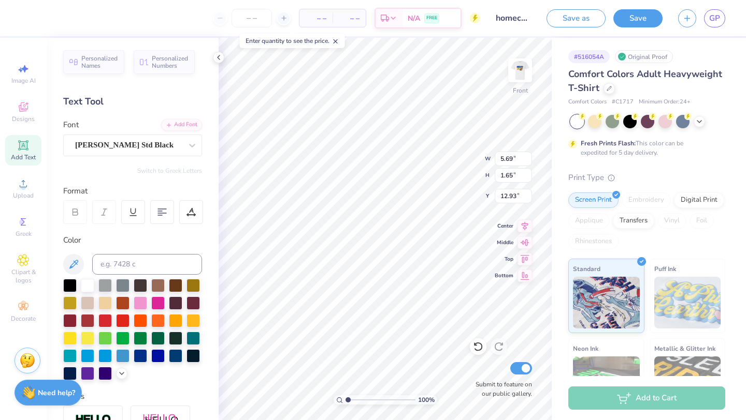
paste textarea "Fort Collins, CO........10.18.25 Laramie, WY........10.25.25 Fort Collins, CO..…"
type textarea "Fort Collins, CO........10.18.25 Laramie, WY........10.25.25 Fort Collins, CO..…"
click at [136, 354] on div at bounding box center [140, 354] width 13 height 13
click at [160, 208] on icon at bounding box center [161, 212] width 9 height 9
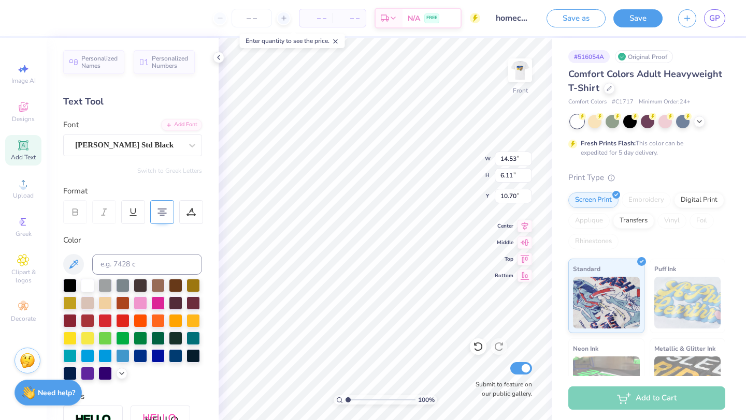
type input "10.28"
type input "12.62"
type input "5.30"
type input "14.56"
type input "11.77"
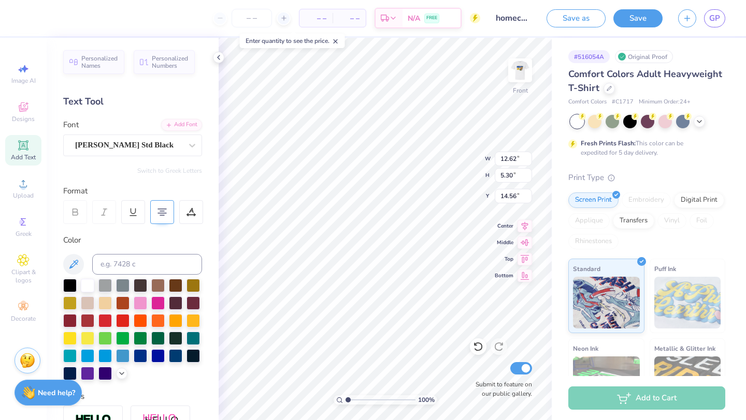
type input "4.94"
type input "10.13"
type input "10.28"
type input "6.45"
type input "4.86"
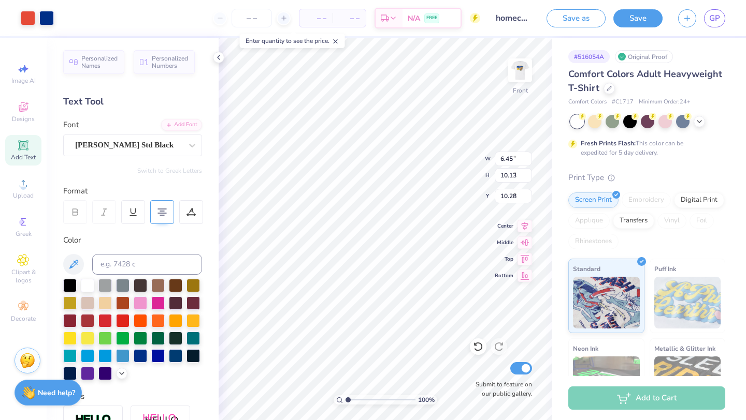
type input "2.78"
click at [638, 31] on div "Save as Save GP" at bounding box center [645, 18] width 199 height 36
click at [635, 16] on button "Save" at bounding box center [637, 17] width 49 height 18
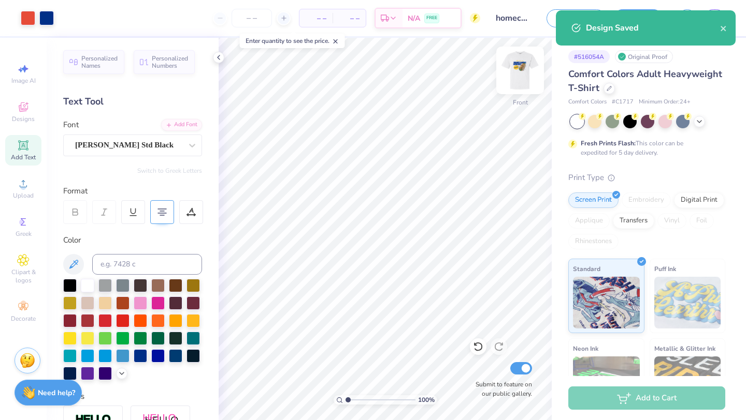
click at [514, 65] on img at bounding box center [519, 70] width 41 height 41
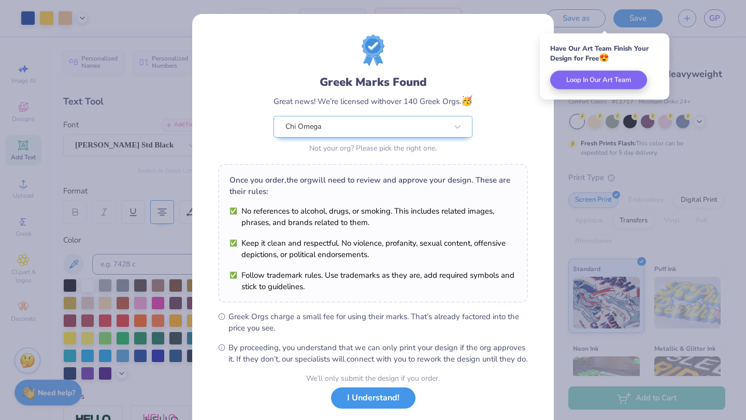
click at [364, 405] on button "I Understand!" at bounding box center [373, 398] width 84 height 21
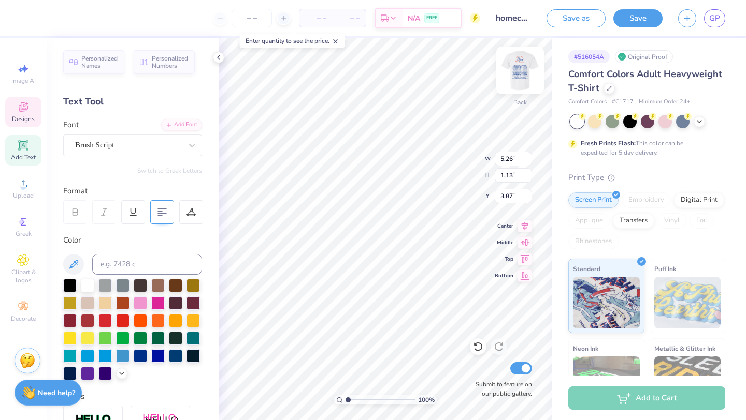
click at [521, 75] on img at bounding box center [519, 70] width 41 height 41
click at [160, 144] on div "Abraham" at bounding box center [128, 145] width 109 height 16
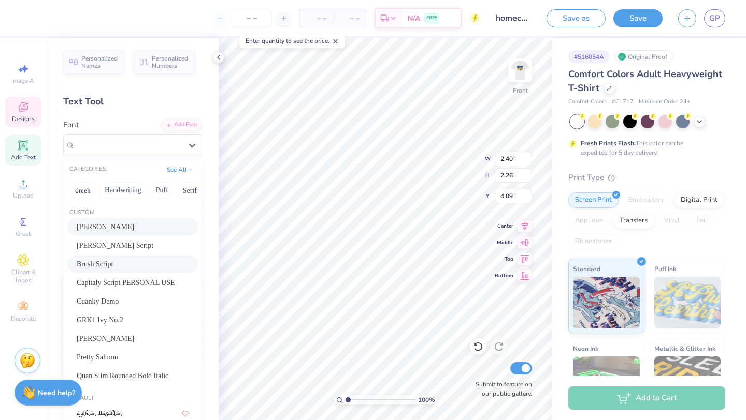
click at [130, 260] on div "Brush Script" at bounding box center [133, 264] width 112 height 11
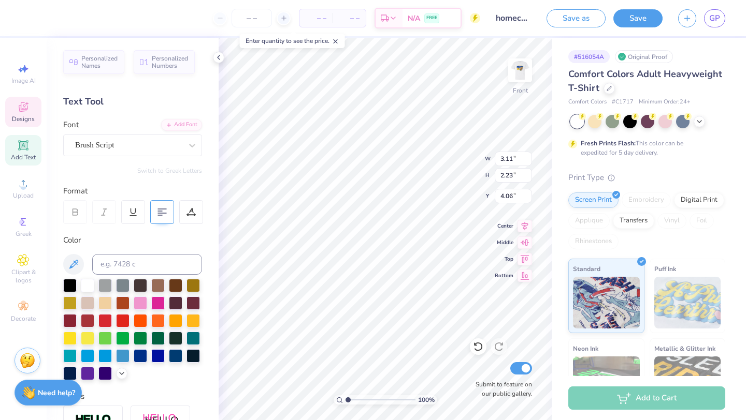
type input "3.11"
type input "2.23"
type input "4.06"
type input "3.95"
type input "2.25"
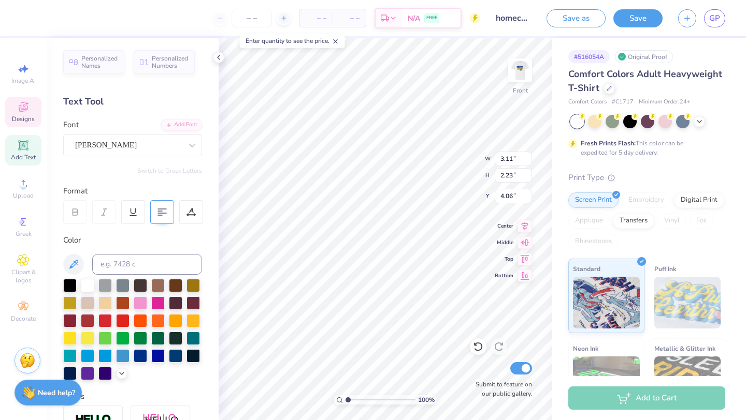
type input "5.15"
click at [134, 143] on div "Abraham" at bounding box center [128, 145] width 109 height 16
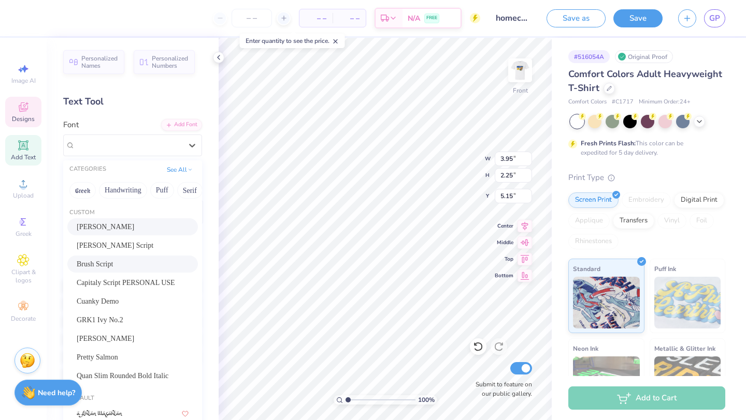
click at [96, 258] on div "Brush Script" at bounding box center [132, 264] width 130 height 17
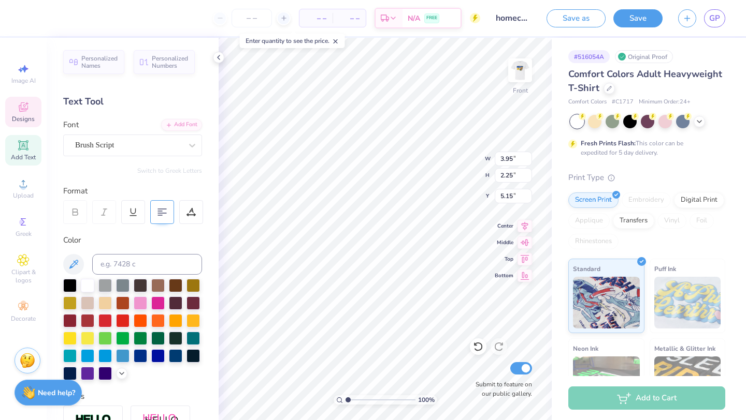
type input "5.73"
type input "2.16"
type input "4.98"
type input "2.49"
type input "1.48"
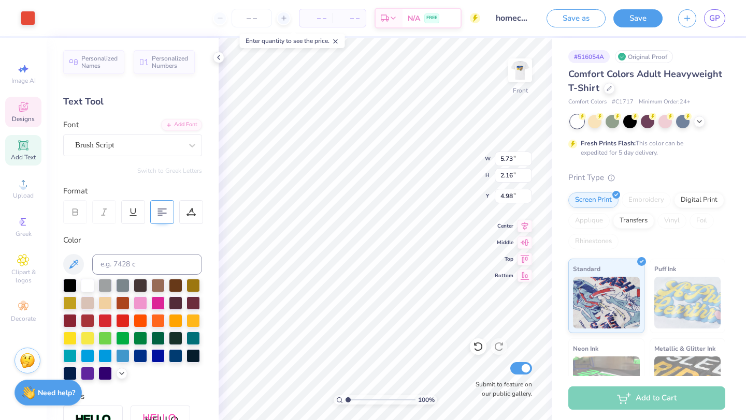
type input "6.27"
type input "3.60"
type input "0.38"
type input "7.66"
type input "5.73"
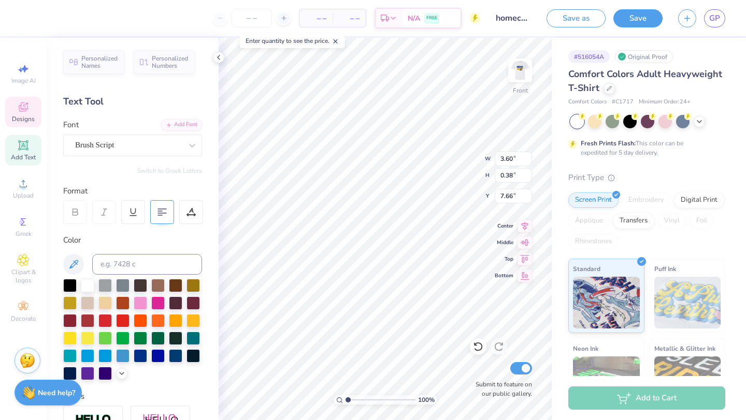
type input "2.16"
click at [191, 323] on div at bounding box center [192, 319] width 13 height 13
type input "5.08"
click at [436, 168] on div "100 % Front W 5.43 5.43 " H 1.89 1.89 " Y 3.00 3.00 " Center Middle Top Bottom …" at bounding box center [384, 229] width 333 height 383
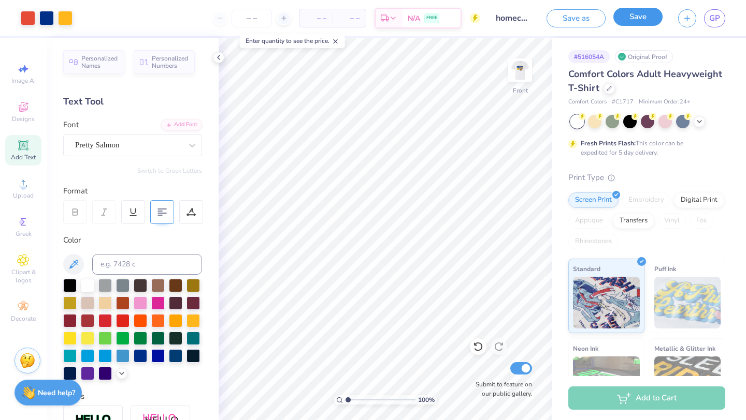
click at [635, 25] on button "Save" at bounding box center [637, 17] width 49 height 18
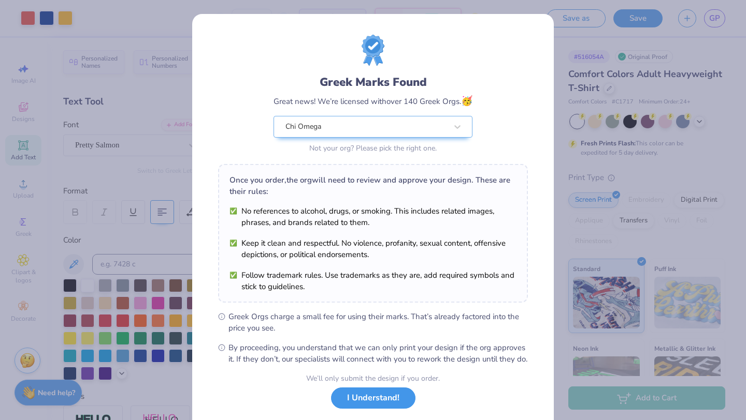
click at [382, 409] on button "I Understand!" at bounding box center [373, 398] width 84 height 21
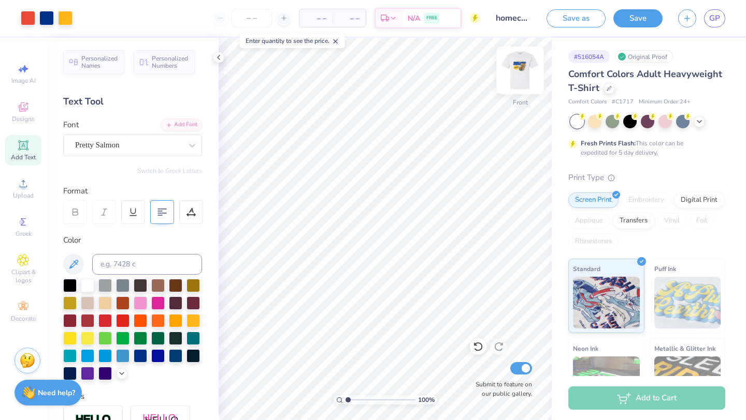
click at [520, 75] on img at bounding box center [519, 70] width 41 height 41
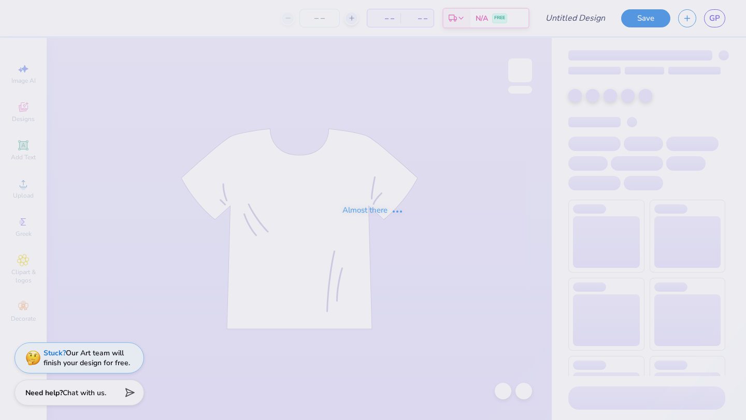
type input "homecoming 5"
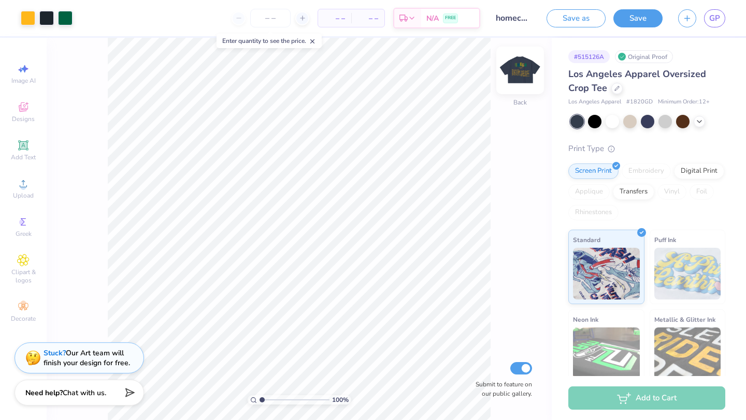
click at [521, 74] on img at bounding box center [519, 70] width 41 height 41
click at [513, 75] on img at bounding box center [519, 70] width 41 height 41
click at [714, 21] on span "GP" at bounding box center [714, 18] width 11 height 12
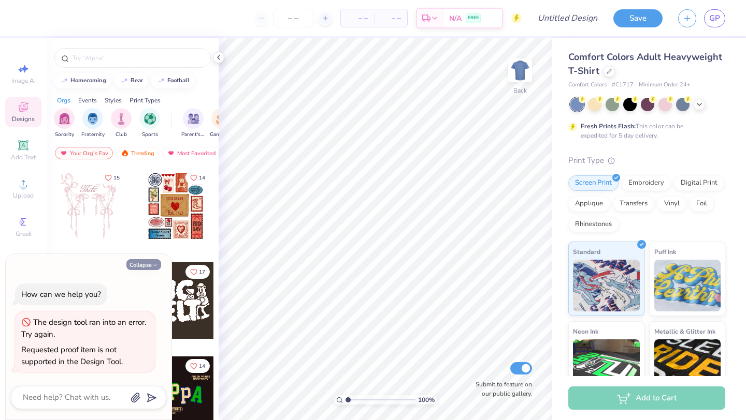
click at [139, 269] on button "Collapse" at bounding box center [143, 264] width 35 height 11
type textarea "x"
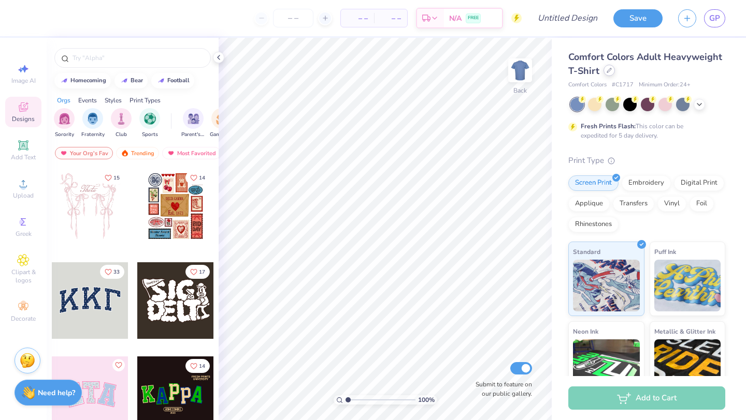
click at [611, 71] on div at bounding box center [608, 70] width 11 height 11
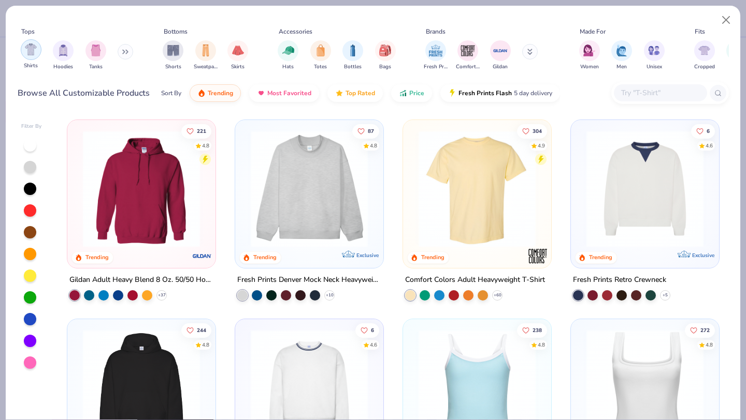
click at [32, 51] on img "filter for Shirts" at bounding box center [31, 49] width 12 height 12
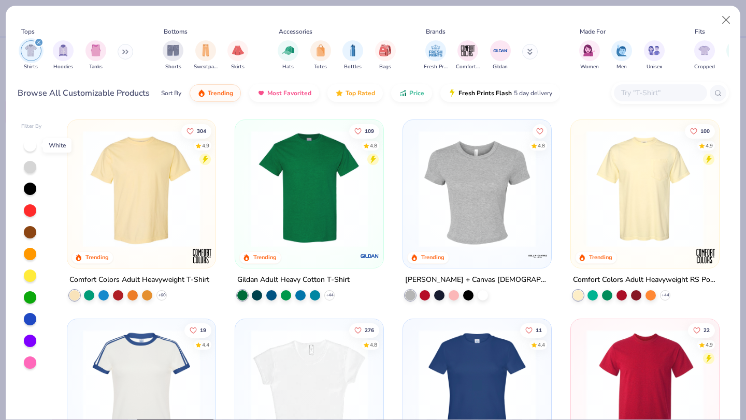
click at [33, 146] on div at bounding box center [30, 145] width 12 height 12
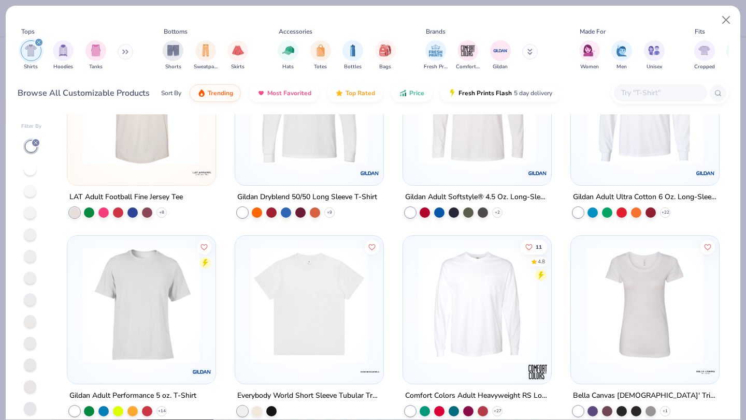
scroll to position [2971, 0]
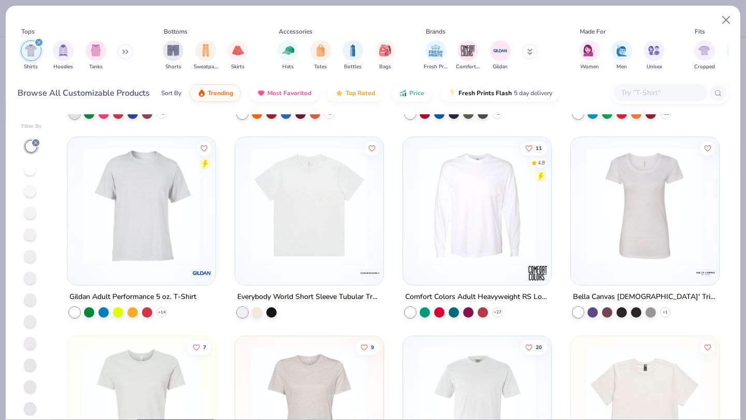
click at [303, 163] on img at bounding box center [308, 206] width 127 height 117
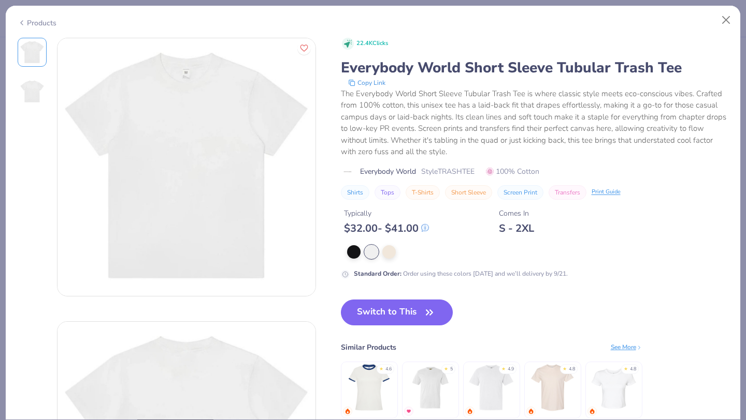
click at [33, 27] on div "Products" at bounding box center [373, 19] width 734 height 27
click at [38, 19] on div "Products" at bounding box center [37, 23] width 39 height 11
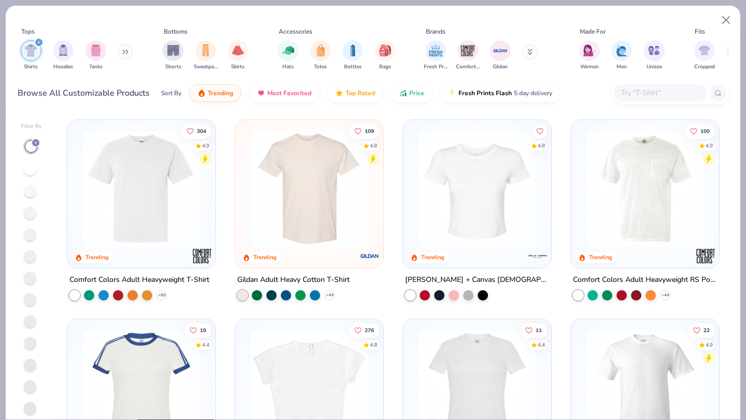
click at [143, 233] on img at bounding box center [141, 188] width 127 height 117
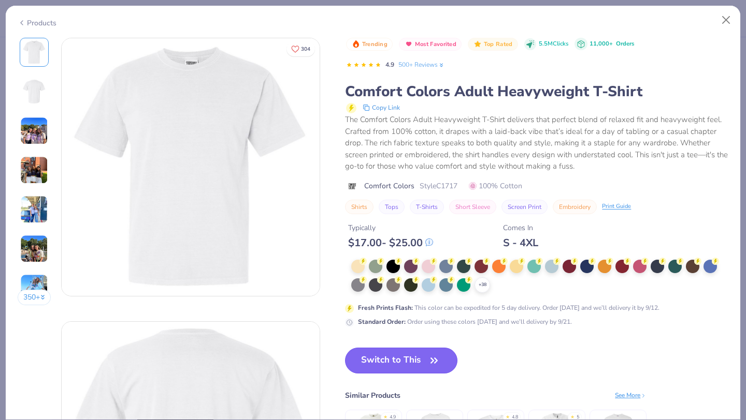
click at [361, 361] on button "Switch to This" at bounding box center [401, 361] width 112 height 26
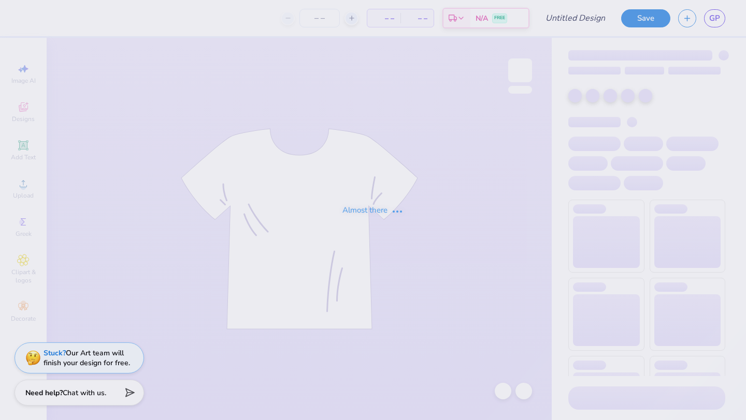
type input "homecoming 3"
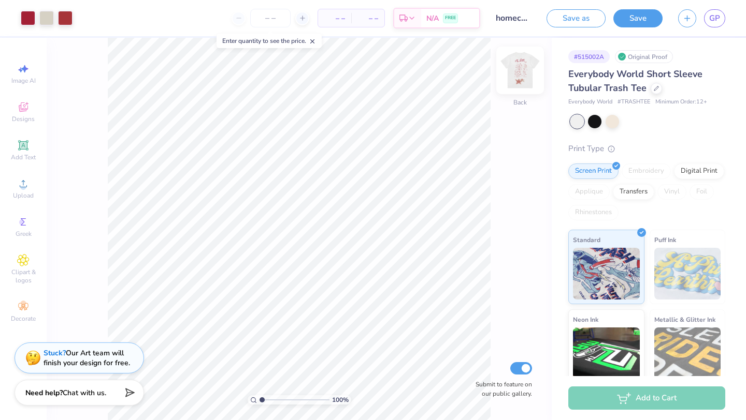
click at [516, 64] on img at bounding box center [519, 70] width 41 height 41
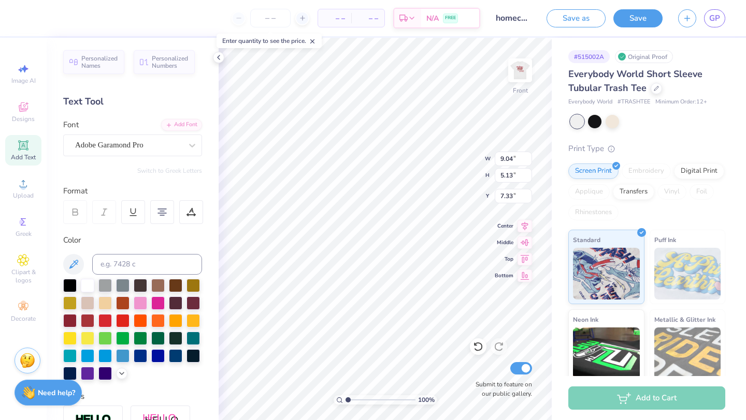
type input "7.39"
type input "9.46"
type input "5.10"
type input "13.00"
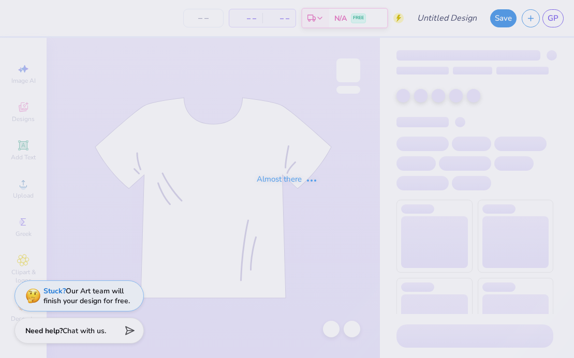
type input "homecoming"
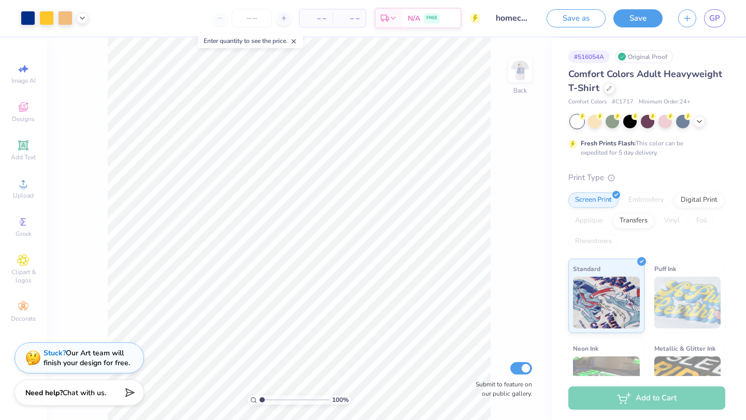
click at [518, 67] on img at bounding box center [519, 70] width 21 height 21
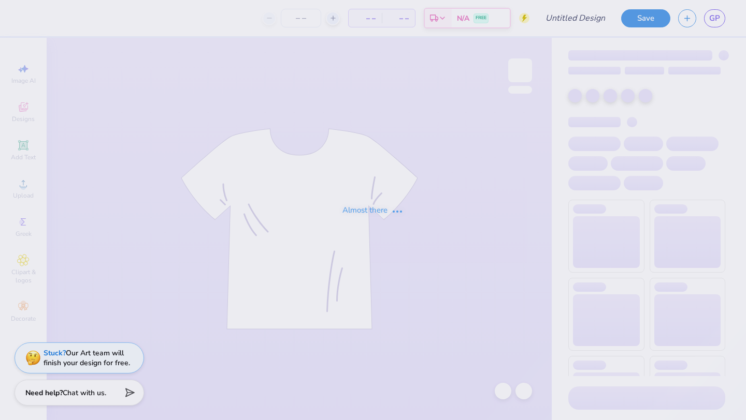
type input "homecoming"
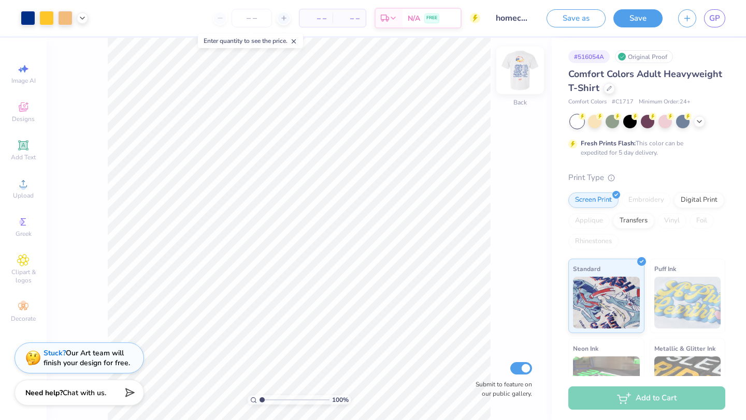
click at [515, 66] on img at bounding box center [519, 70] width 41 height 41
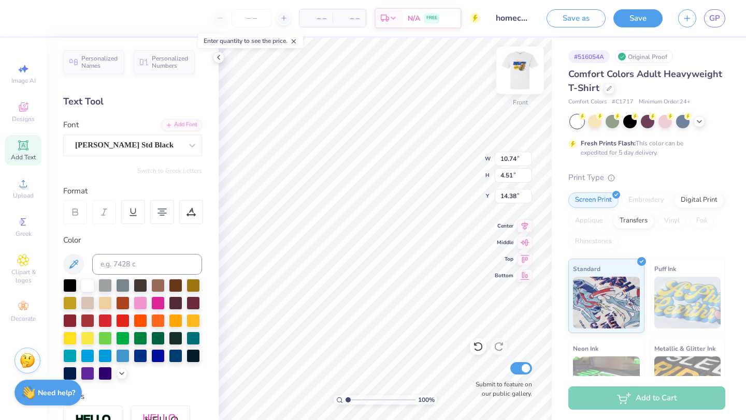
type input "10.74"
type input "4.51"
click at [631, 19] on button "Save" at bounding box center [637, 18] width 49 height 18
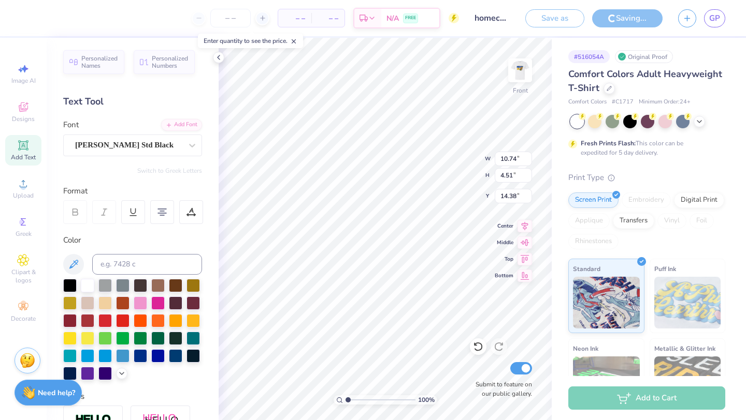
click at [631, 19] on div "Saving..." at bounding box center [627, 18] width 70 height 18
type input "14.34"
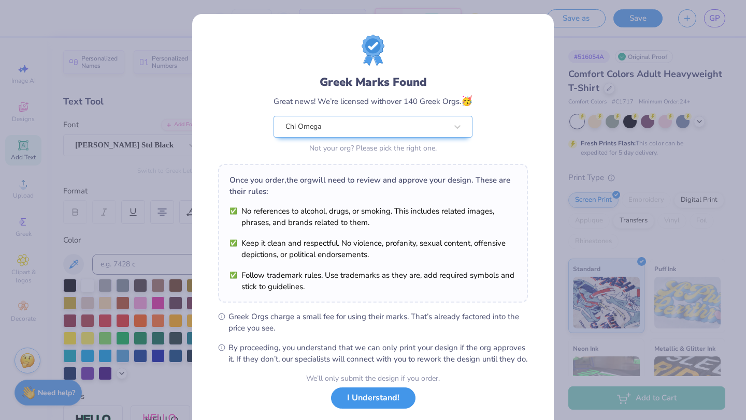
click at [395, 408] on button "I Understand!" at bounding box center [373, 398] width 84 height 21
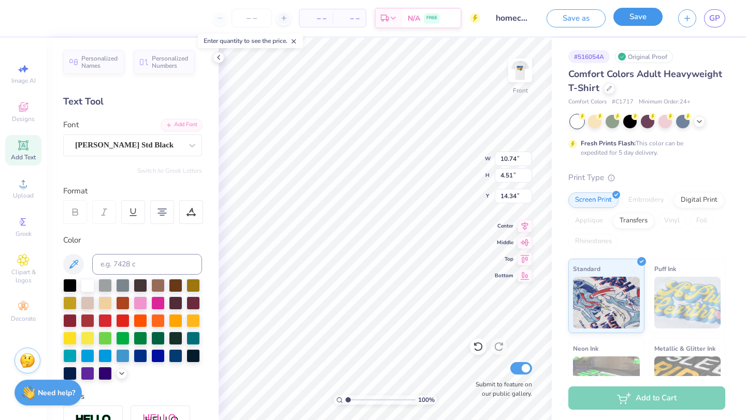
click at [629, 15] on button "Save" at bounding box center [637, 17] width 49 height 18
click at [629, 15] on div "Save" at bounding box center [637, 18] width 49 height 18
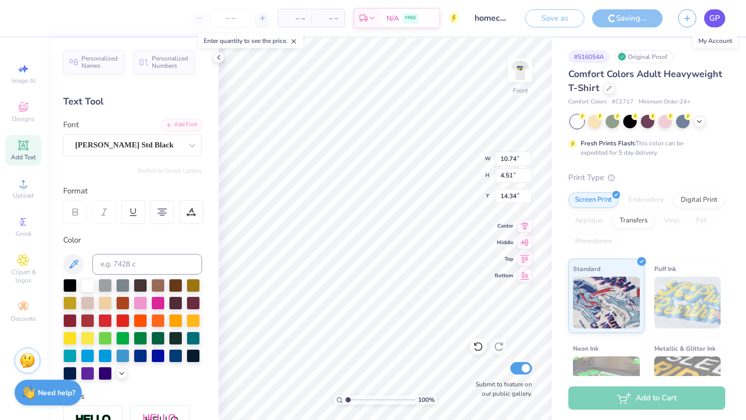
click at [715, 18] on span "GP" at bounding box center [714, 18] width 11 height 12
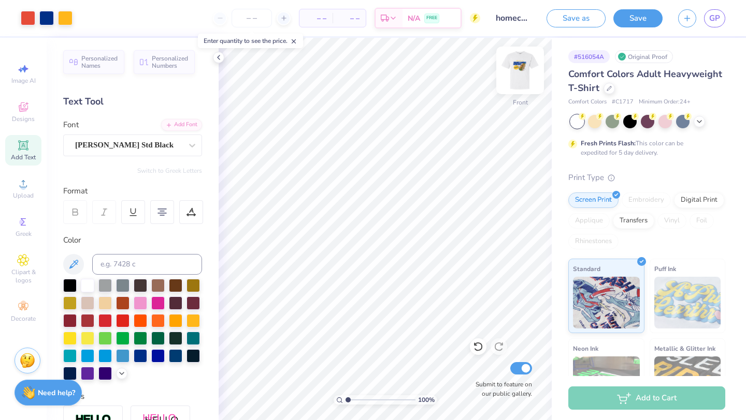
click at [514, 81] on img at bounding box center [519, 70] width 41 height 41
click at [717, 18] on span "GP" at bounding box center [714, 18] width 11 height 12
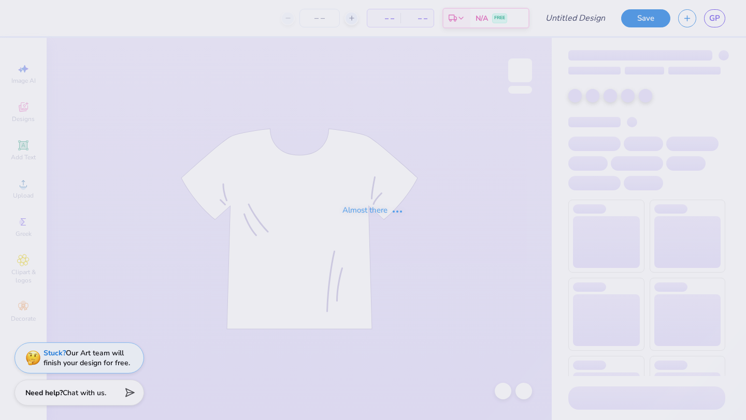
type input "homecoming 5"
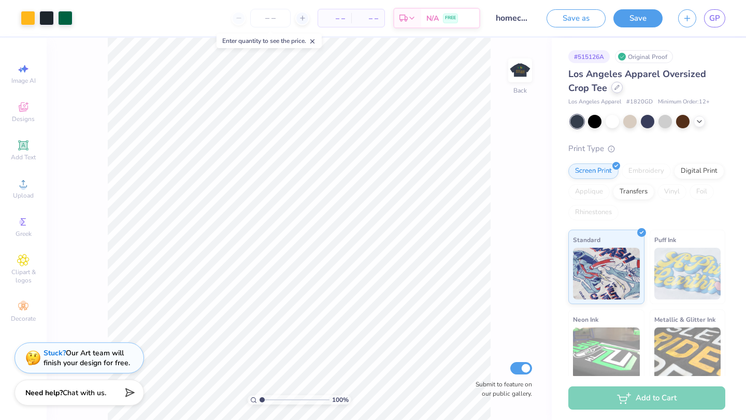
click at [619, 91] on div at bounding box center [616, 87] width 11 height 11
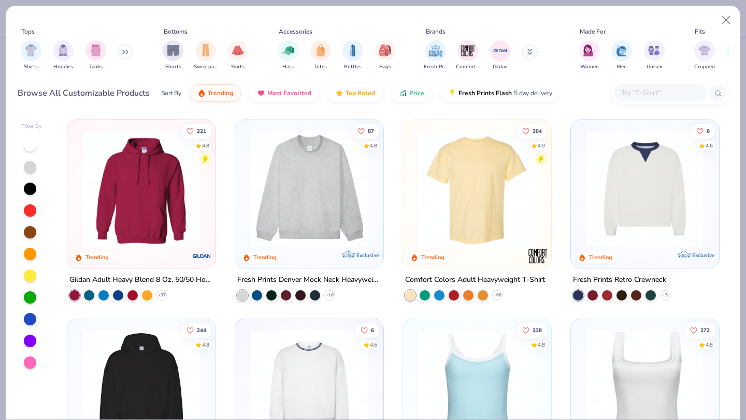
click at [28, 319] on div at bounding box center [30, 319] width 12 height 12
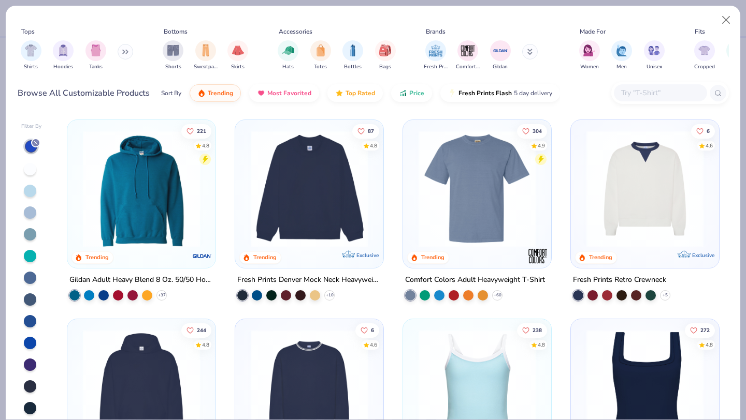
scroll to position [6, 0]
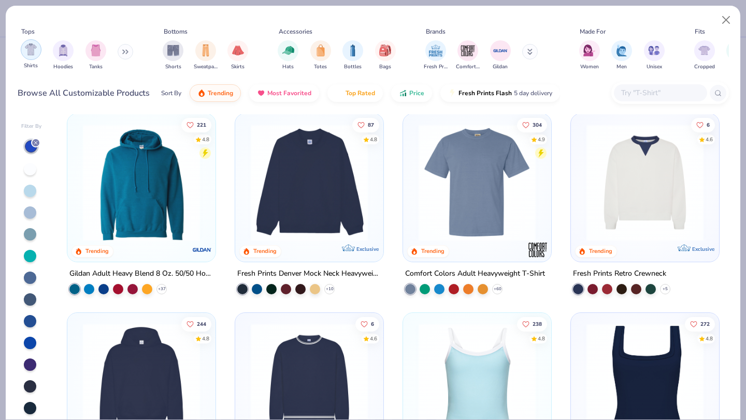
click at [22, 45] on div "filter for Shirts" at bounding box center [31, 49] width 21 height 21
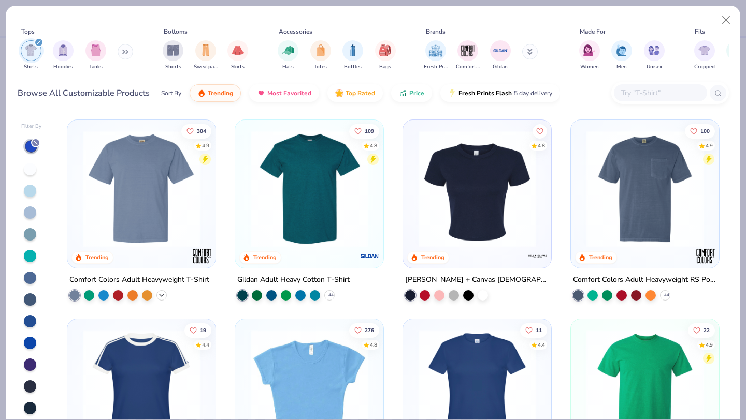
click at [161, 291] on icon at bounding box center [161, 295] width 8 height 8
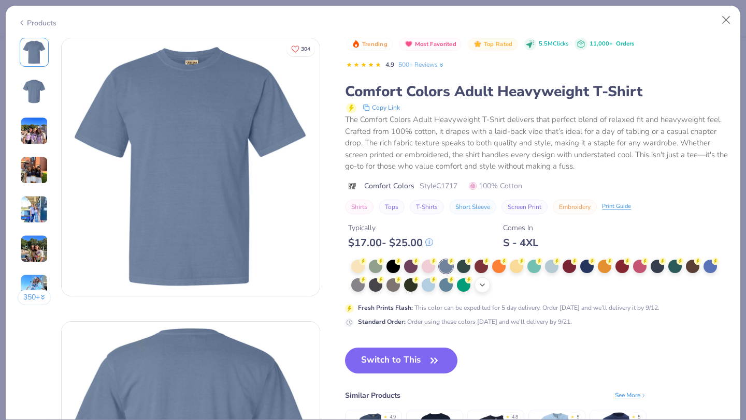
click at [479, 282] on icon at bounding box center [482, 285] width 8 height 8
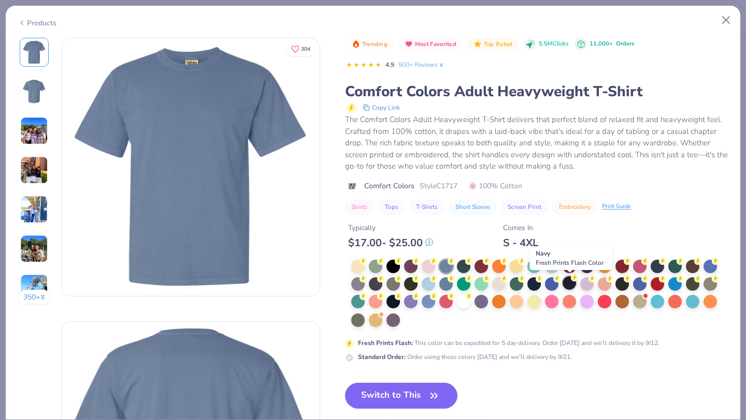
click at [563, 283] on div at bounding box center [568, 282] width 13 height 13
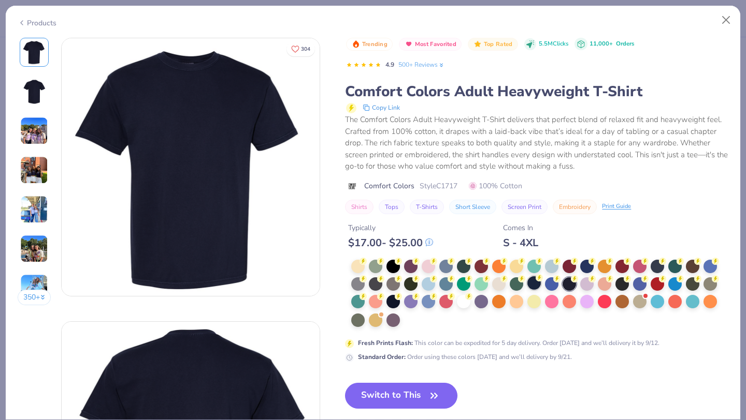
click at [533, 283] on div at bounding box center [533, 282] width 13 height 13
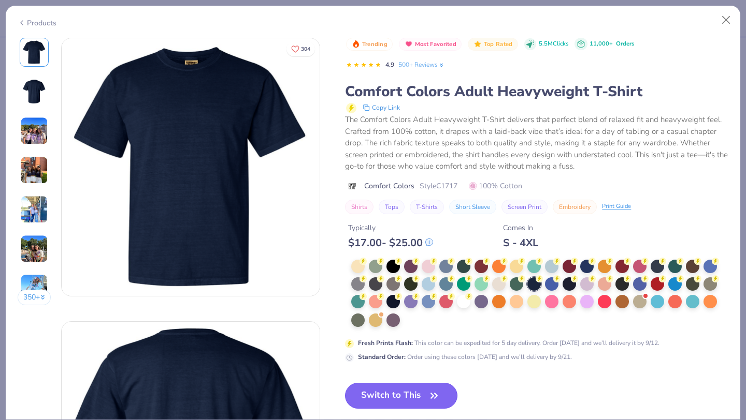
click at [407, 398] on button "Switch to This" at bounding box center [401, 396] width 112 height 26
click at [383, 395] on button "Switch to This" at bounding box center [401, 396] width 112 height 26
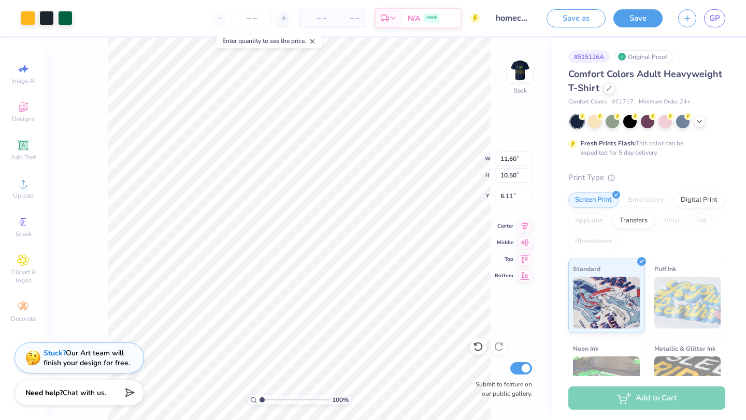
type input "2.57"
type input "9.86"
type input "8.93"
type input "3.00"
click at [525, 72] on img at bounding box center [519, 70] width 41 height 41
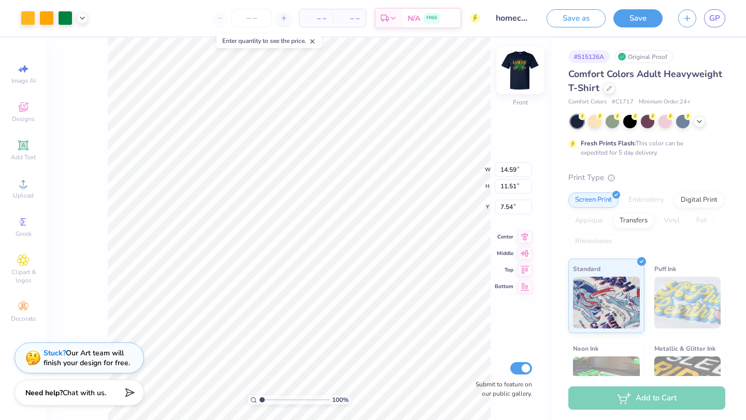
type input "13.23"
type input "10.43"
type input "8.62"
click at [515, 70] on img at bounding box center [519, 70] width 41 height 41
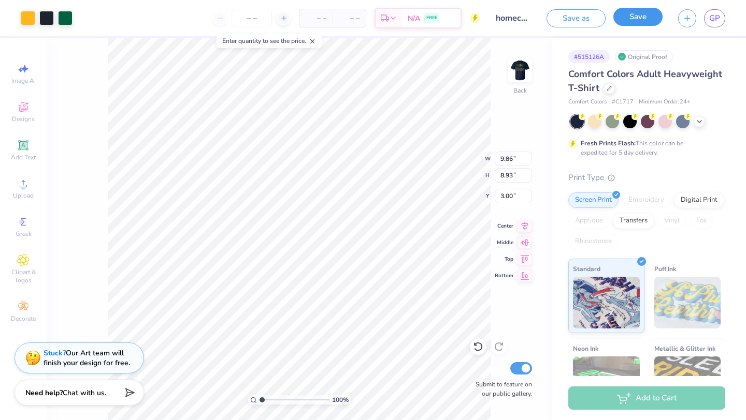
click at [626, 24] on button "Save" at bounding box center [637, 17] width 49 height 18
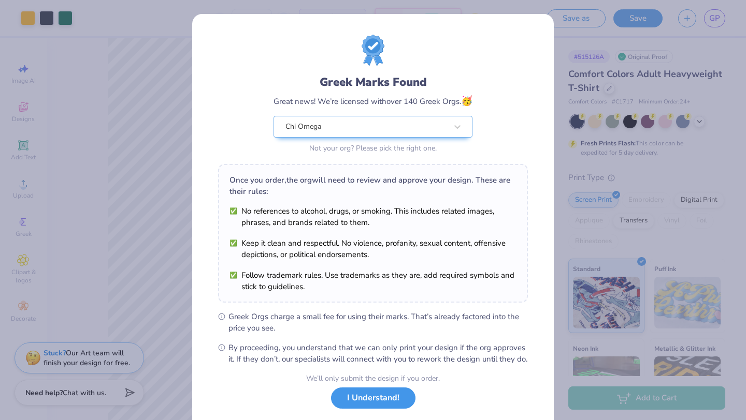
click at [394, 407] on button "I Understand!" at bounding box center [373, 398] width 84 height 21
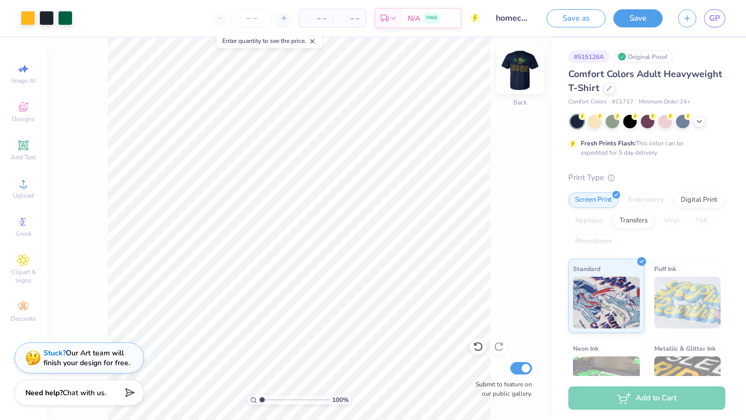
click at [522, 68] on img at bounding box center [519, 70] width 41 height 41
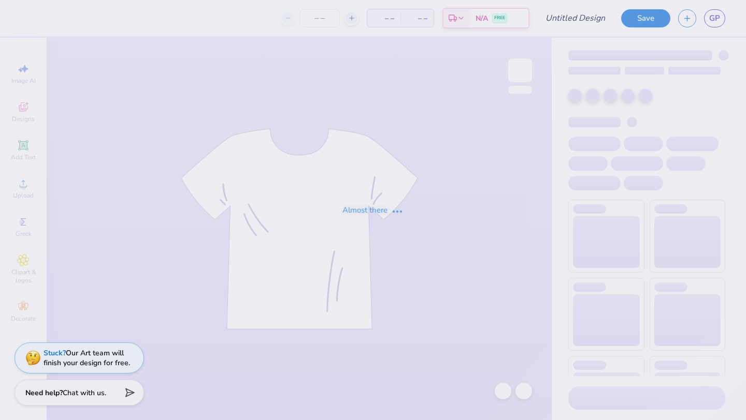
type input "homecoming 3"
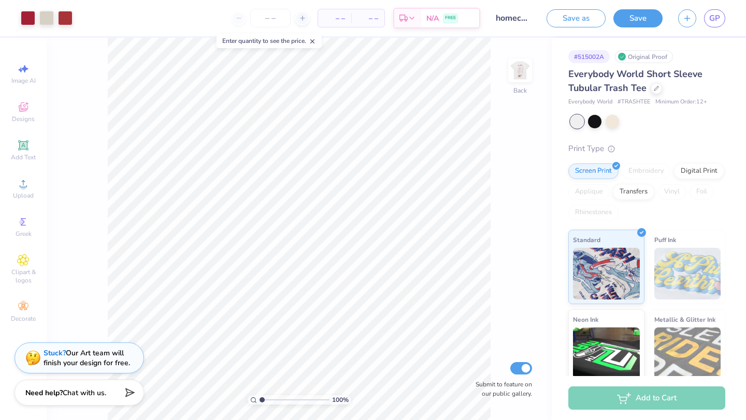
click at [512, 66] on img at bounding box center [519, 70] width 21 height 21
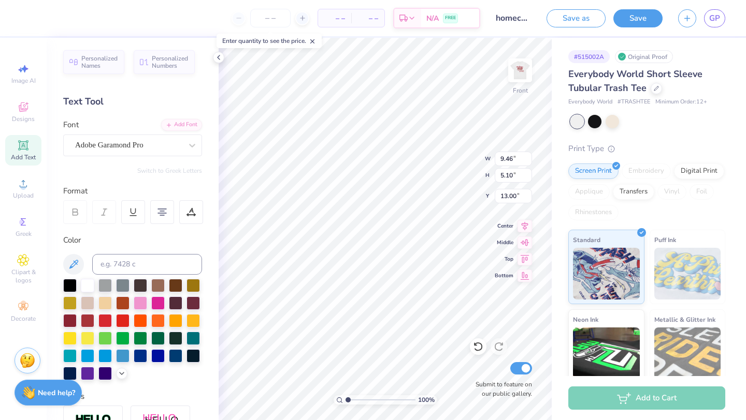
type input "9.46"
type input "5.10"
type input "13.00"
click at [712, 12] on span "GP" at bounding box center [714, 18] width 11 height 12
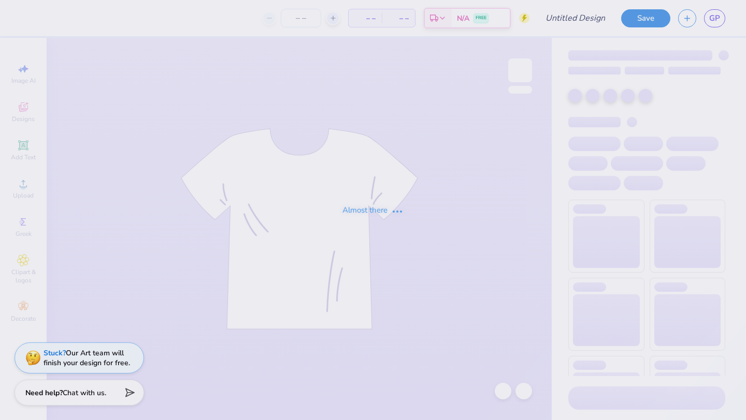
type input "homecoming 7"
type input "100"
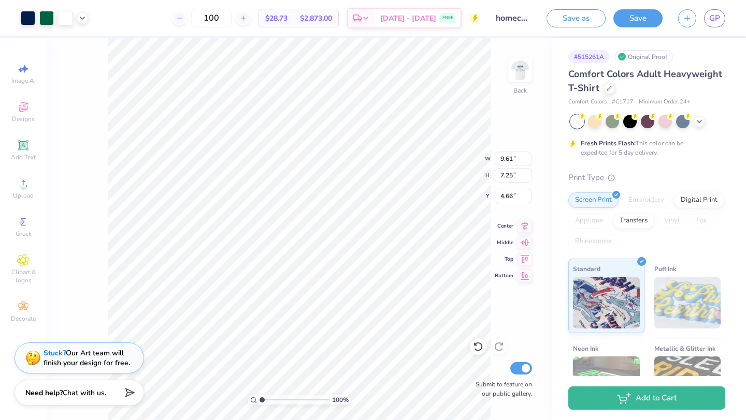
type input "9.61"
type input "7.25"
type input "3.88"
click at [516, 73] on img at bounding box center [519, 70] width 41 height 41
